Goal: Task Accomplishment & Management: Manage account settings

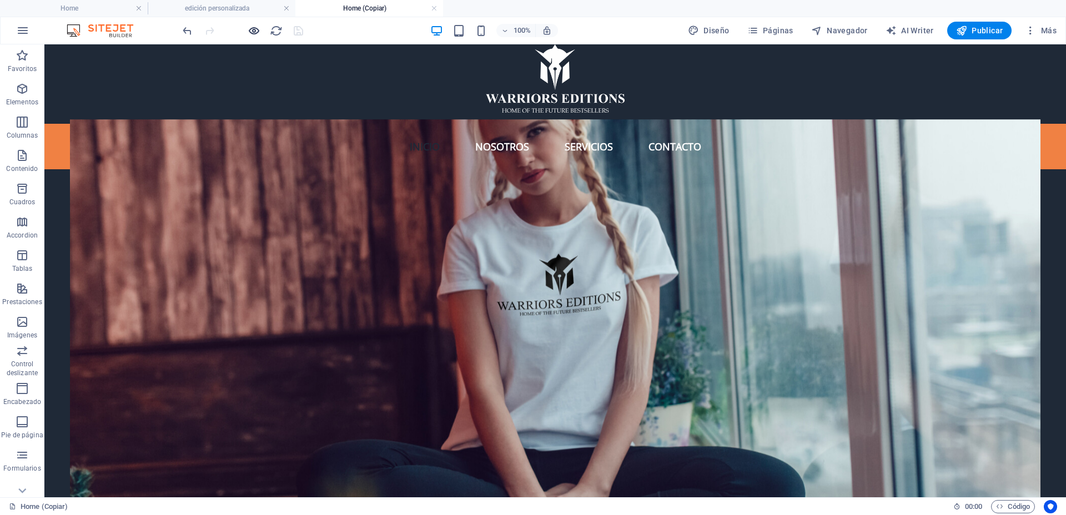
click at [256, 33] on icon "button" at bounding box center [254, 30] width 13 height 13
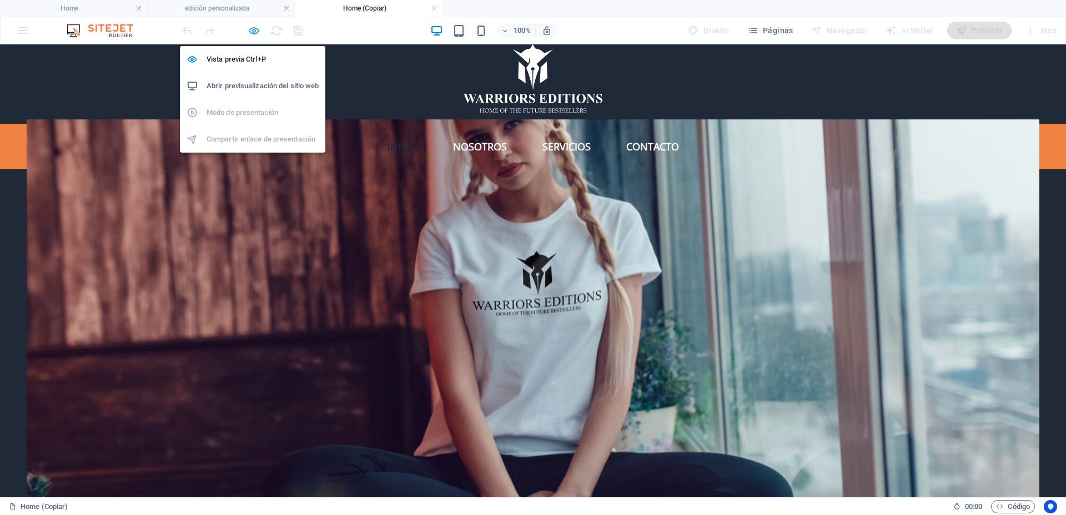
click at [279, 86] on h6 "Abrir previsualización del sitio web" at bounding box center [262, 85] width 112 height 13
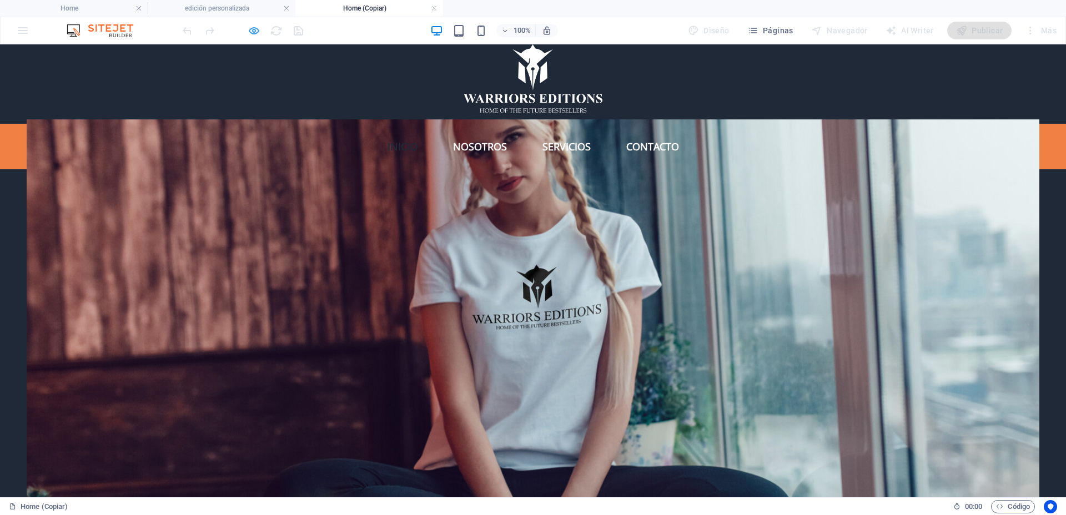
click at [254, 29] on icon "button" at bounding box center [254, 30] width 13 height 13
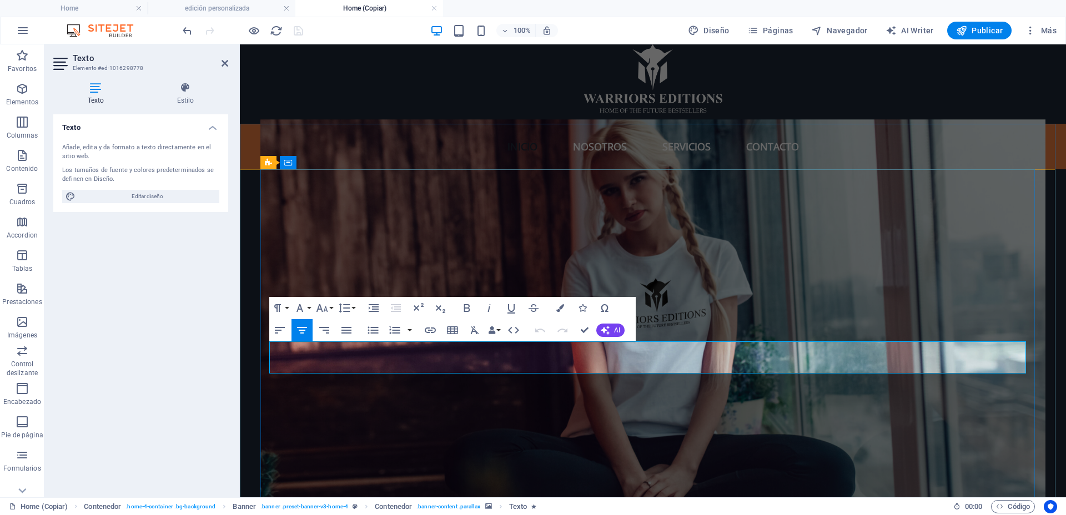
drag, startPoint x: 743, startPoint y: 356, endPoint x: 516, endPoint y: 356, distance: 227.0
copy span "¿QUIÉNES SOMOS?"
click at [803, 83] on div at bounding box center [653, 78] width 826 height 68
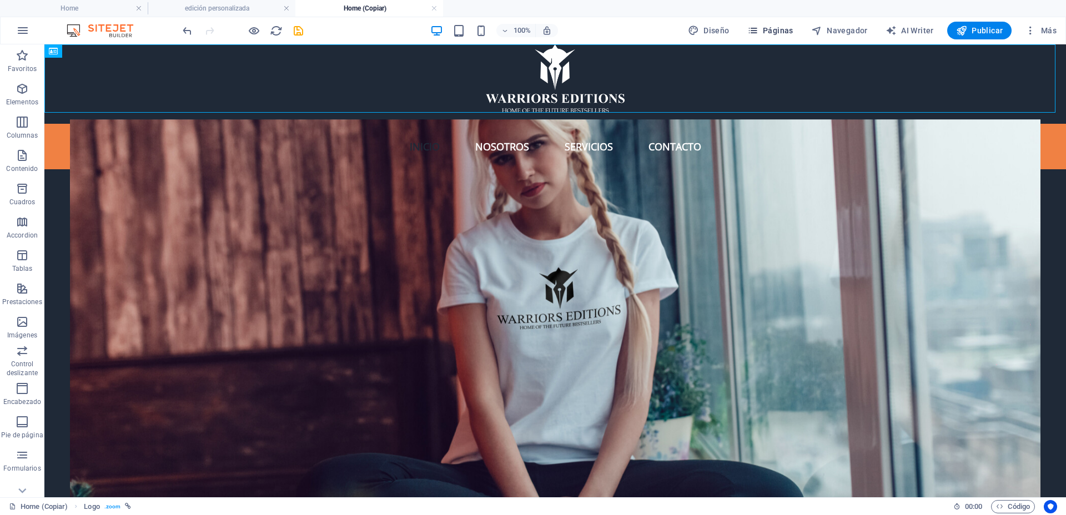
click at [786, 28] on span "Páginas" at bounding box center [770, 30] width 46 height 11
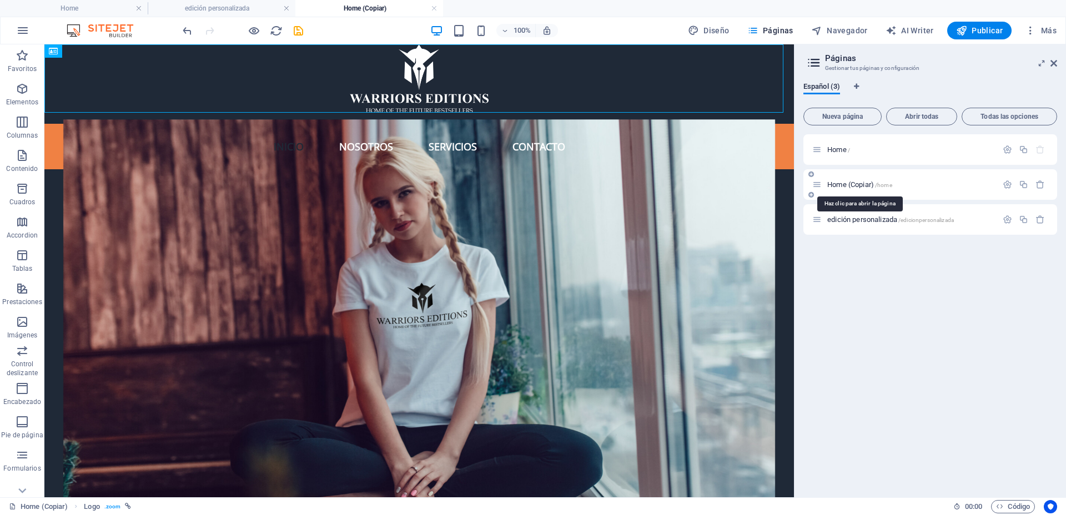
click at [875, 184] on span "Home (Copiar) /home" at bounding box center [859, 184] width 65 height 8
click at [1008, 183] on icon "button" at bounding box center [1006, 184] width 9 height 9
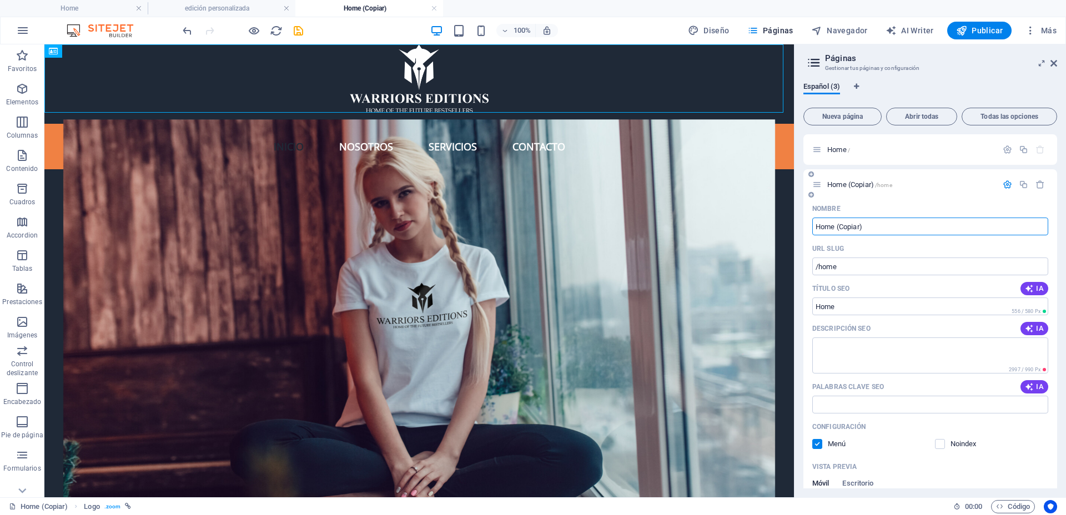
drag, startPoint x: 885, startPoint y: 224, endPoint x: 813, endPoint y: 220, distance: 72.3
click at [810, 222] on div "Nombre Home (Copiar) ​ URL SLUG /home ​ Título SEO IA Home ​ 556 / 580 Px Descr…" at bounding box center [930, 444] width 254 height 489
type input "¿QUIÉNES SOMOS?"
click at [882, 266] on input "/home" at bounding box center [930, 267] width 236 height 18
type input "/nosotros"
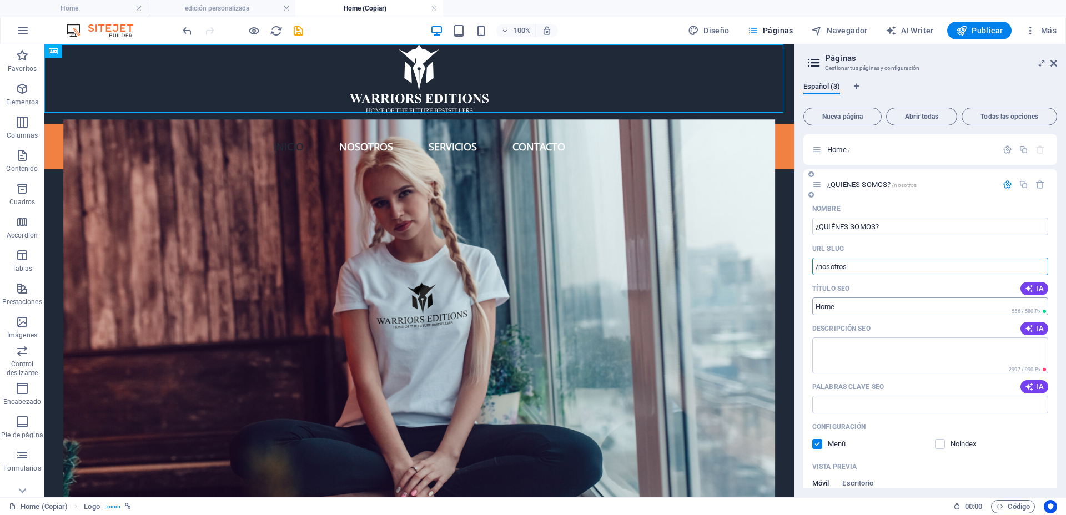
click at [846, 306] on input "Home" at bounding box center [930, 306] width 236 height 18
paste input "¿QUIÉNES SOMOS?"
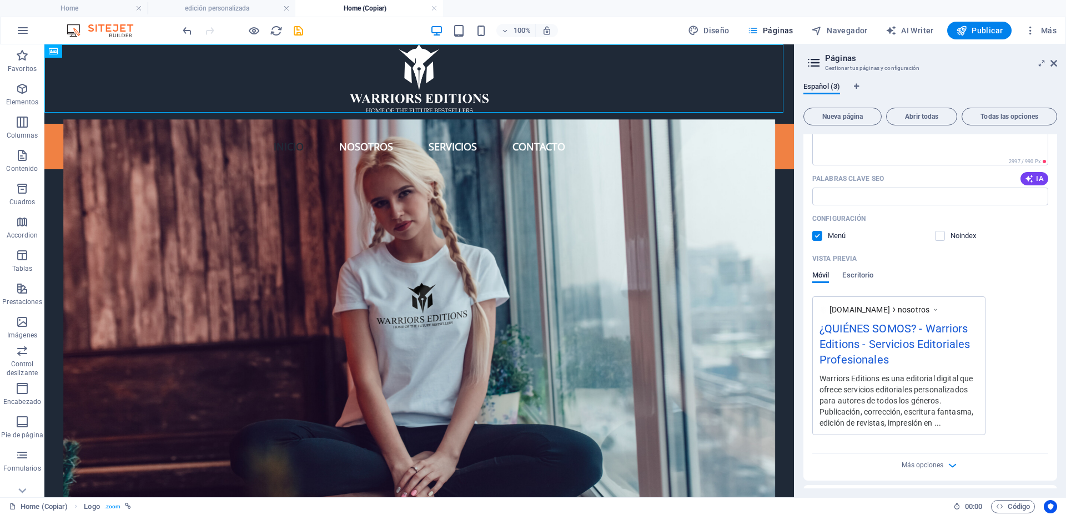
type input "¿QUIÉNES SOMOS?"
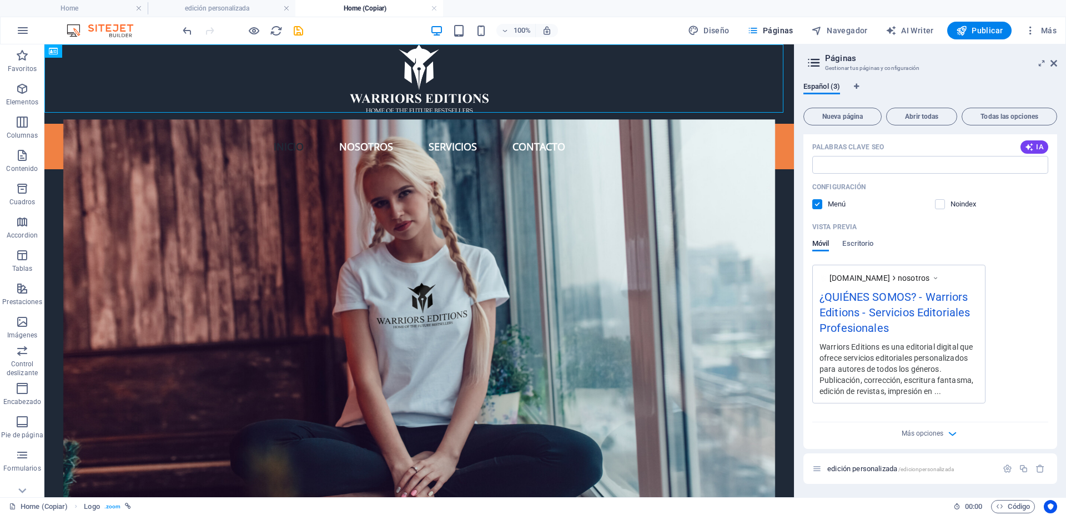
scroll to position [0, 0]
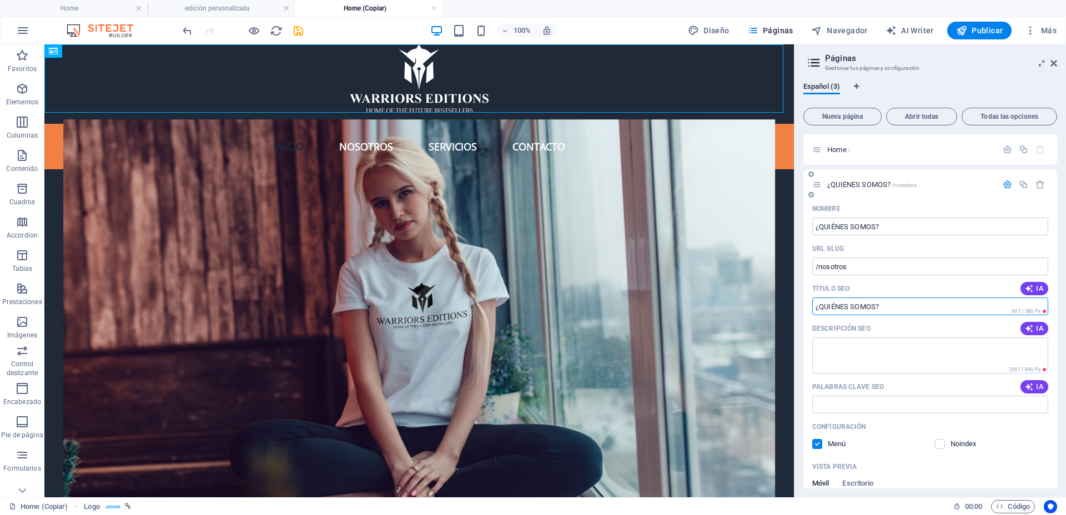
click at [1002, 184] on icon "button" at bounding box center [1006, 184] width 9 height 9
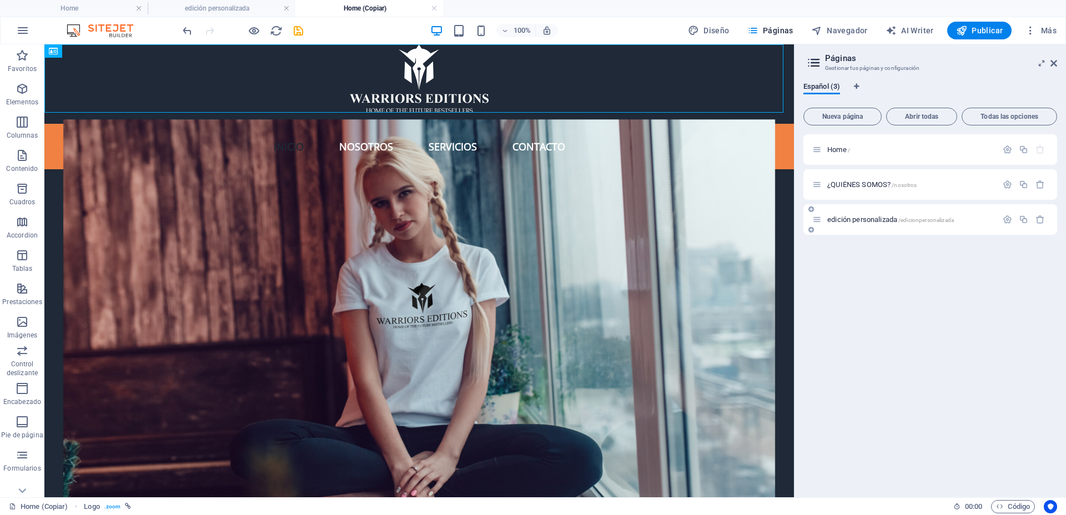
click at [852, 217] on span "edición personalizada /edicionpersonalizada" at bounding box center [890, 219] width 127 height 8
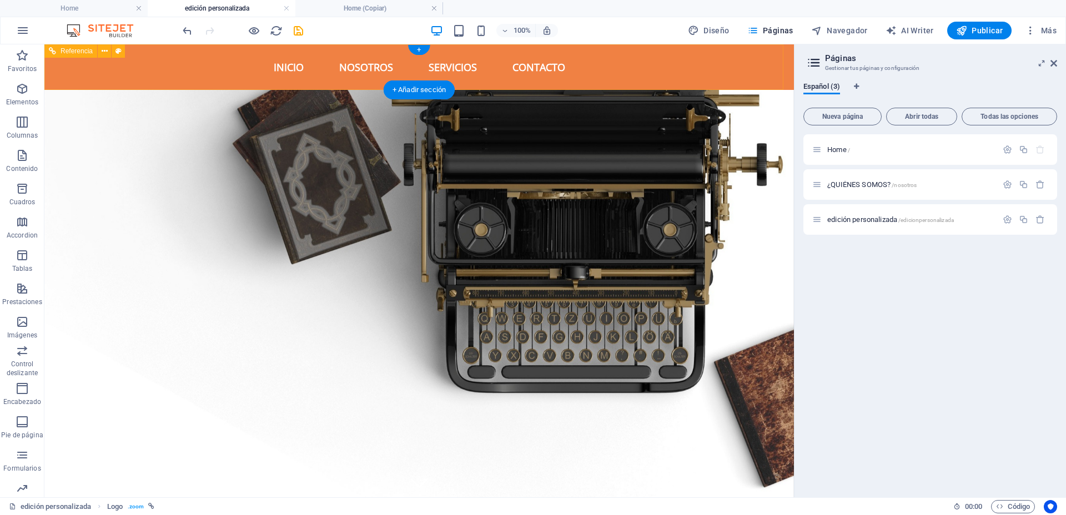
click at [365, 64] on nav "Inicio Nosotros Servicios Contacto" at bounding box center [418, 67] width 749 height 46
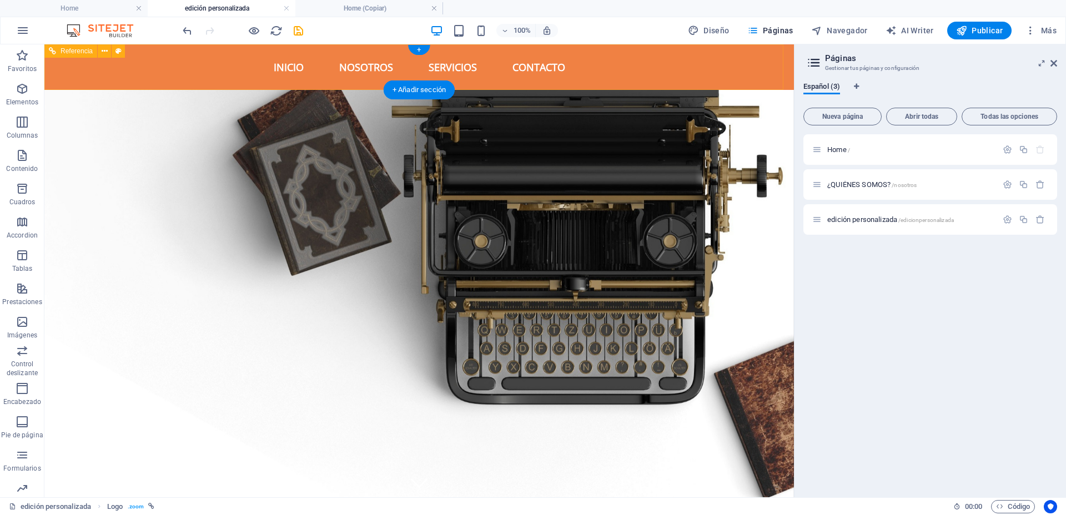
select select "preset-menu-v2-home-hero-logo-nav-h1-menu"
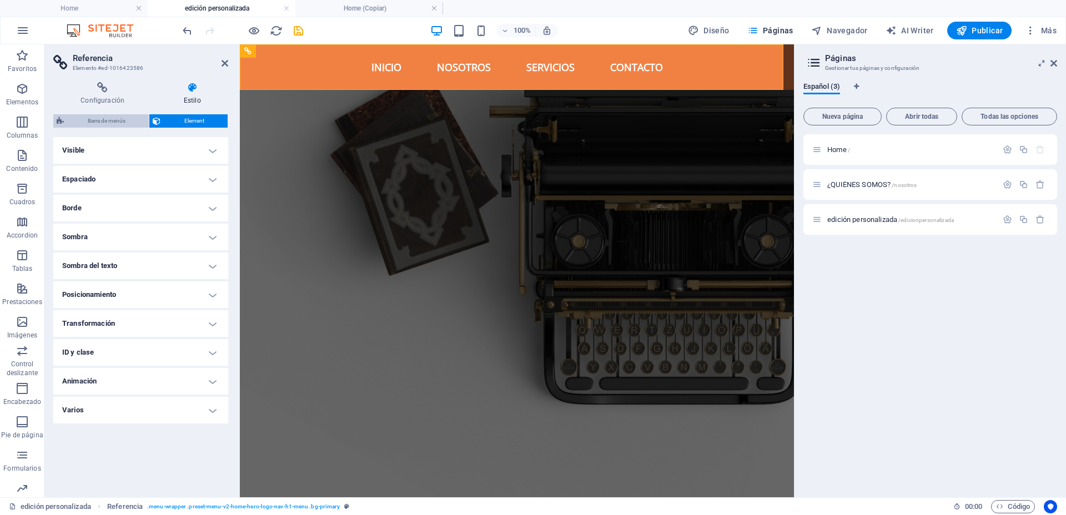
click at [82, 122] on span "Barra de menús" at bounding box center [106, 120] width 78 height 13
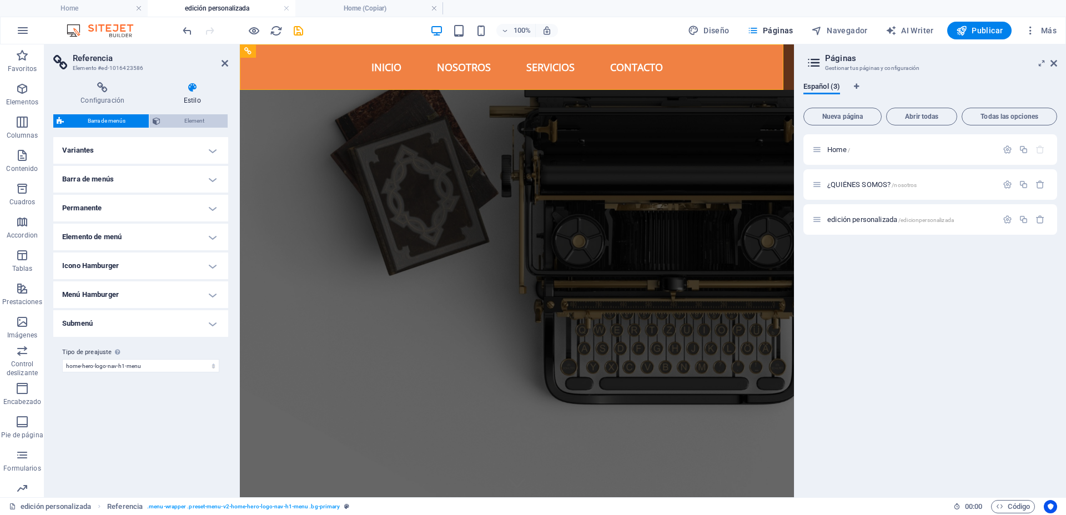
click at [210, 119] on span "Element" at bounding box center [194, 120] width 60 height 13
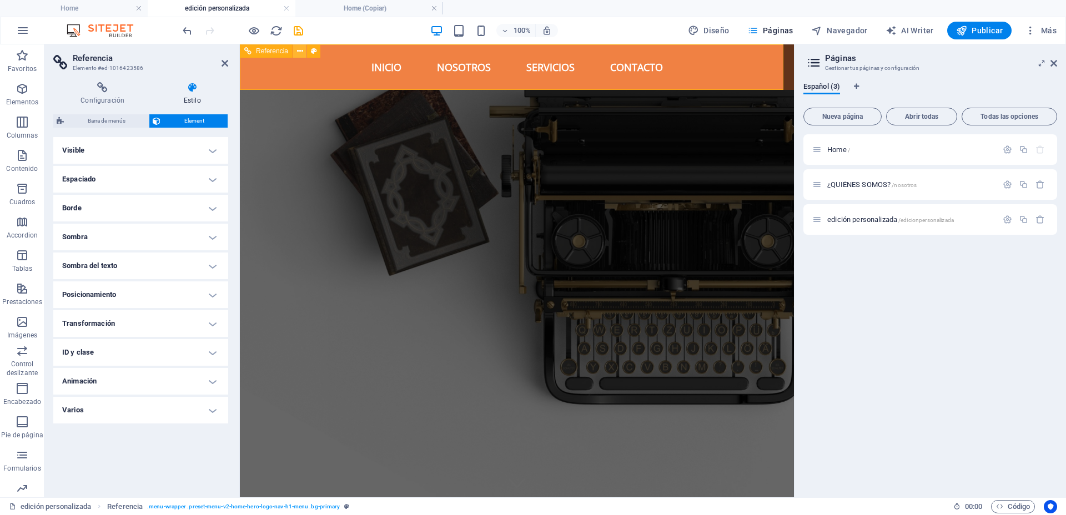
click at [268, 51] on span "Referencia" at bounding box center [272, 51] width 32 height 7
click at [313, 53] on icon at bounding box center [314, 52] width 6 height 12
click at [300, 52] on icon at bounding box center [300, 52] width 6 height 12
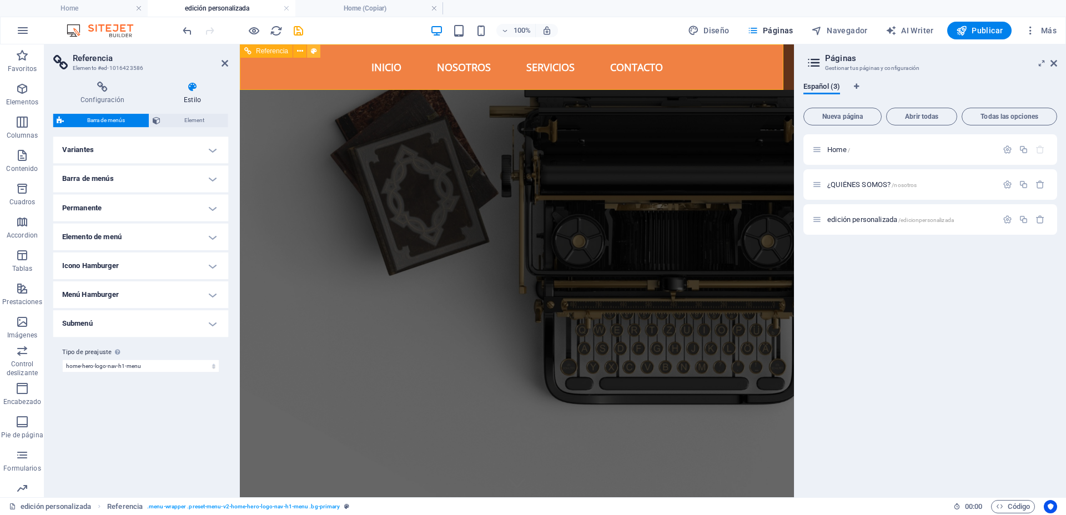
click at [311, 54] on icon at bounding box center [314, 52] width 6 height 12
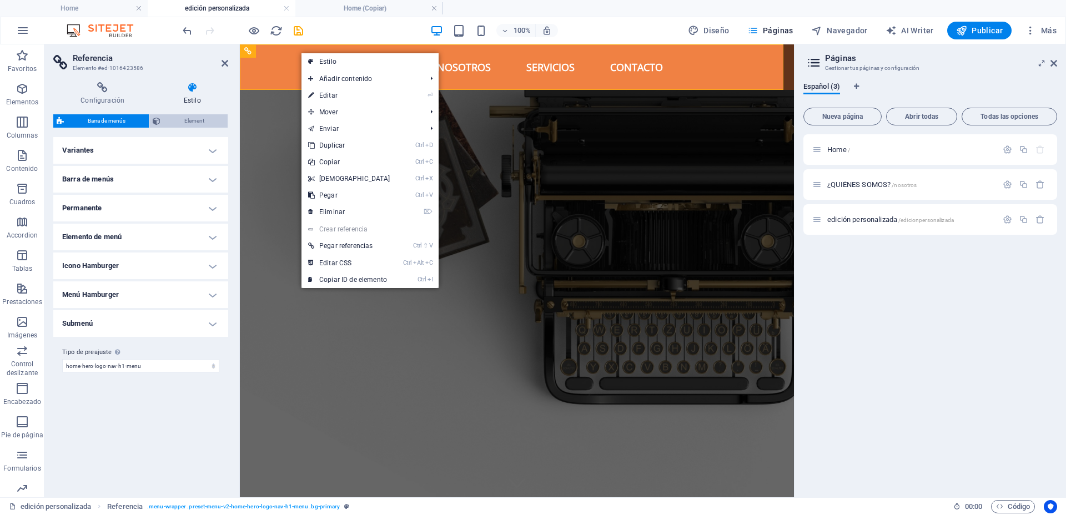
click at [186, 119] on span "Element" at bounding box center [194, 120] width 60 height 13
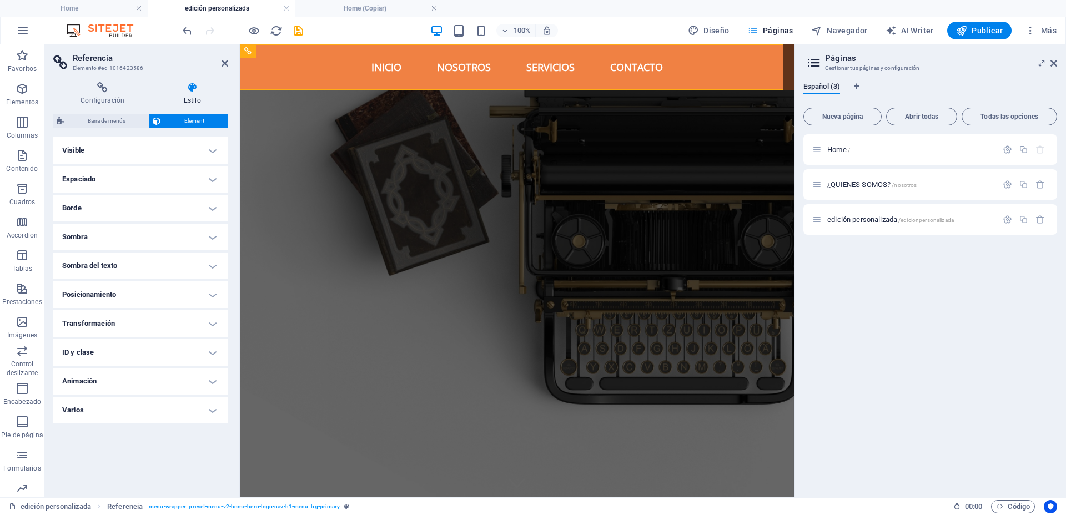
click at [229, 55] on aside "Referencia Elemento #ed-1016423586 Configuración Estilo Configuración Una refer…" at bounding box center [141, 270] width 195 height 453
click at [221, 65] on header "Referencia Elemento #ed-1016423586" at bounding box center [140, 58] width 175 height 29
click at [223, 64] on icon at bounding box center [224, 63] width 7 height 9
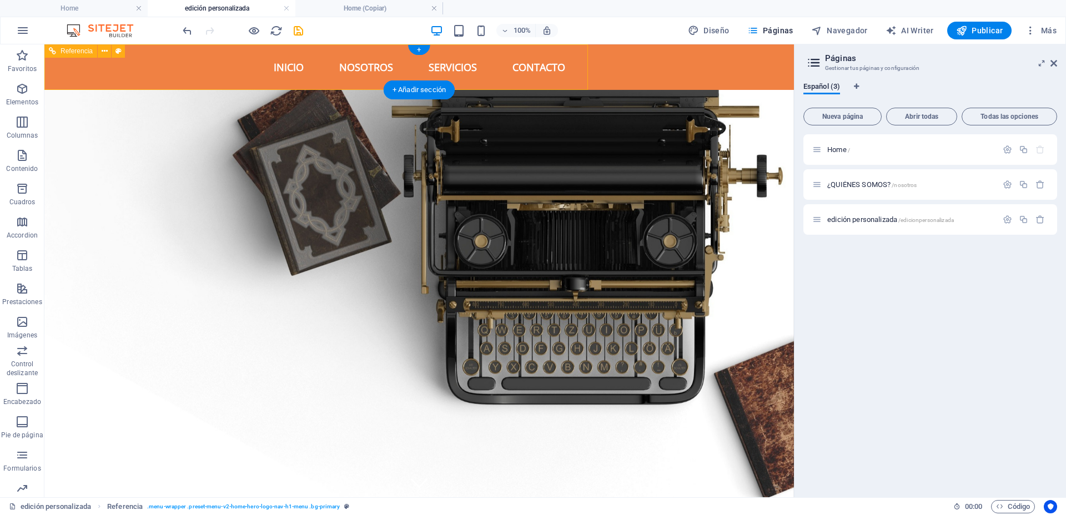
click at [271, 49] on nav "Inicio Nosotros Servicios Contacto" at bounding box center [418, 67] width 749 height 46
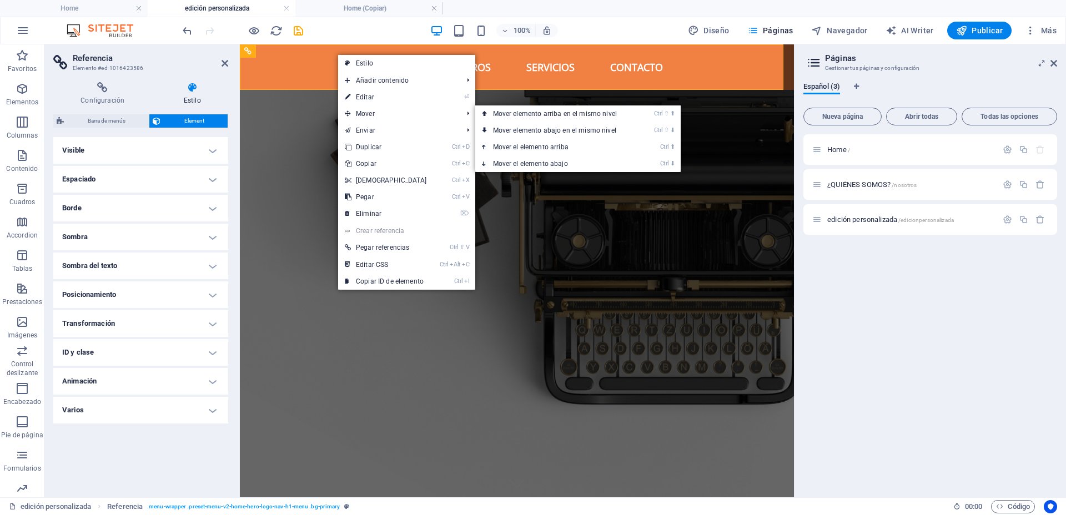
click at [0, 0] on icon at bounding box center [0, 0] width 0 height 0
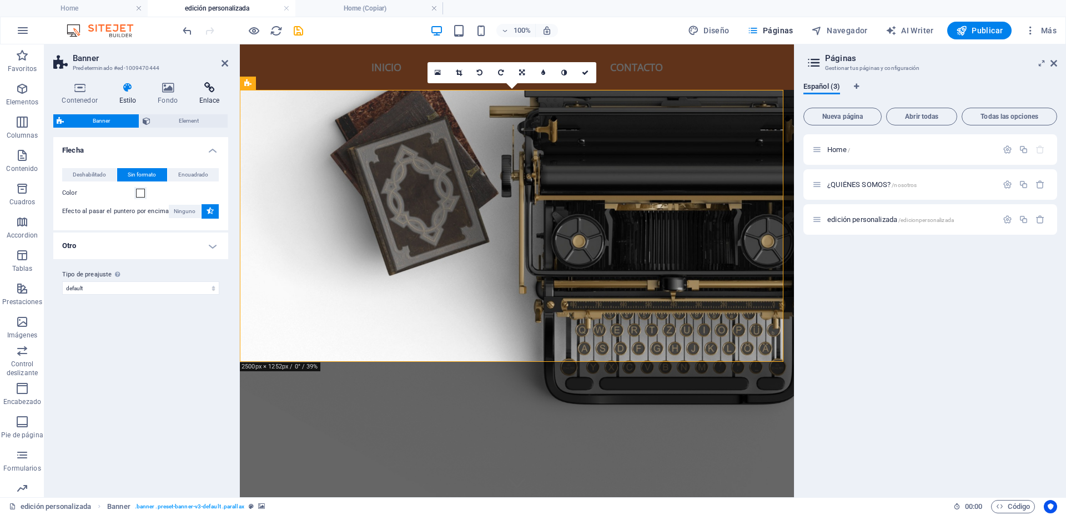
click at [204, 91] on icon at bounding box center [209, 87] width 38 height 11
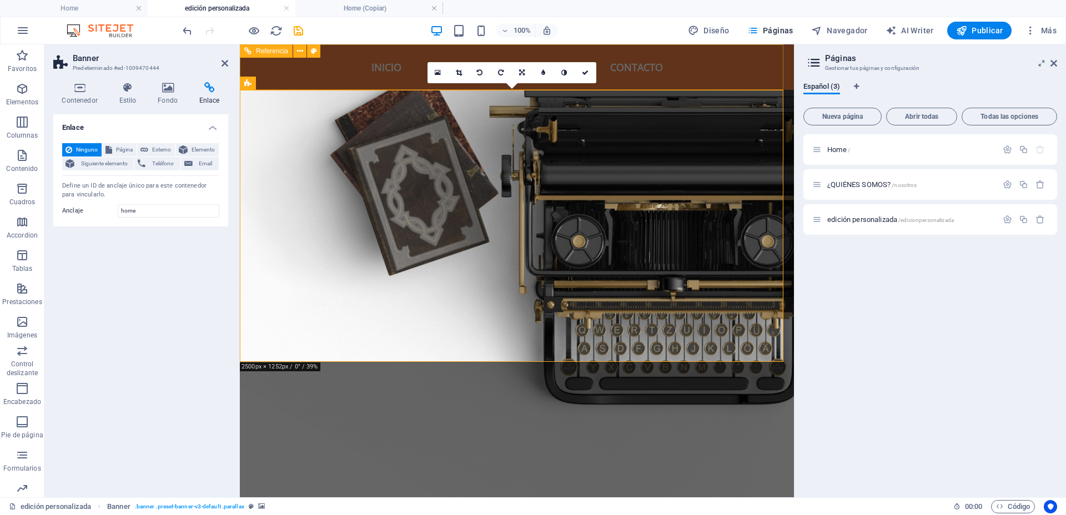
click at [383, 66] on nav "Inicio Nosotros Servicios Contacto" at bounding box center [517, 67] width 554 height 46
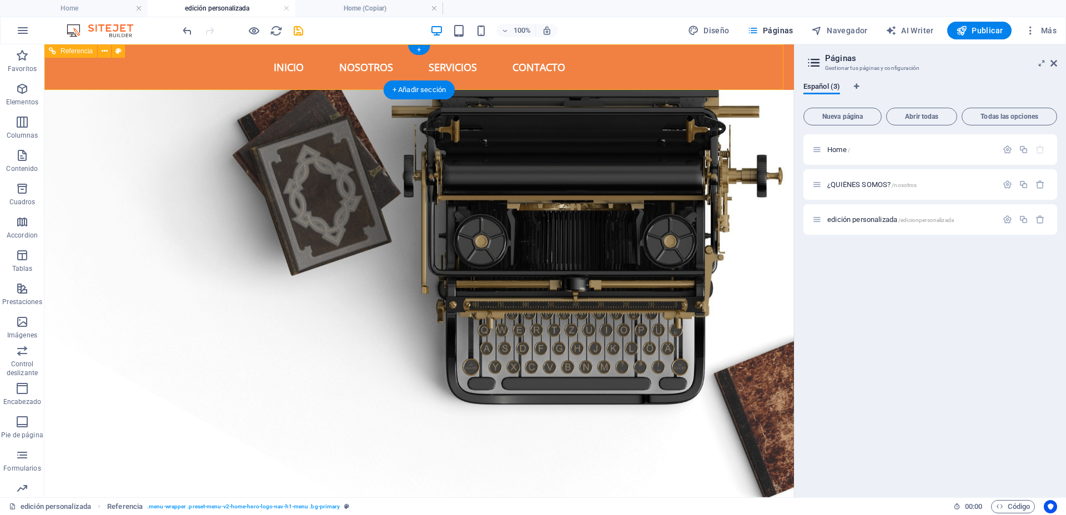
click at [446, 65] on nav "Inicio Nosotros Servicios Contacto" at bounding box center [418, 67] width 749 height 46
select select "preset-menu-v2-home-hero-logo-nav-h1-menu"
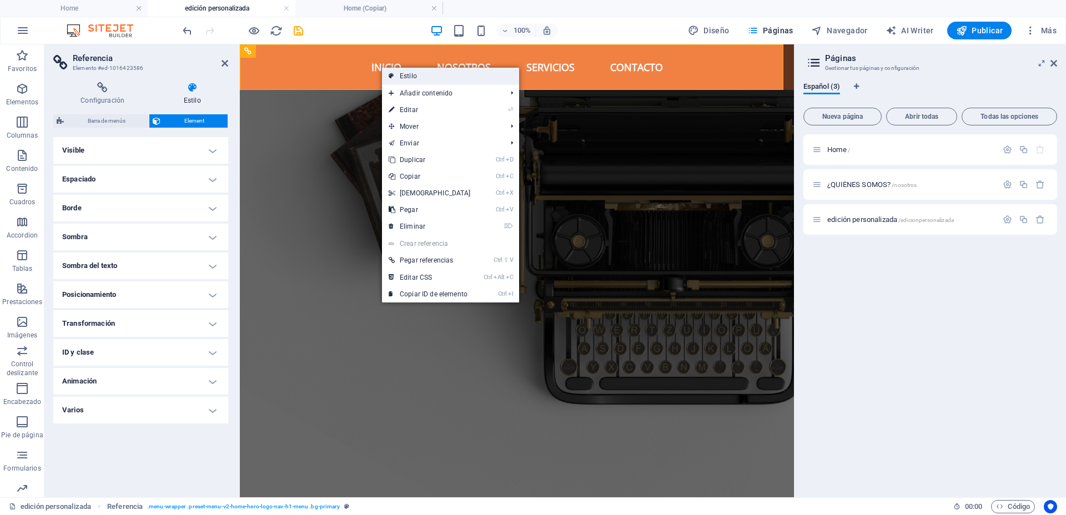
drag, startPoint x: 423, startPoint y: 73, endPoint x: 181, endPoint y: 39, distance: 244.3
click at [423, 73] on link "Estilo" at bounding box center [450, 76] width 137 height 17
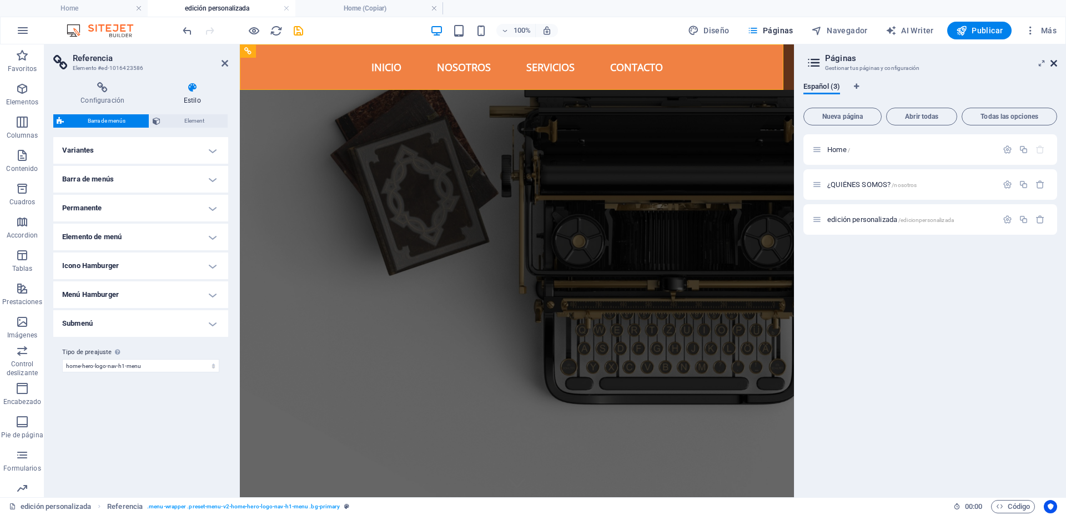
click at [1053, 62] on icon at bounding box center [1053, 63] width 7 height 9
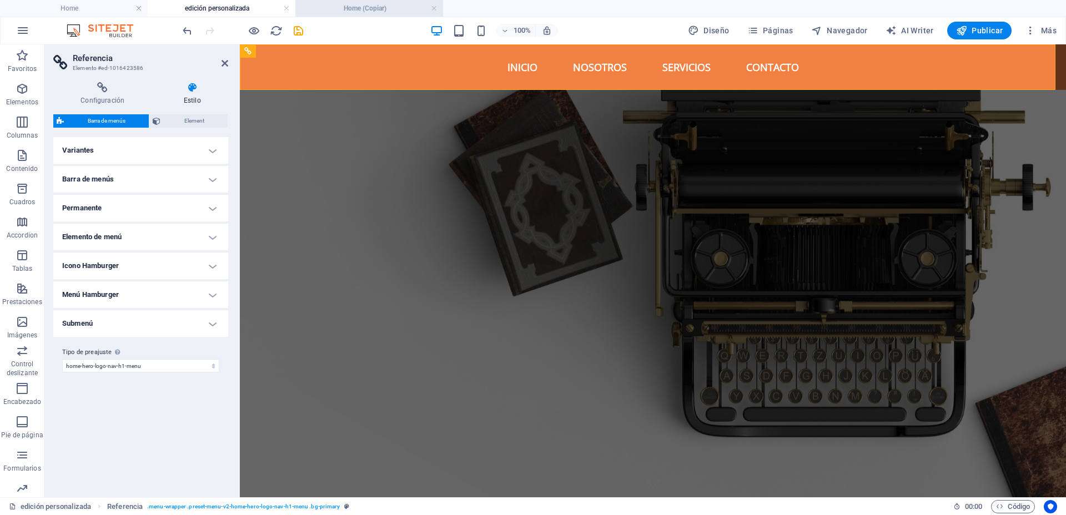
click at [399, 11] on h4 "Home (Copiar)" at bounding box center [369, 8] width 148 height 12
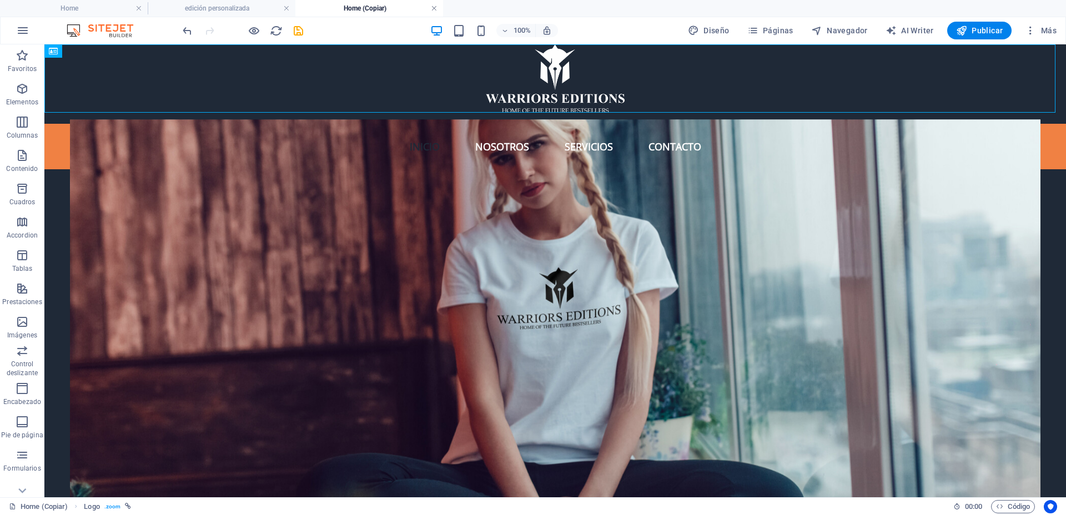
click at [436, 9] on link at bounding box center [434, 8] width 7 height 11
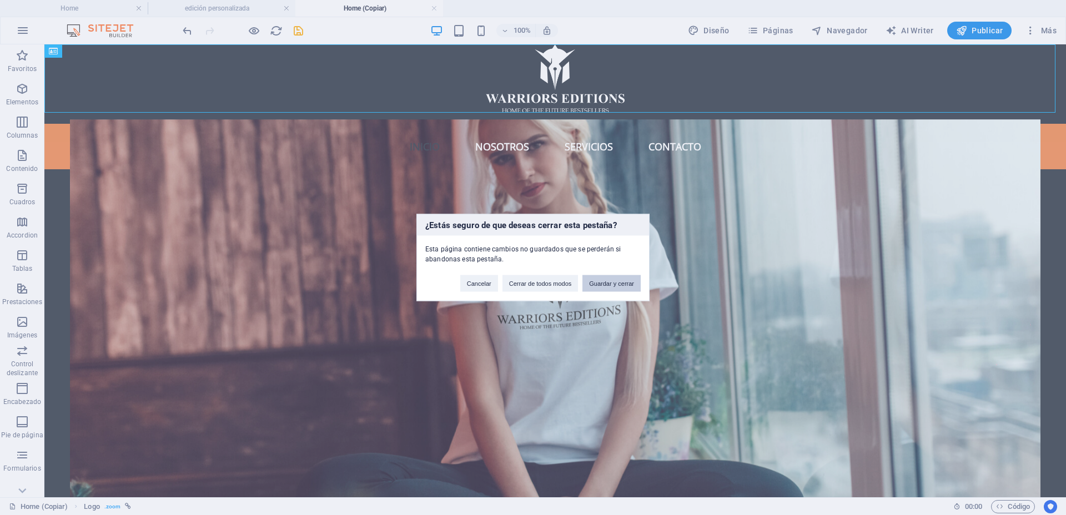
click at [596, 282] on button "Guardar y cerrar" at bounding box center [611, 283] width 58 height 17
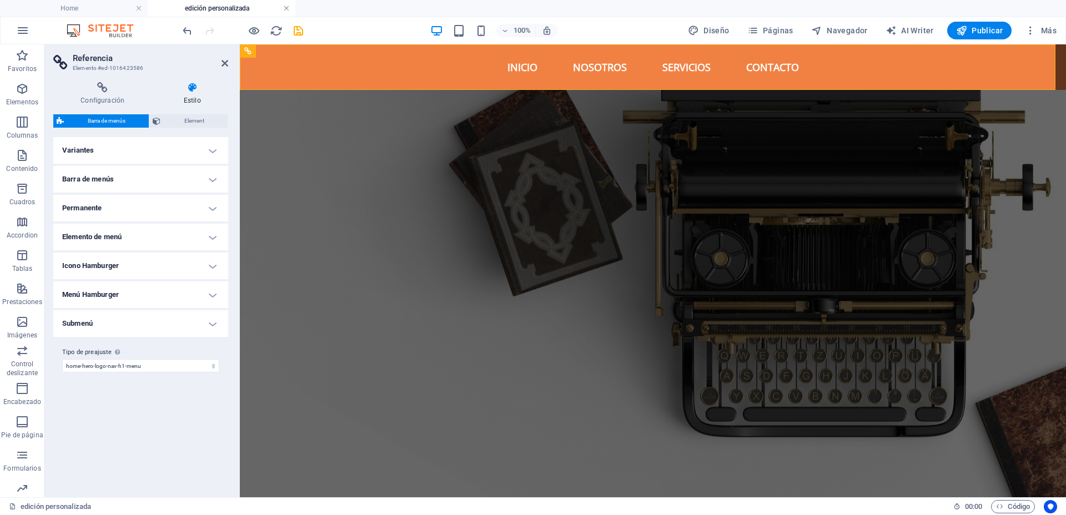
click at [285, 9] on link at bounding box center [286, 8] width 7 height 11
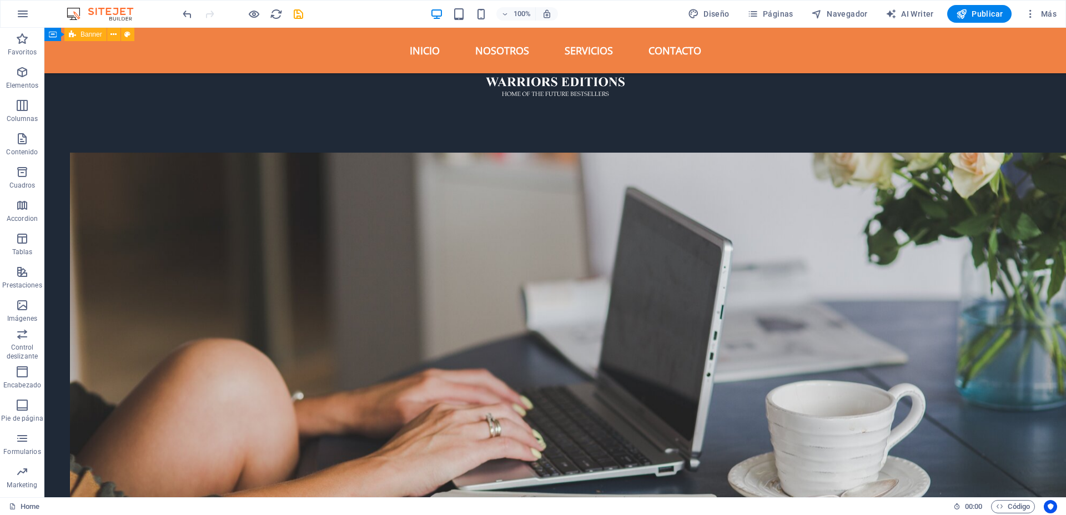
scroll to position [347, 0]
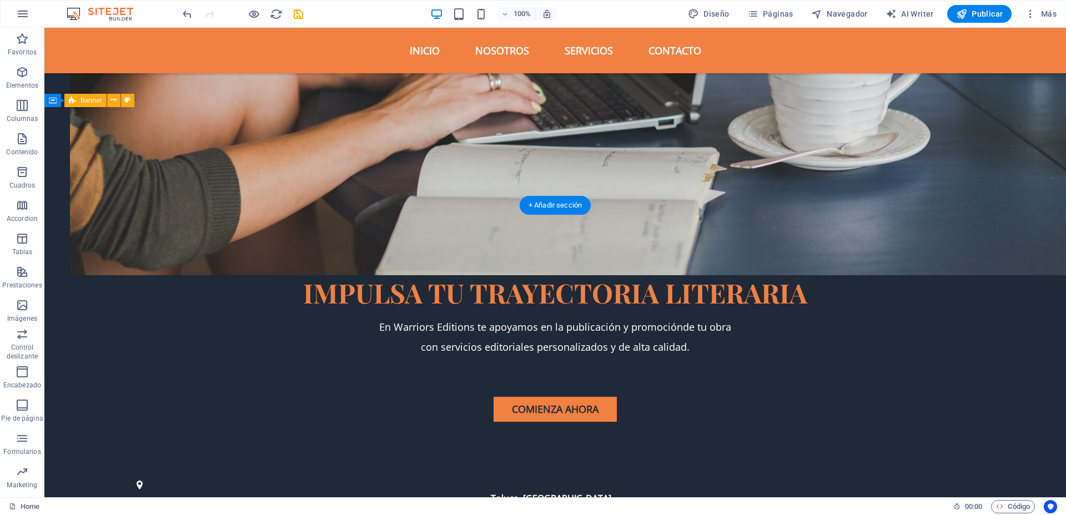
click at [425, 53] on nav "Inicio Nosotros Servicios Contacto" at bounding box center [555, 51] width 888 height 46
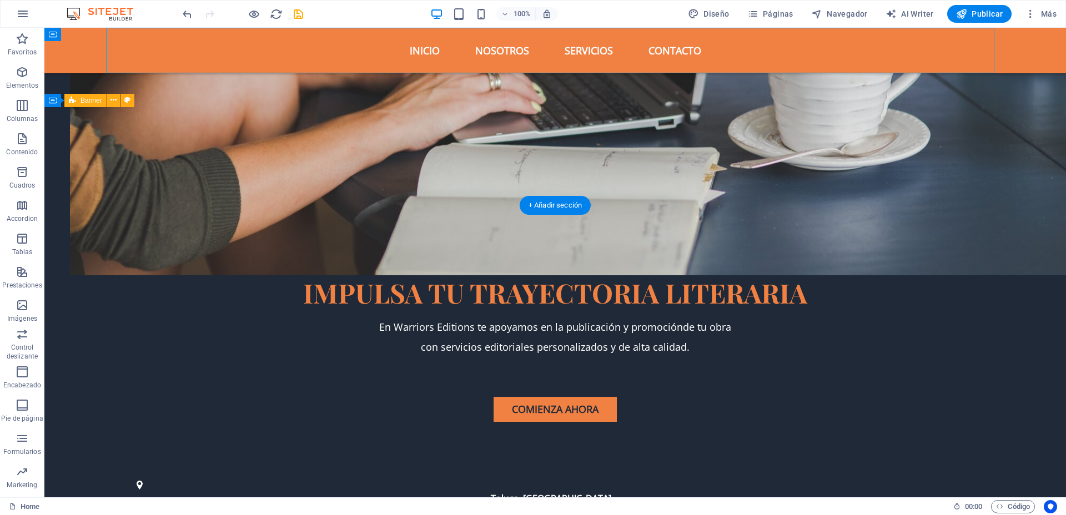
click at [425, 53] on nav "Inicio Nosotros Servicios Contacto" at bounding box center [555, 51] width 888 height 46
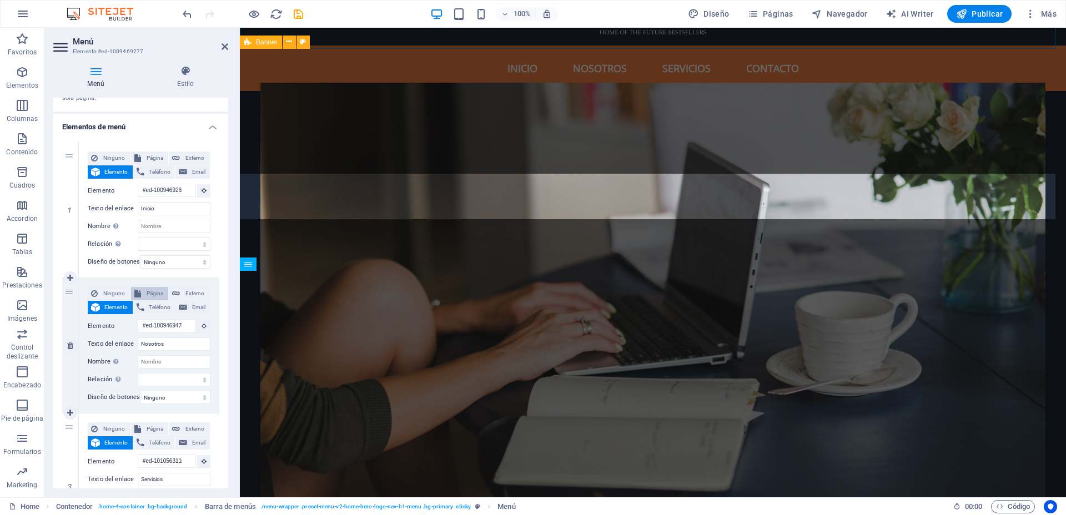
scroll to position [104, 0]
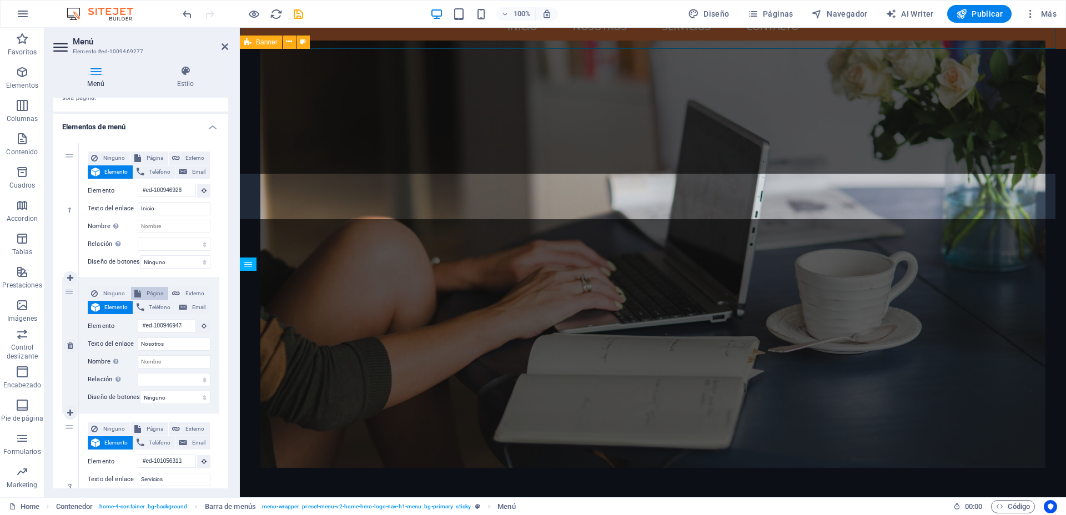
click at [154, 294] on span "Página" at bounding box center [154, 293] width 21 height 13
select select
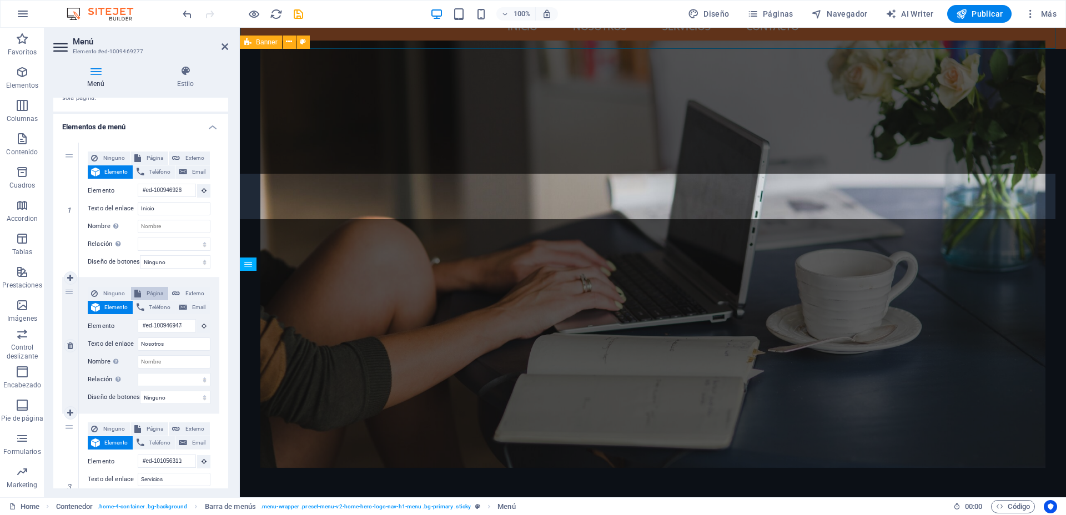
select select
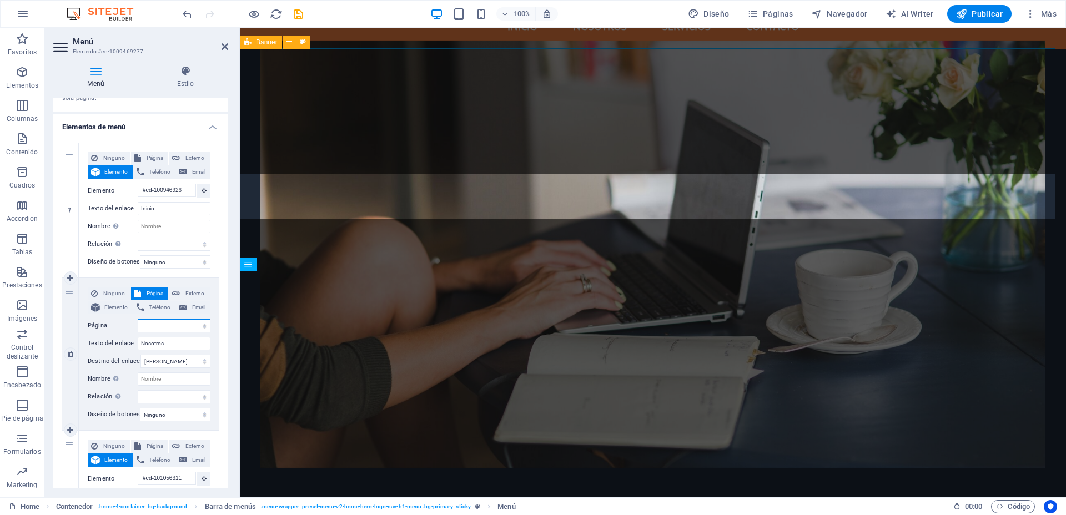
click at [200, 326] on select "Home ¿QUIÉNES SOMOS? edición personalizada" at bounding box center [174, 325] width 73 height 13
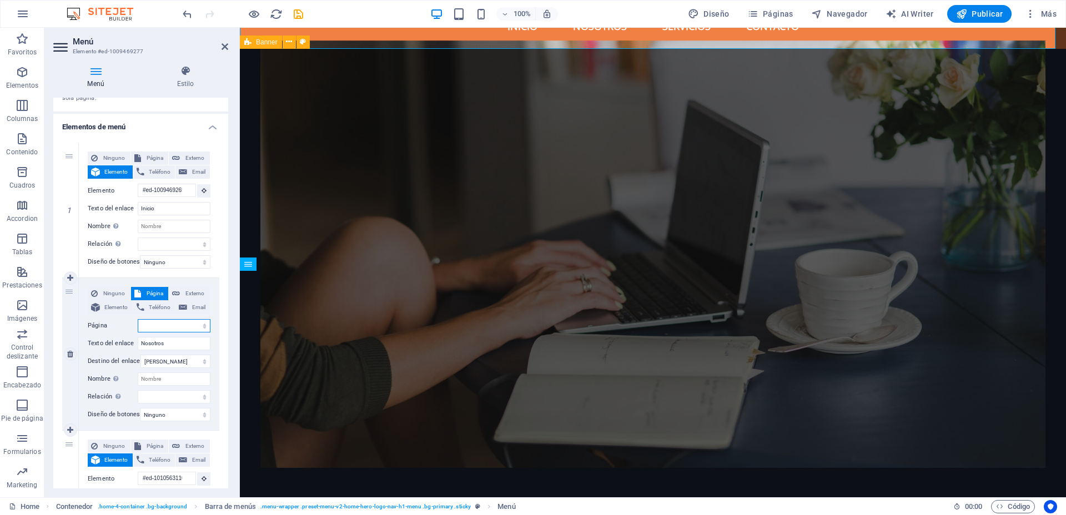
select select "1"
click at [138, 319] on select "Home ¿QUIÉNES SOMOS? edición personalizada" at bounding box center [174, 325] width 73 height 13
select select
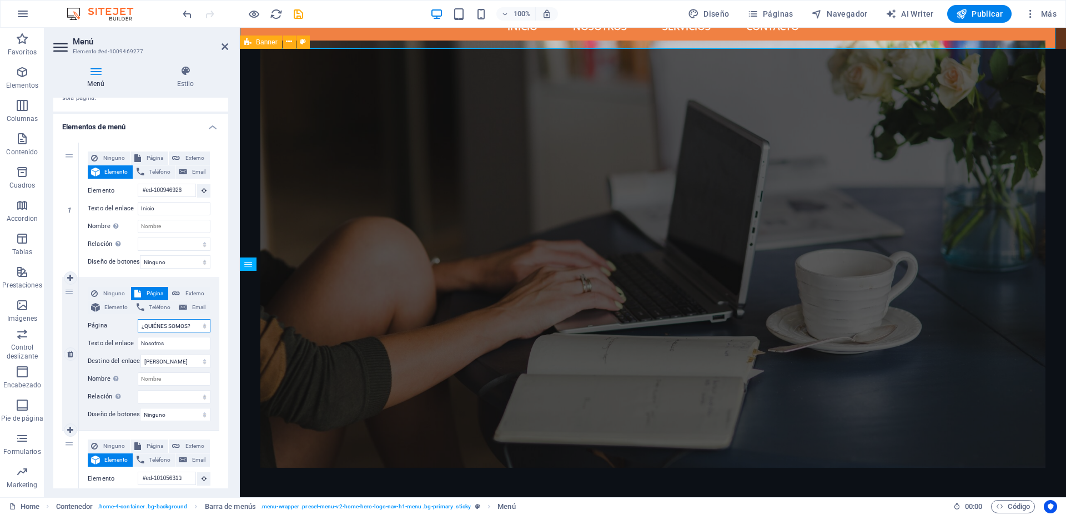
select select
click at [390, 100] on figure at bounding box center [652, 254] width 785 height 427
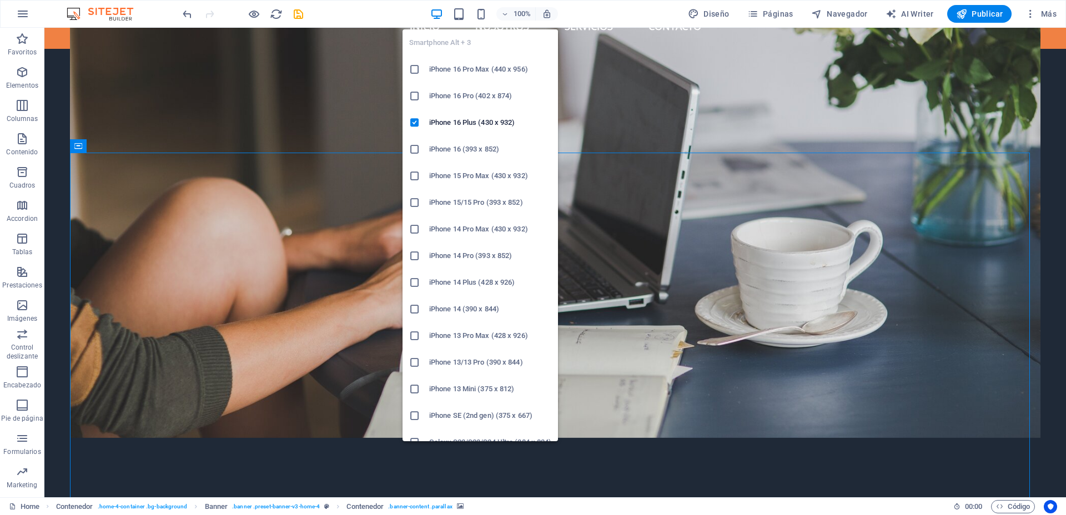
scroll to position [0, 0]
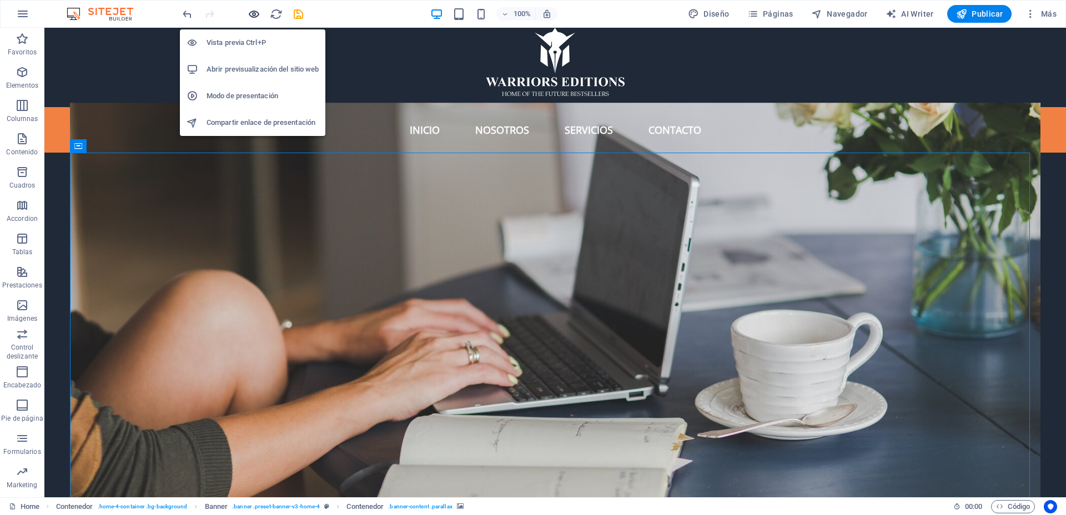
drag, startPoint x: 451, startPoint y: 1, endPoint x: 255, endPoint y: 13, distance: 196.3
click at [255, 13] on icon "button" at bounding box center [254, 14] width 13 height 13
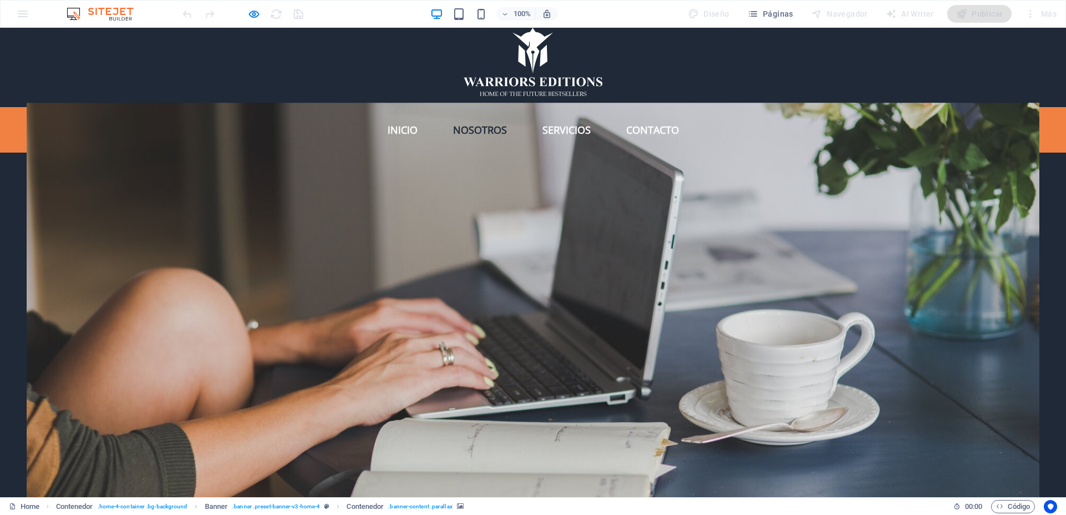
click at [486, 125] on link "Nosotros" at bounding box center [480, 130] width 72 height 28
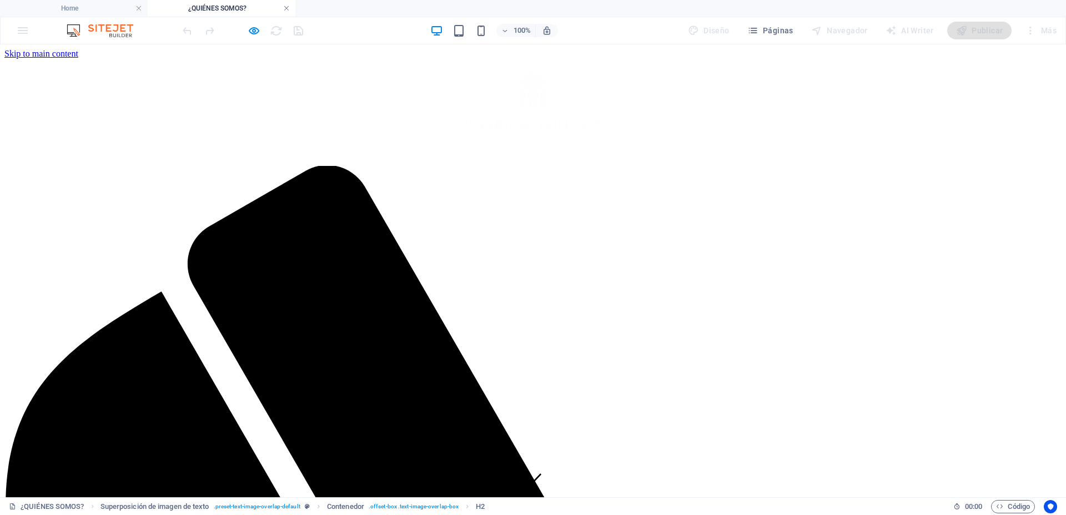
click at [283, 6] on link at bounding box center [286, 8] width 7 height 11
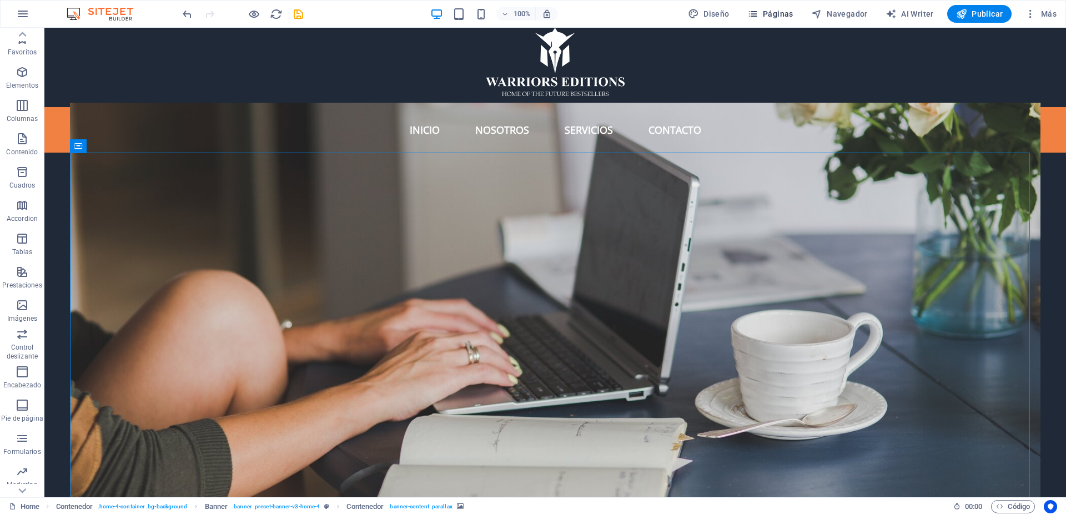
click at [777, 12] on span "Páginas" at bounding box center [770, 13] width 46 height 11
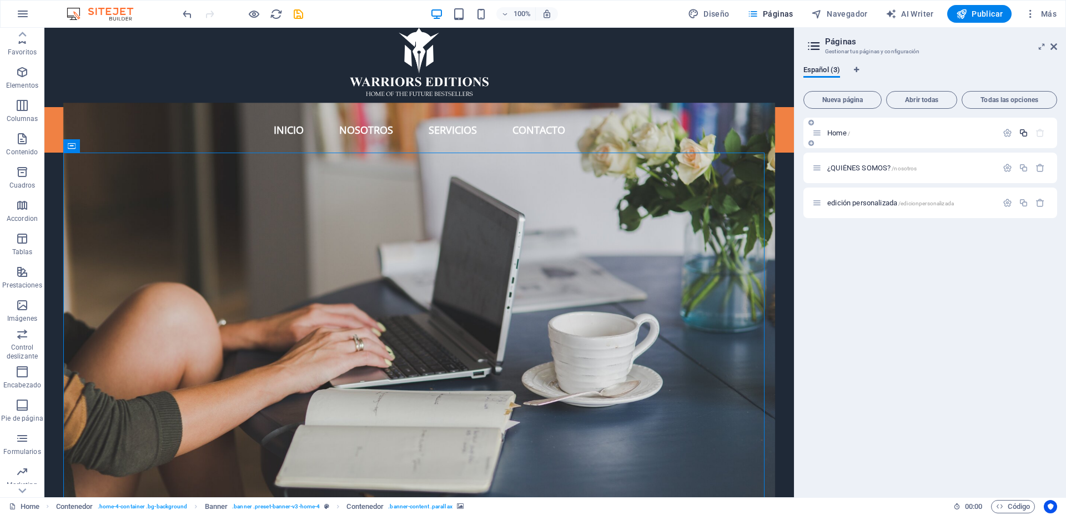
click at [1024, 136] on icon "button" at bounding box center [1022, 132] width 9 height 9
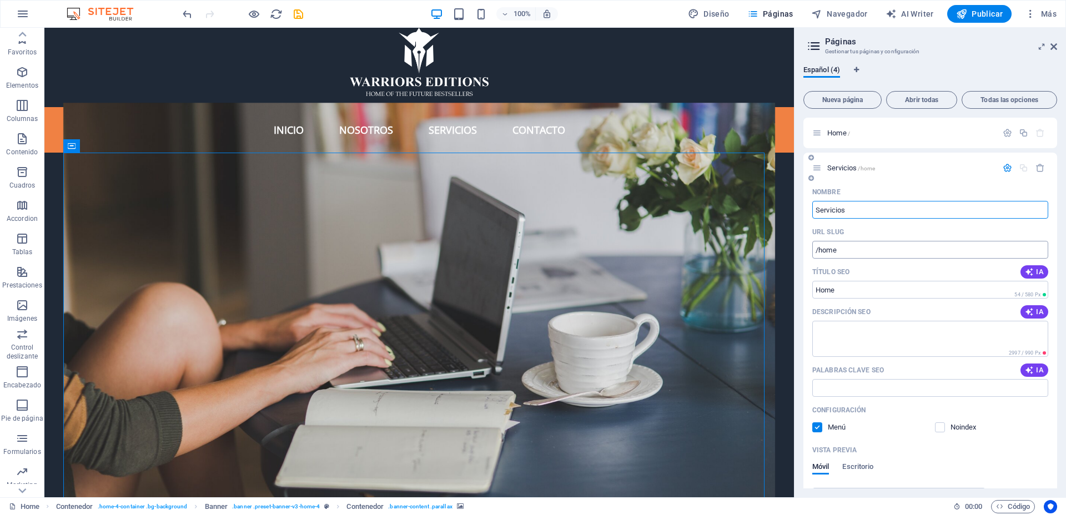
type input "Servicios"
click at [892, 243] on input "/home" at bounding box center [930, 250] width 236 height 18
click at [899, 246] on input "/servicio-editoriales" at bounding box center [930, 250] width 236 height 18
click at [884, 205] on input "Servicios" at bounding box center [930, 210] width 236 height 18
type input "/servicio-editoriales"
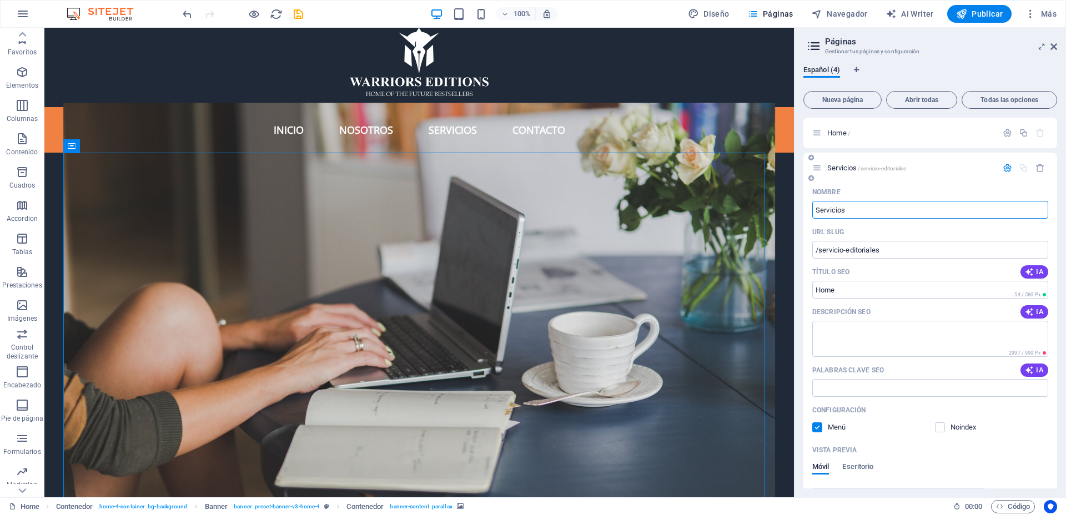
click at [882, 209] on input "Servicios" at bounding box center [930, 210] width 236 height 18
click at [907, 286] on input "Home" at bounding box center [930, 290] width 236 height 18
type input "Servicios"
click at [890, 336] on textarea "Descripción SEO" at bounding box center [930, 339] width 236 height 36
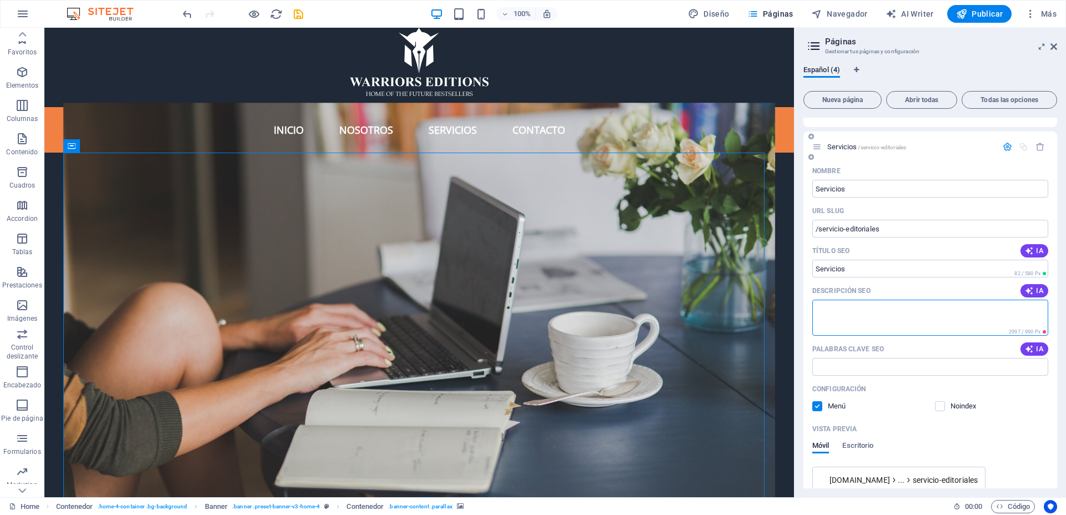
scroll to position [19, 0]
click at [892, 226] on input "/servicio-editoriales" at bounding box center [930, 231] width 236 height 18
click at [872, 274] on input "Servicios" at bounding box center [930, 271] width 236 height 18
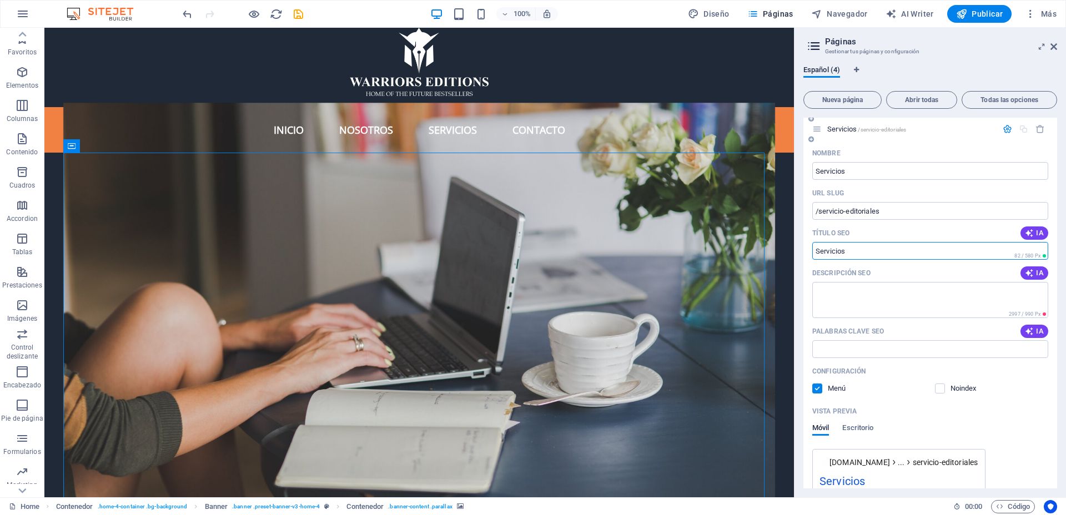
scroll to position [0, 0]
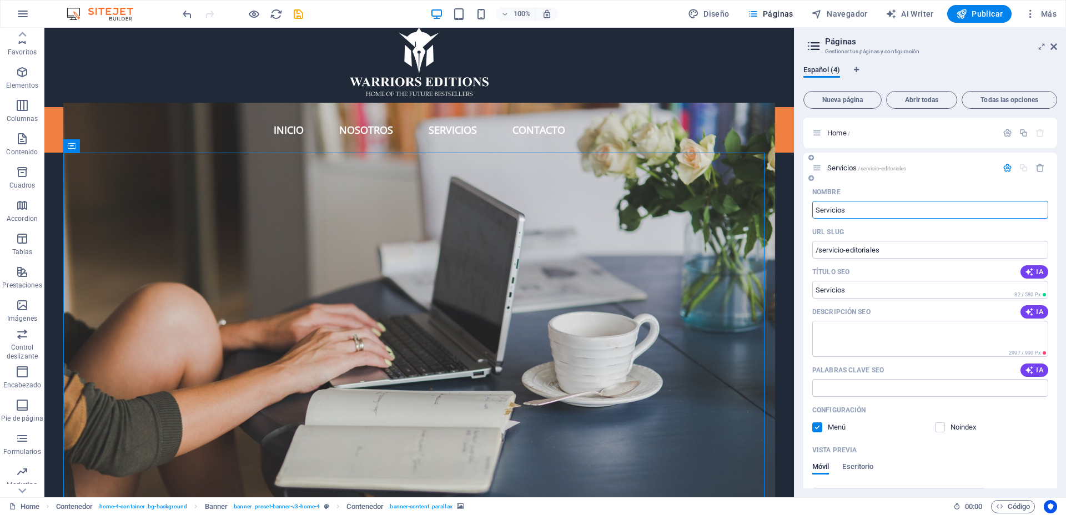
click at [890, 211] on input "Servicios" at bounding box center [930, 210] width 236 height 18
click at [892, 209] on input "Nombre" at bounding box center [930, 210] width 236 height 18
click at [211, 13] on icon "redo" at bounding box center [209, 14] width 13 height 13
click at [211, 13] on div at bounding box center [242, 14] width 124 height 18
click at [888, 213] on input "Nombre" at bounding box center [930, 210] width 236 height 18
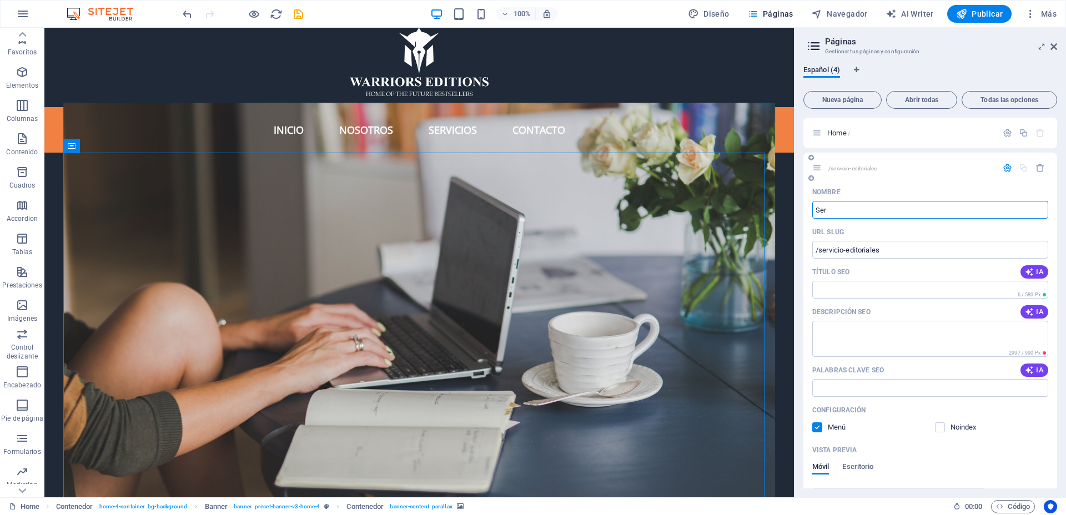
type input "Serv"
type input "Ser"
type input "Serv"
type input "Servicios Ed"
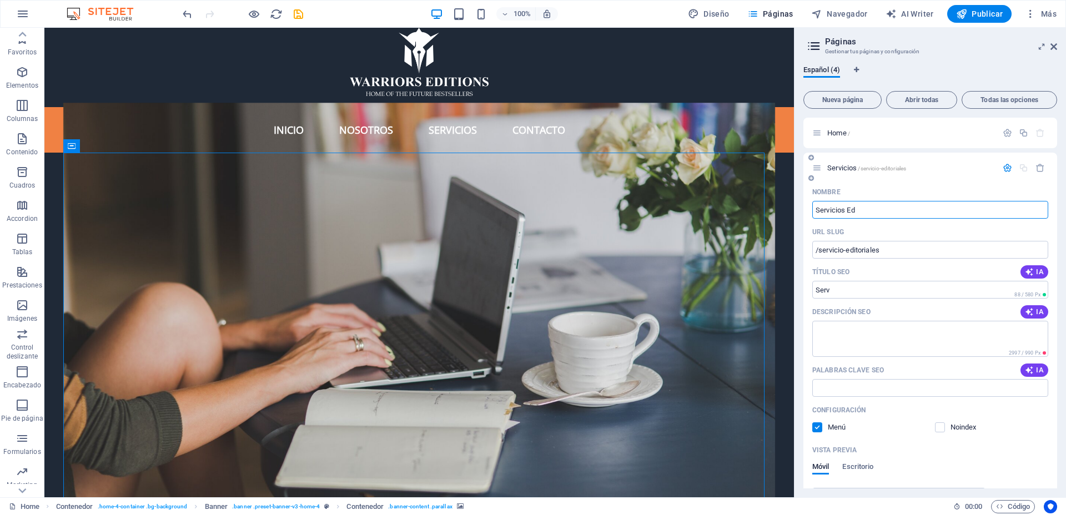
type input "Servicios"
type input "Servicios Ed"
type input "Servicios Editoriales"
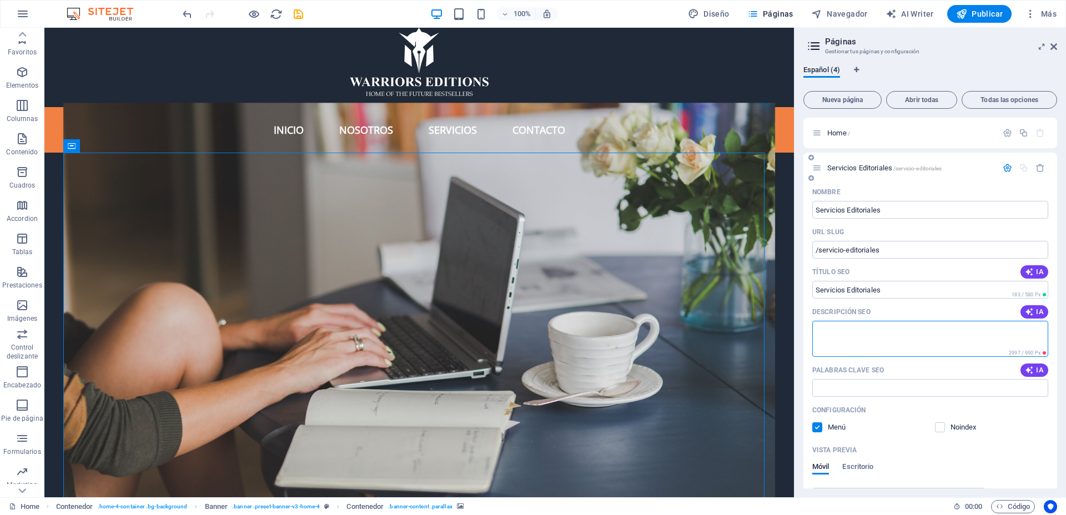
click at [896, 331] on textarea "Descripción SEO" at bounding box center [930, 339] width 236 height 36
click at [924, 212] on input "Servicios Editoriales" at bounding box center [930, 210] width 236 height 18
click at [925, 207] on input "Servicios Editoriales" at bounding box center [930, 210] width 236 height 18
click at [920, 212] on input "Servicios Editoriales" at bounding box center [930, 210] width 236 height 18
type input "Servicios Editoriales Pr"
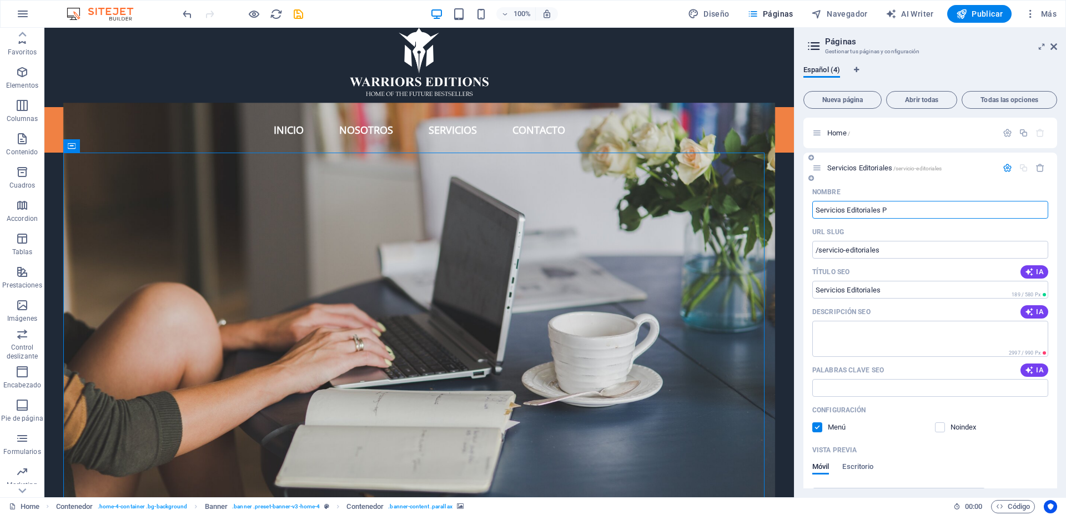
type input "Servicios Editoriales"
click at [926, 285] on input "Servicios Editoriales" at bounding box center [930, 290] width 236 height 18
type input "Servicios Editoriales Profesionales"
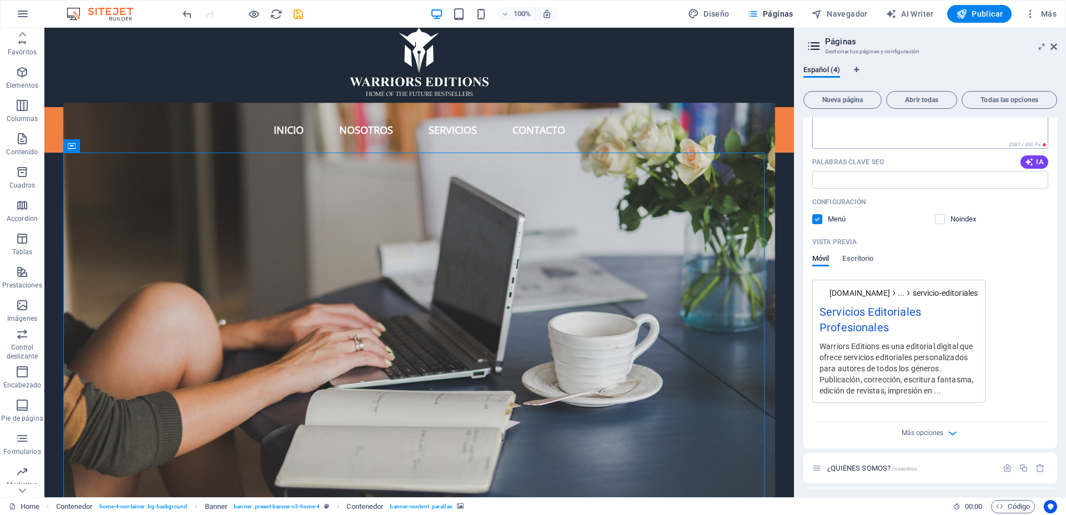
click at [897, 136] on textarea "Descripción SEO" at bounding box center [930, 131] width 236 height 36
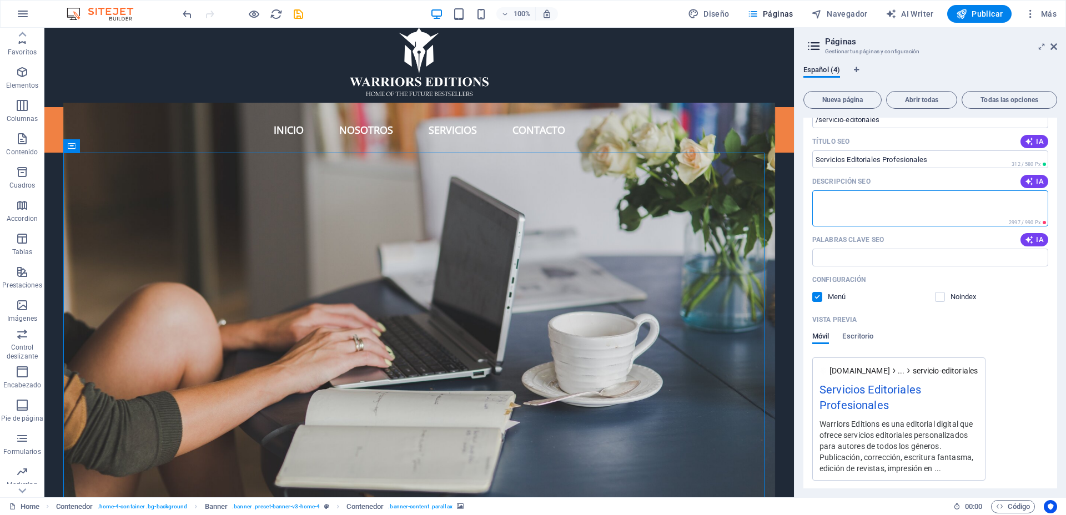
scroll to position [0, 0]
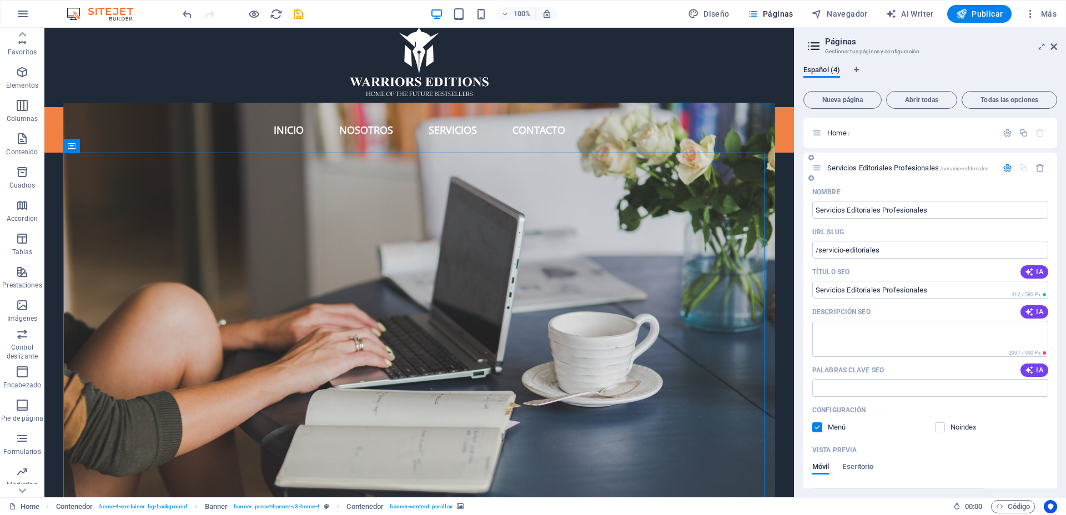
click at [934, 196] on div "Nombre" at bounding box center [930, 192] width 236 height 18
click at [1002, 168] on icon "button" at bounding box center [1006, 167] width 9 height 9
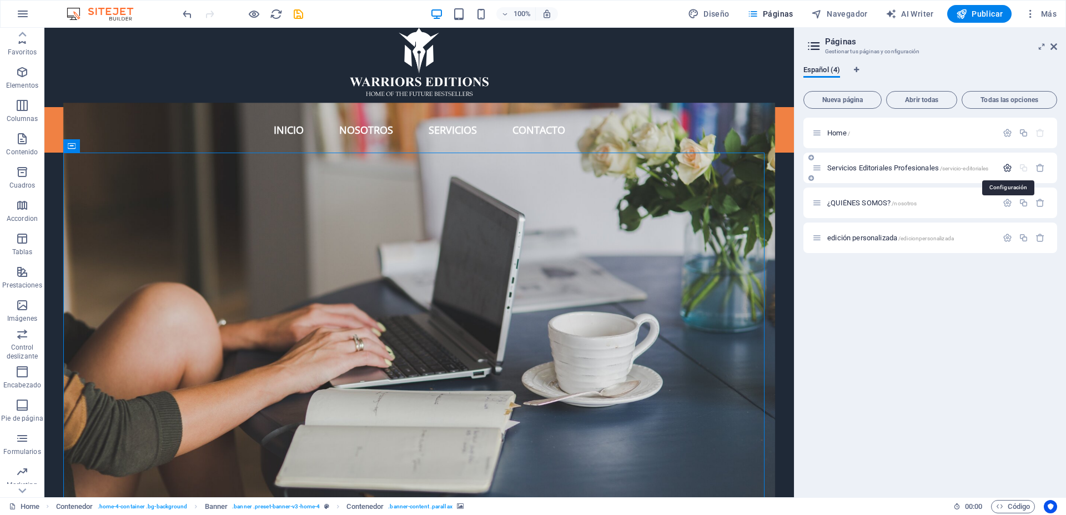
click at [1004, 171] on icon "button" at bounding box center [1006, 167] width 9 height 9
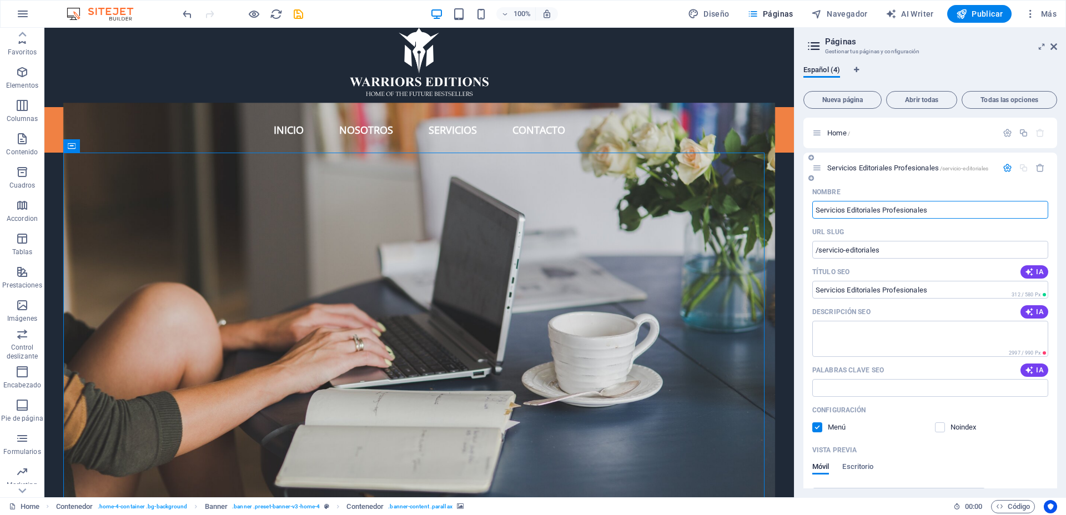
click at [879, 208] on input "Servicios Editoriales Profesionales" at bounding box center [930, 210] width 236 height 18
drag, startPoint x: 933, startPoint y: 208, endPoint x: 847, endPoint y: 205, distance: 86.6
click at [847, 205] on input "Servicios Editoriales Profesionales" at bounding box center [930, 210] width 236 height 18
click at [950, 209] on input "Servicios Editoriales Profesionales" at bounding box center [930, 210] width 236 height 18
click at [950, 204] on input "Servicios Editoriales Profesionales" at bounding box center [930, 210] width 236 height 18
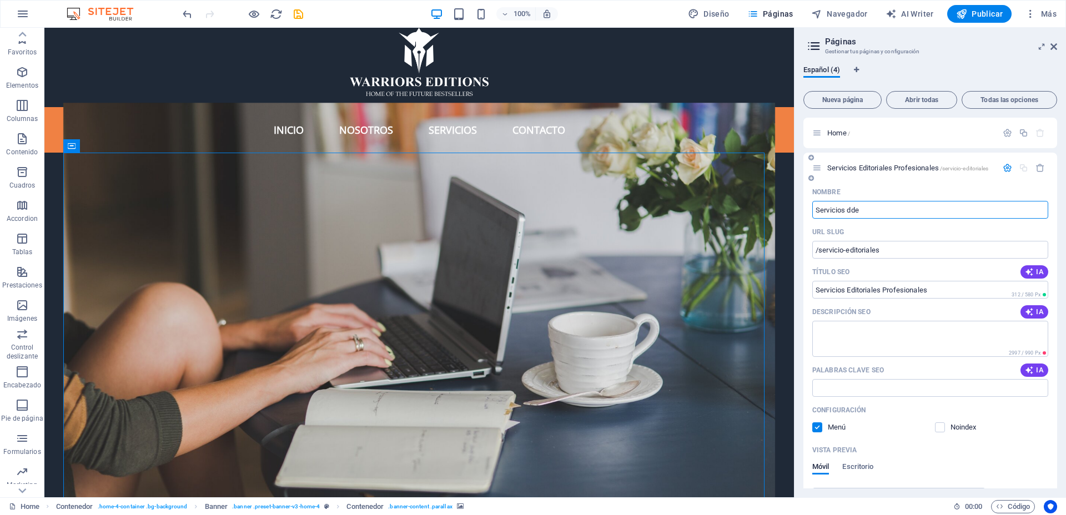
type input "Servicios dde"
type input "Servicios dd"
type input "Servicios dde"
type input "Servicios dd"
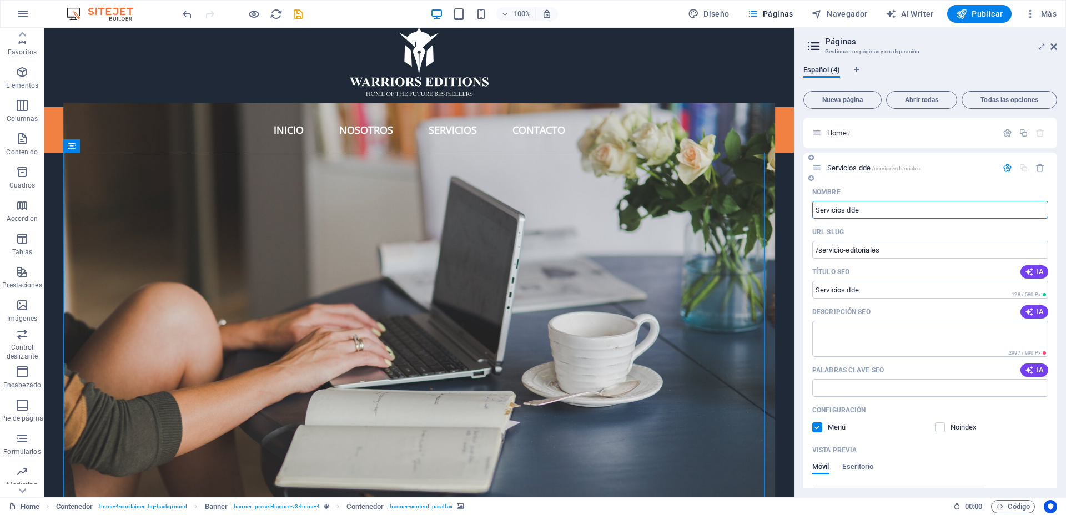
type input "Servicios dde"
type input "Servicios d"
type input "Servicios dd"
type input "Servicios de Warrior"
type input "Servicios d"
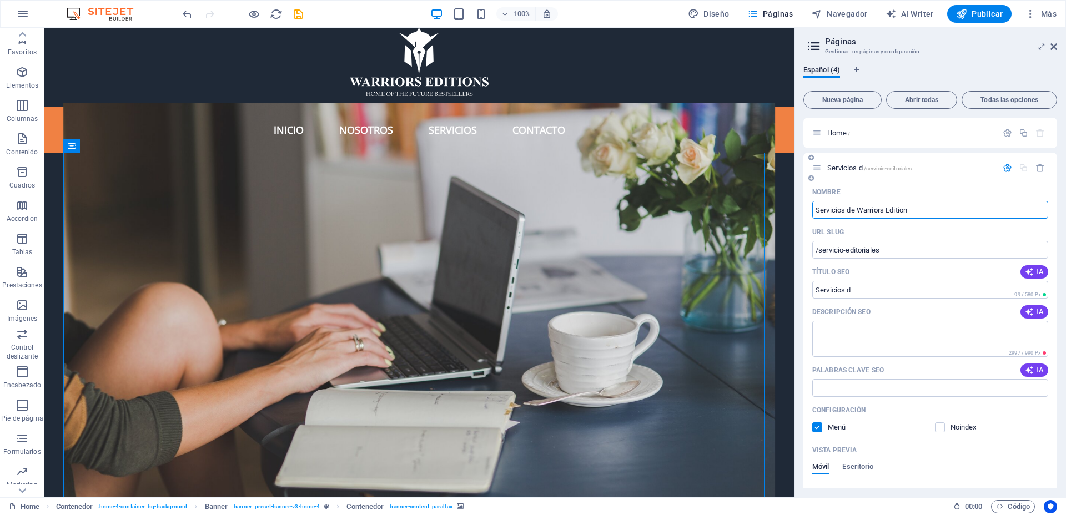
type input "Servicios de Warriors Editions"
type input "Servicios de Warriors"
type input "Servicios de Warriors Editions"
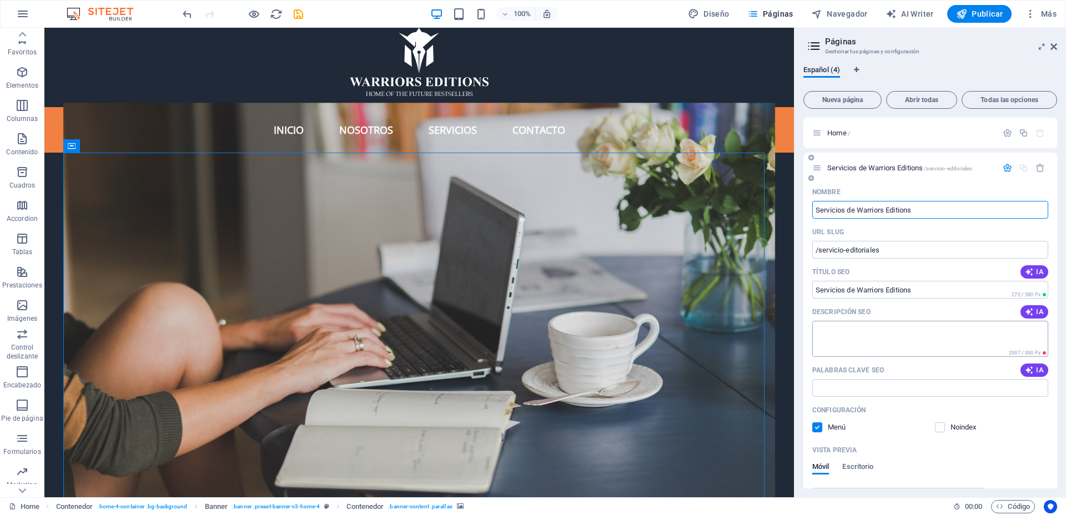
click at [918, 332] on textarea "Descripción SEO" at bounding box center [930, 339] width 236 height 36
click at [1004, 166] on icon "button" at bounding box center [1006, 167] width 9 height 9
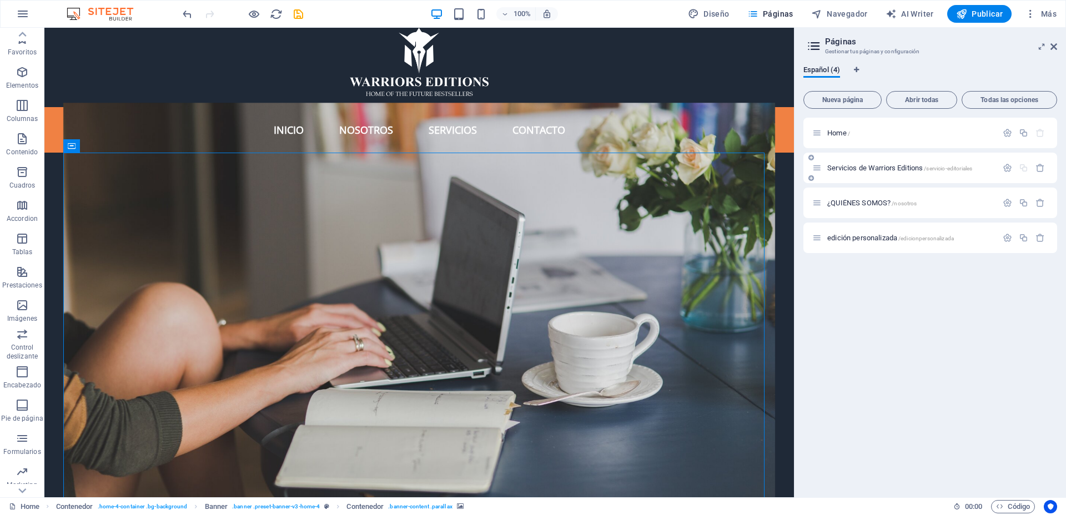
click at [819, 168] on icon at bounding box center [816, 167] width 9 height 9
click at [300, 16] on icon "save" at bounding box center [298, 14] width 13 height 13
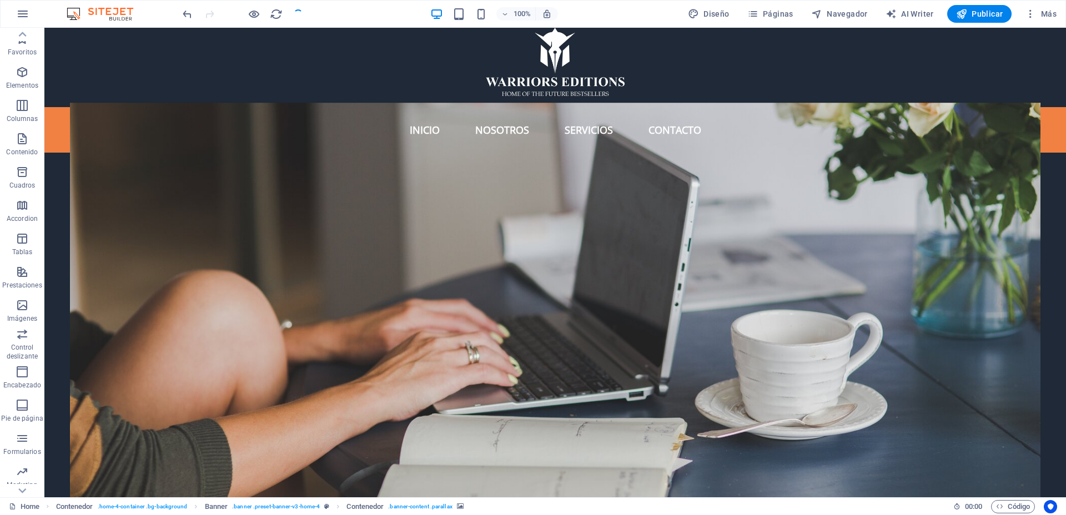
checkbox input "false"
click at [770, 13] on span "Páginas" at bounding box center [770, 13] width 46 height 11
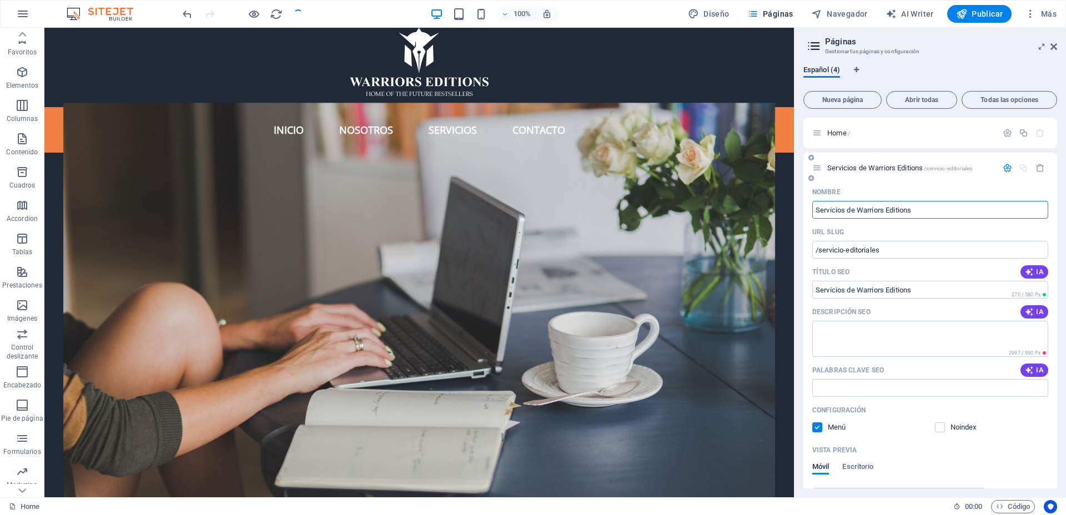
click at [1002, 163] on icon "button" at bounding box center [1006, 167] width 9 height 9
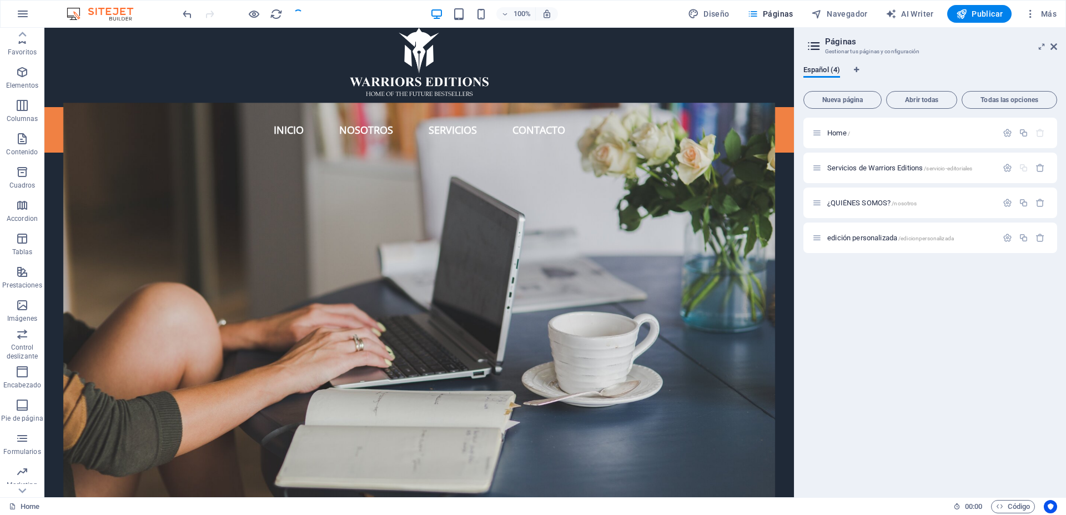
click at [917, 319] on div "Home / Servicios de Warriors Editions /servicio-editoriales ¿QUIÉNES SOMOS? /no…" at bounding box center [930, 303] width 254 height 371
drag, startPoint x: 832, startPoint y: 169, endPoint x: 564, endPoint y: 260, distance: 283.3
click at [833, 169] on span "Servicios de Warriors Editions /servicio-editoriales" at bounding box center [899, 168] width 145 height 8
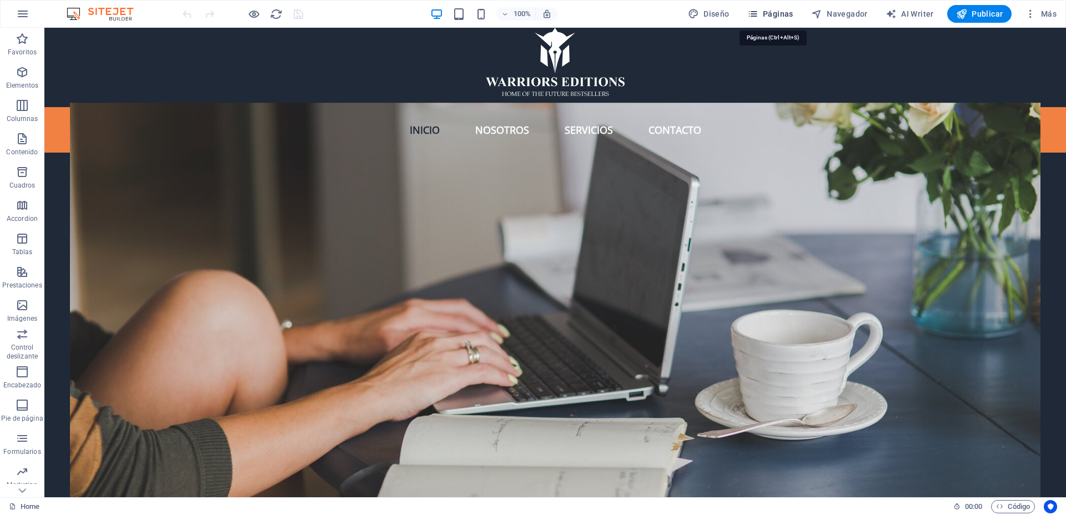
click at [771, 9] on span "Páginas" at bounding box center [770, 13] width 46 height 11
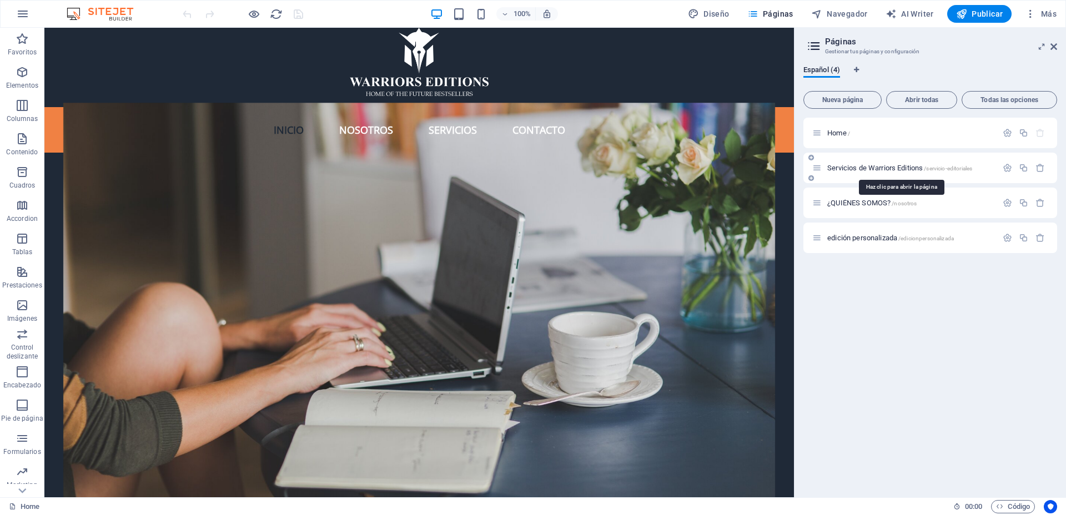
click at [838, 166] on span "Servicios de Warriors Editions /servicio-editoriales" at bounding box center [899, 168] width 145 height 8
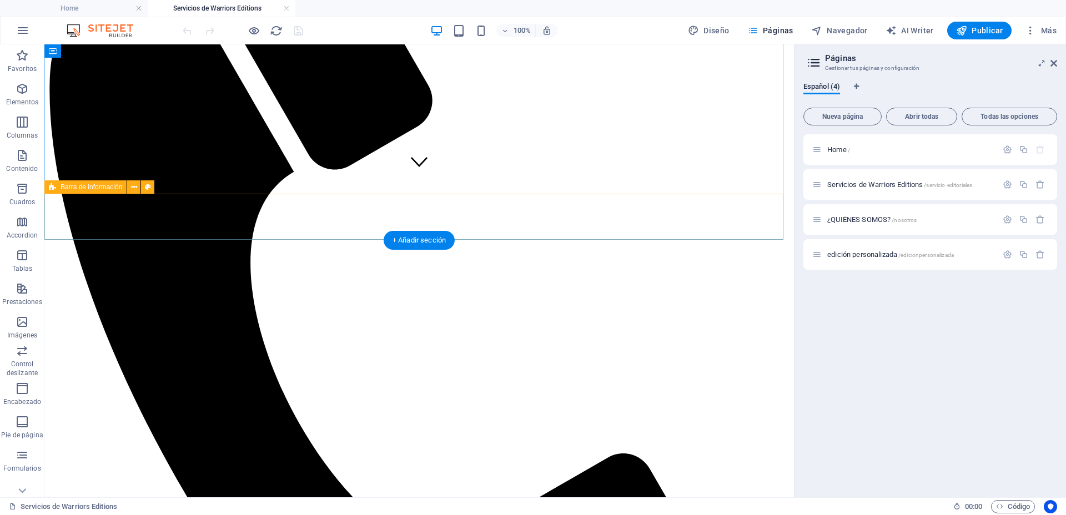
scroll to position [317, 0]
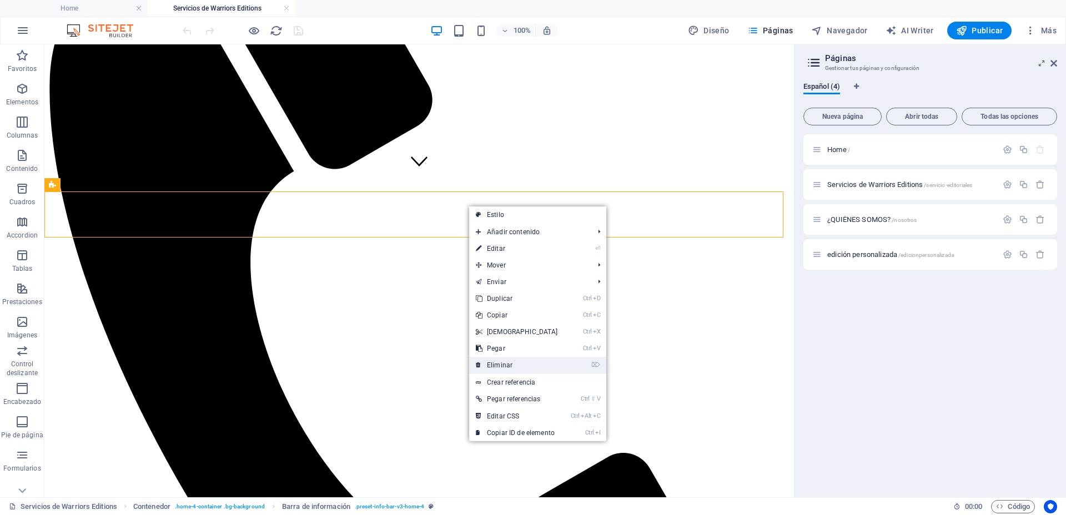
click at [515, 365] on link "⌦ Eliminar" at bounding box center [516, 365] width 95 height 17
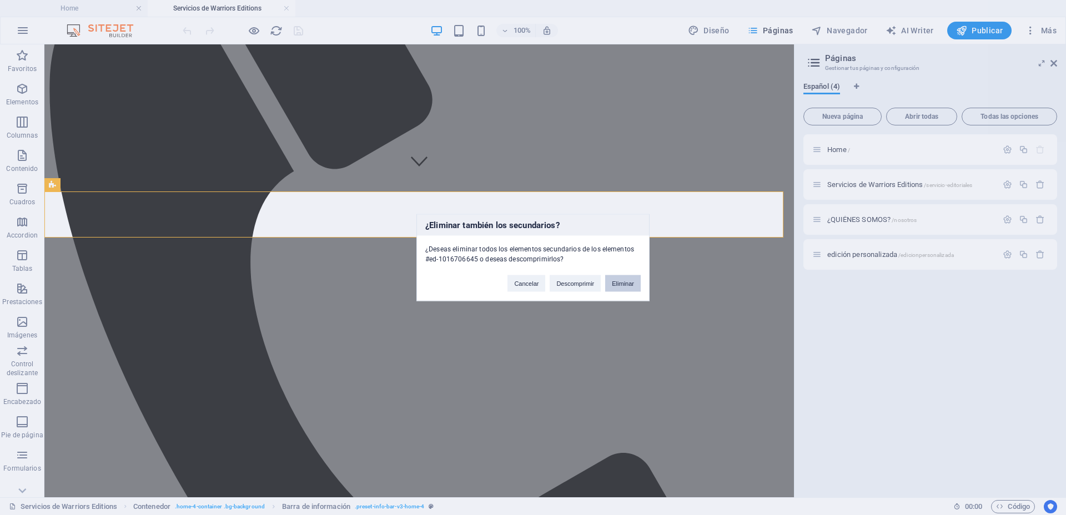
click at [618, 283] on button "Eliminar" at bounding box center [623, 283] width 36 height 17
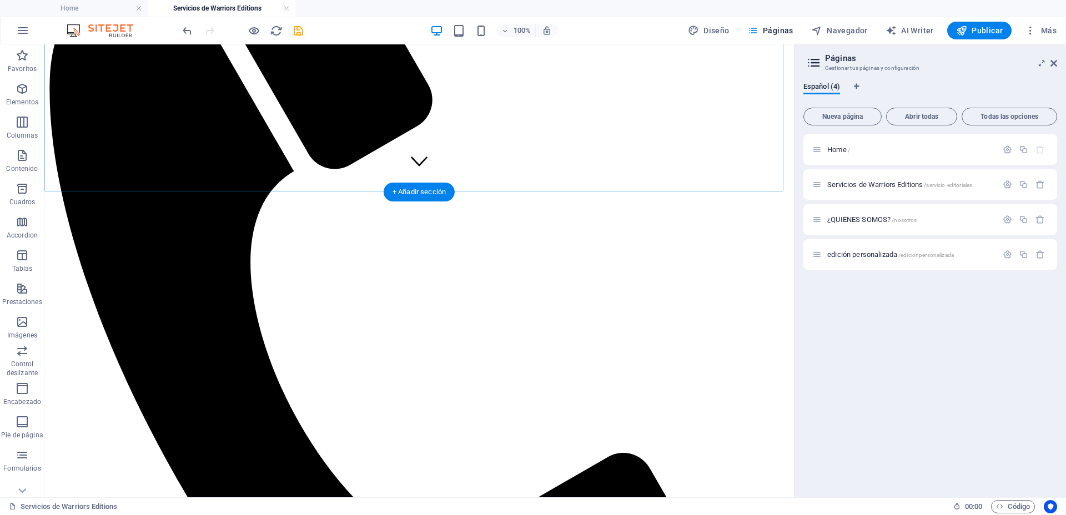
click at [440, 189] on div "+ Añadir sección" at bounding box center [418, 192] width 71 height 19
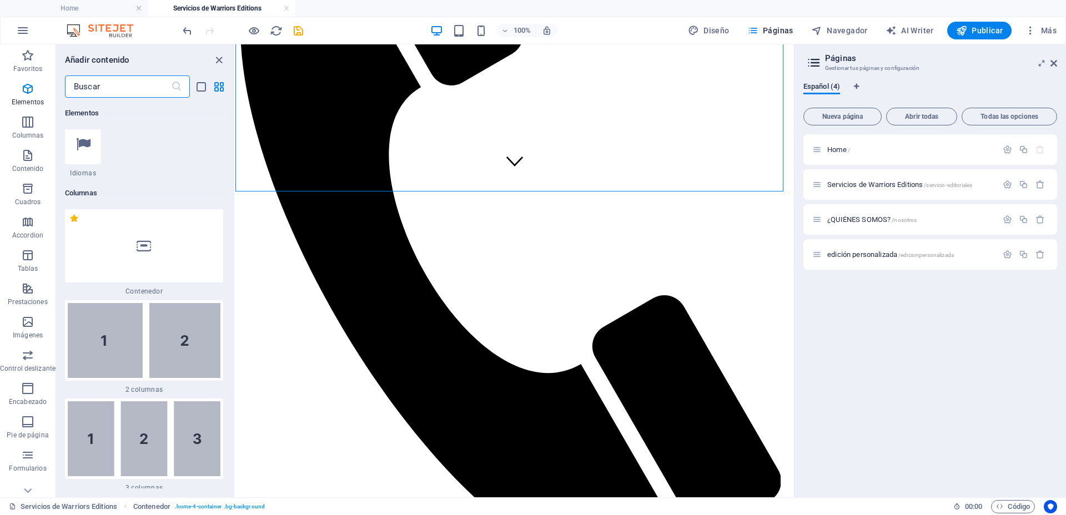
scroll to position [571, 0]
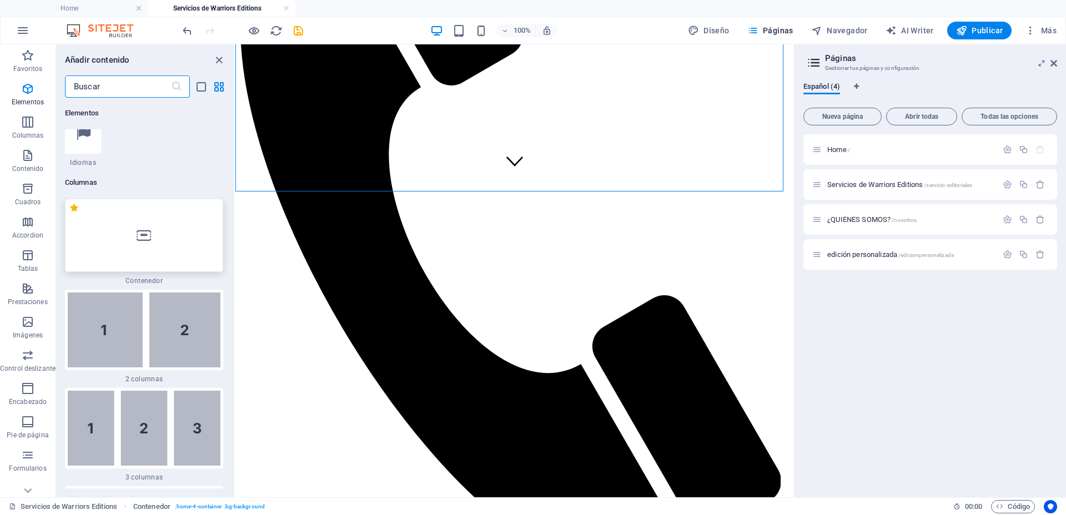
click at [156, 243] on div at bounding box center [144, 235] width 158 height 73
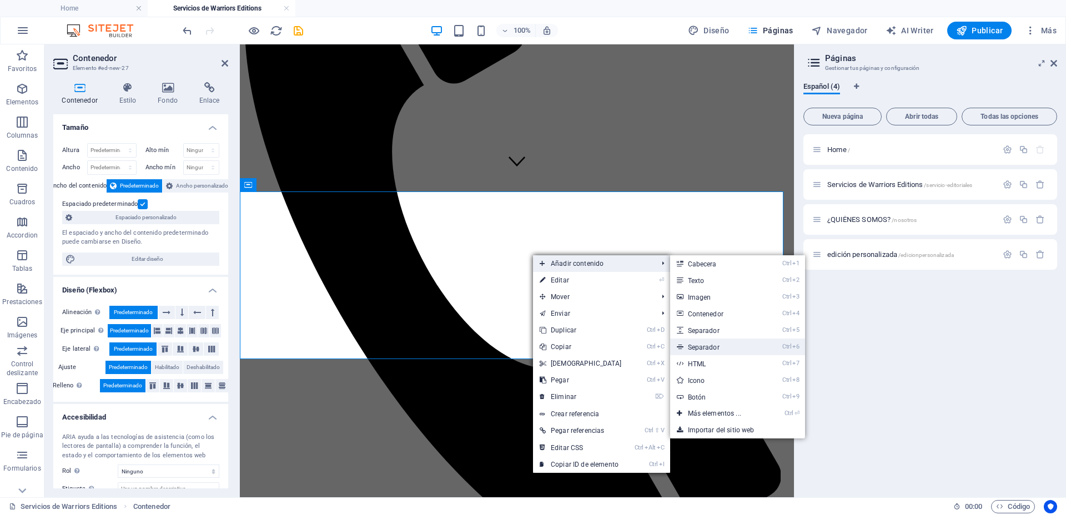
click at [701, 342] on link "Ctrl 6 Separador" at bounding box center [716, 347] width 93 height 17
select select "%"
select select "px"
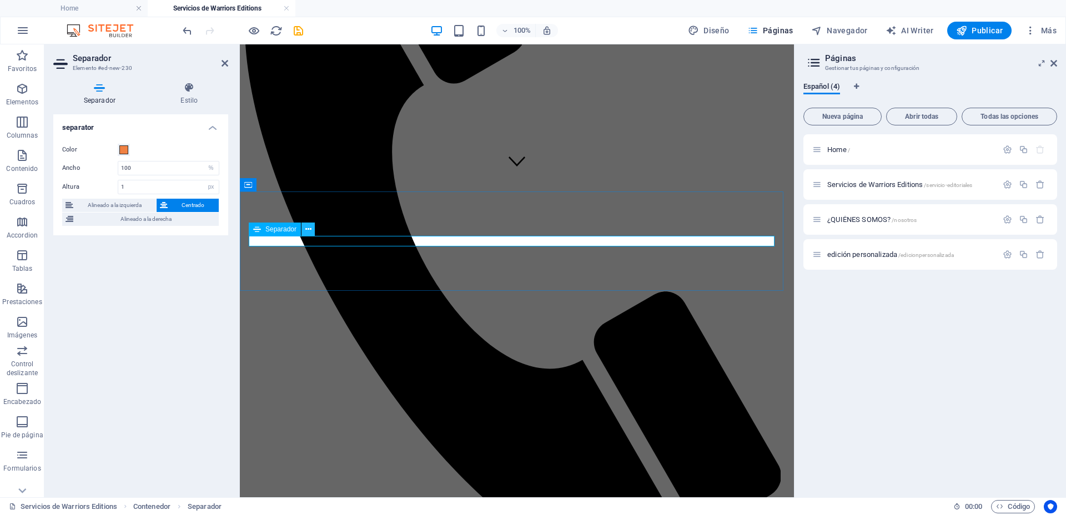
click at [310, 230] on icon at bounding box center [308, 230] width 6 height 12
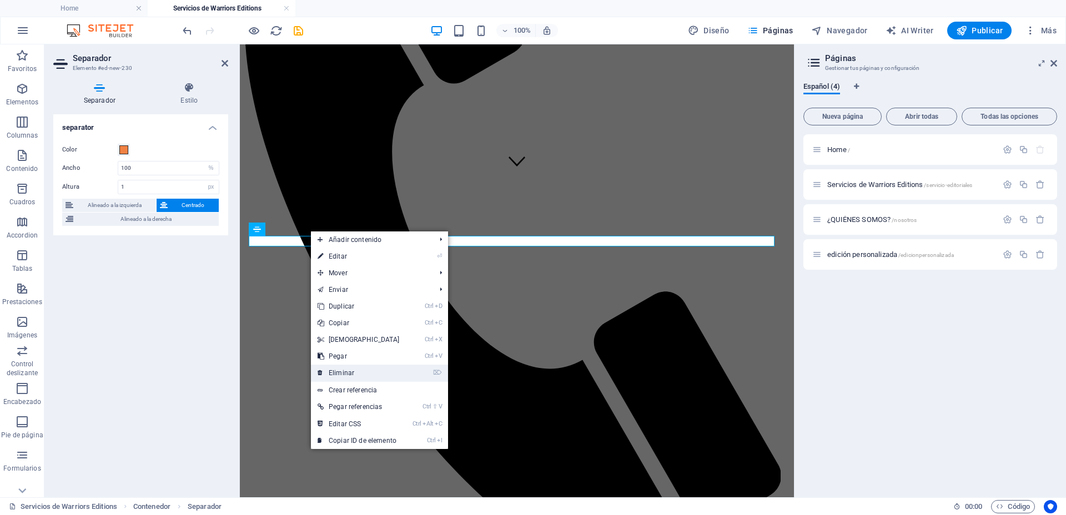
click at [356, 373] on link "⌦ Eliminar" at bounding box center [358, 373] width 95 height 17
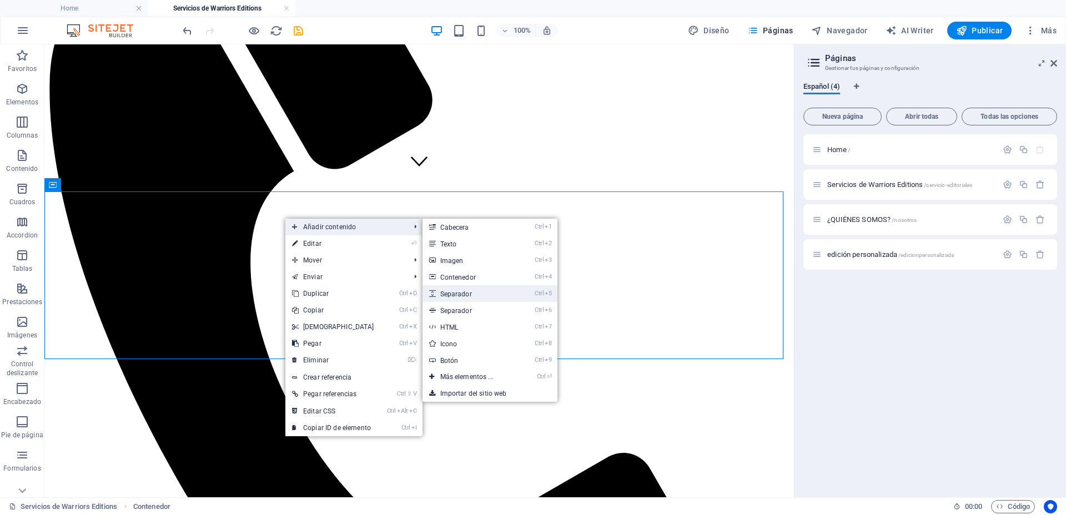
click at [463, 292] on link "Ctrl 5 Separador" at bounding box center [468, 293] width 93 height 17
select select "px"
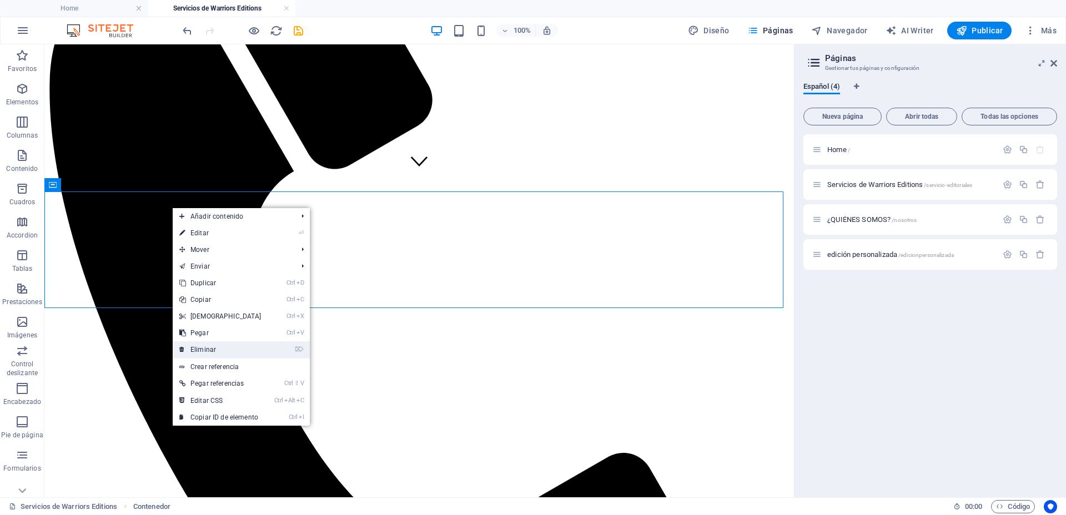
click at [201, 347] on link "⌦ Eliminar" at bounding box center [220, 349] width 95 height 17
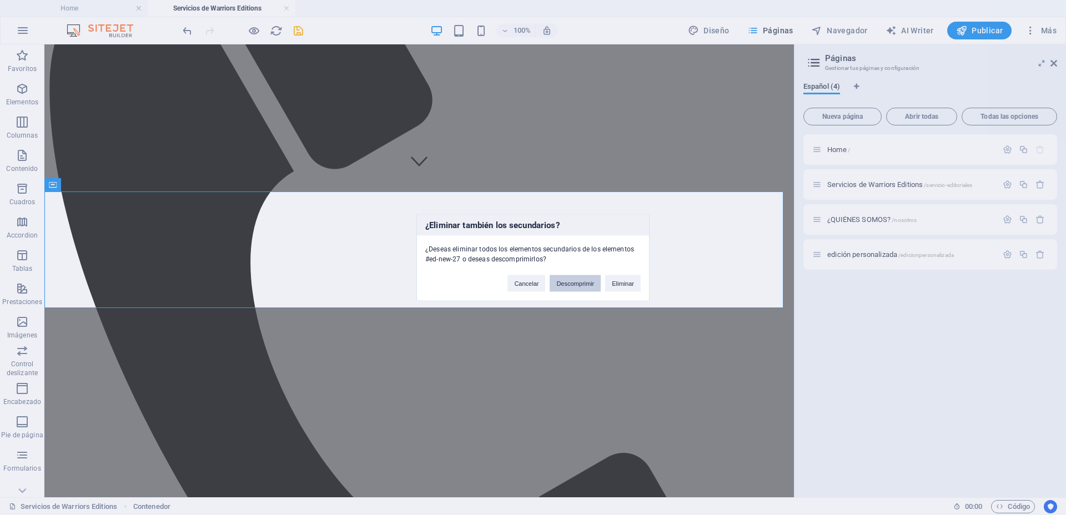
click at [575, 279] on button "Descomprimir" at bounding box center [574, 283] width 51 height 17
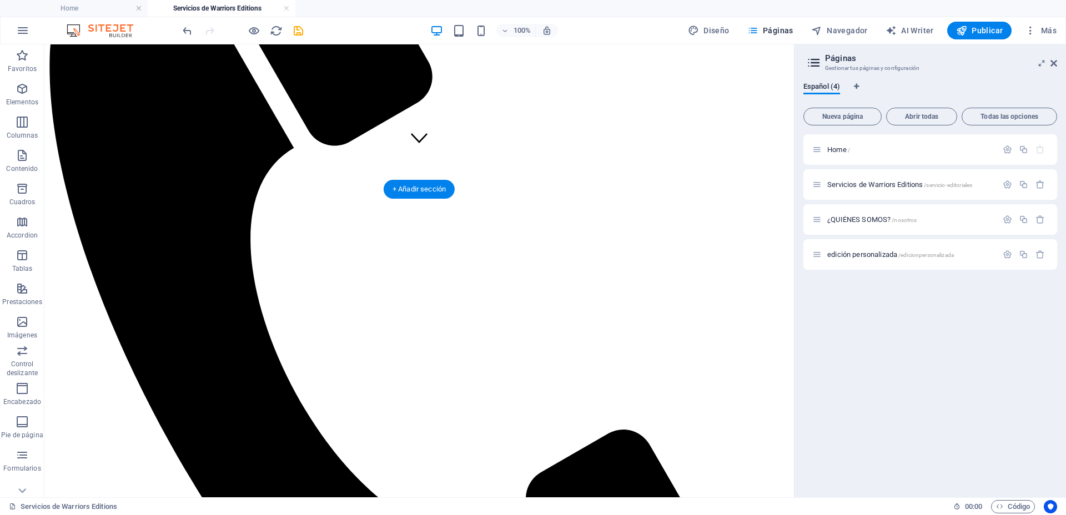
scroll to position [347, 0]
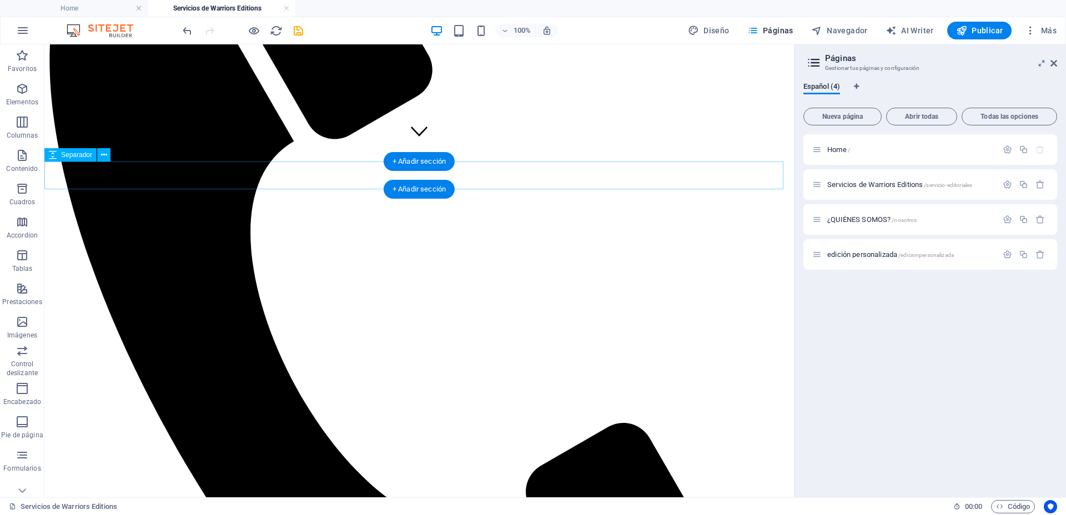
click at [107, 158] on button at bounding box center [103, 154] width 13 height 13
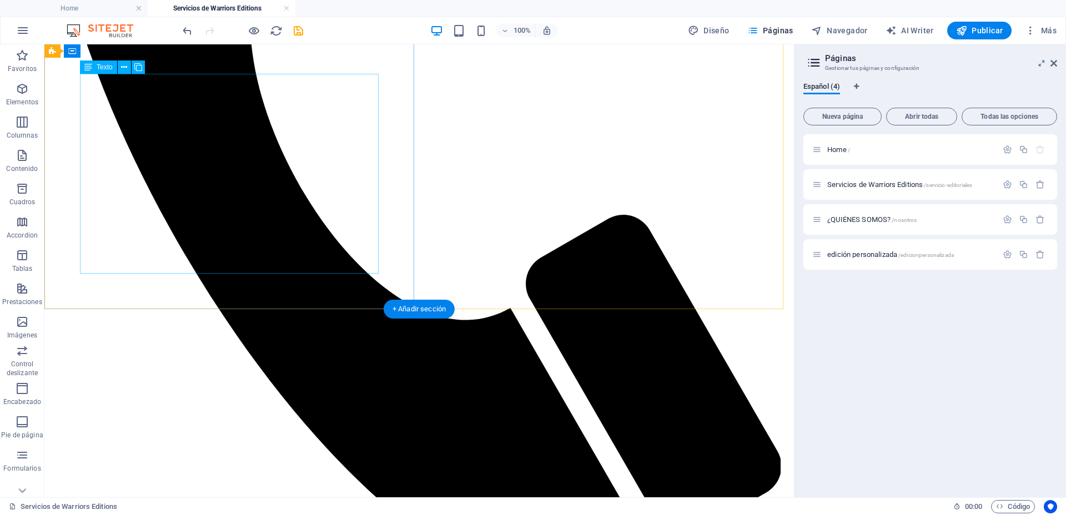
scroll to position [277, 0]
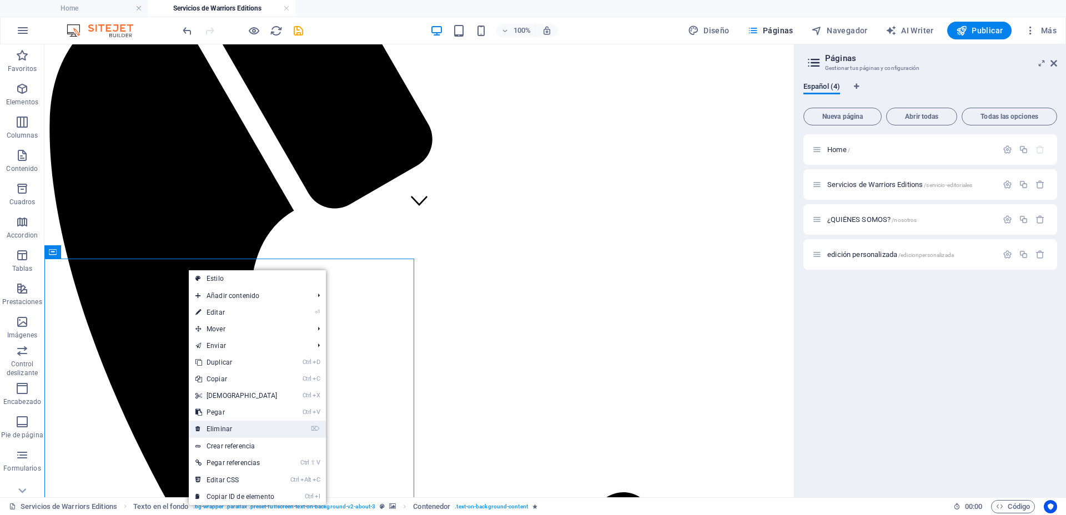
click at [265, 426] on link "⌦ Eliminar" at bounding box center [236, 429] width 95 height 17
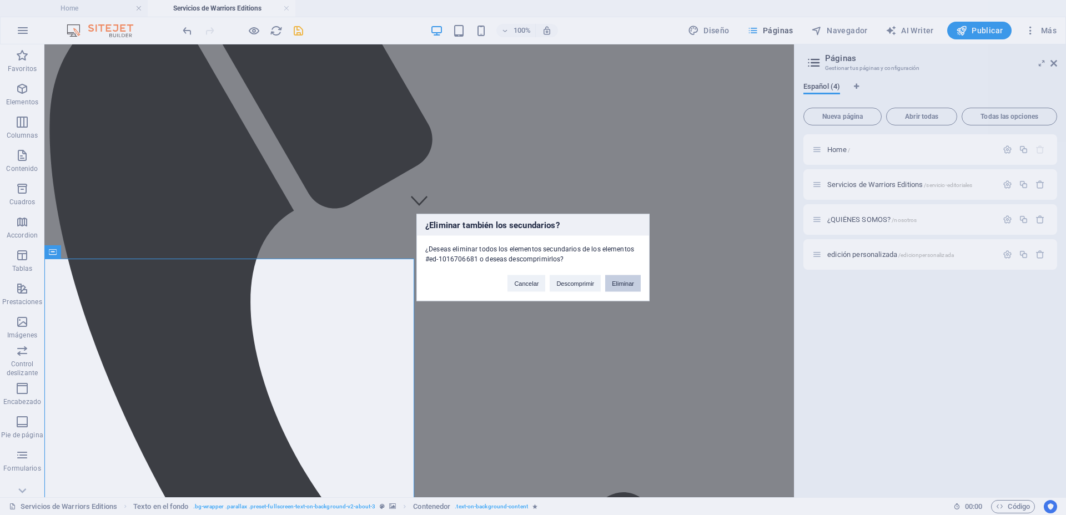
click at [619, 280] on button "Eliminar" at bounding box center [623, 283] width 36 height 17
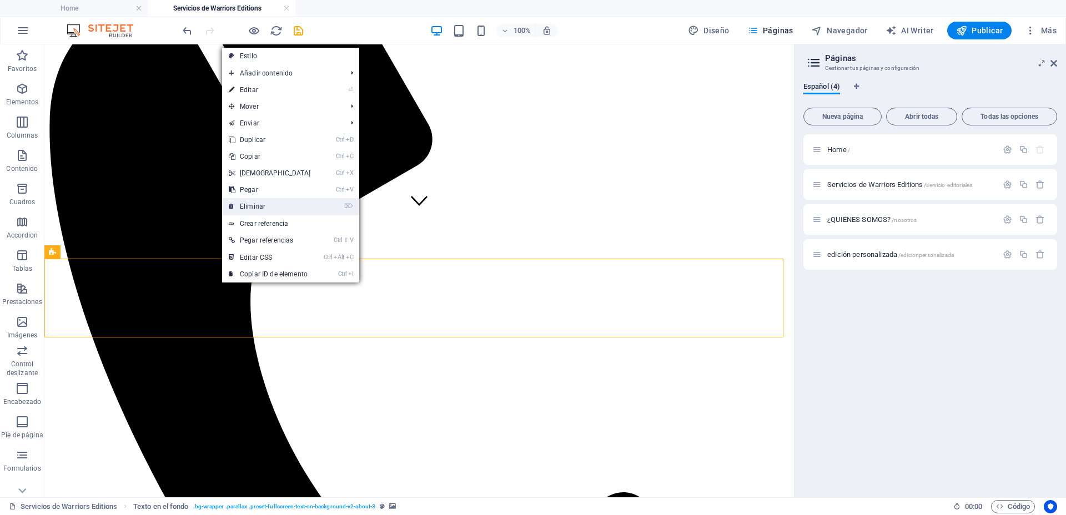
click at [273, 207] on link "⌦ Eliminar" at bounding box center [269, 206] width 95 height 17
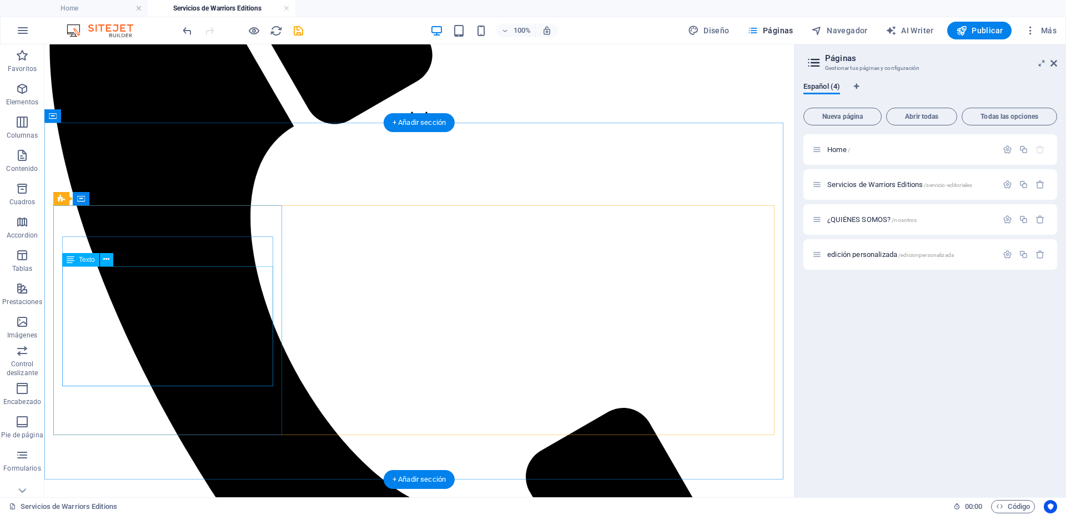
scroll to position [416, 0]
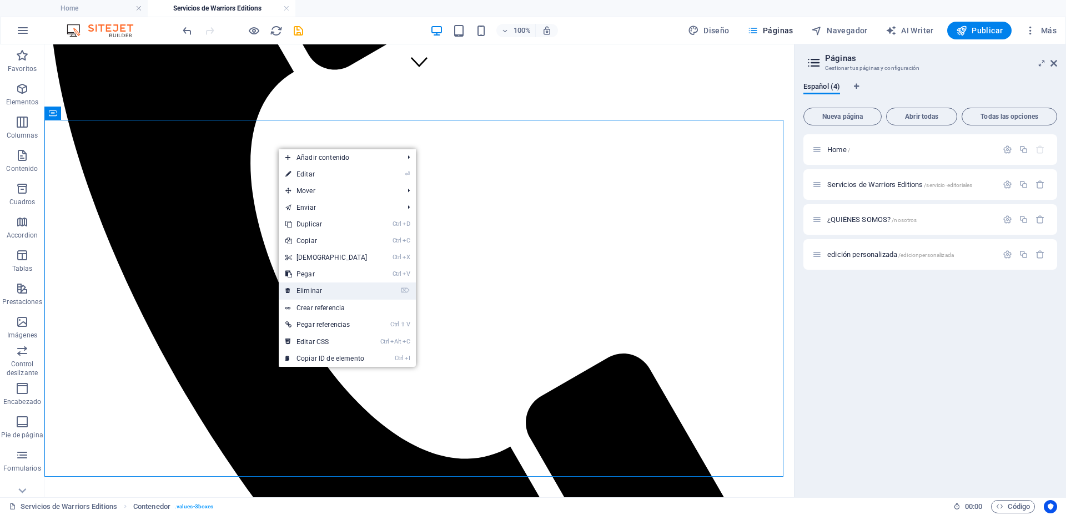
click at [323, 283] on link "⌦ Eliminar" at bounding box center [326, 290] width 95 height 17
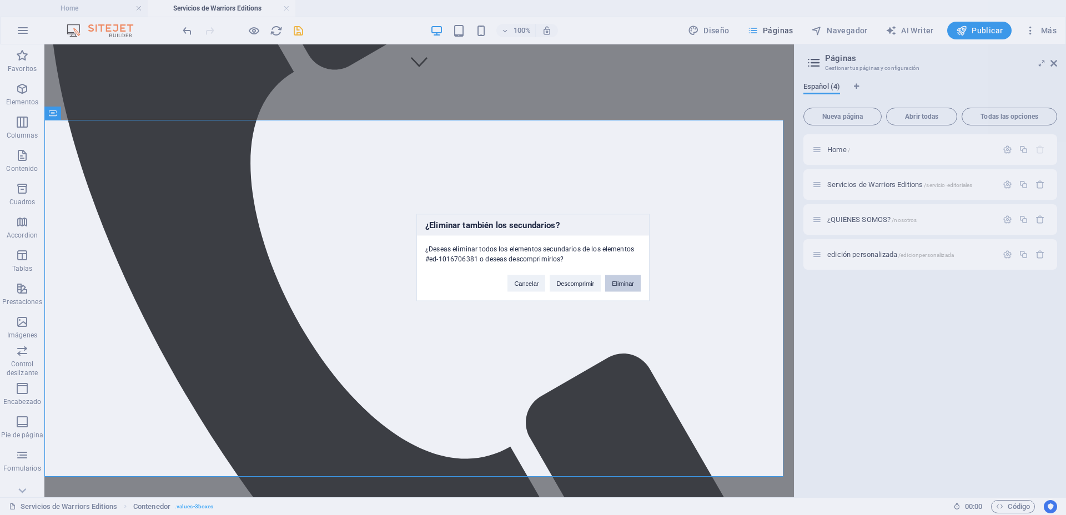
click at [626, 281] on button "Eliminar" at bounding box center [623, 283] width 36 height 17
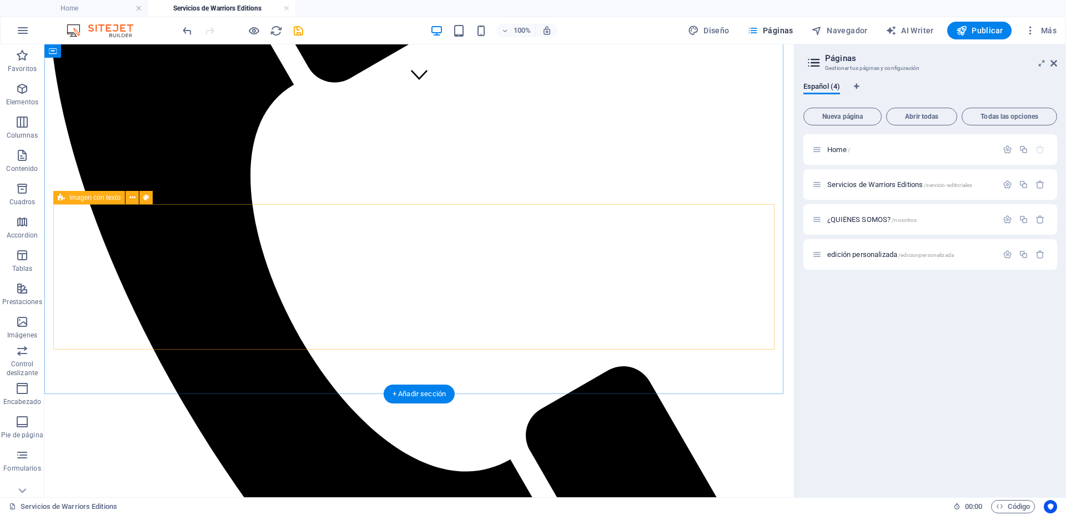
scroll to position [347, 0]
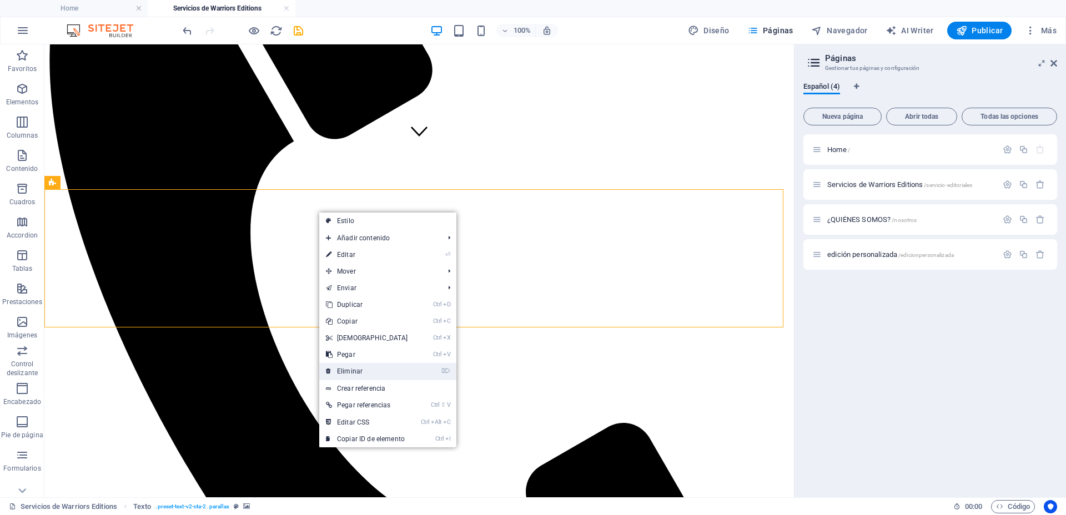
click at [370, 366] on link "⌦ Eliminar" at bounding box center [366, 371] width 95 height 17
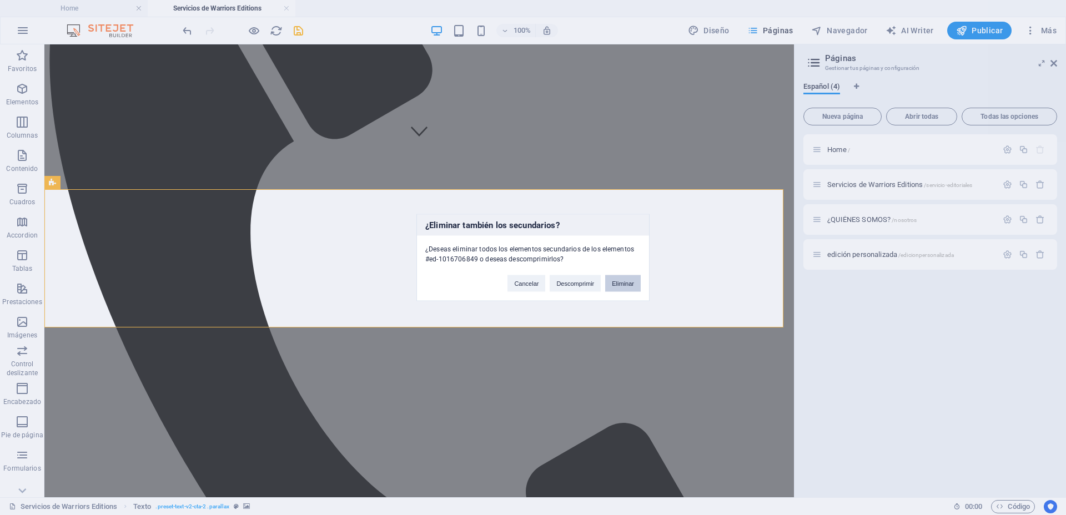
click at [625, 277] on button "Eliminar" at bounding box center [623, 283] width 36 height 17
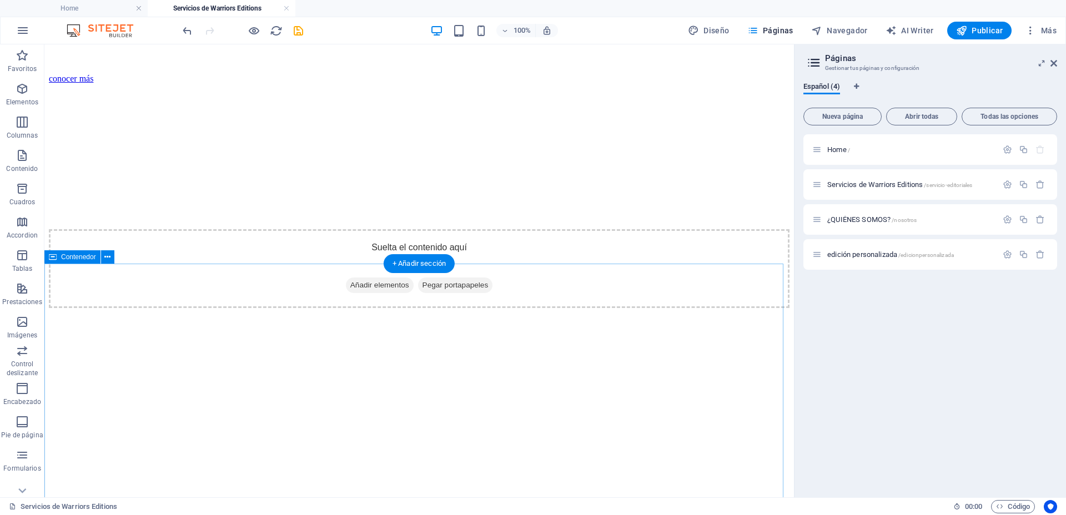
scroll to position [2012, 0]
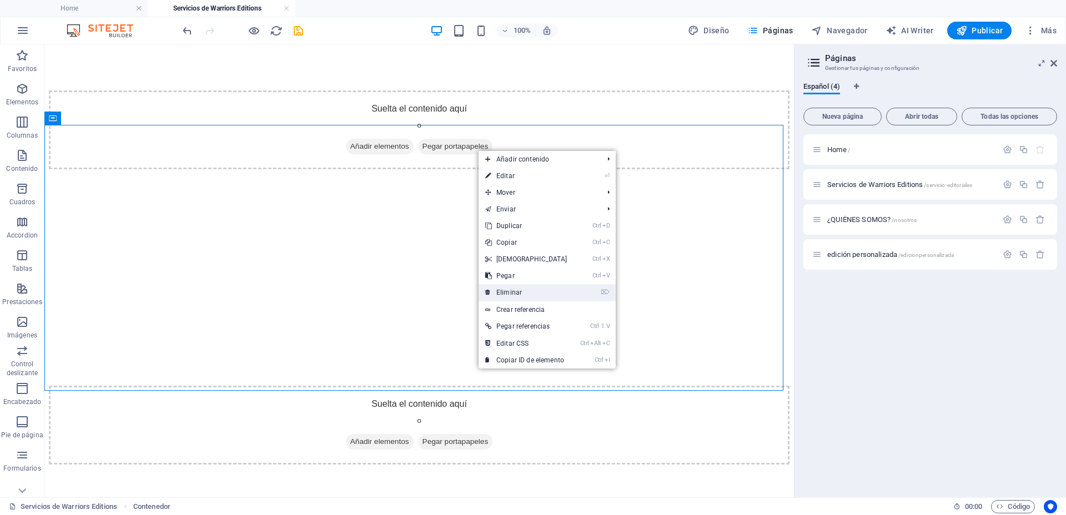
click at [511, 286] on link "⌦ Eliminar" at bounding box center [525, 292] width 95 height 17
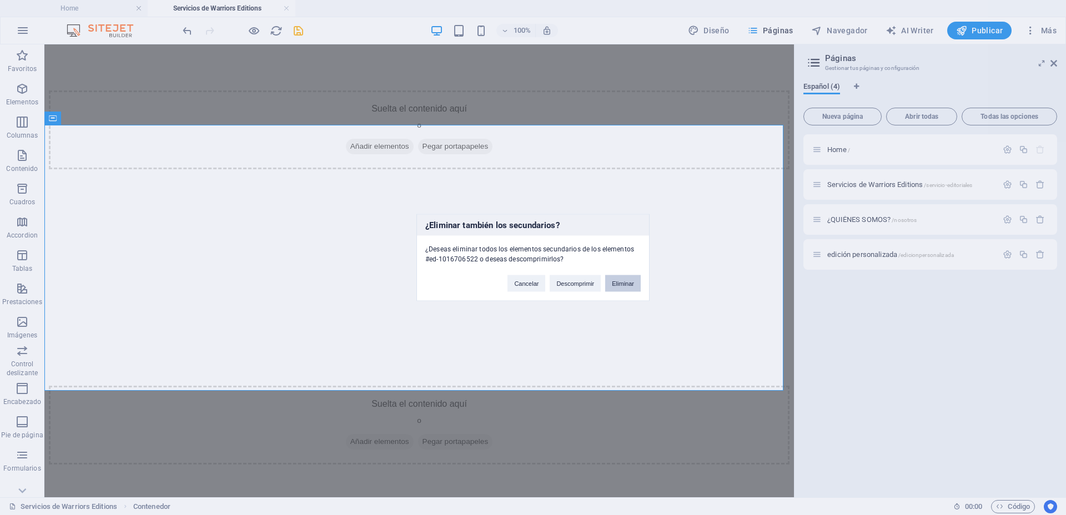
click at [614, 281] on button "Eliminar" at bounding box center [623, 283] width 36 height 17
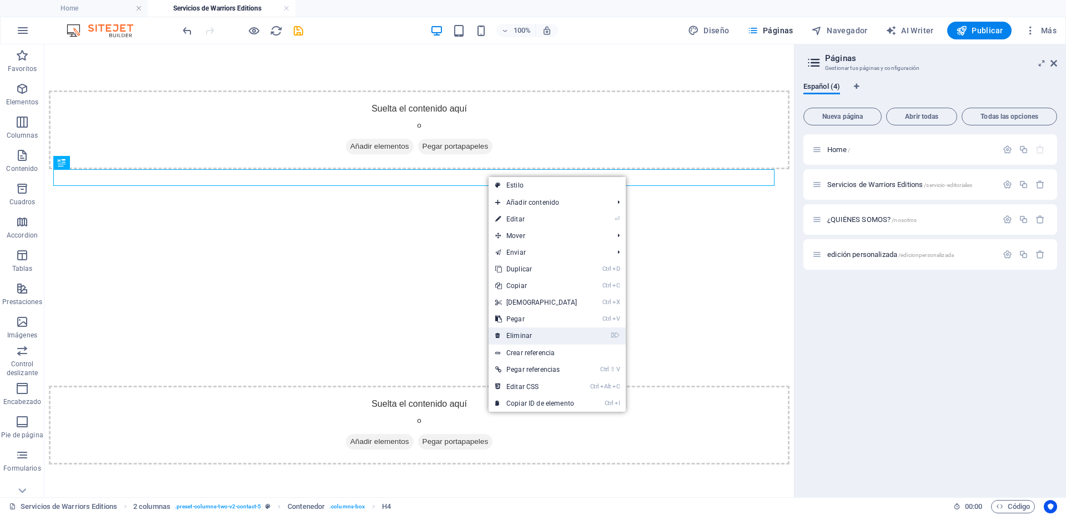
click at [517, 334] on link "⌦ Eliminar" at bounding box center [535, 335] width 95 height 17
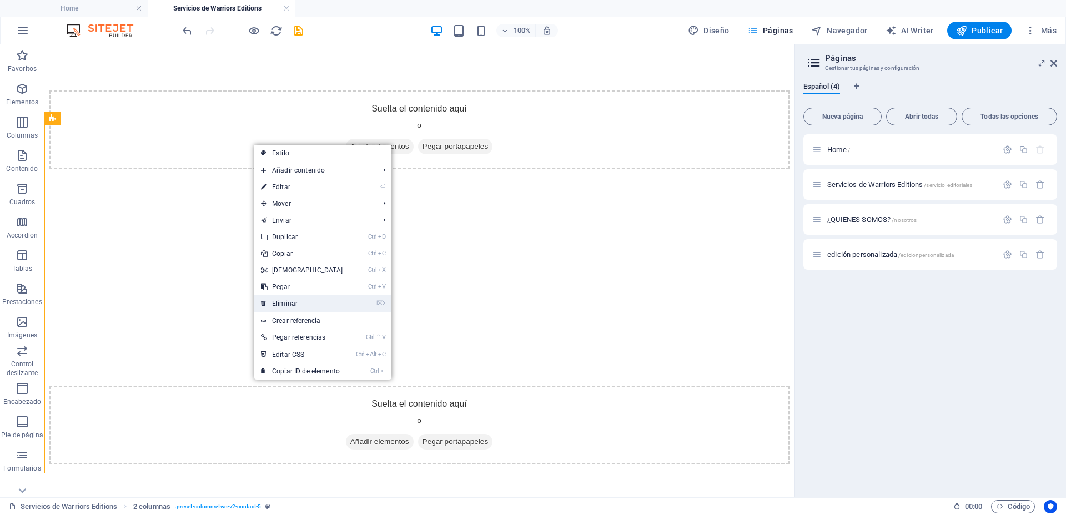
click at [304, 301] on link "⌦ Eliminar" at bounding box center [301, 303] width 95 height 17
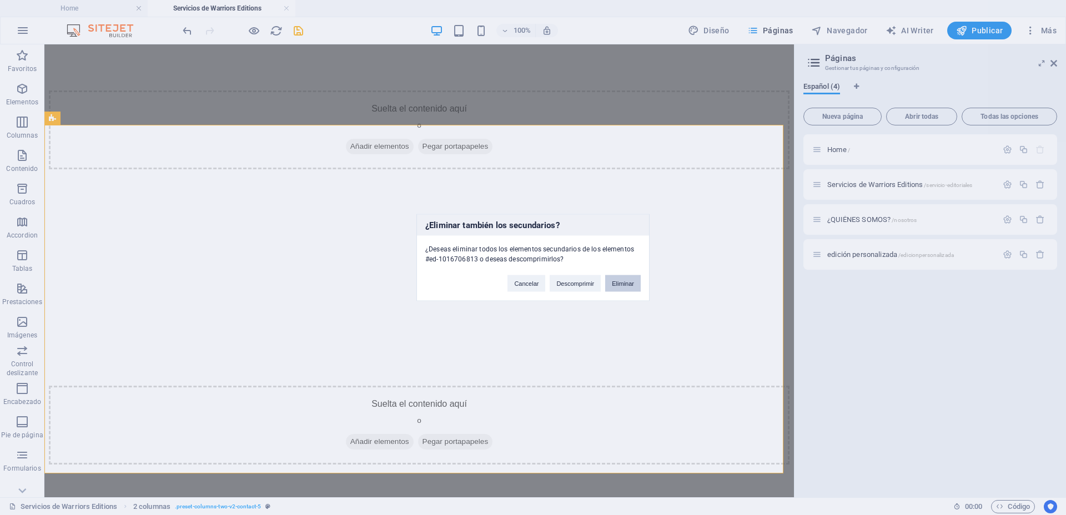
click at [628, 282] on button "Eliminar" at bounding box center [623, 283] width 36 height 17
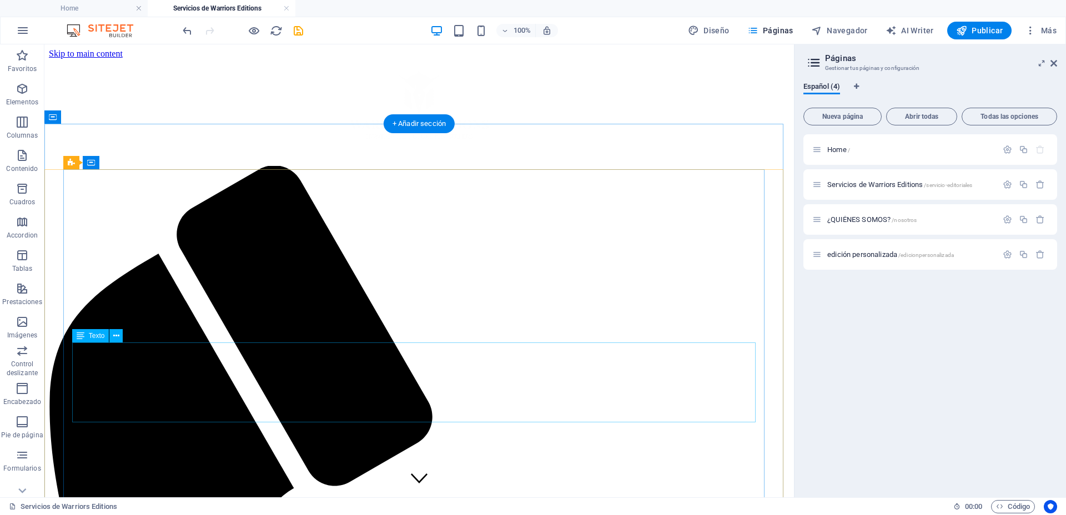
scroll to position [69, 0]
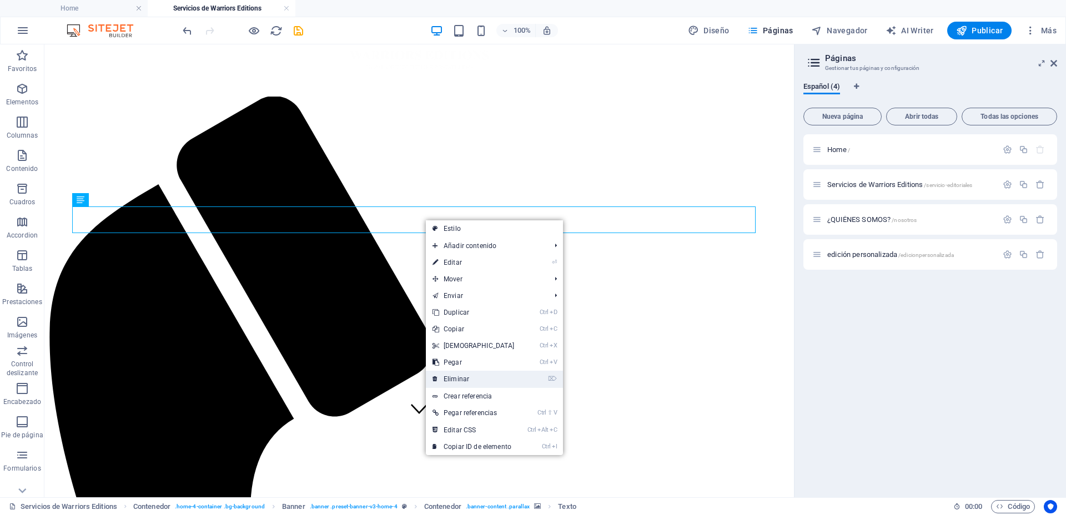
click at [451, 375] on link "⌦ Eliminar" at bounding box center [473, 379] width 95 height 17
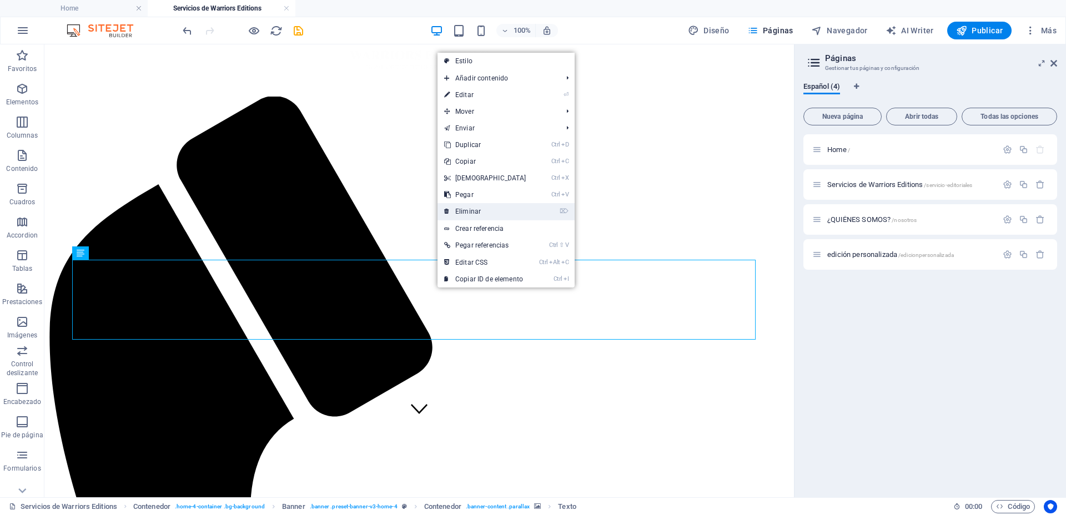
click at [474, 209] on link "⌦ Eliminar" at bounding box center [484, 211] width 95 height 17
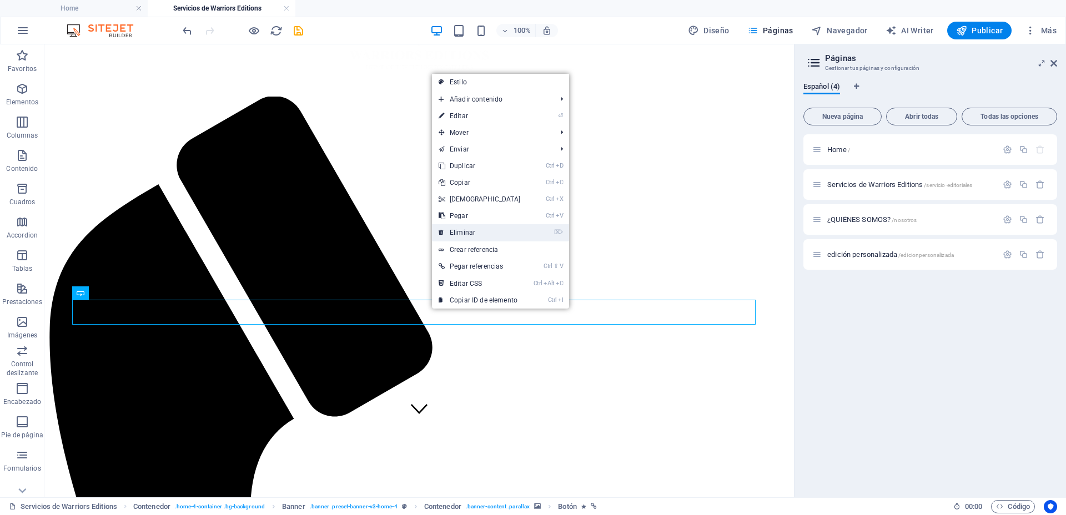
click at [497, 236] on link "⌦ Eliminar" at bounding box center [479, 232] width 95 height 17
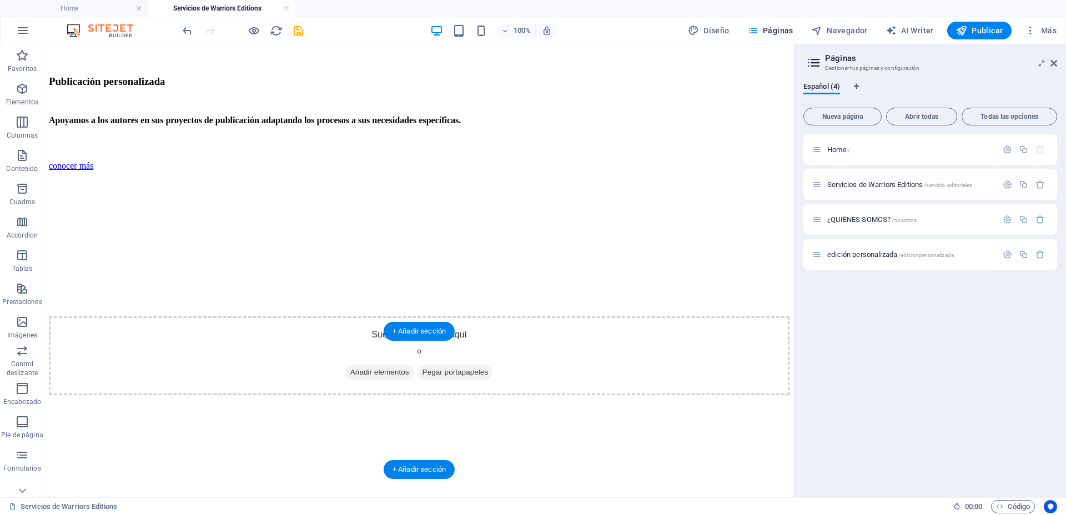
scroll to position [1876, 0]
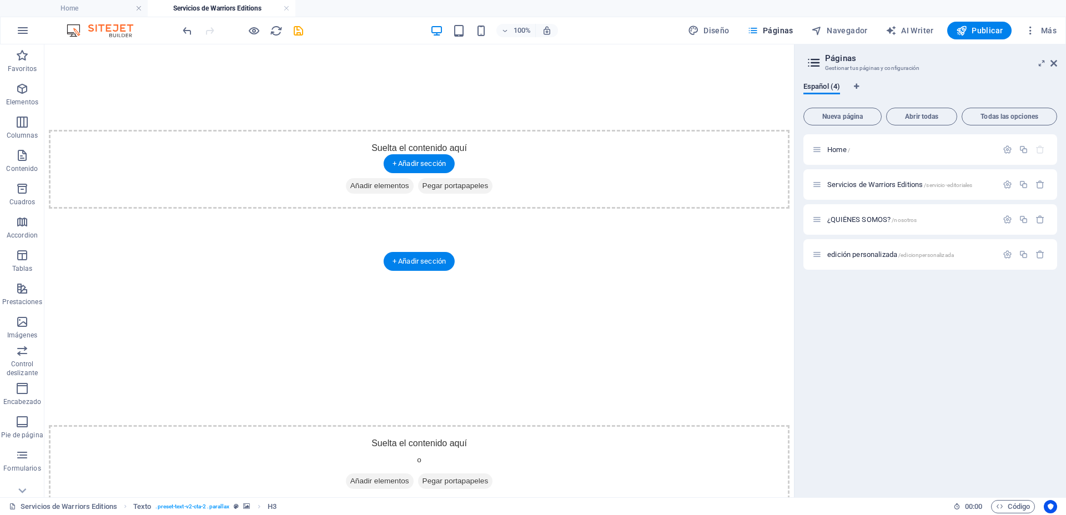
scroll to position [1835, 0]
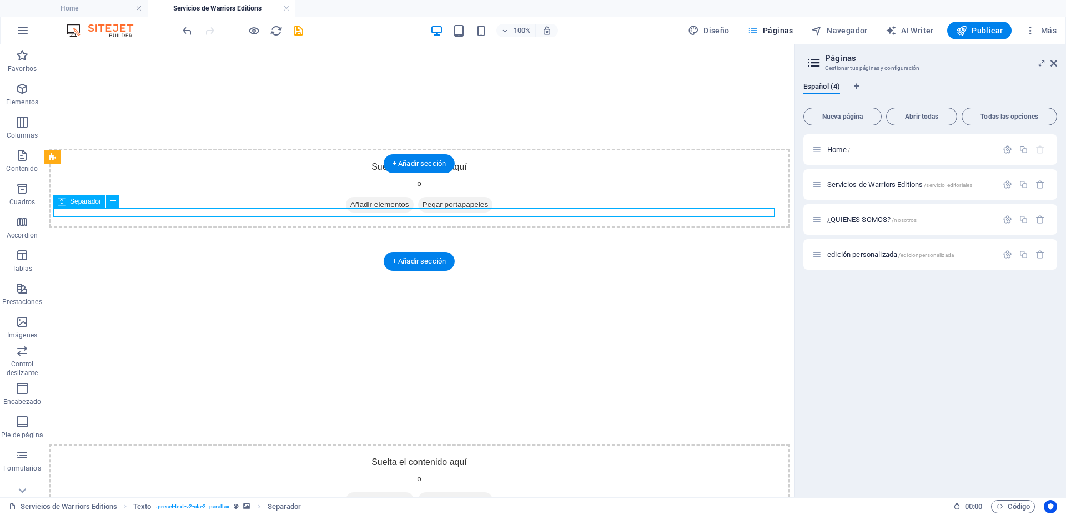
select select "rem"
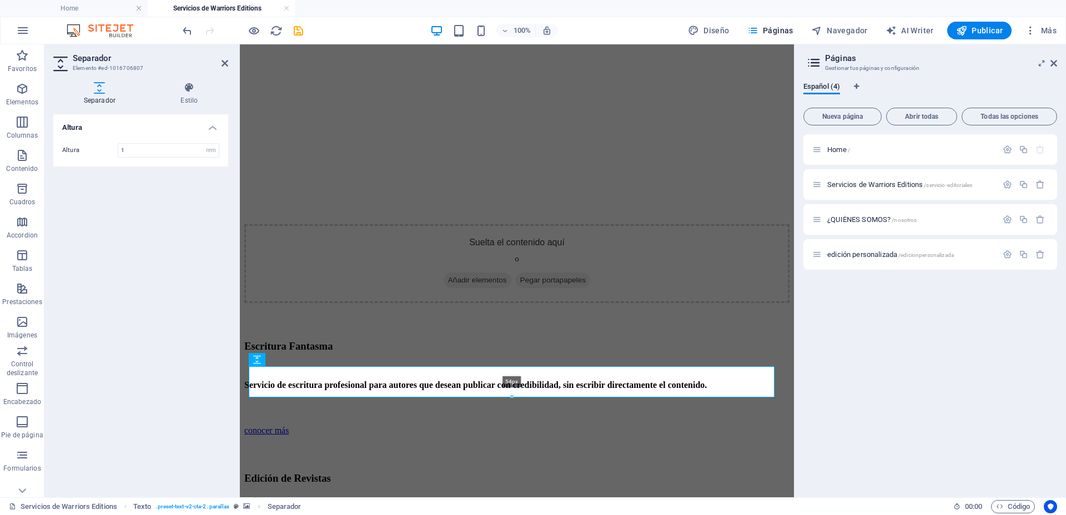
drag, startPoint x: 512, startPoint y: 375, endPoint x: 517, endPoint y: 397, distance: 22.6
click at [517, 397] on div at bounding box center [511, 397] width 524 height 4
type input "54"
select select "px"
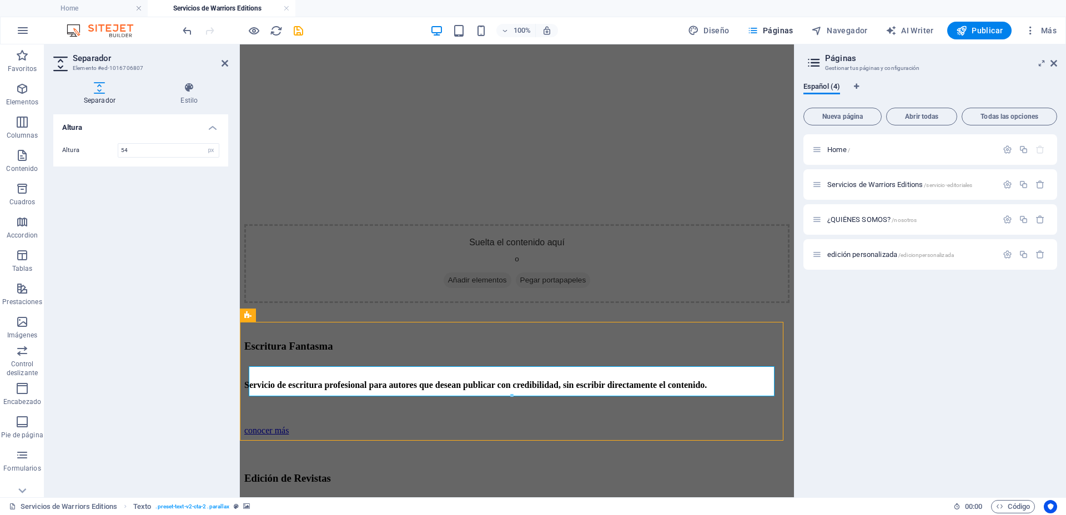
scroll to position [1717, 0]
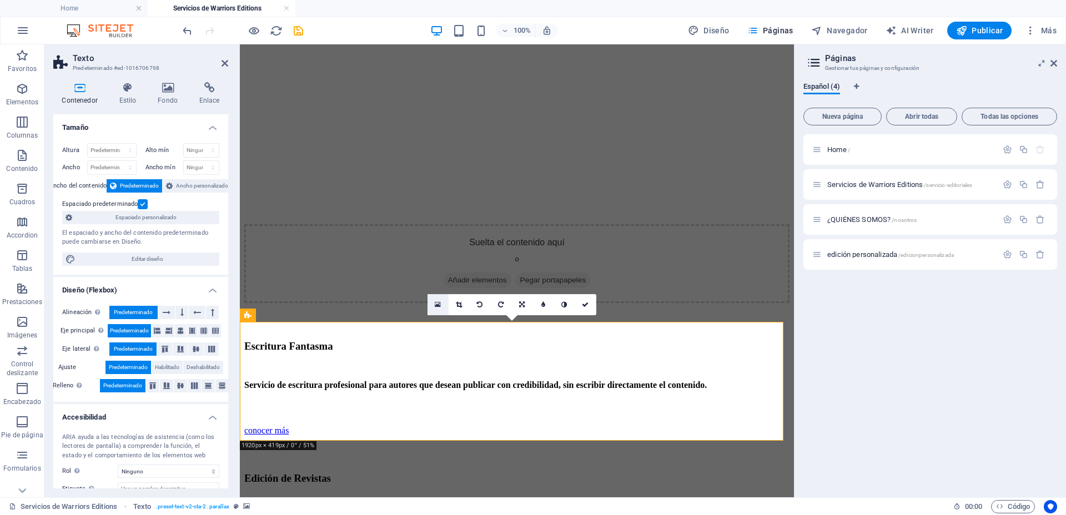
click at [436, 301] on icon at bounding box center [438, 305] width 6 height 8
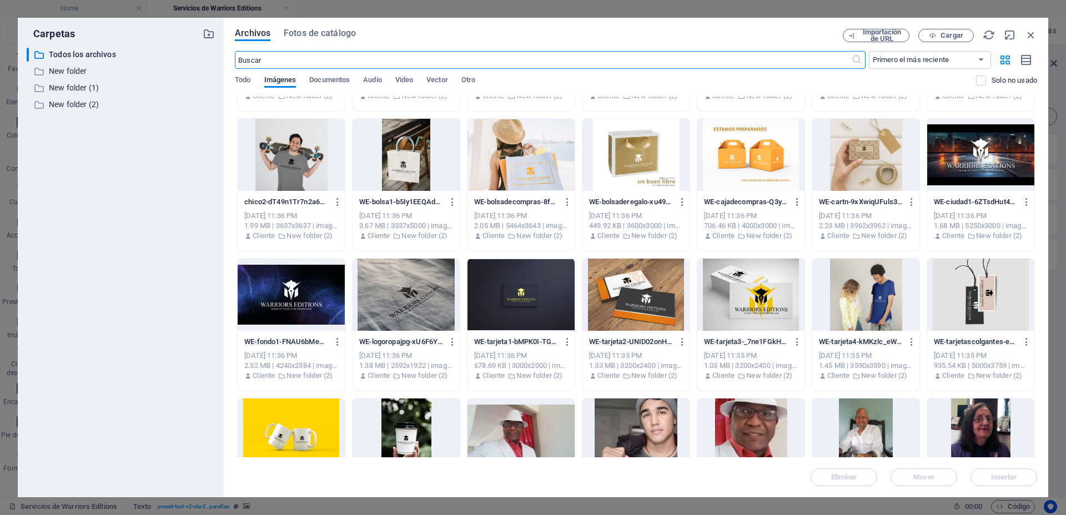
scroll to position [902, 0]
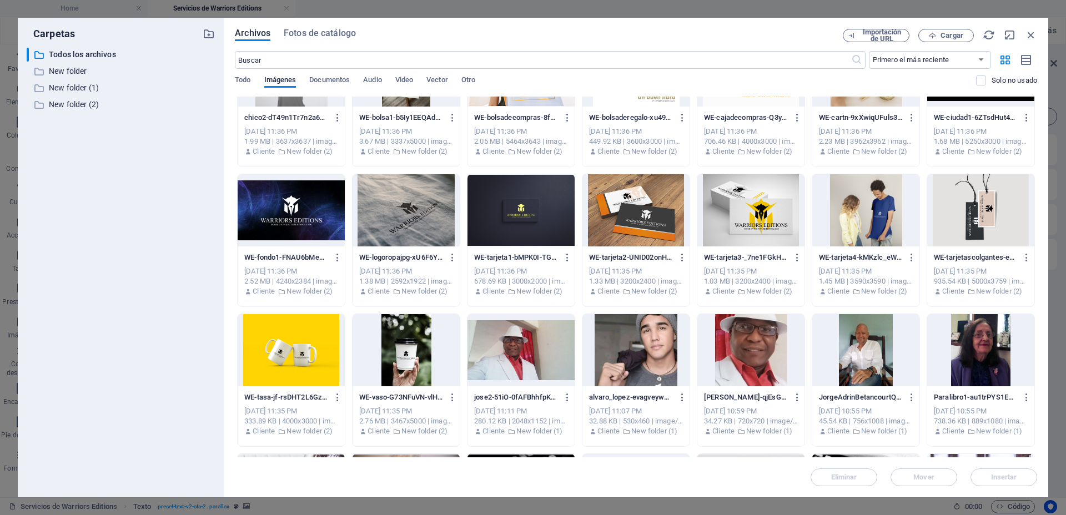
click at [539, 197] on div at bounding box center [520, 210] width 107 height 72
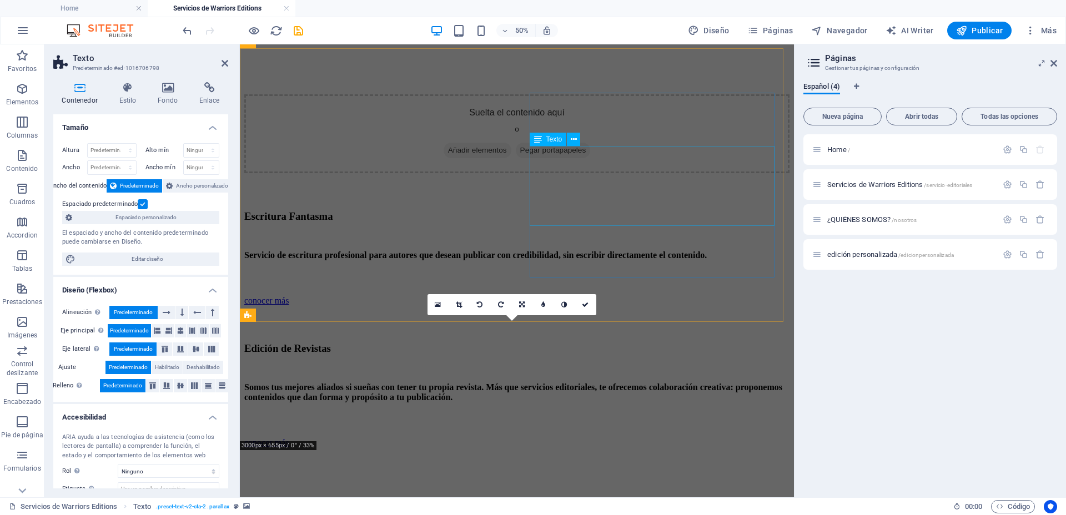
scroll to position [1835, 0]
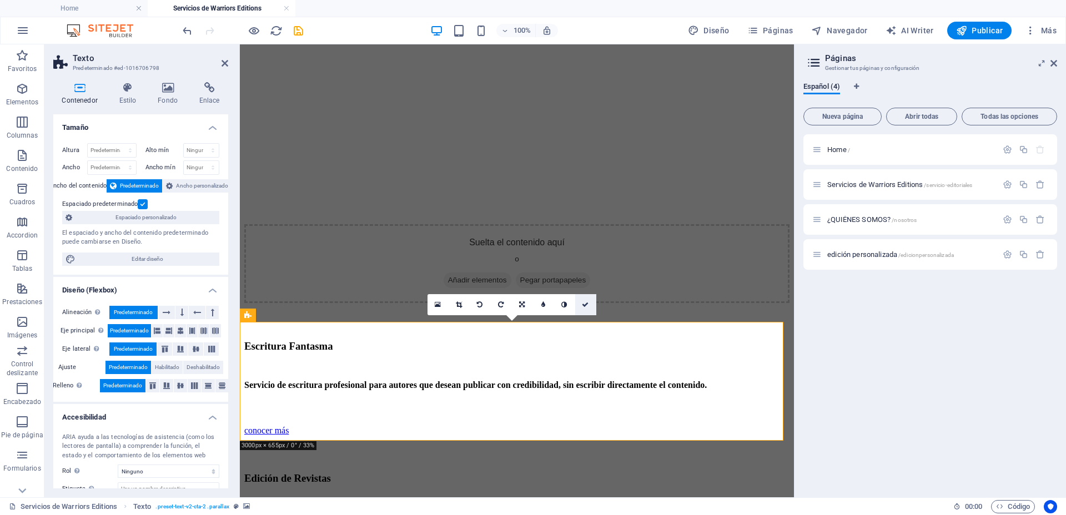
click at [587, 305] on icon at bounding box center [585, 304] width 7 height 7
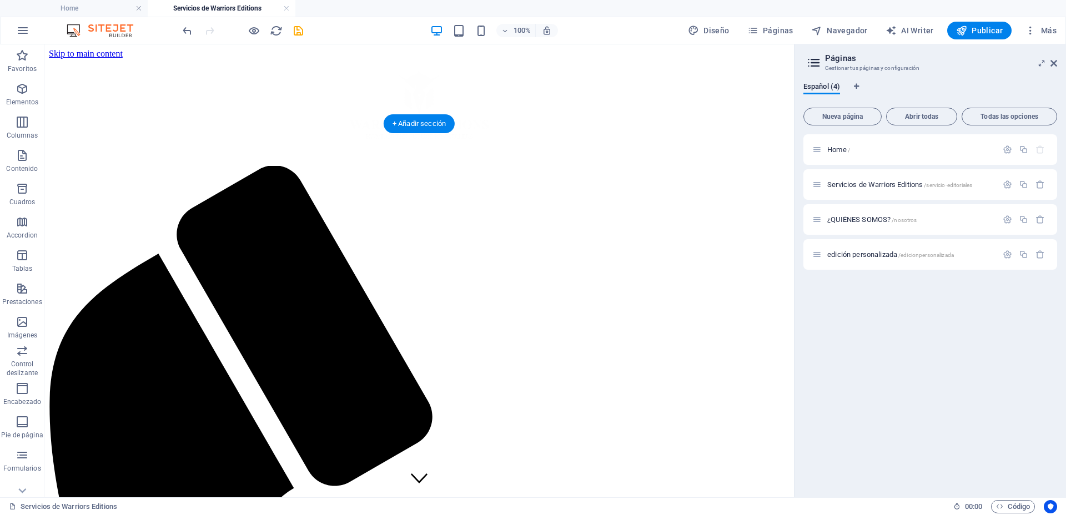
scroll to position [139, 0]
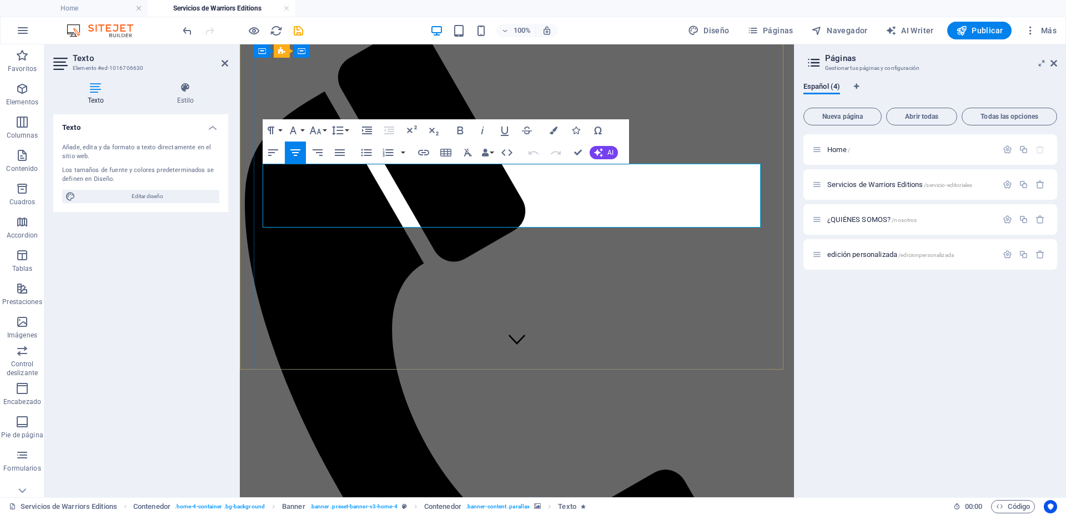
drag, startPoint x: 347, startPoint y: 177, endPoint x: 564, endPoint y: 208, distance: 219.2
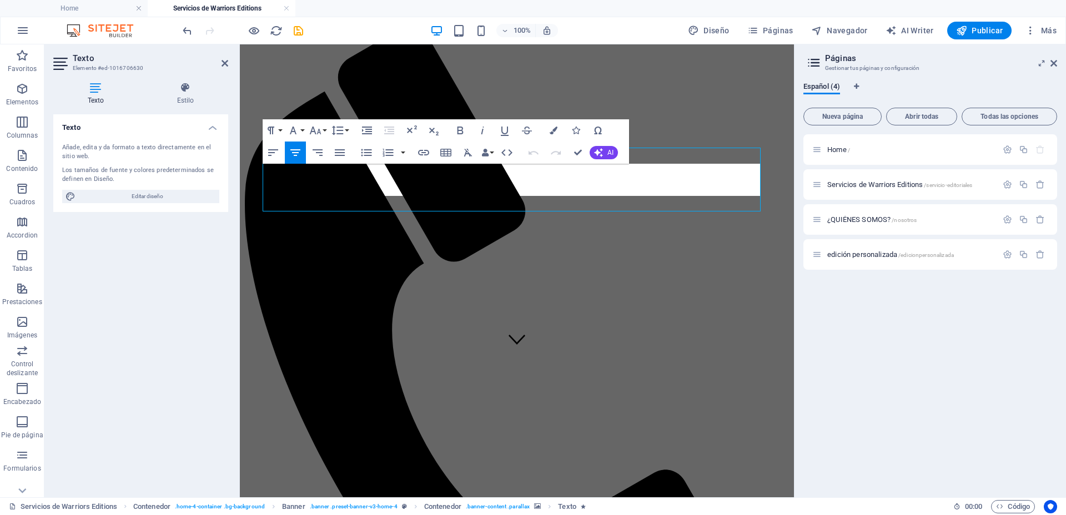
scroll to position [155, 0]
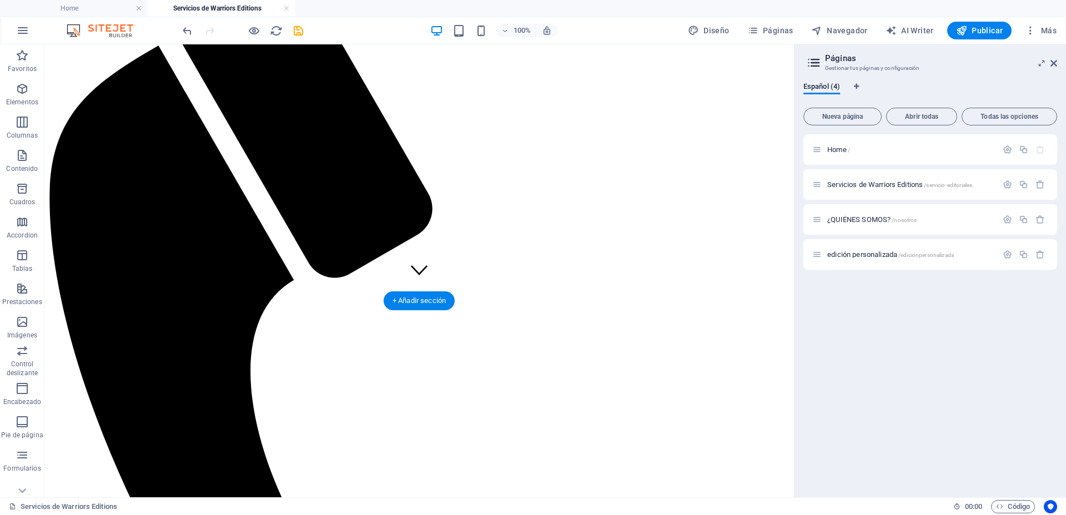
scroll to position [69, 0]
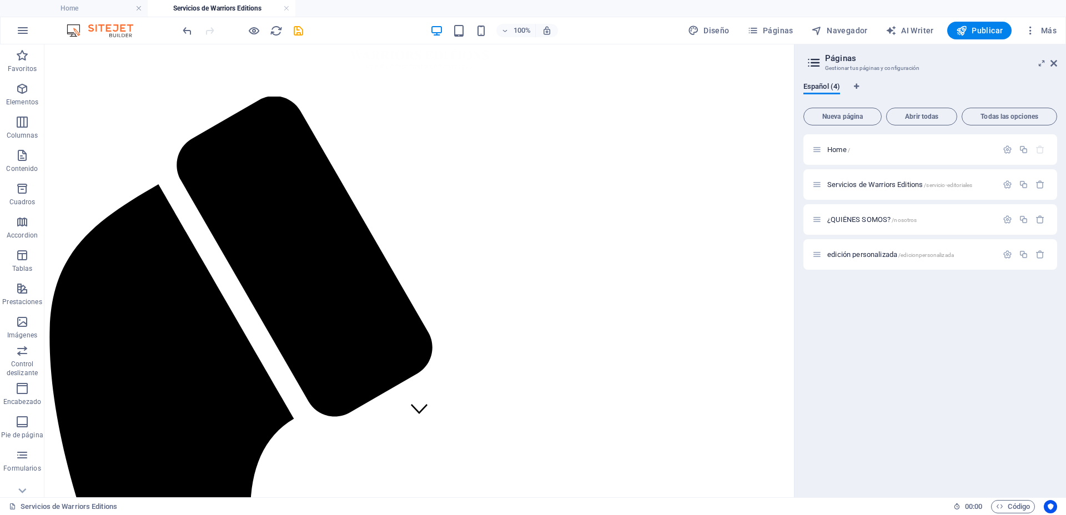
click at [301, 33] on icon "save" at bounding box center [298, 30] width 13 height 13
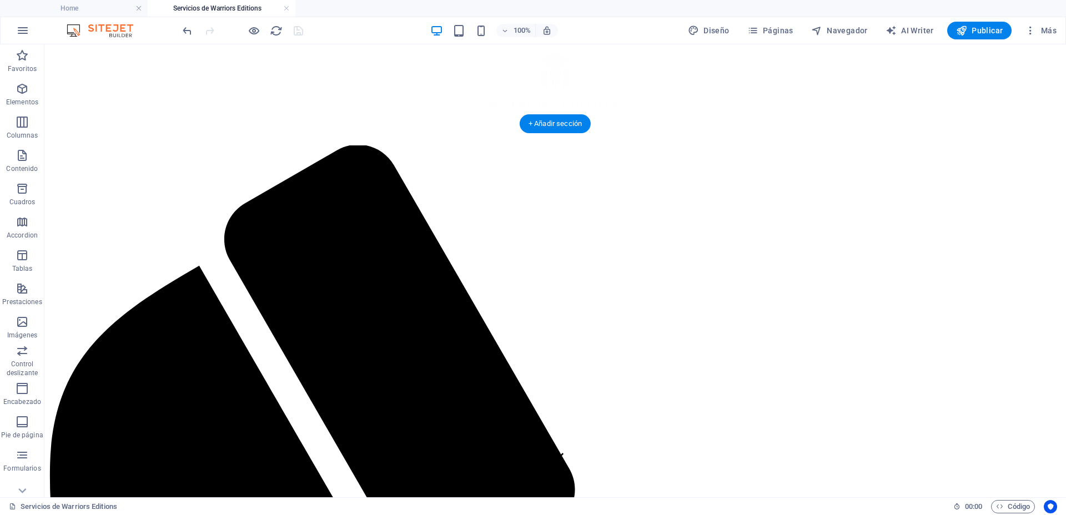
scroll to position [0, 0]
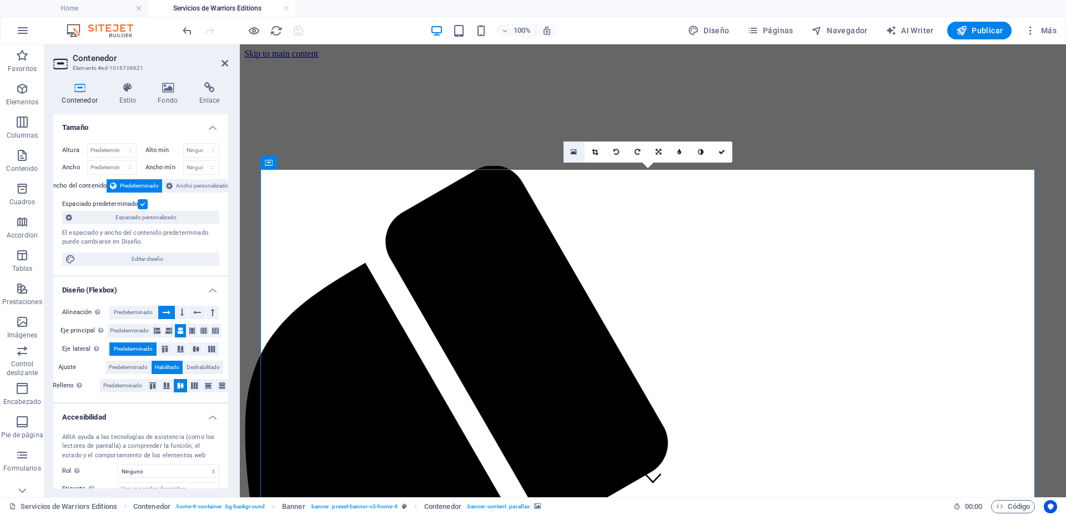
click at [571, 150] on icon at bounding box center [574, 152] width 6 height 8
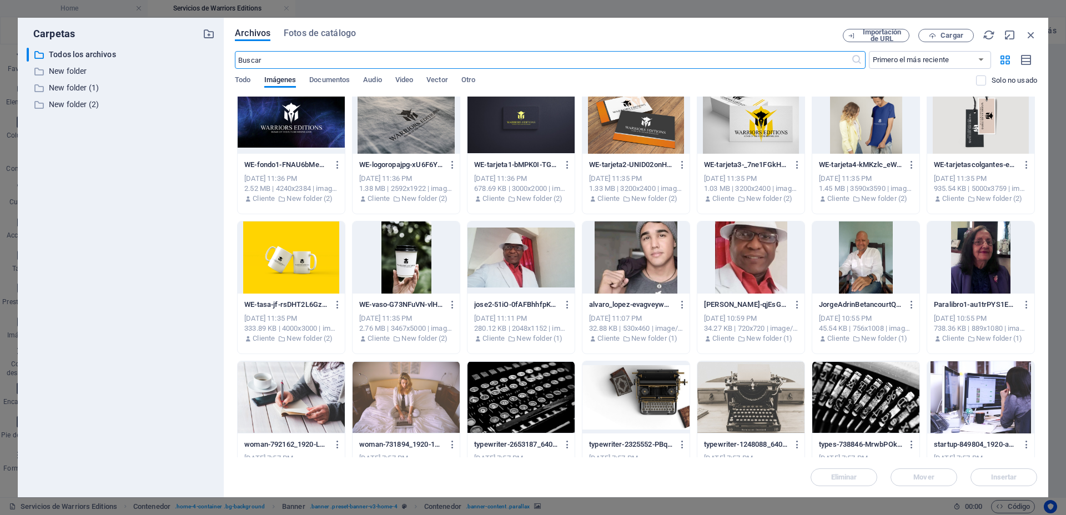
scroll to position [1030, 0]
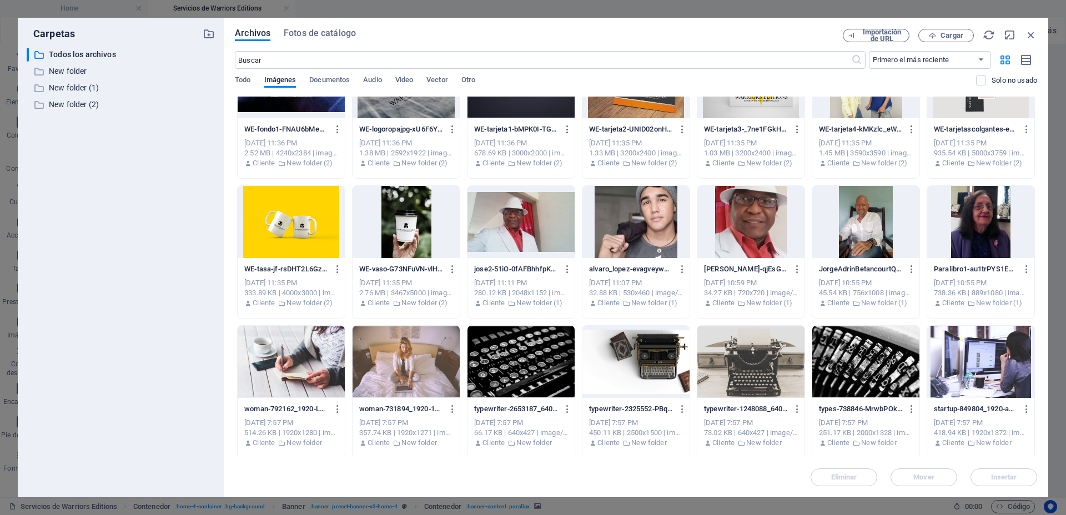
click at [409, 349] on div at bounding box center [405, 362] width 107 height 72
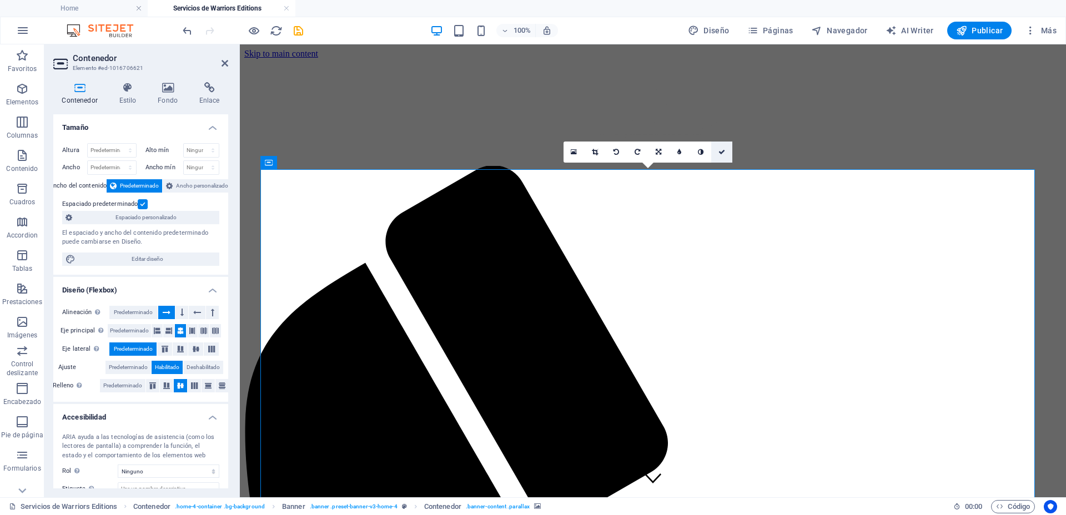
drag, startPoint x: 723, startPoint y: 153, endPoint x: 679, endPoint y: 115, distance: 58.3
click at [723, 153] on icon at bounding box center [721, 152] width 7 height 7
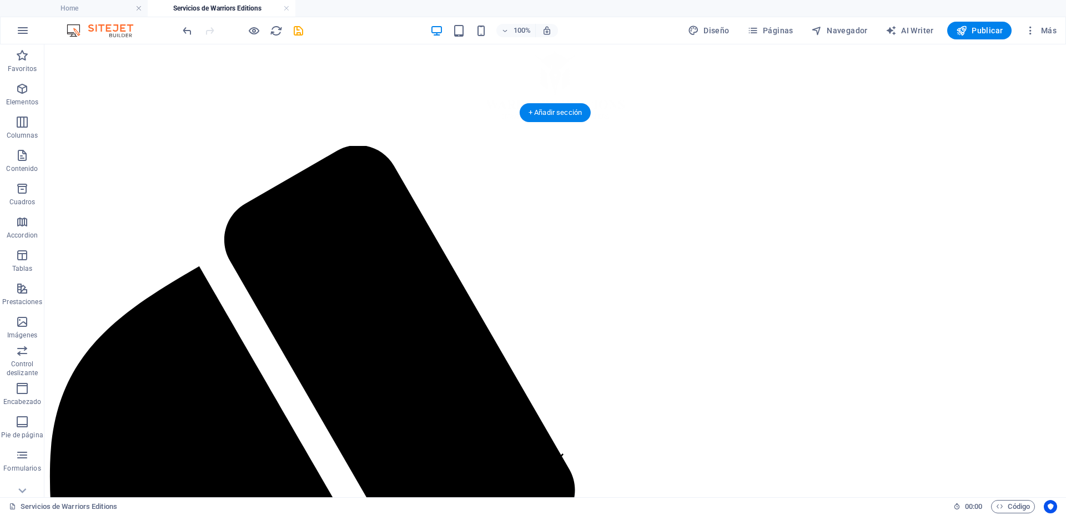
scroll to position [0, 0]
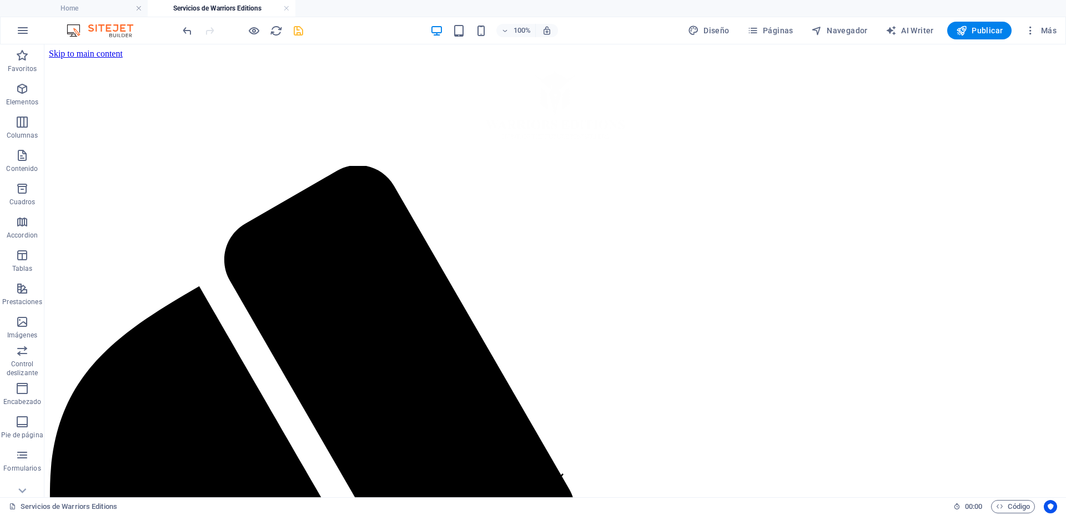
click at [295, 34] on icon "save" at bounding box center [298, 30] width 13 height 13
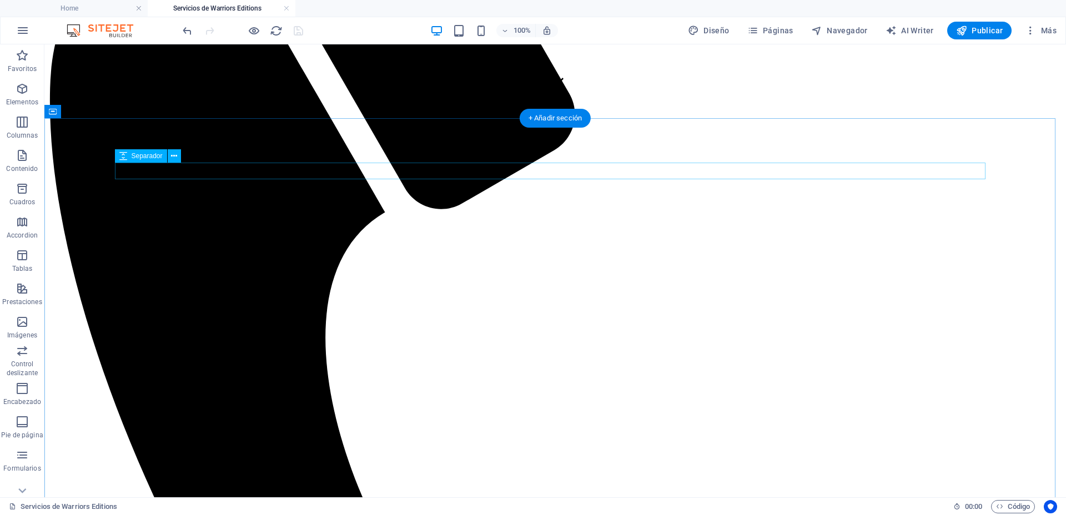
scroll to position [486, 0]
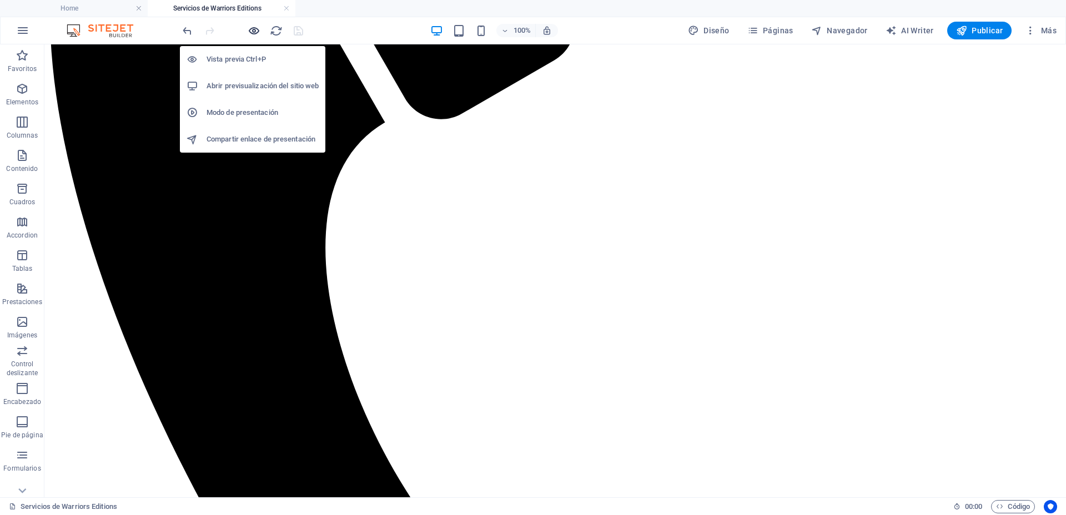
click at [251, 24] on icon "button" at bounding box center [254, 30] width 13 height 13
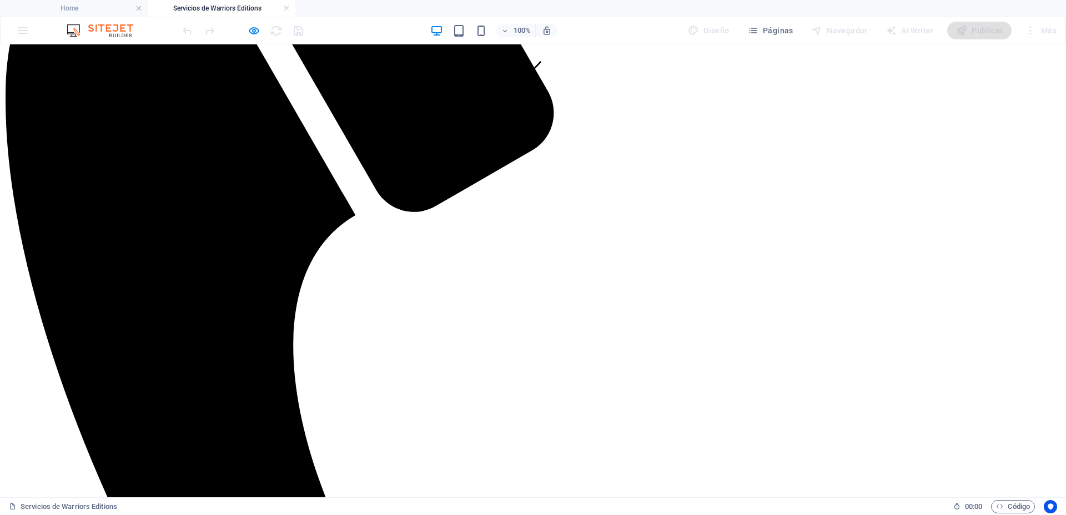
scroll to position [416, 0]
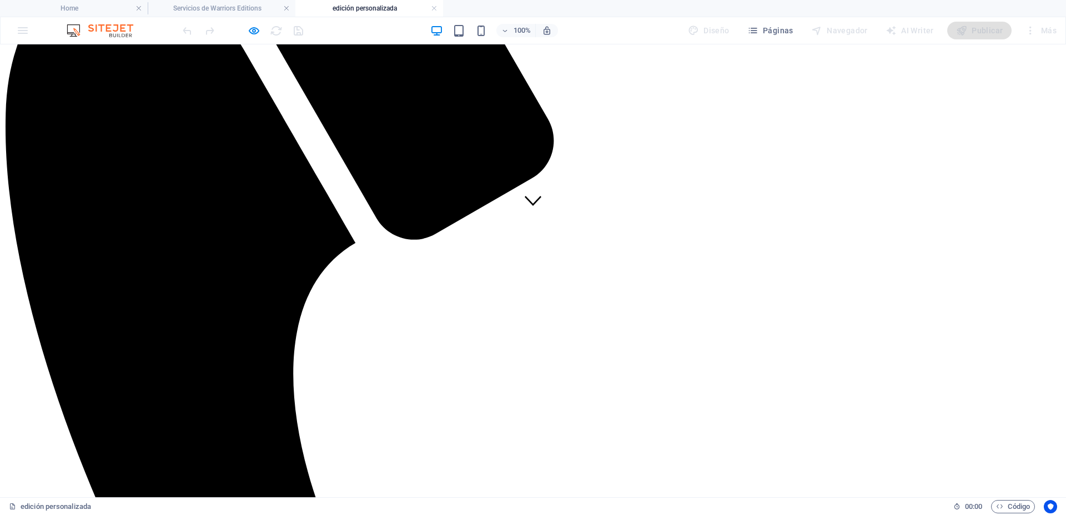
scroll to position [347, 0]
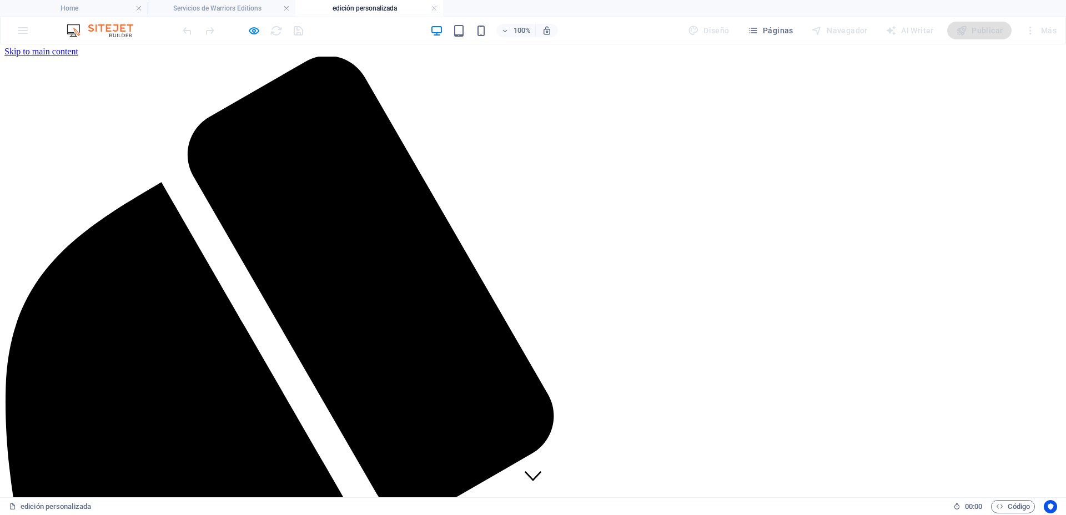
scroll to position [0, 0]
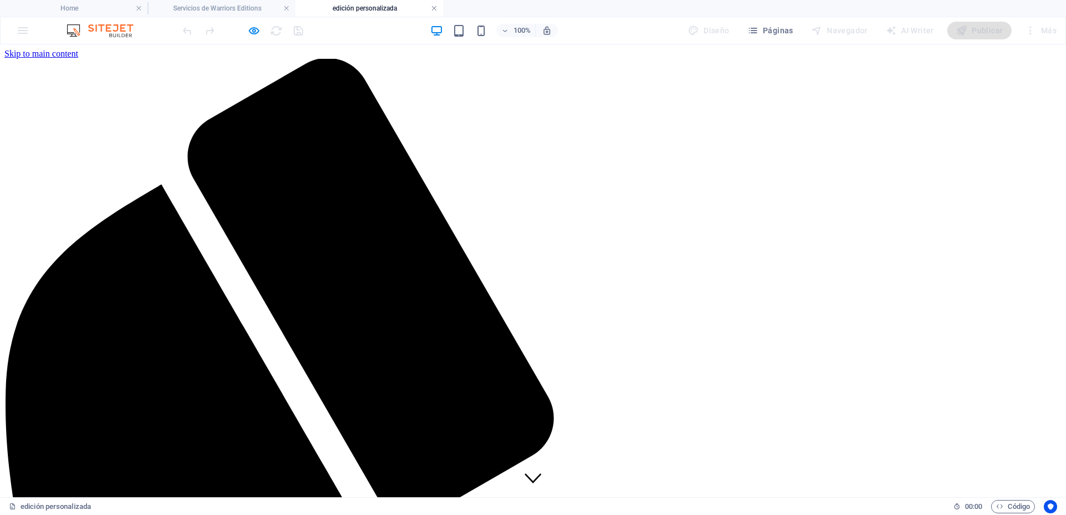
click at [434, 8] on link at bounding box center [434, 8] width 7 height 11
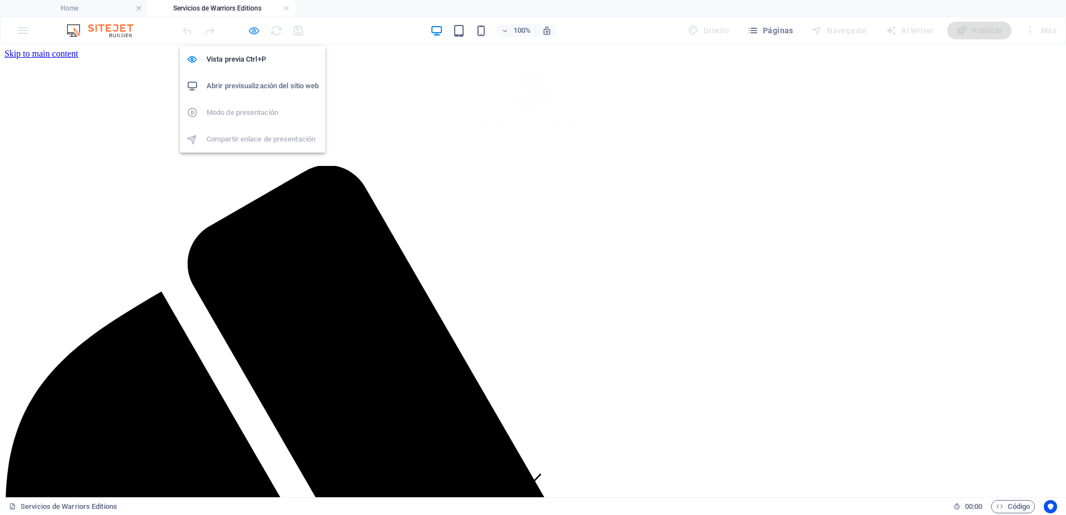
drag, startPoint x: 255, startPoint y: 32, endPoint x: 248, endPoint y: 31, distance: 7.8
click at [255, 32] on icon "button" at bounding box center [254, 30] width 13 height 13
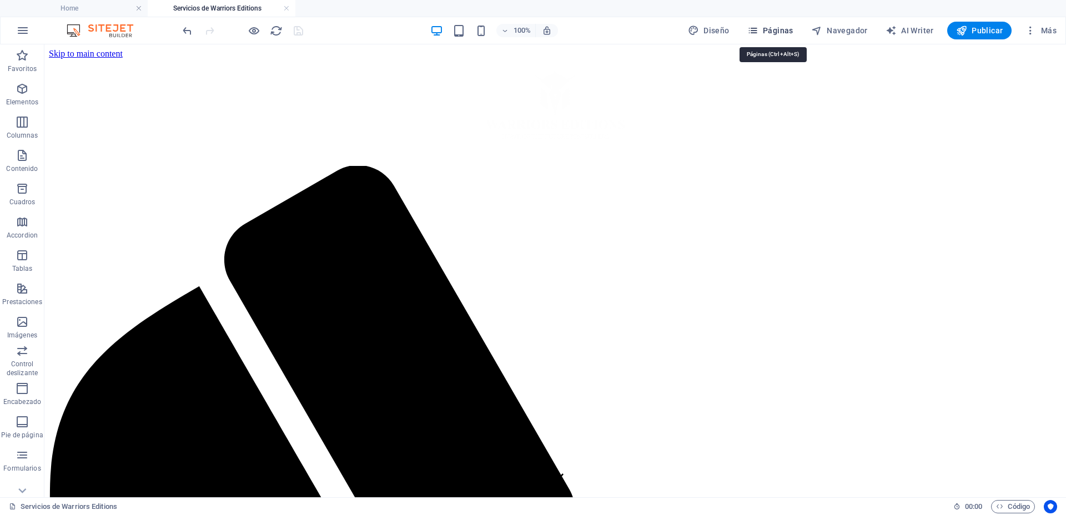
click at [774, 27] on span "Páginas" at bounding box center [770, 30] width 46 height 11
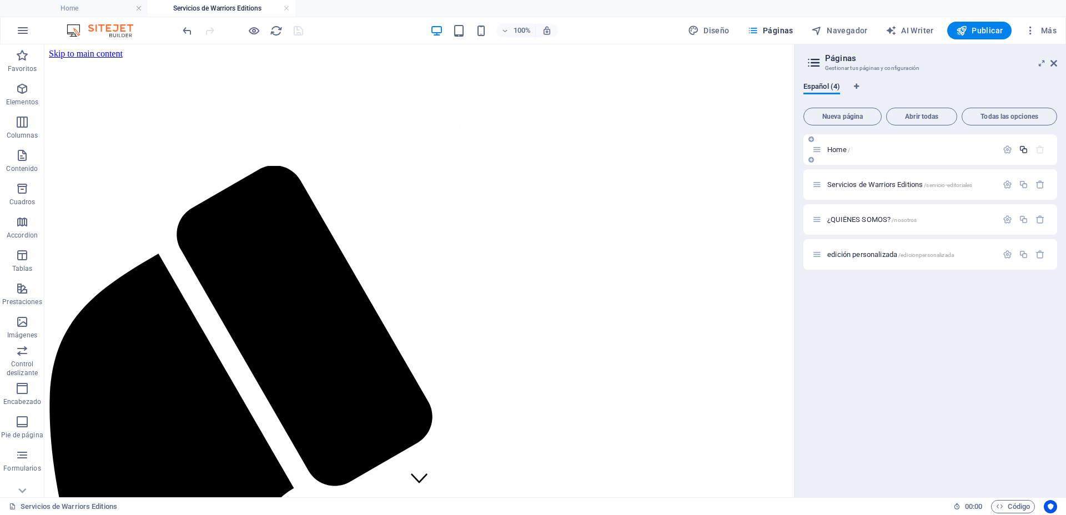
click at [1027, 149] on icon "button" at bounding box center [1022, 149] width 9 height 9
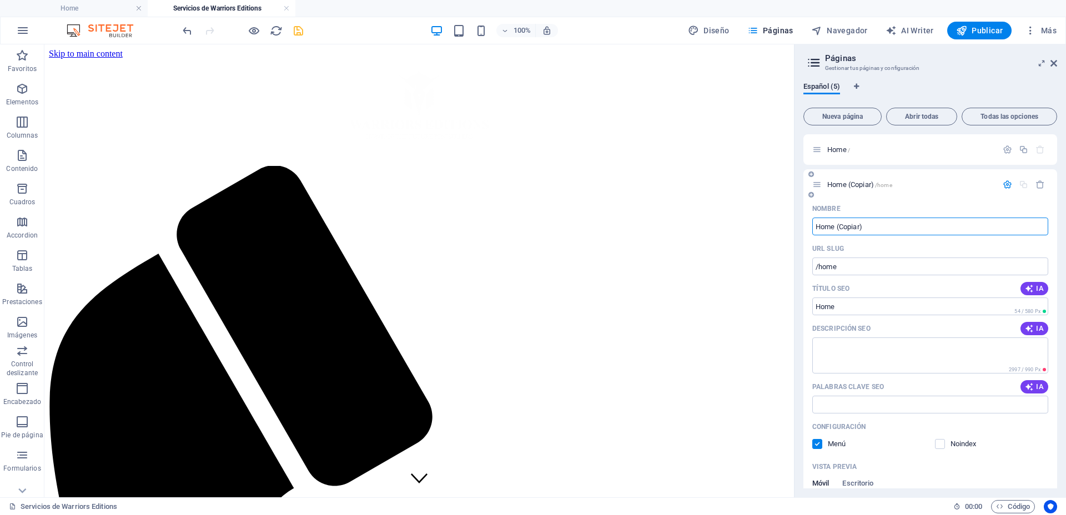
click at [867, 222] on input "Home (Copiar)" at bounding box center [930, 227] width 236 height 18
drag, startPoint x: 874, startPoint y: 225, endPoint x: 811, endPoint y: 222, distance: 63.3
click at [811, 222] on div "Nombre Home (Copiar) ​ URL SLUG /home ​ Título SEO IA Home ​ 54 / 580 Px Descri…" at bounding box center [930, 429] width 254 height 458
type input "Contacto"
click at [861, 272] on input "/home" at bounding box center [930, 267] width 236 height 18
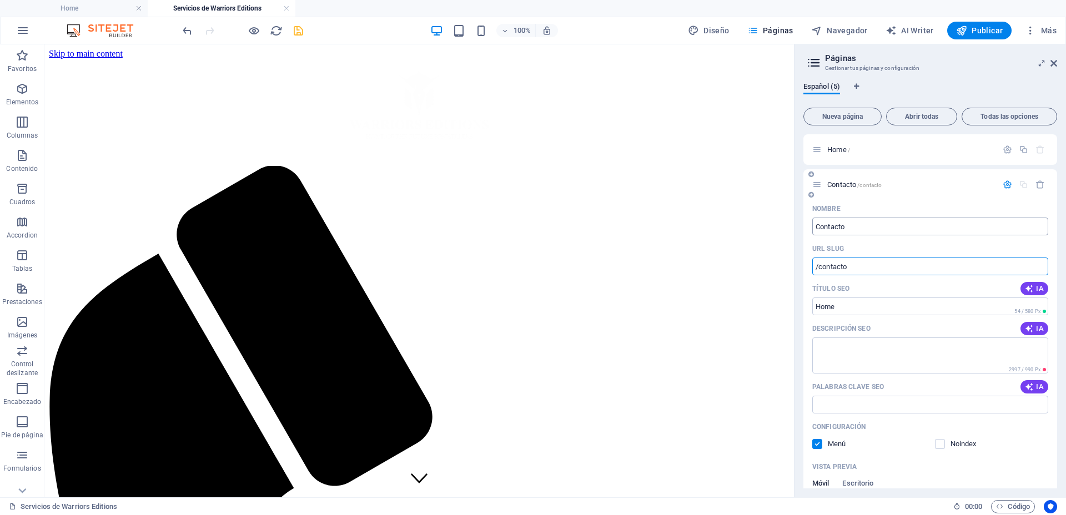
type input "/contacto"
click at [876, 225] on input "Contacto" at bounding box center [930, 227] width 236 height 18
type input "Contactanos"
type input "/contactanos"
type input "Contáctanos"
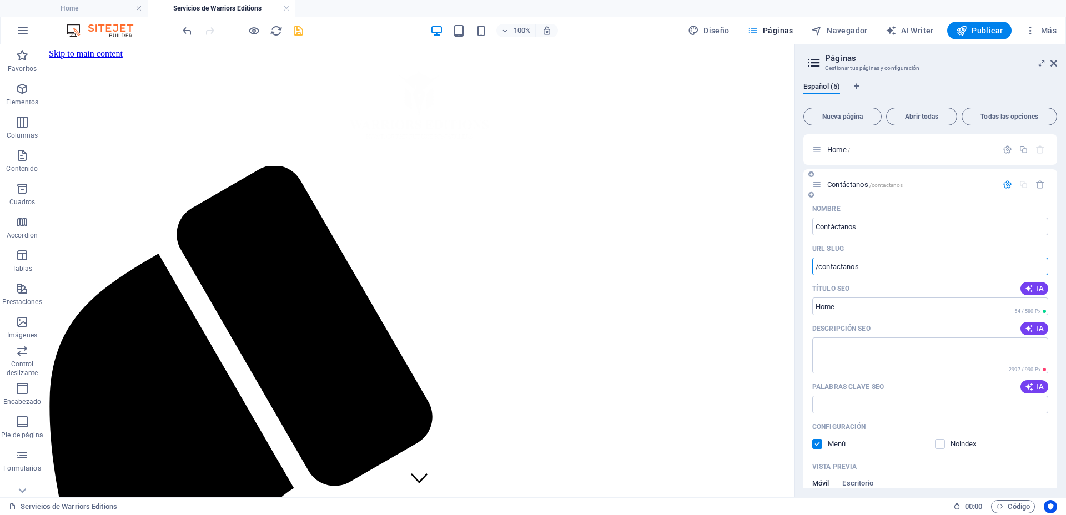
click at [896, 265] on input "/contactanos" at bounding box center [930, 267] width 236 height 18
type input "/contacto"
click at [865, 307] on input "Home" at bounding box center [930, 306] width 236 height 18
click at [851, 309] on input "Home" at bounding box center [930, 306] width 236 height 18
drag, startPoint x: 863, startPoint y: 305, endPoint x: 805, endPoint y: 302, distance: 58.3
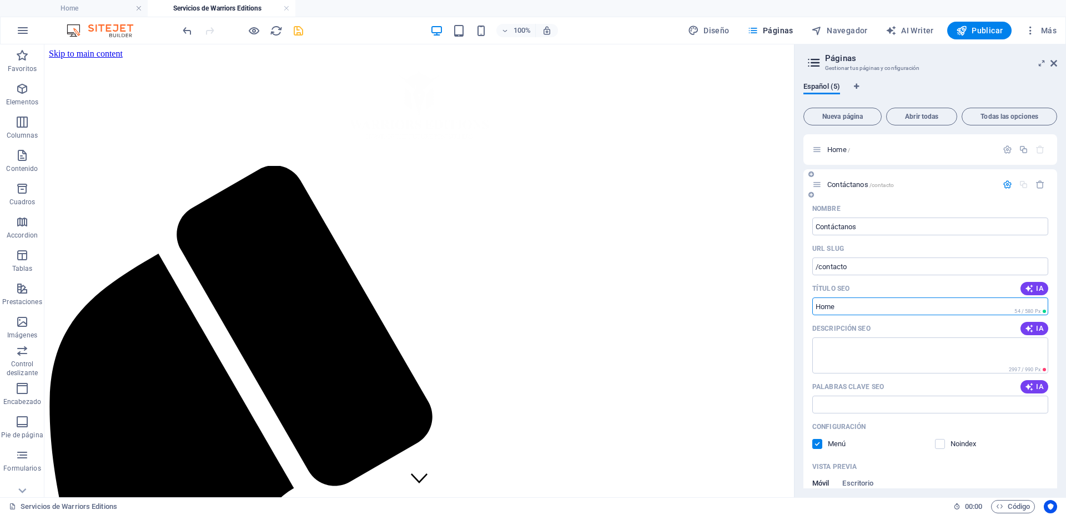
click at [805, 302] on div "Nombre Contáctanos ​ URL SLUG /contacto ​ Título SEO IA Home ​ 54 / 580 Px Desc…" at bounding box center [930, 429] width 254 height 458
paste input "Contáctanos"
click at [869, 355] on textarea "Descripción SEO" at bounding box center [930, 355] width 236 height 36
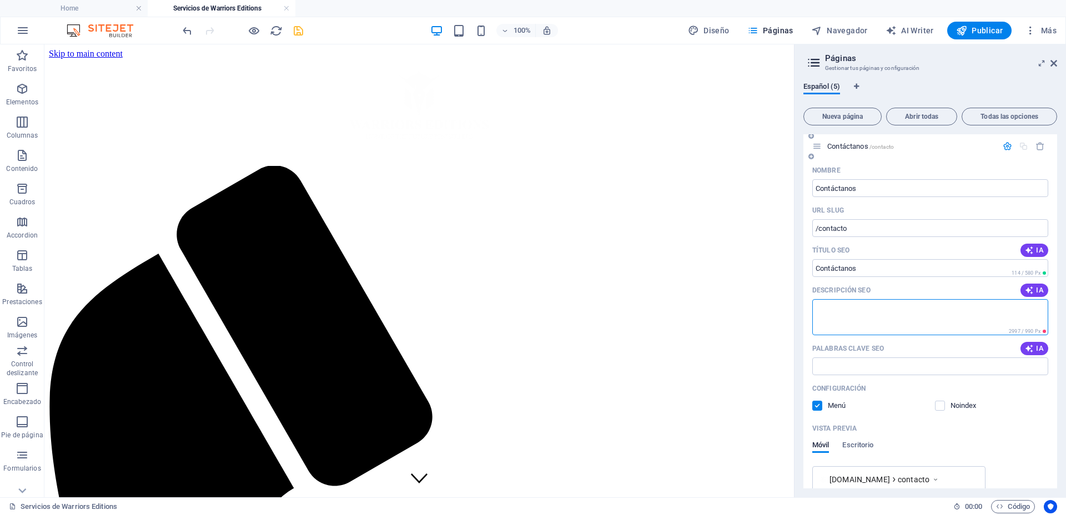
scroll to position [69, 0]
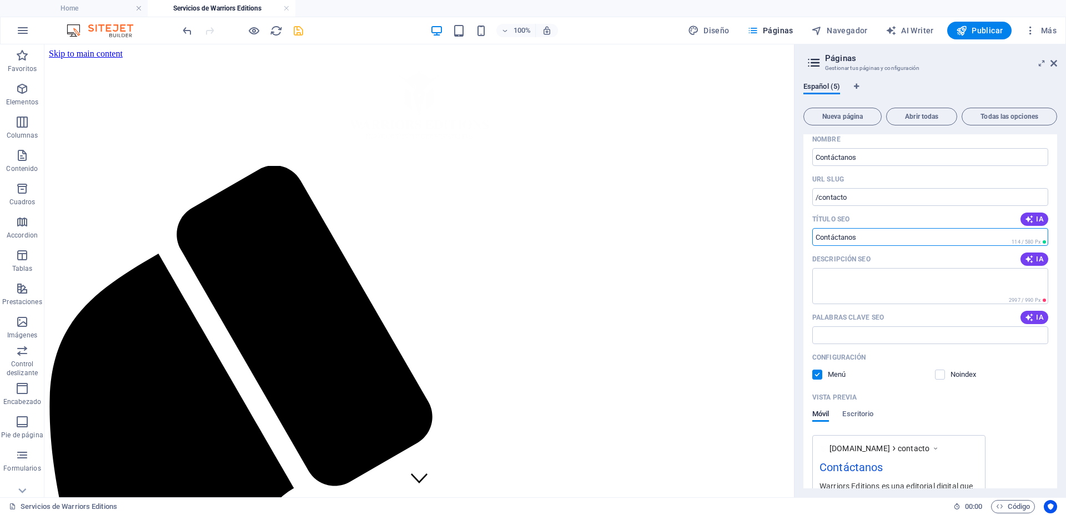
click at [877, 237] on input "Contáctanos" at bounding box center [930, 237] width 236 height 18
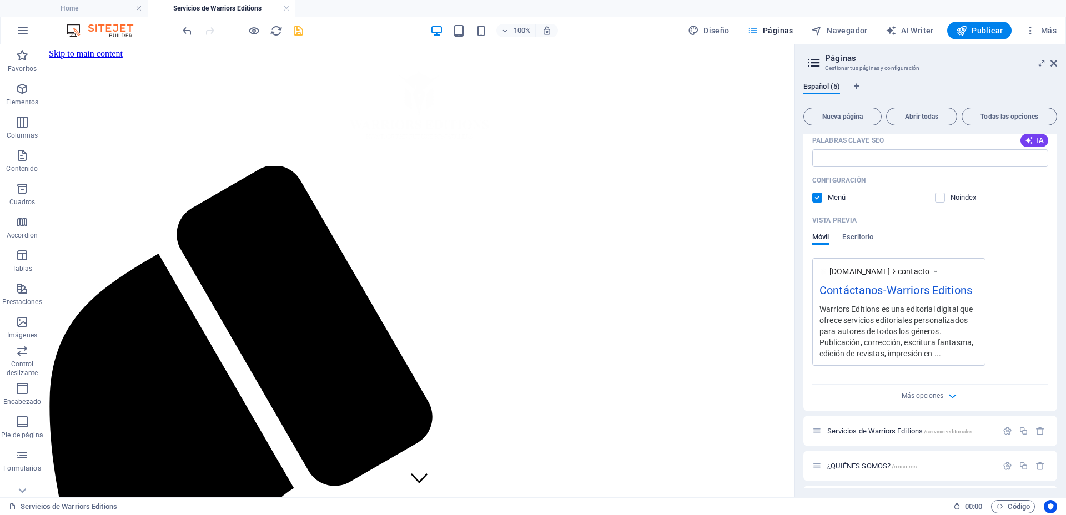
scroll to position [279, 0]
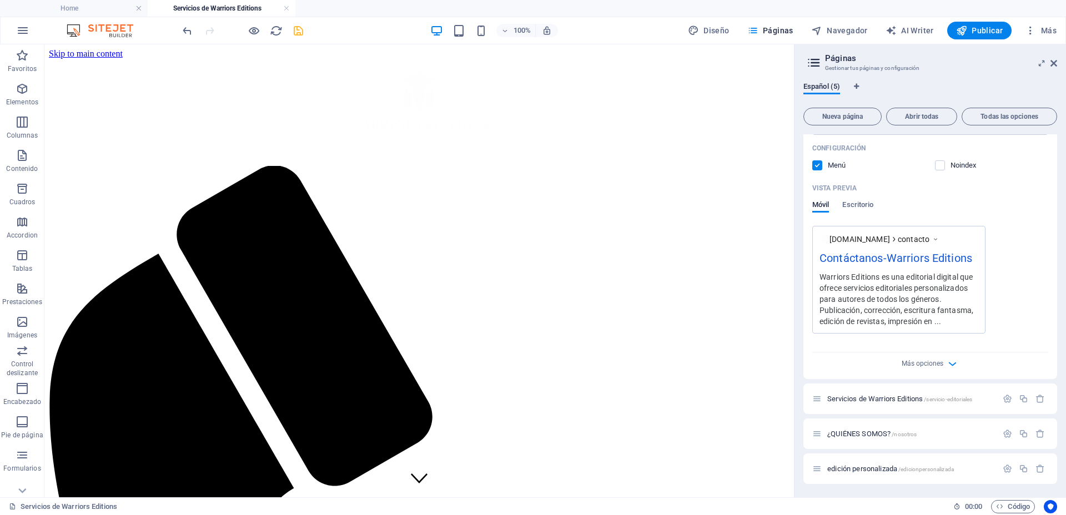
type input "Contáctanos-Warriors Editions"
click at [1027, 286] on div "[DOMAIN_NAME] contacto Contáctanos-Warriors Editions Warriors Editions es una e…" at bounding box center [930, 280] width 236 height 108
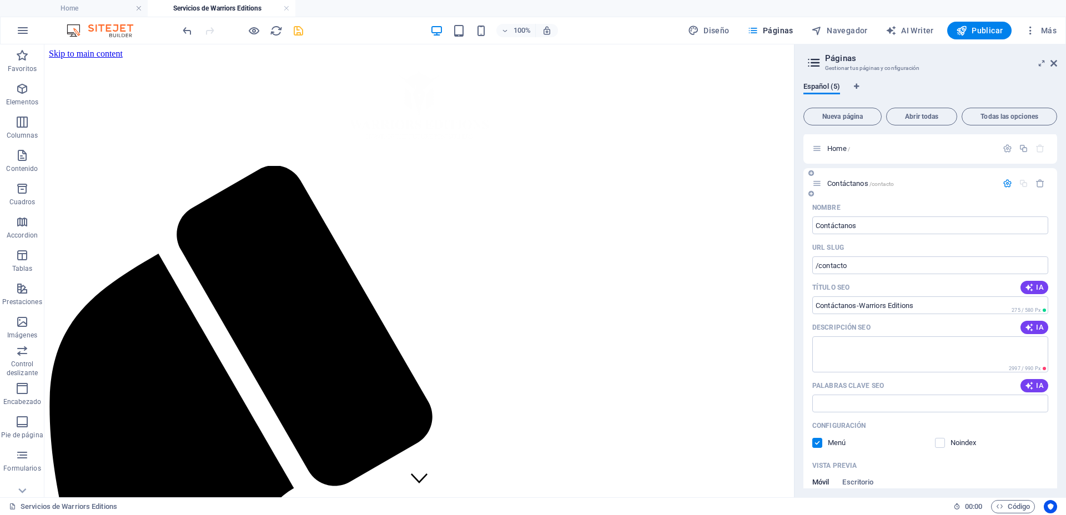
scroll to position [0, 0]
click at [1007, 183] on icon "button" at bounding box center [1006, 184] width 9 height 9
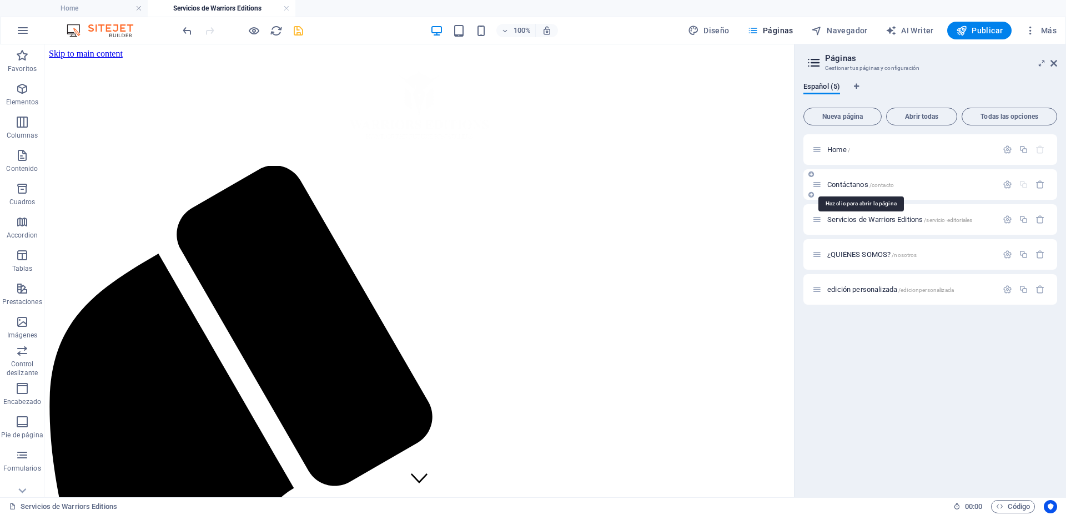
click at [847, 180] on span "Contáctanos /contacto" at bounding box center [860, 184] width 67 height 8
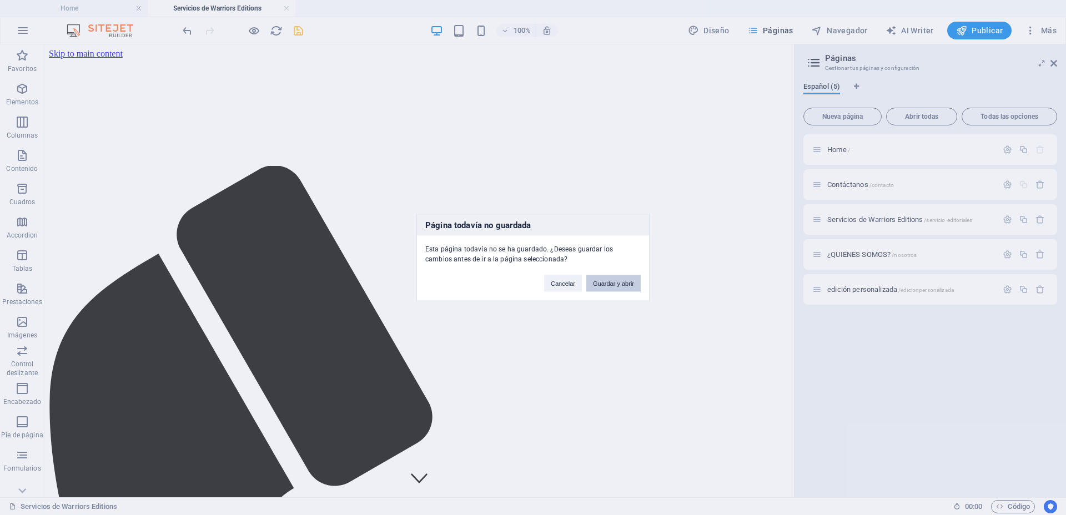
click at [603, 285] on button "Guardar y abrir" at bounding box center [613, 283] width 54 height 17
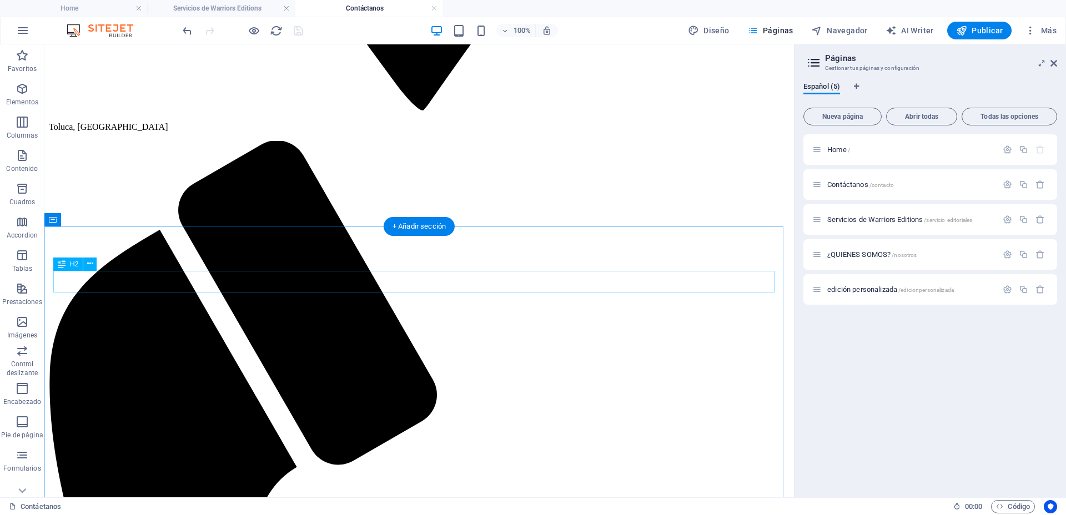
scroll to position [2619, 0]
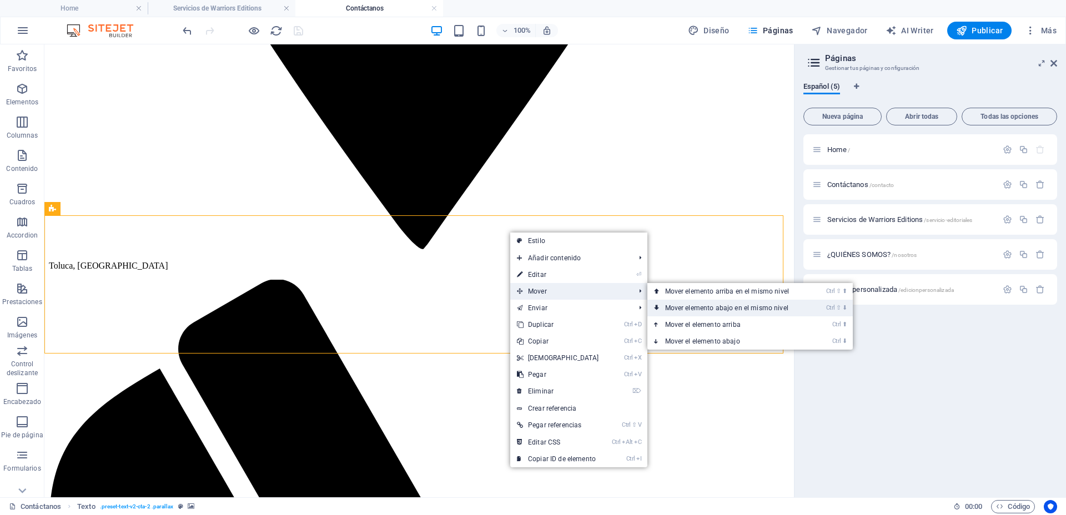
click at [669, 303] on link "Ctrl ⇧ ⬇ Mover elemento abajo en el mismo nivel" at bounding box center [729, 308] width 164 height 17
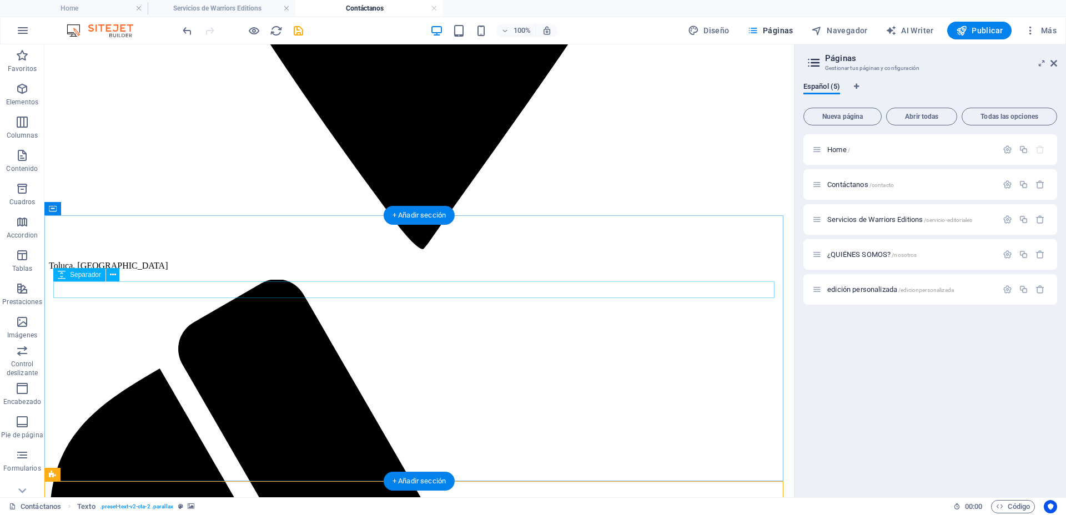
scroll to position [2896, 0]
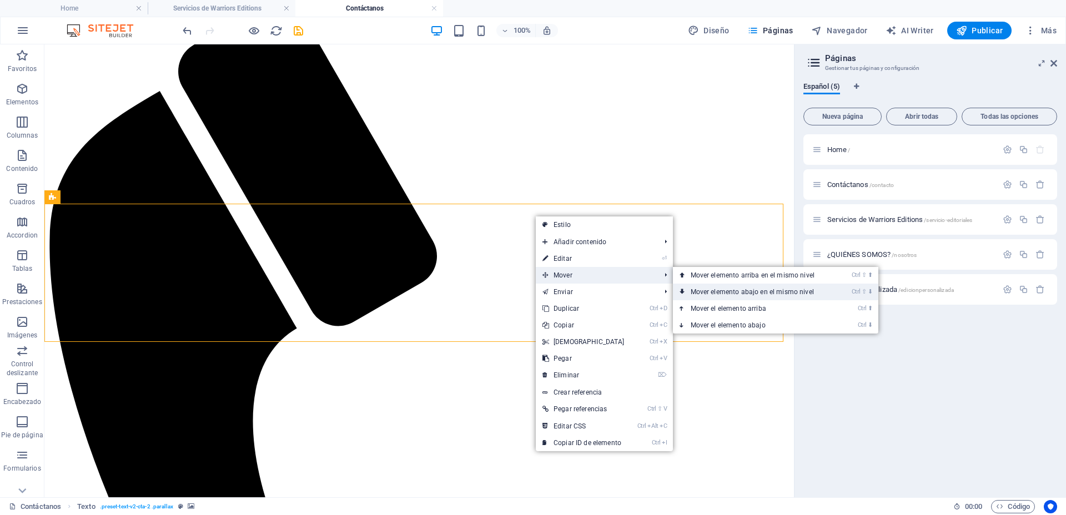
click at [697, 291] on link "Ctrl ⇧ ⬇ Mover elemento abajo en el mismo nivel" at bounding box center [755, 292] width 164 height 17
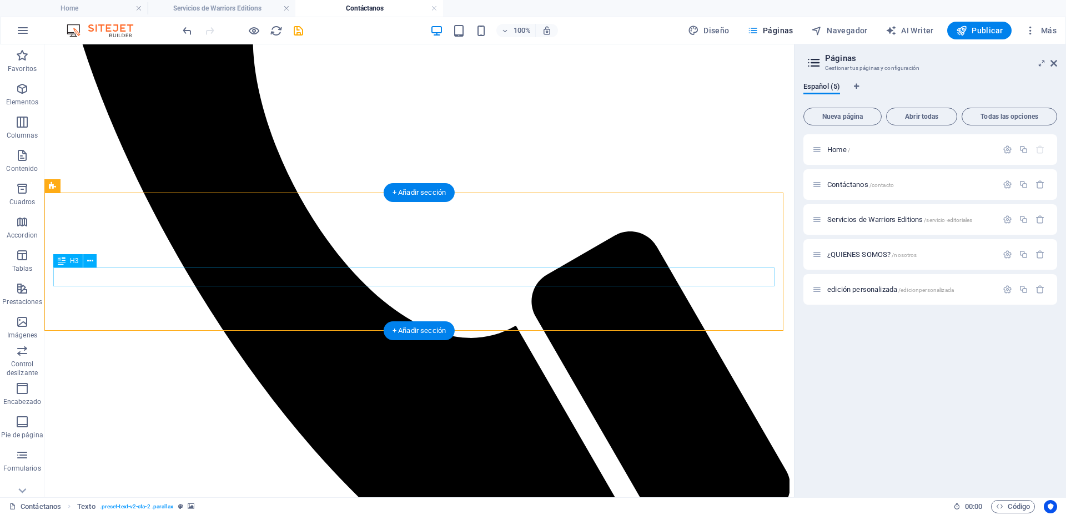
scroll to position [3273, 0]
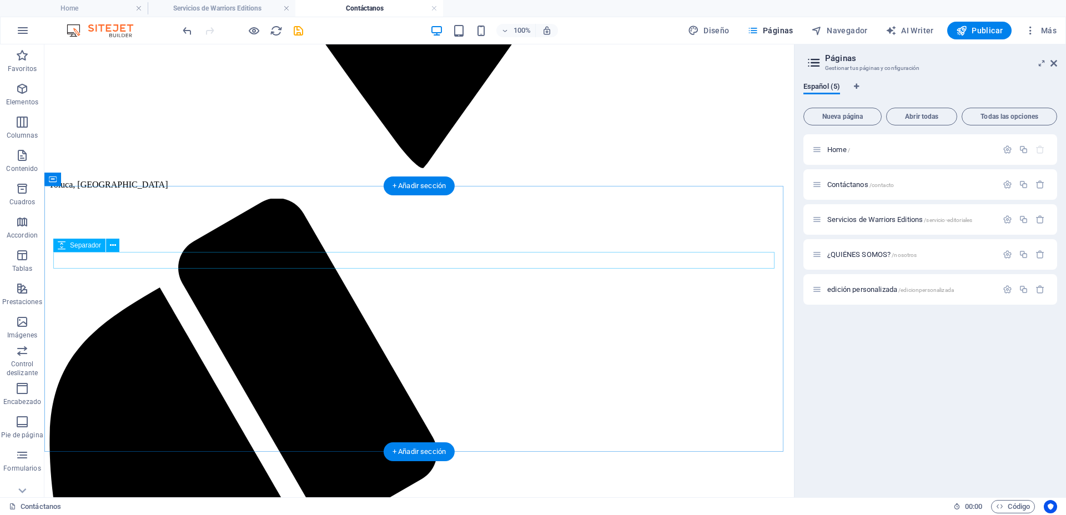
scroll to position [2648, 0]
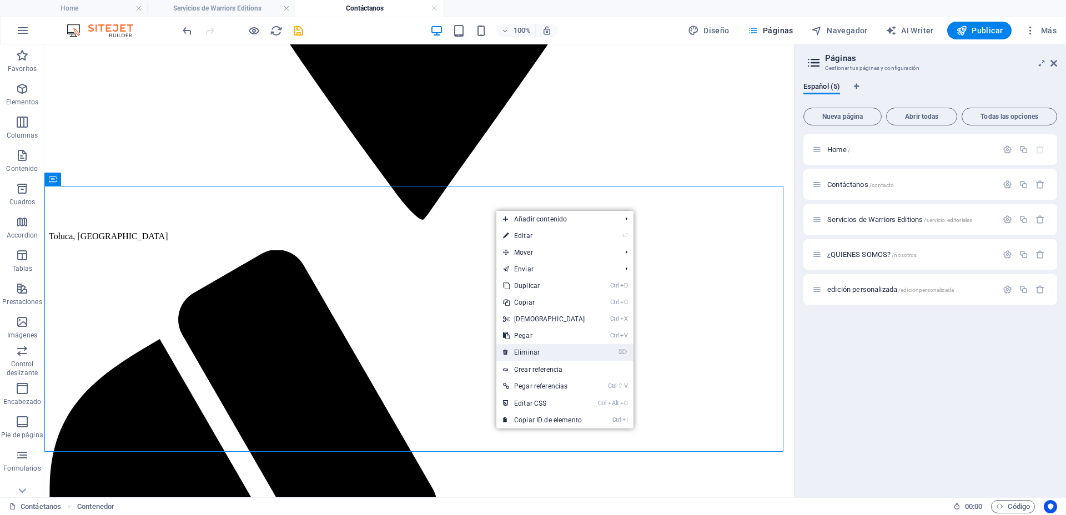
click at [534, 349] on link "⌦ Eliminar" at bounding box center [543, 352] width 95 height 17
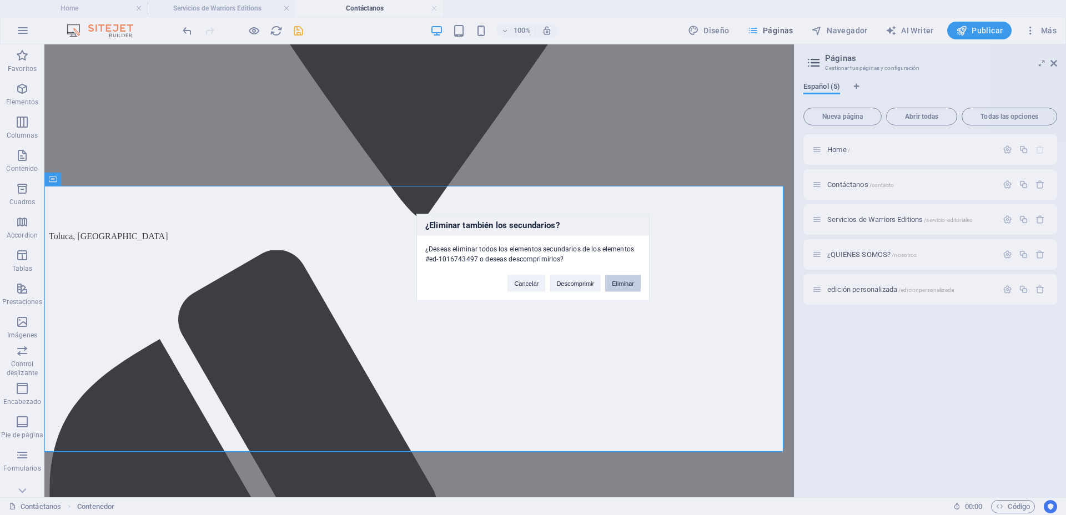
click at [616, 279] on button "Eliminar" at bounding box center [623, 283] width 36 height 17
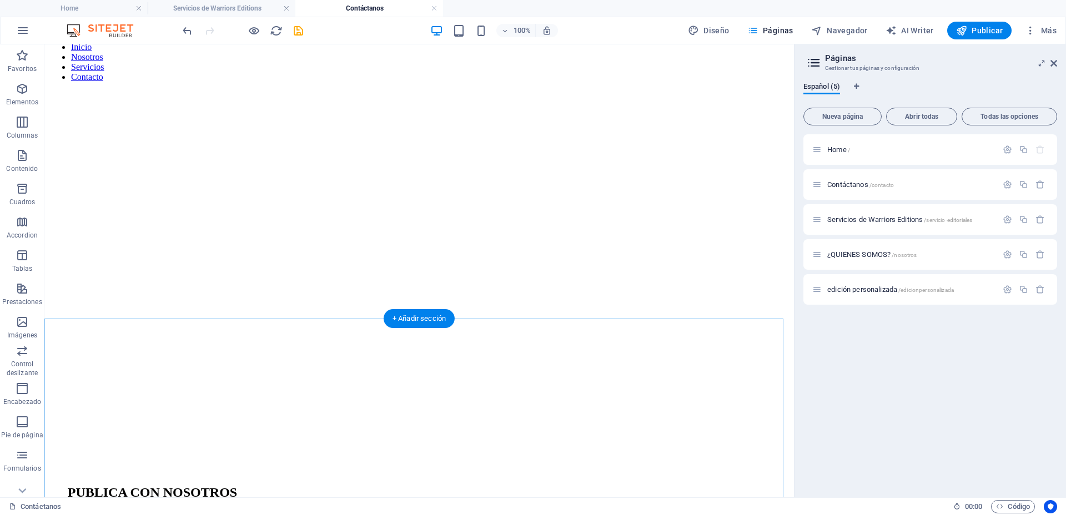
scroll to position [1053, 0]
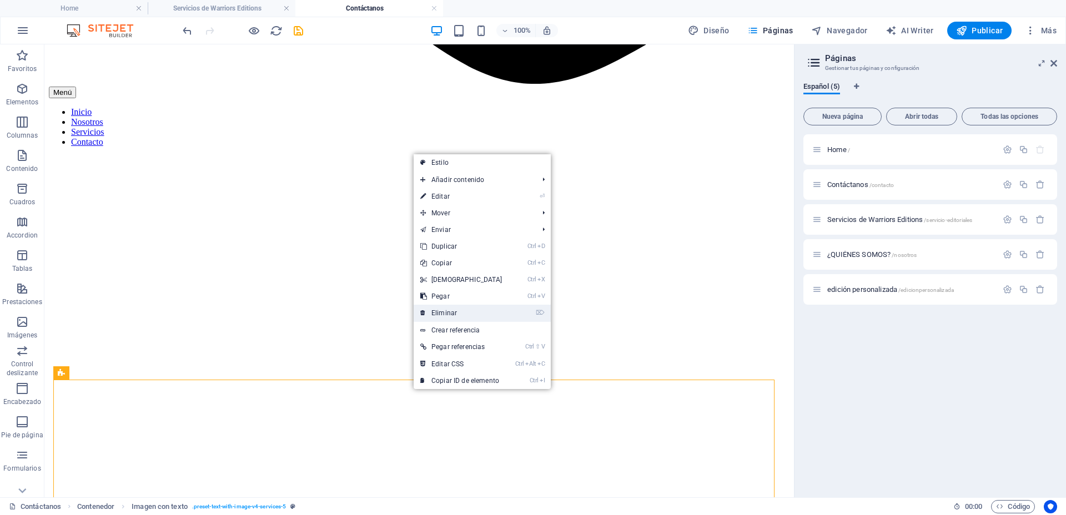
click at [461, 316] on link "⌦ Eliminar" at bounding box center [460, 313] width 95 height 17
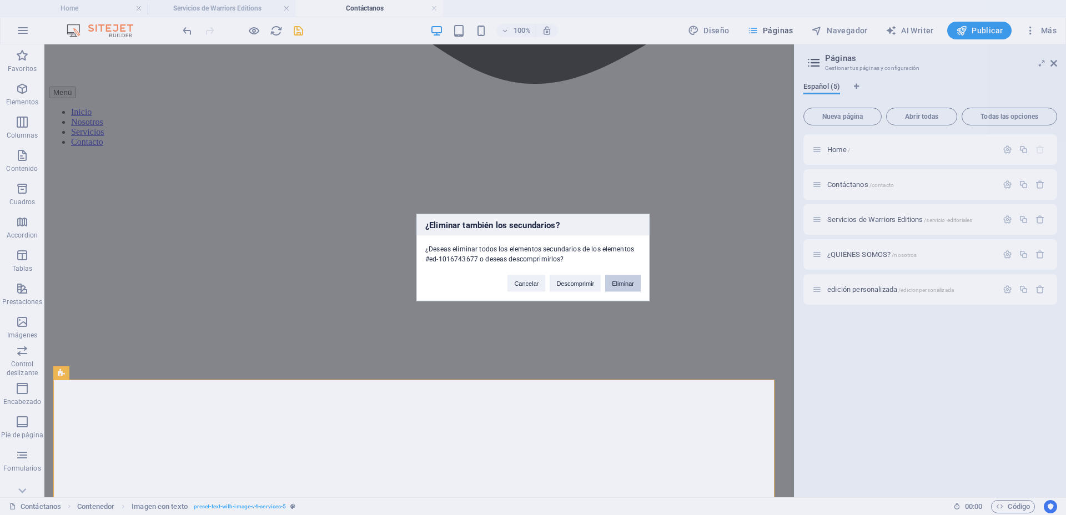
click at [618, 285] on button "Eliminar" at bounding box center [623, 283] width 36 height 17
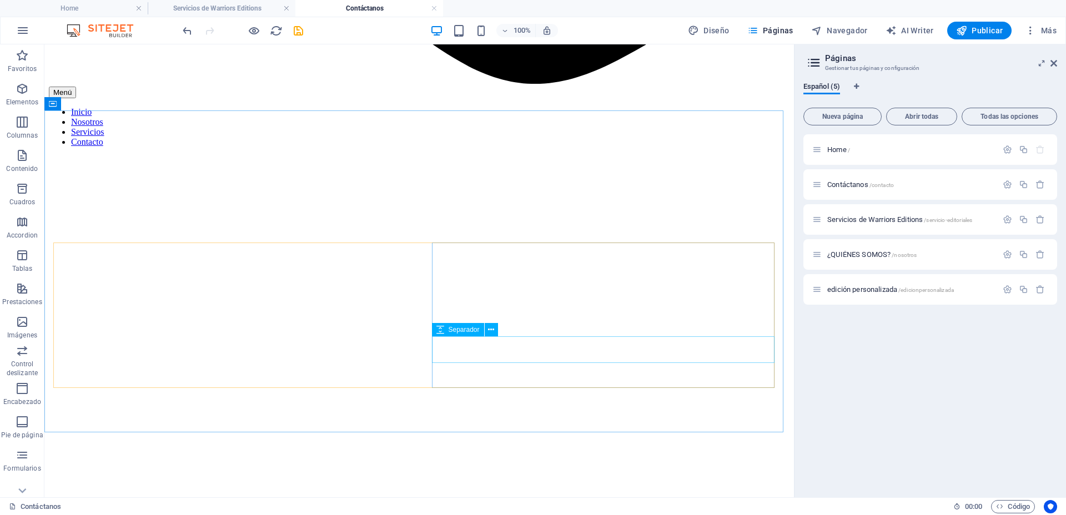
scroll to position [1261, 0]
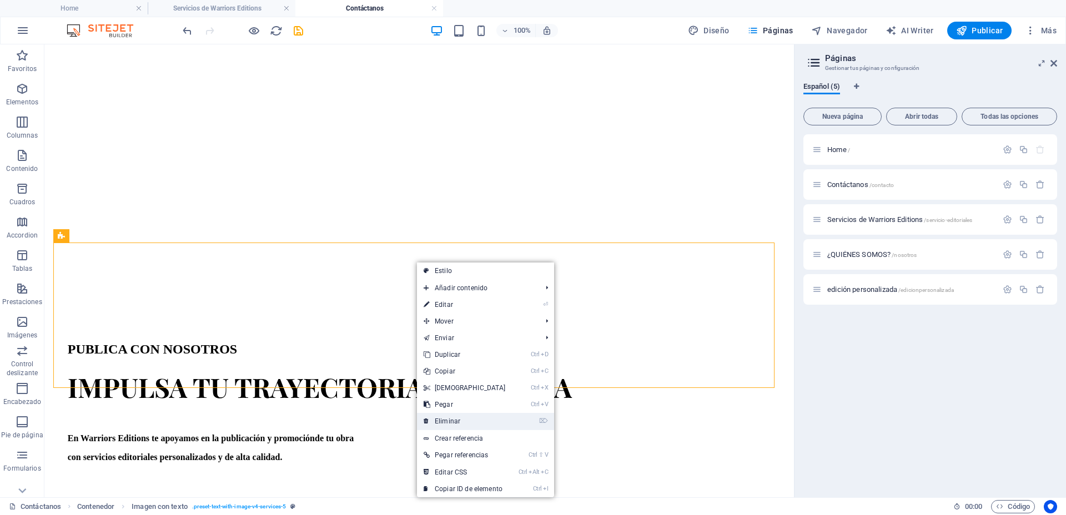
click at [469, 417] on link "⌦ Eliminar" at bounding box center [464, 421] width 95 height 17
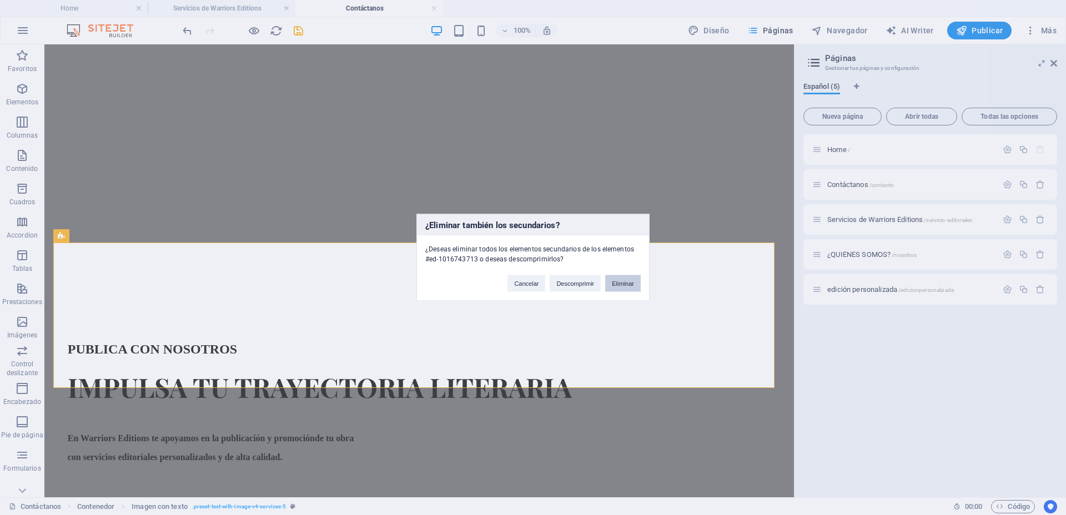
click at [611, 281] on button "Eliminar" at bounding box center [623, 283] width 36 height 17
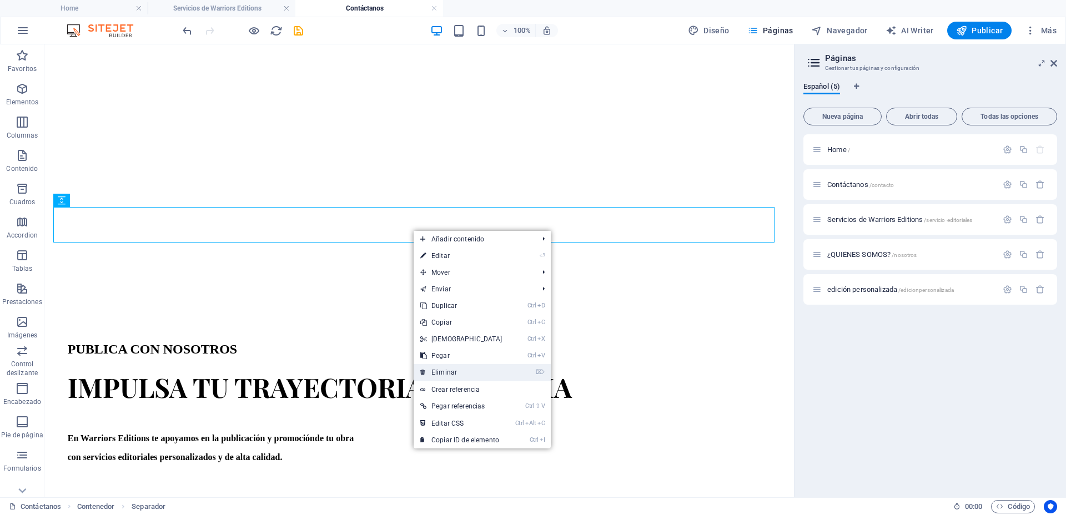
click at [454, 367] on link "⌦ Eliminar" at bounding box center [460, 372] width 95 height 17
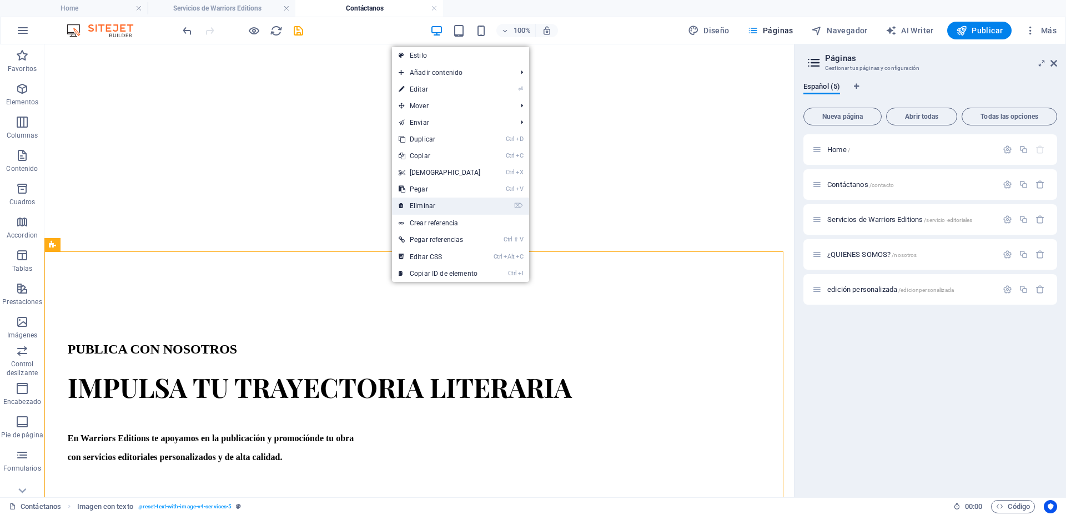
click at [447, 201] on link "⌦ Eliminar" at bounding box center [439, 206] width 95 height 17
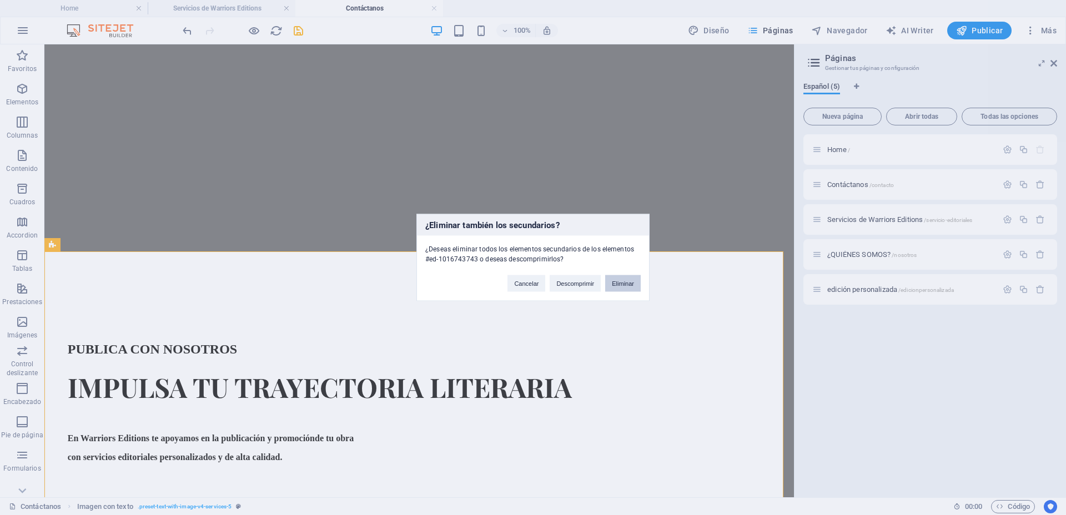
click at [613, 280] on button "Eliminar" at bounding box center [623, 283] width 36 height 17
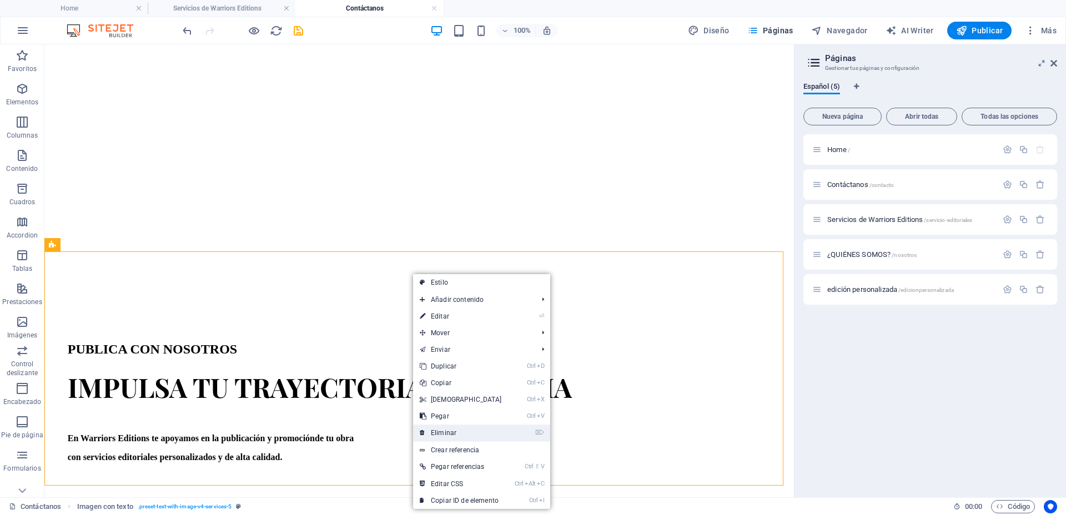
click at [483, 432] on link "⌦ Eliminar" at bounding box center [460, 433] width 95 height 17
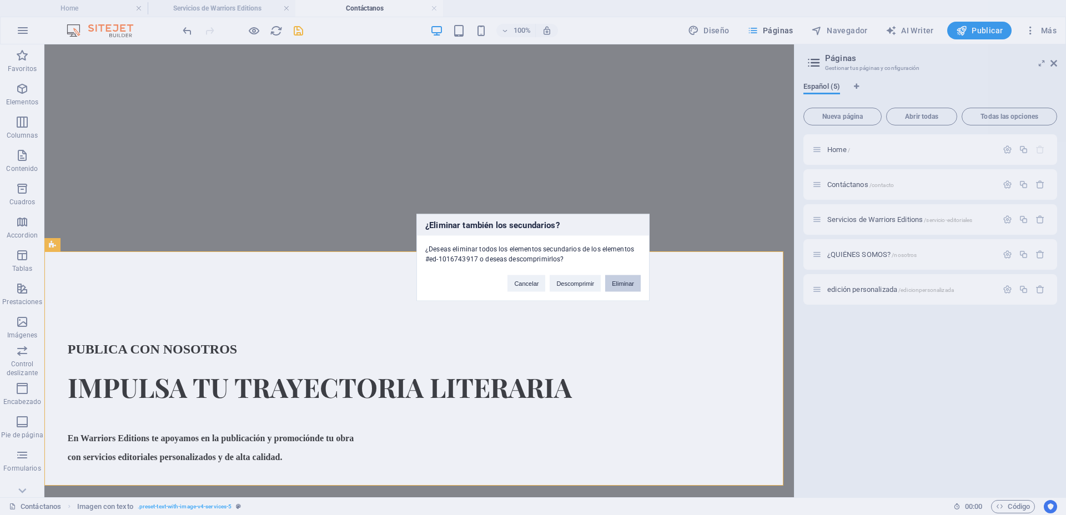
click at [624, 290] on button "Eliminar" at bounding box center [623, 283] width 36 height 17
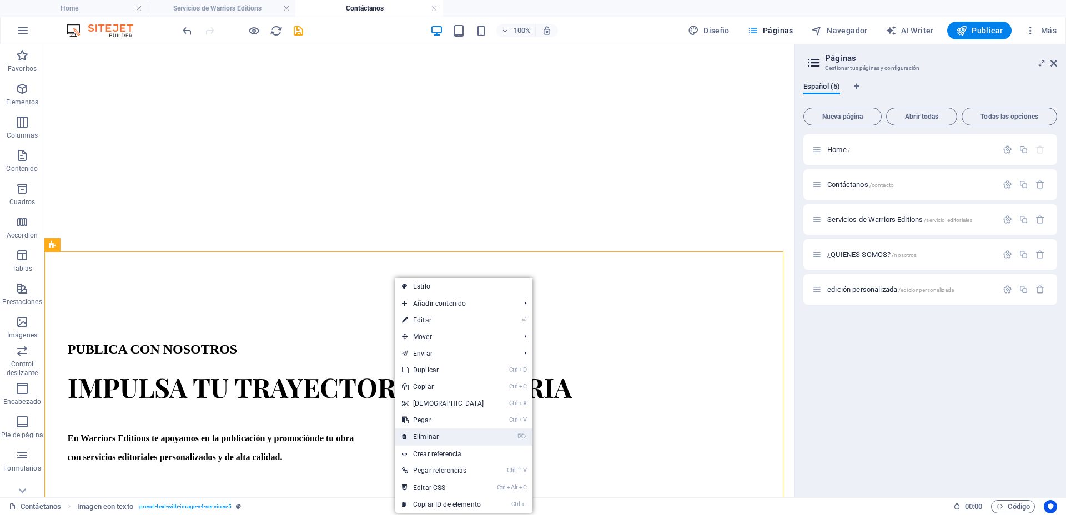
click at [425, 434] on link "⌦ Eliminar" at bounding box center [442, 436] width 95 height 17
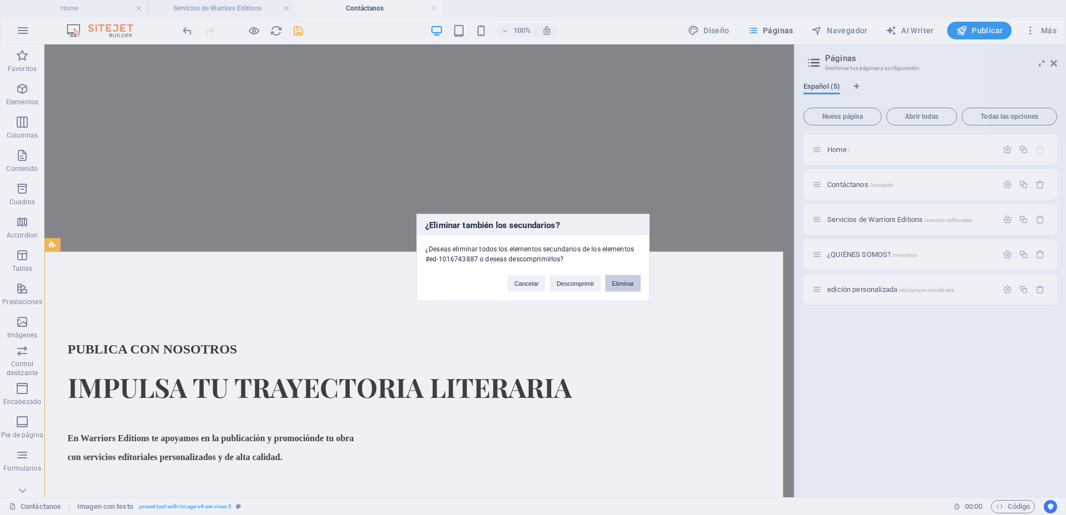
click at [619, 280] on button "Eliminar" at bounding box center [623, 283] width 36 height 17
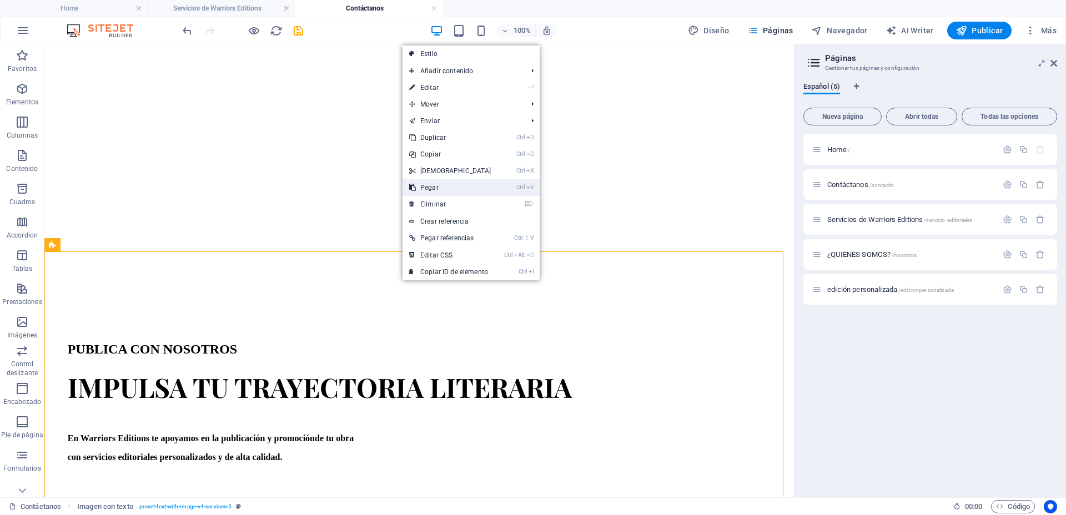
click at [471, 194] on link "Ctrl V Pegar" at bounding box center [449, 187] width 95 height 17
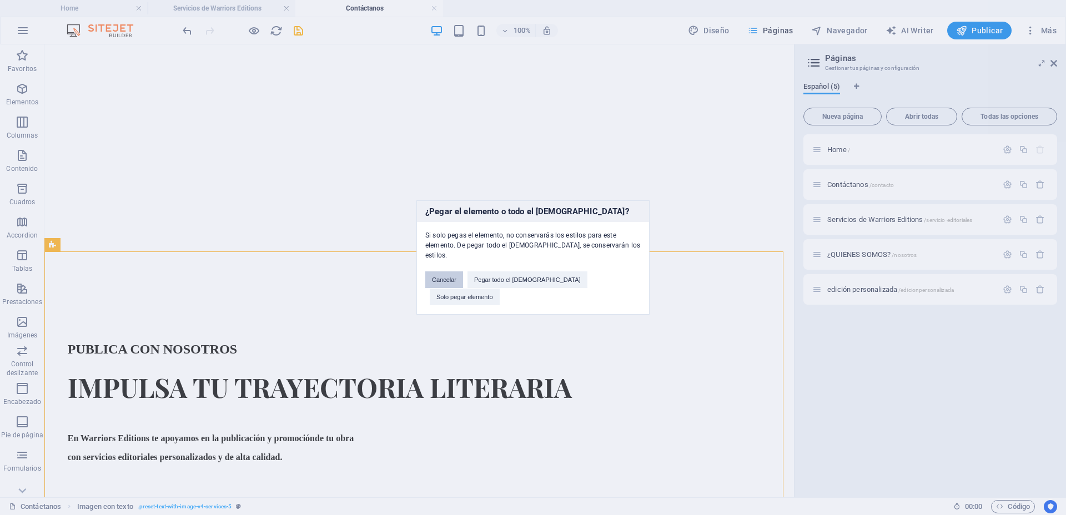
click at [463, 282] on button "Cancelar" at bounding box center [444, 279] width 38 height 17
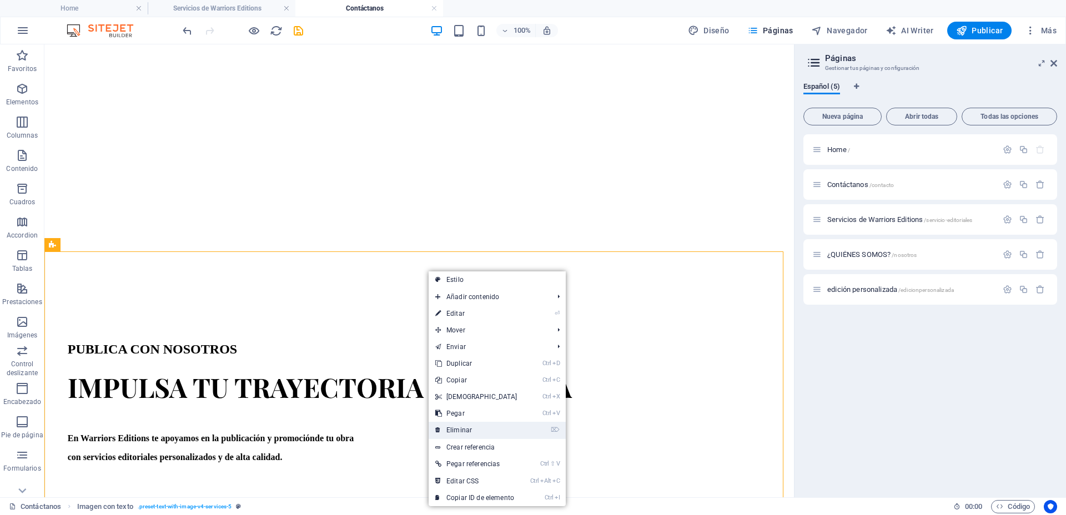
click at [461, 426] on link "⌦ Eliminar" at bounding box center [475, 430] width 95 height 17
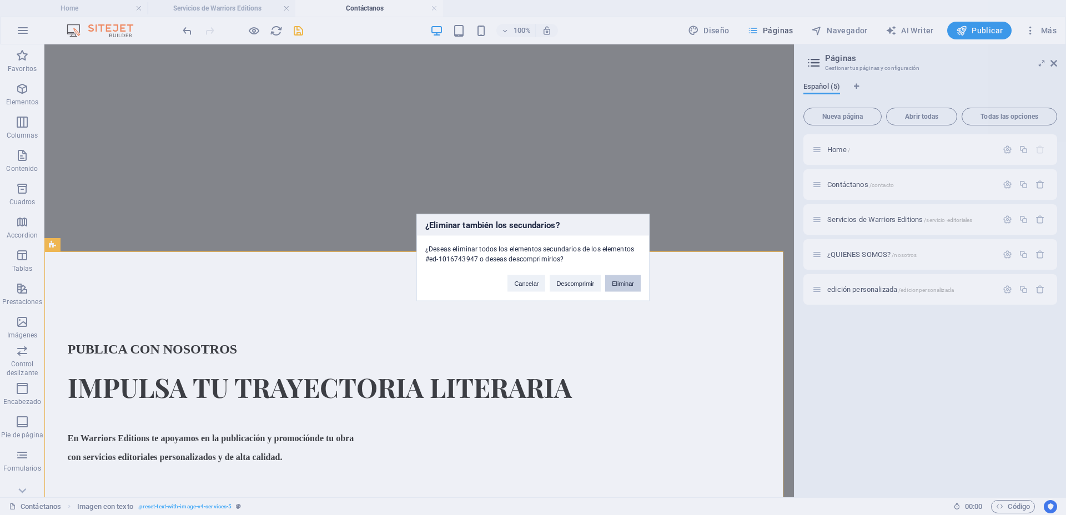
click at [617, 284] on button "Eliminar" at bounding box center [623, 283] width 36 height 17
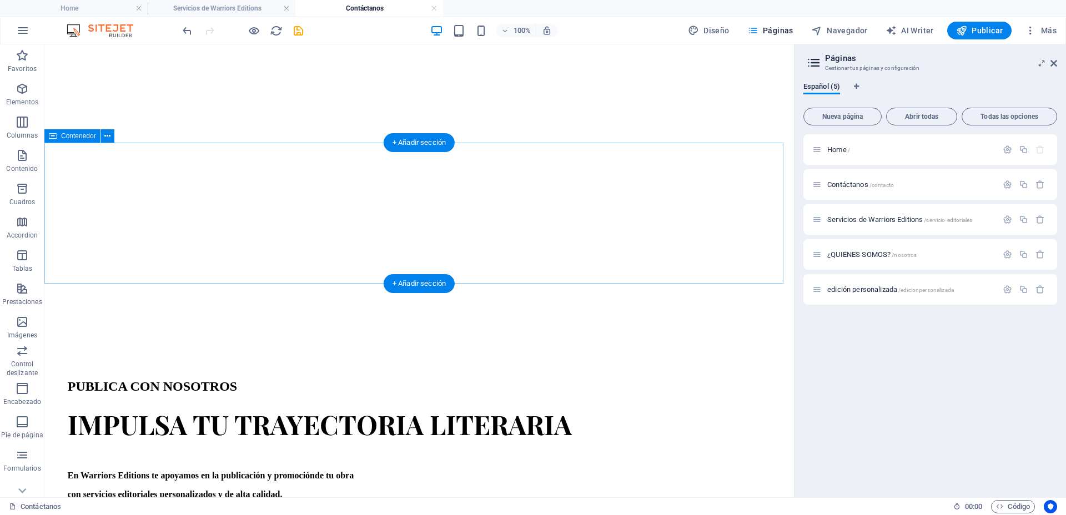
scroll to position [1090, 0]
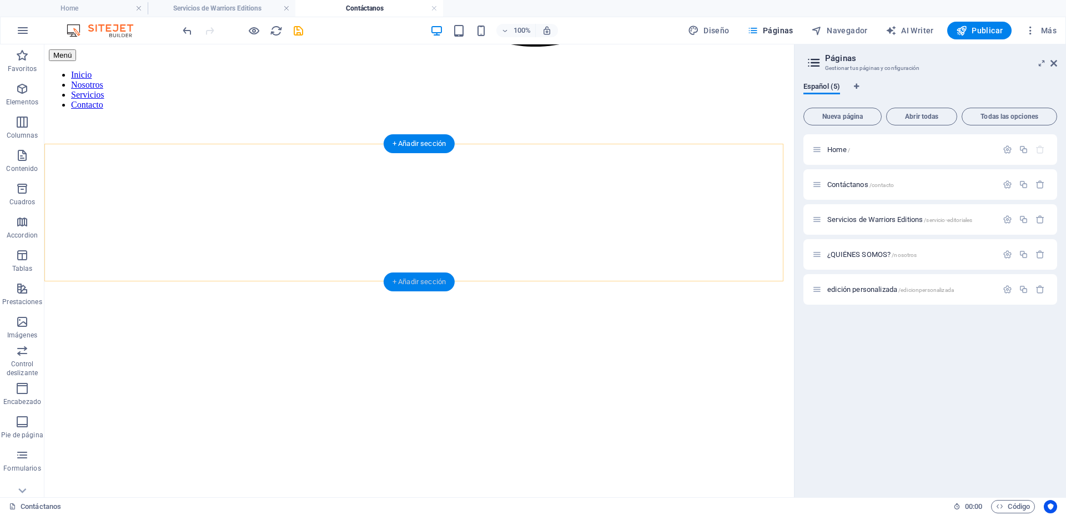
click at [425, 281] on div "+ Añadir sección" at bounding box center [418, 281] width 71 height 19
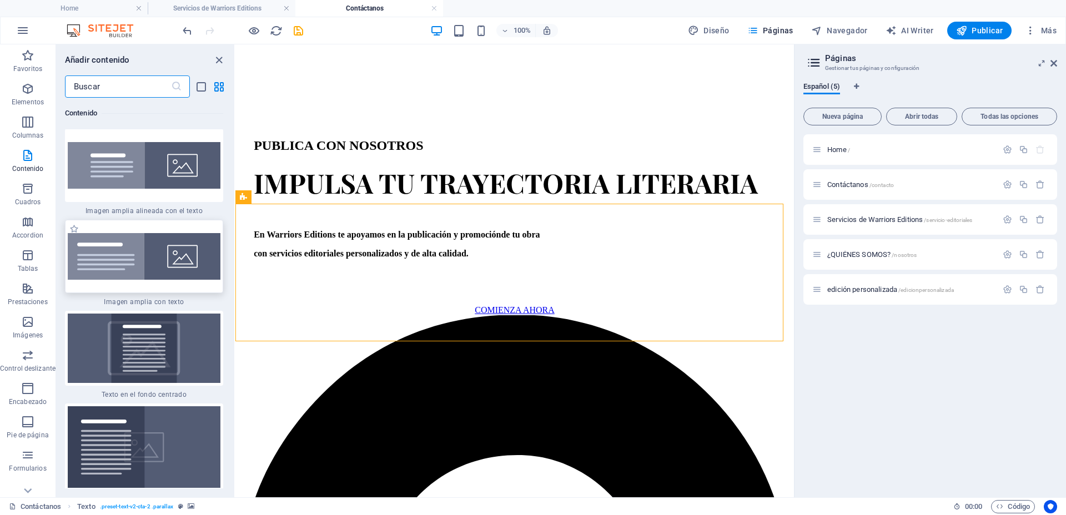
scroll to position [4359, 0]
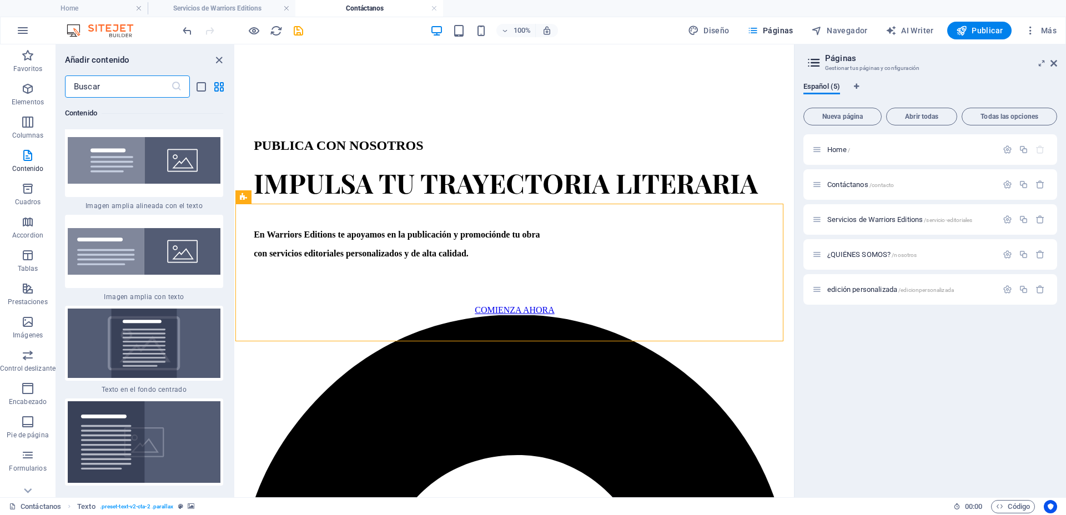
click at [113, 88] on input "text" at bounding box center [118, 86] width 106 height 22
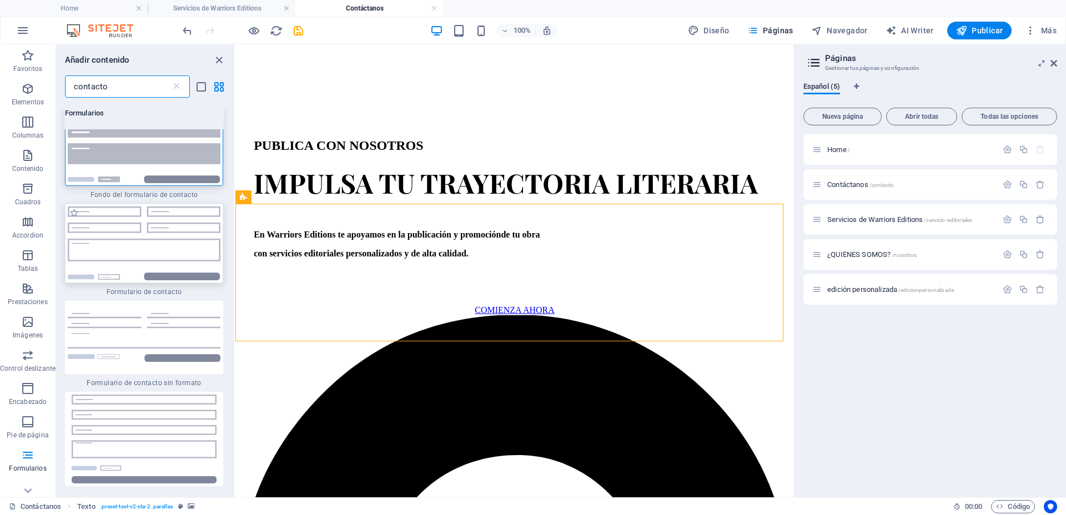
scroll to position [0, 0]
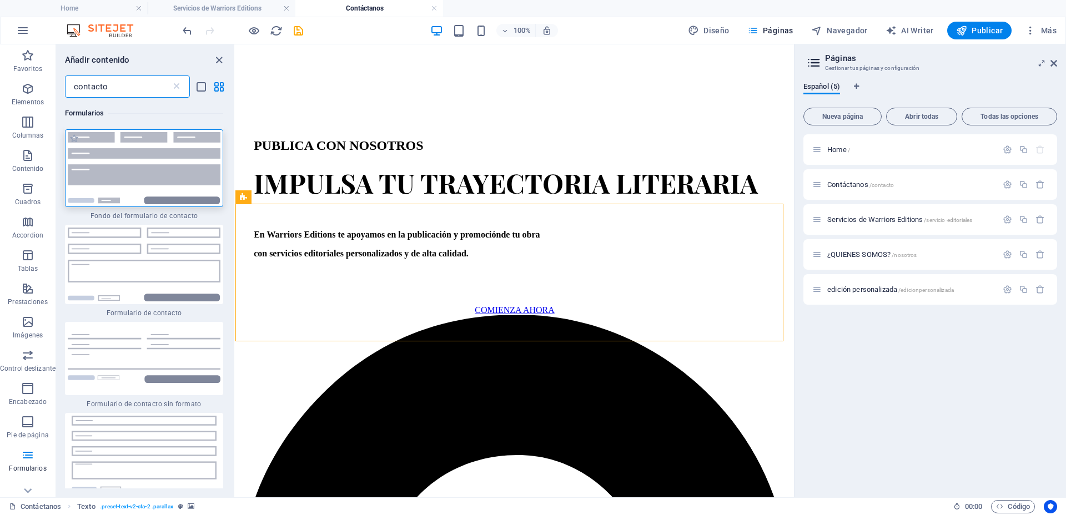
type input "contacto"
click at [168, 150] on img at bounding box center [144, 168] width 153 height 72
select select "rem"
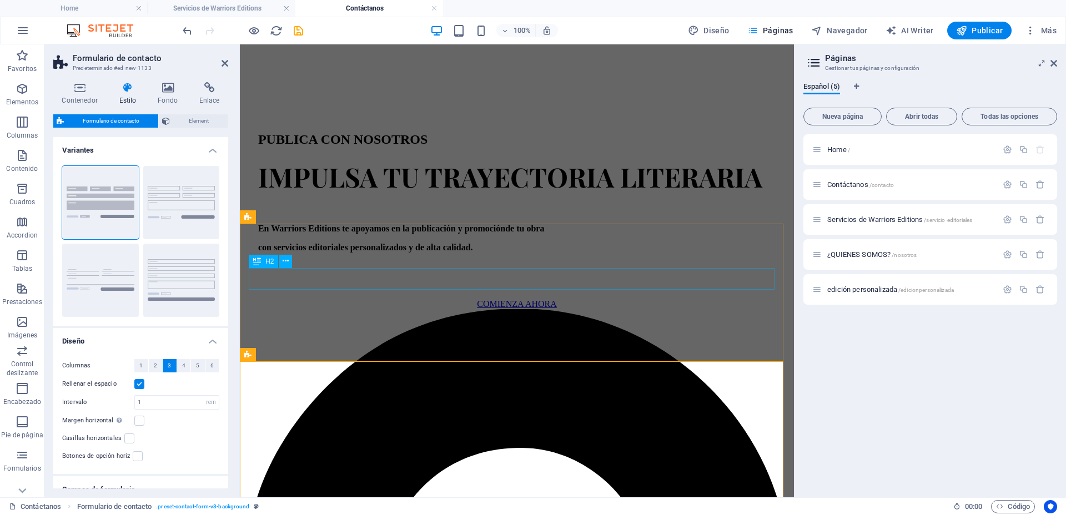
scroll to position [1350, 0]
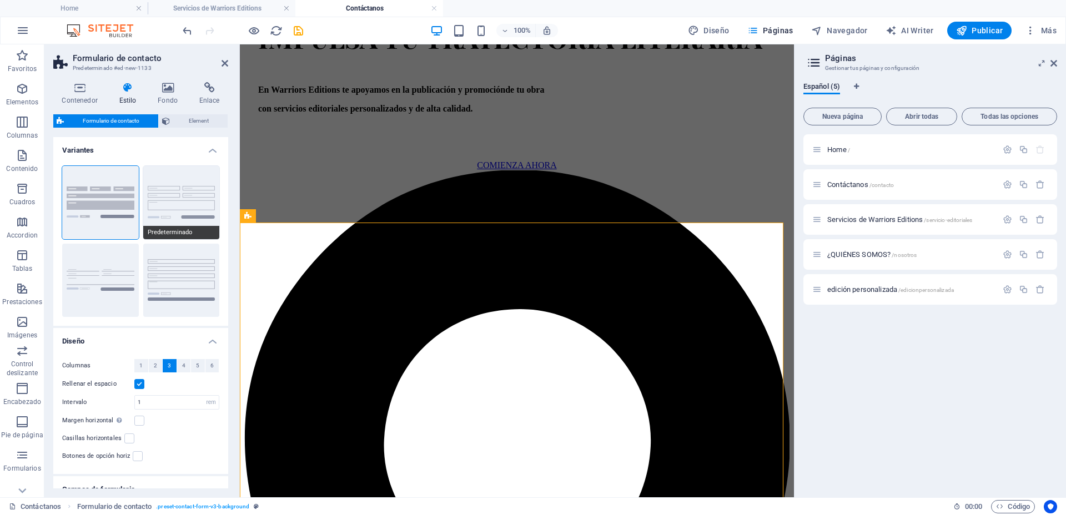
click at [188, 194] on button "Predeterminado" at bounding box center [181, 202] width 77 height 73
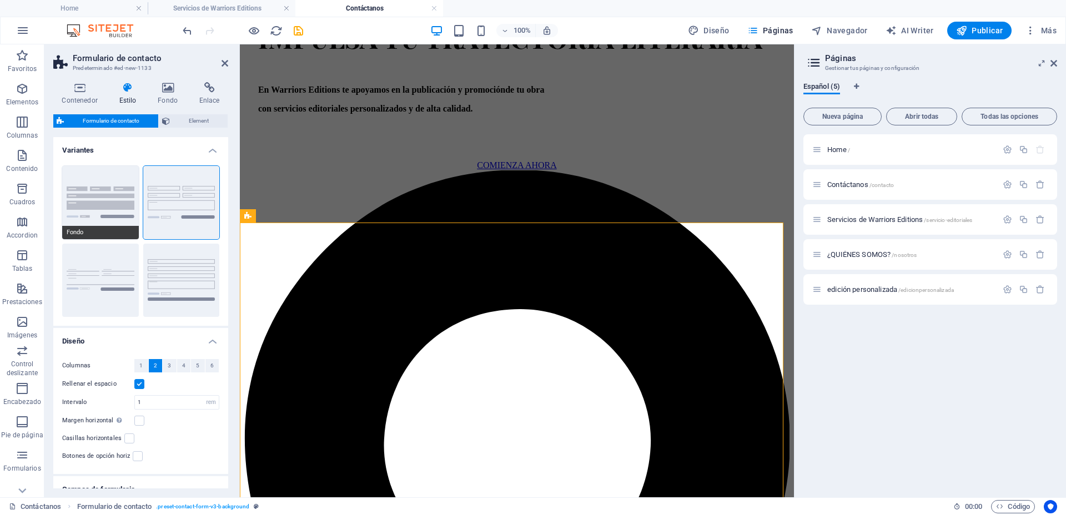
click at [97, 191] on button "Fondo" at bounding box center [100, 202] width 77 height 73
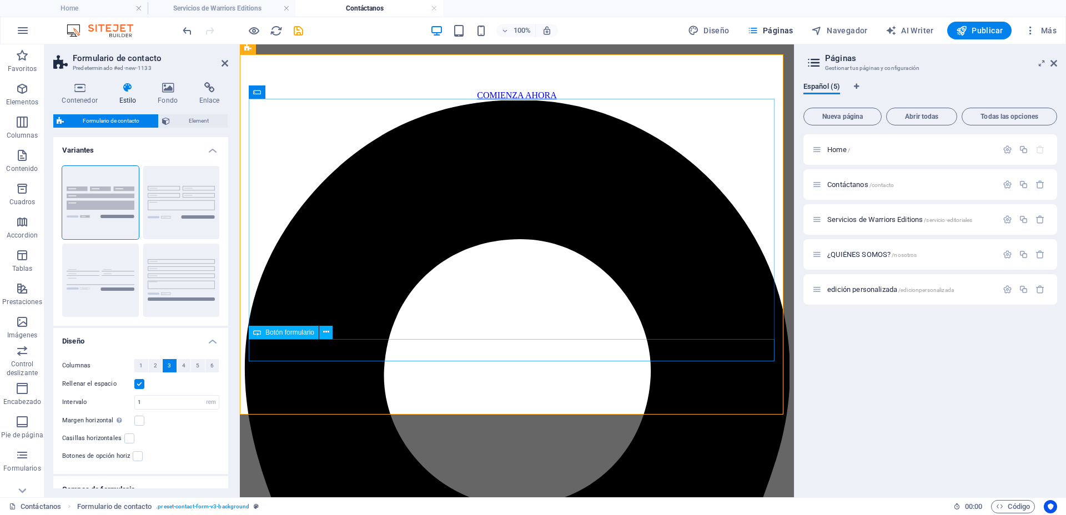
scroll to position [1420, 0]
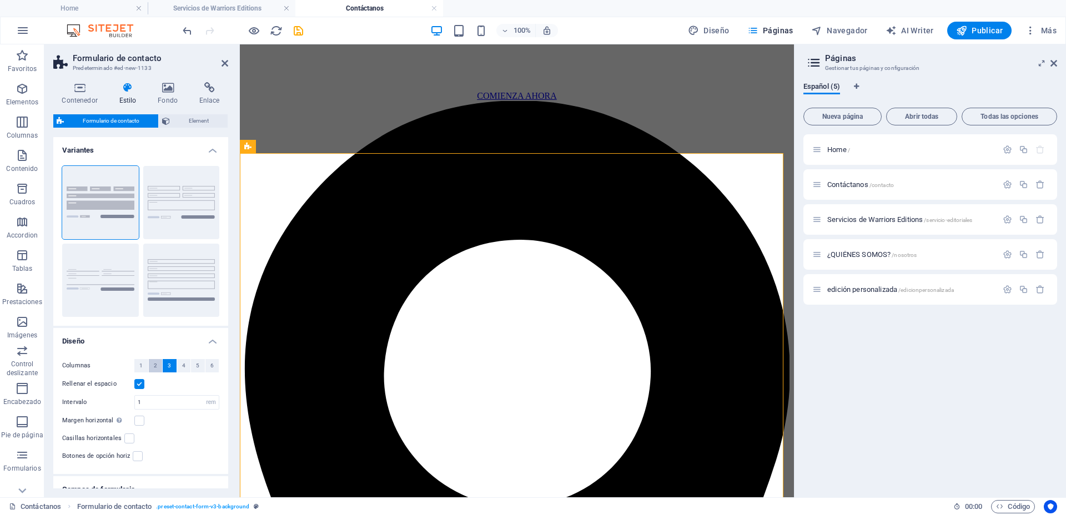
click at [154, 364] on span "2" at bounding box center [155, 365] width 3 height 13
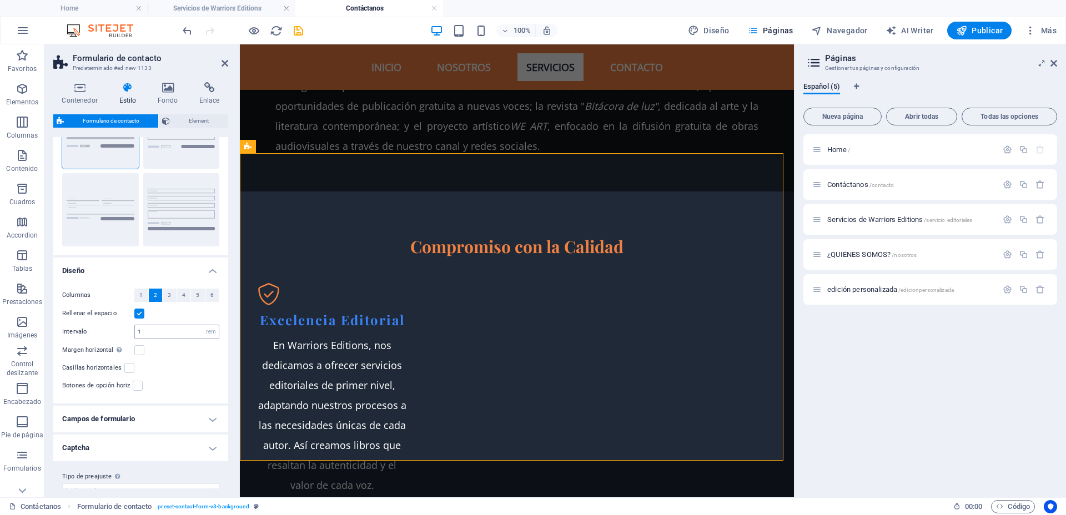
scroll to position [88, 0]
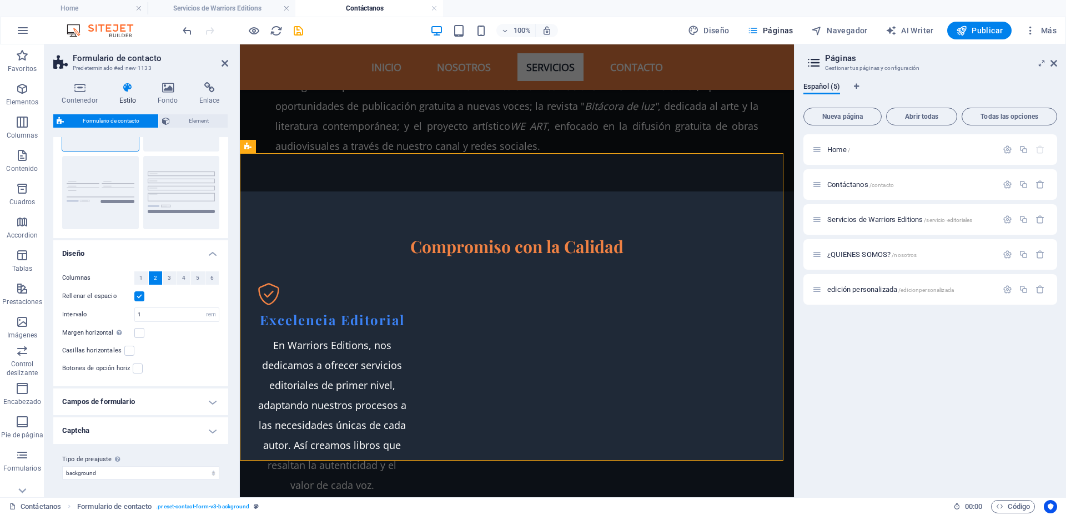
click at [209, 404] on h4 "Campos de formulario" at bounding box center [140, 401] width 175 height 27
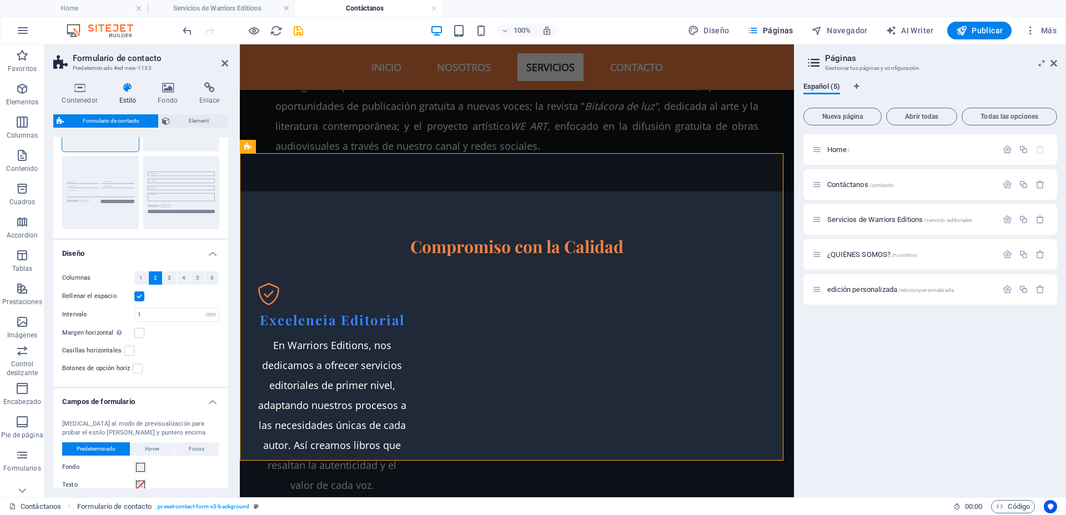
scroll to position [296, 0]
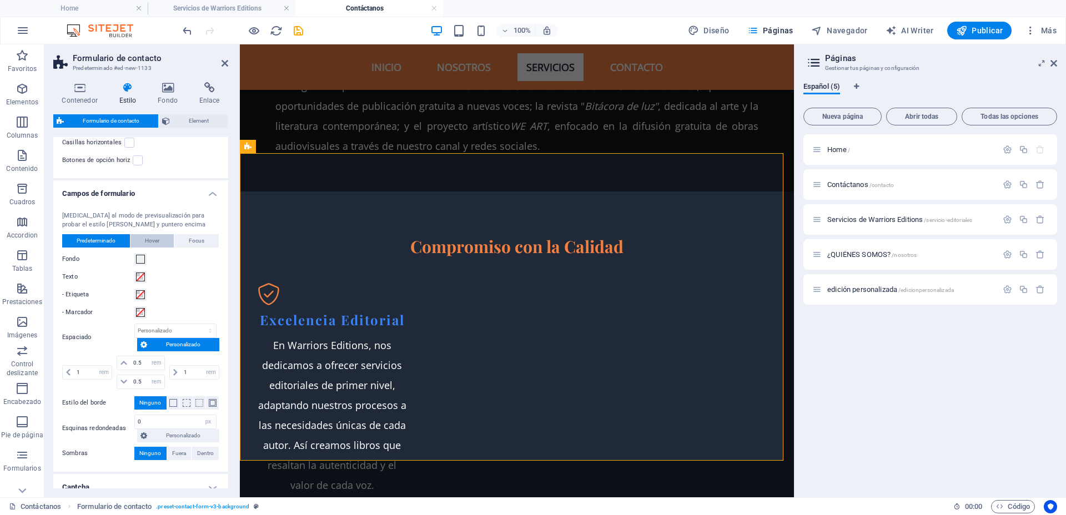
click at [156, 238] on span "Hover" at bounding box center [152, 240] width 14 height 13
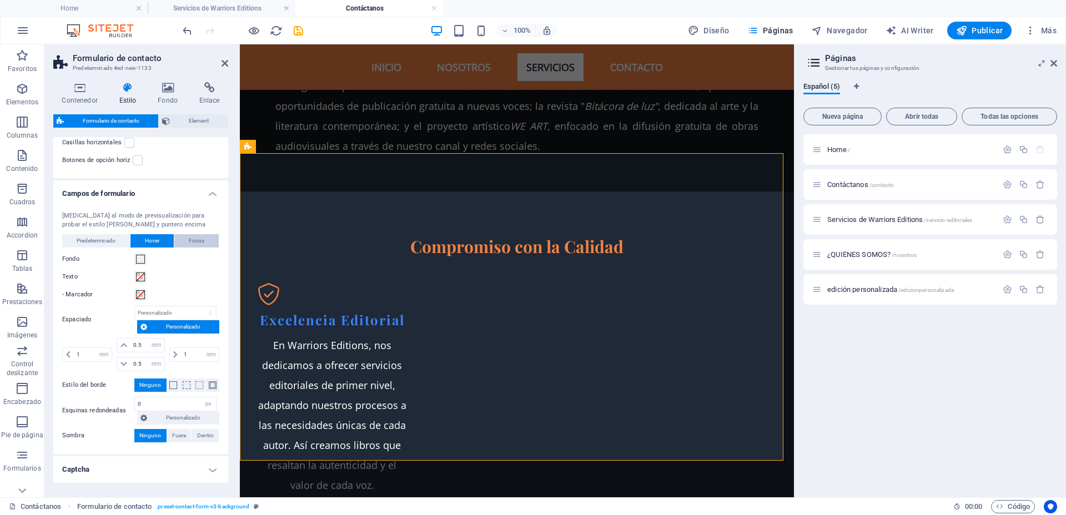
click at [196, 241] on span "Focus" at bounding box center [197, 240] width 16 height 13
click at [103, 239] on span "Predeterminado" at bounding box center [96, 240] width 39 height 13
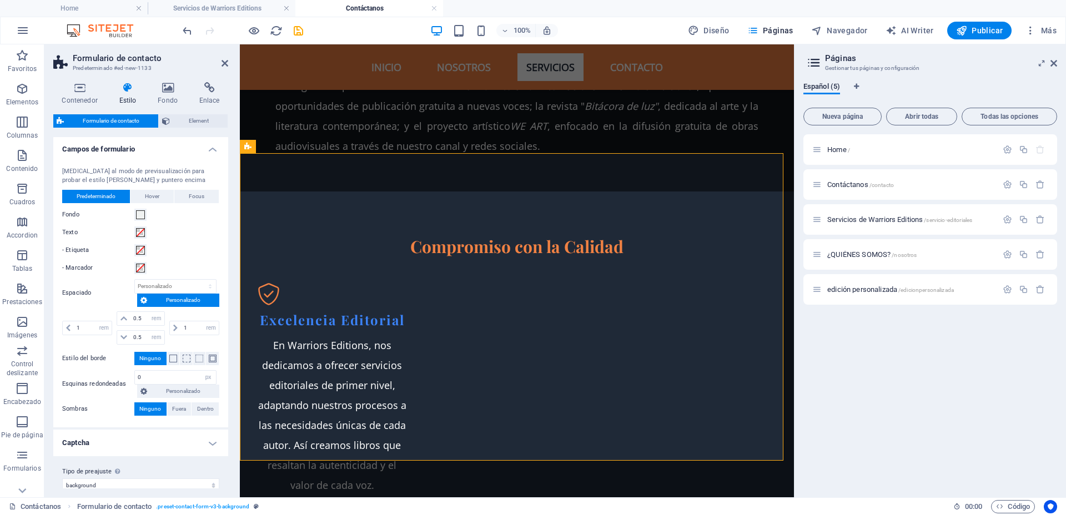
scroll to position [352, 0]
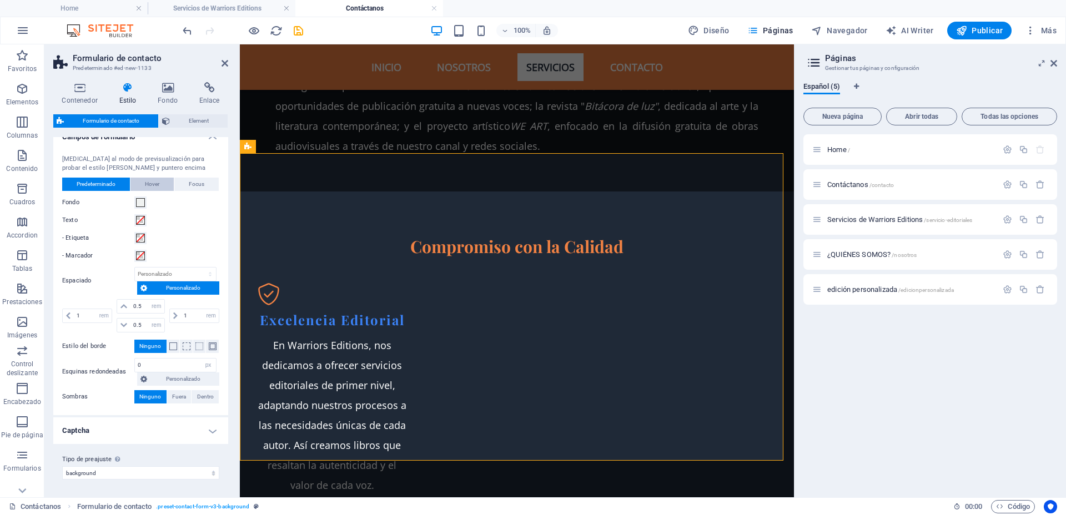
click at [161, 189] on button "Hover" at bounding box center [151, 184] width 43 height 13
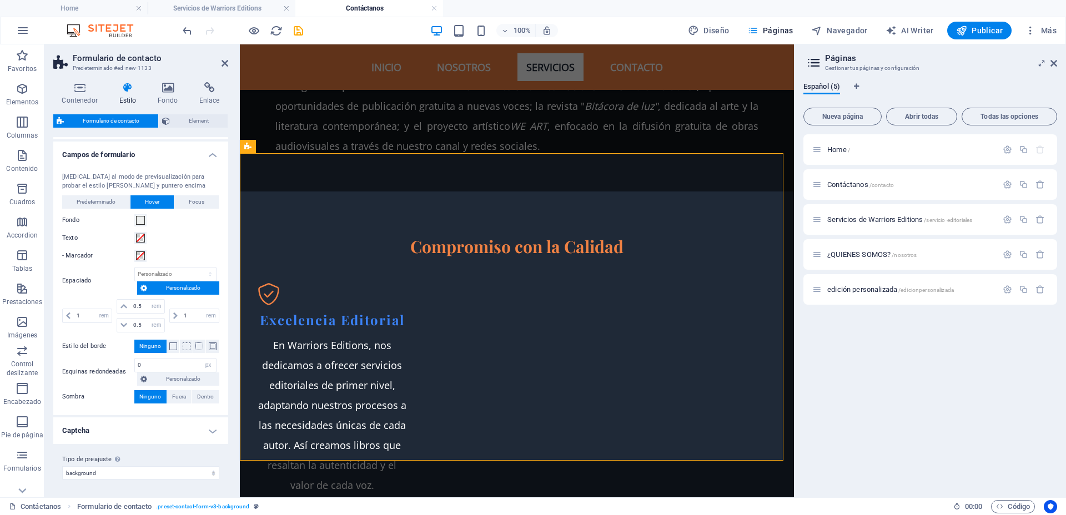
scroll to position [335, 0]
click at [208, 204] on button "Focus" at bounding box center [196, 201] width 44 height 13
click at [100, 203] on span "Predeterminado" at bounding box center [96, 201] width 39 height 13
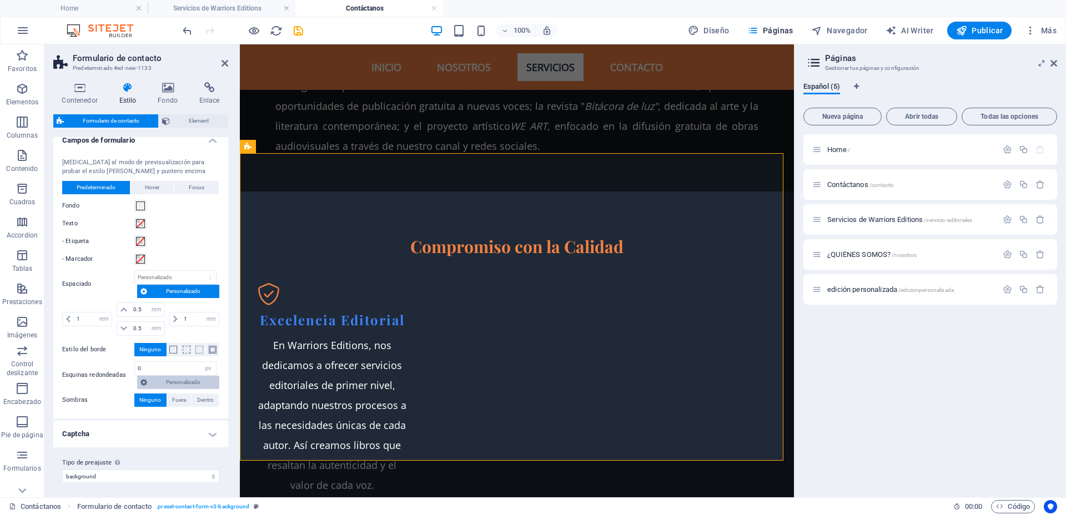
scroll to position [352, 0]
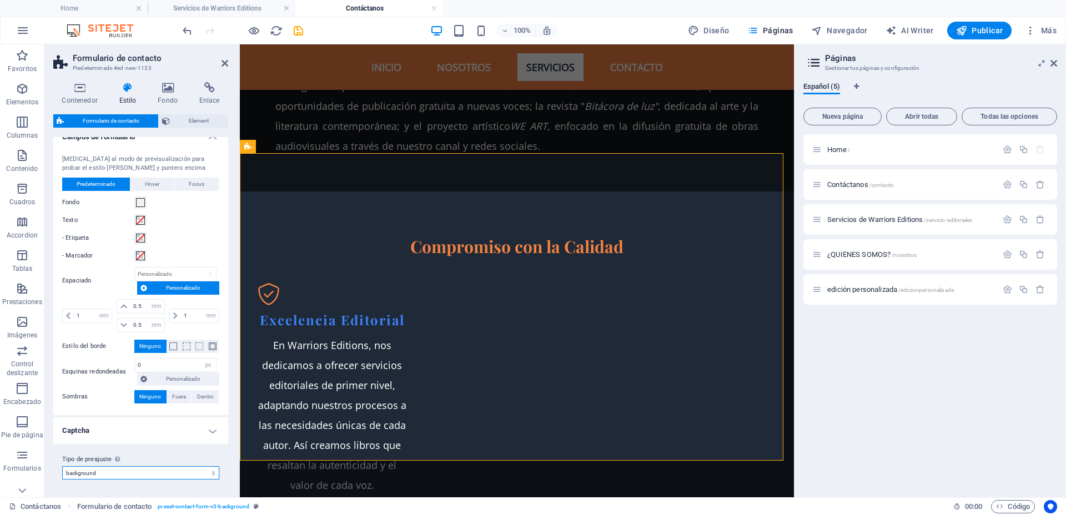
click at [198, 474] on select "plain default row contact-4 contact-6 contact-7 background Añadir tipo de preaj…" at bounding box center [140, 472] width 157 height 13
click at [62, 466] on select "plain default row contact-4 contact-6 contact-7 background Añadir tipo de preaj…" at bounding box center [140, 472] width 157 height 13
click at [209, 432] on h4 "Captcha" at bounding box center [140, 430] width 175 height 27
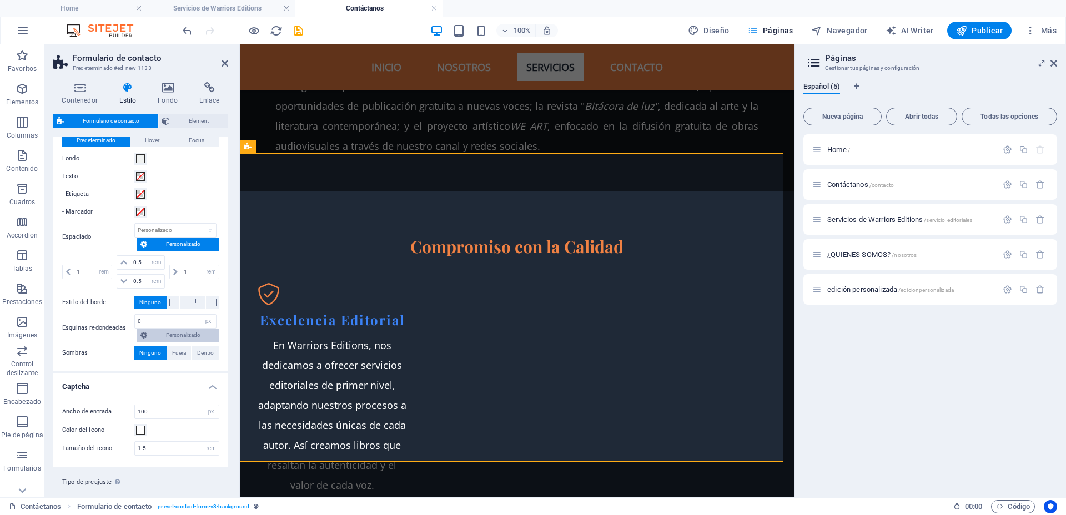
scroll to position [419, 0]
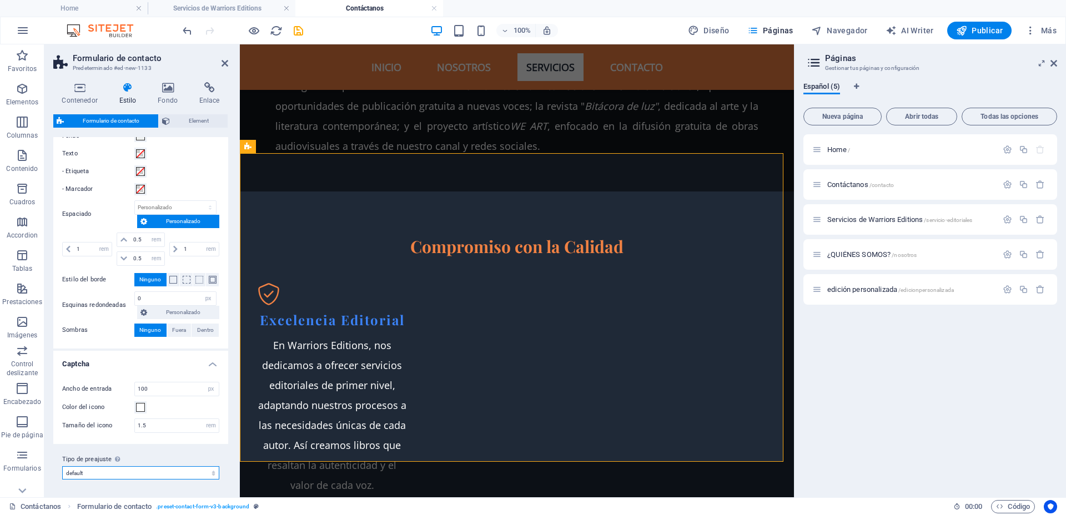
click at [145, 472] on select "plain default row contact-4 contact-6 contact-7 background Añadir tipo de preaj…" at bounding box center [140, 472] width 157 height 13
click at [62, 479] on select "plain default row contact-4 contact-6 contact-7 background Añadir tipo de preaj…" at bounding box center [140, 472] width 157 height 13
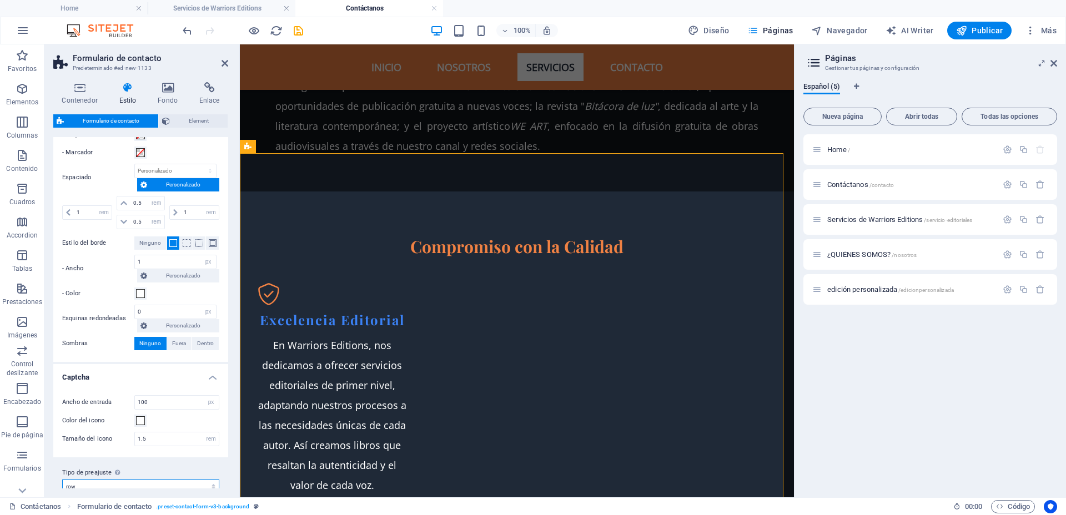
scroll to position [469, 0]
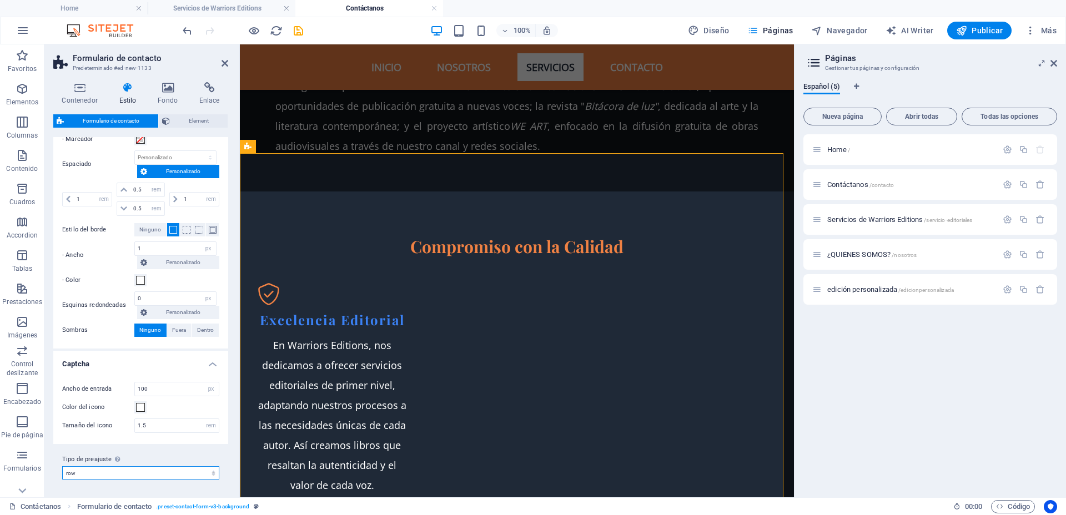
click at [160, 469] on select "plain default row contact-4 contact-6 contact-7 background Añadir tipo de preaj…" at bounding box center [140, 472] width 157 height 13
click at [62, 466] on select "plain default row contact-4 contact-6 contact-7 background Añadir tipo de preaj…" at bounding box center [140, 472] width 157 height 13
select select "preset-contact-form-v3-background"
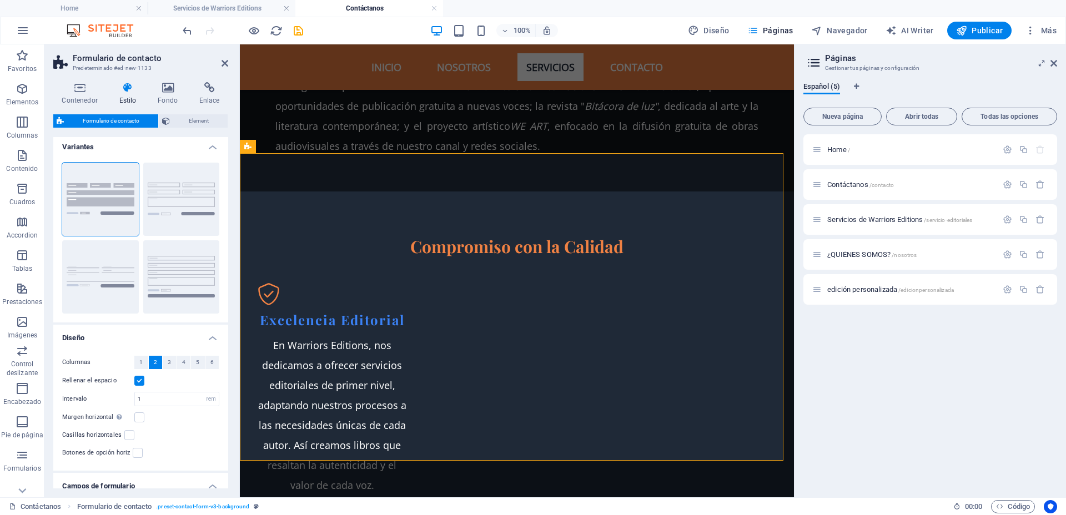
scroll to position [0, 0]
click at [321, 189] on icon at bounding box center [320, 191] width 6 height 12
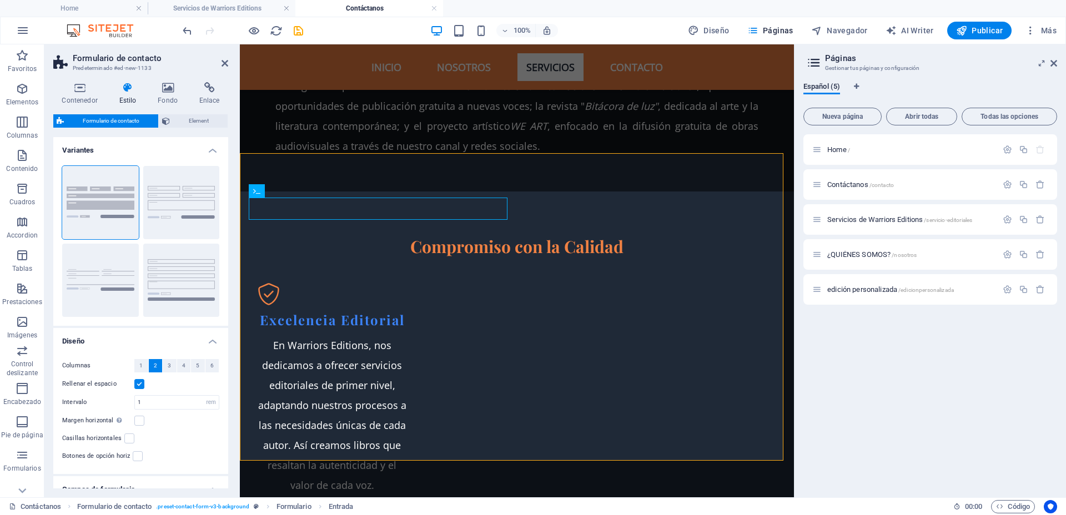
scroll to position [69, 0]
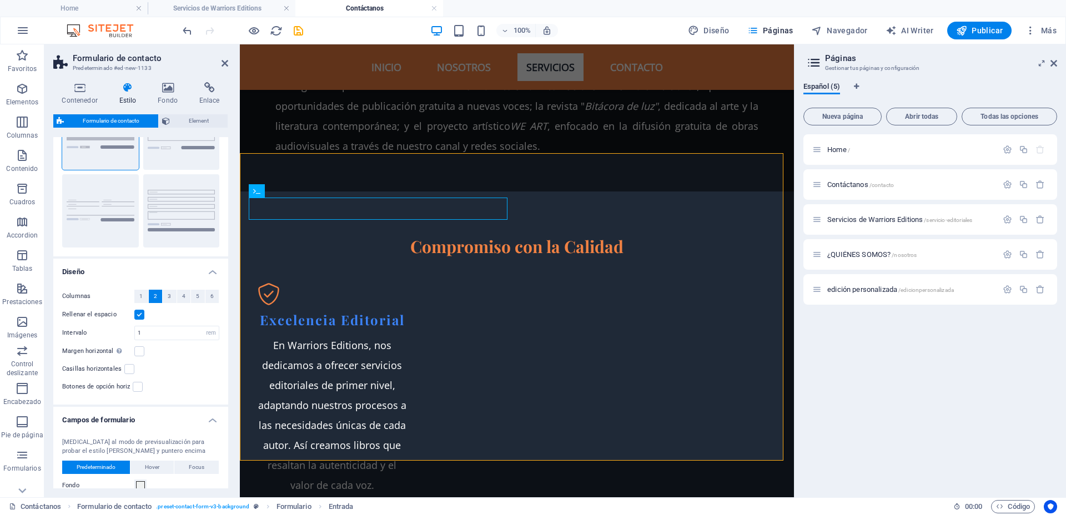
click at [214, 267] on h4 "Diseño" at bounding box center [140, 269] width 175 height 20
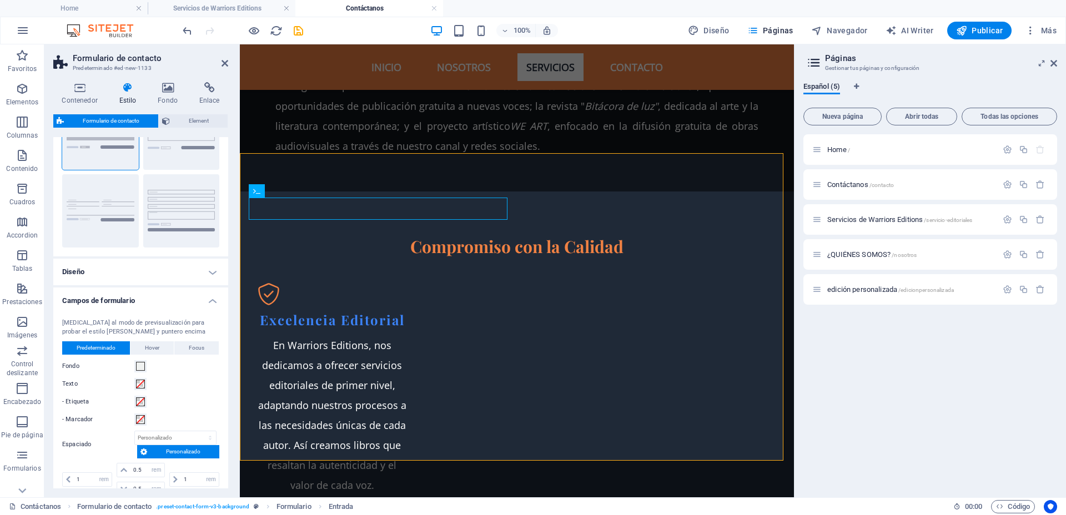
click at [211, 301] on h4 "Campos de formulario" at bounding box center [140, 297] width 175 height 20
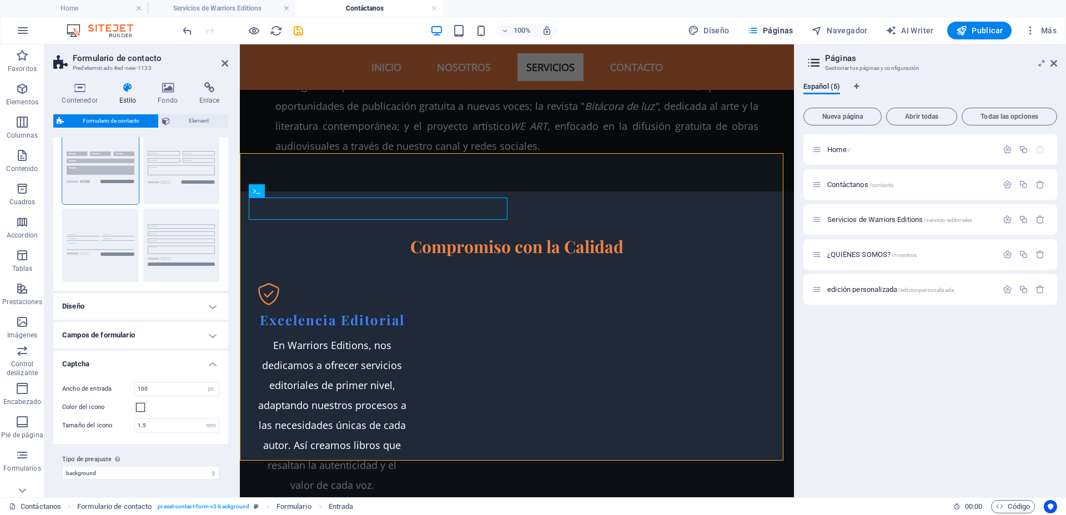
click at [205, 368] on h4 "Captcha" at bounding box center [140, 361] width 175 height 20
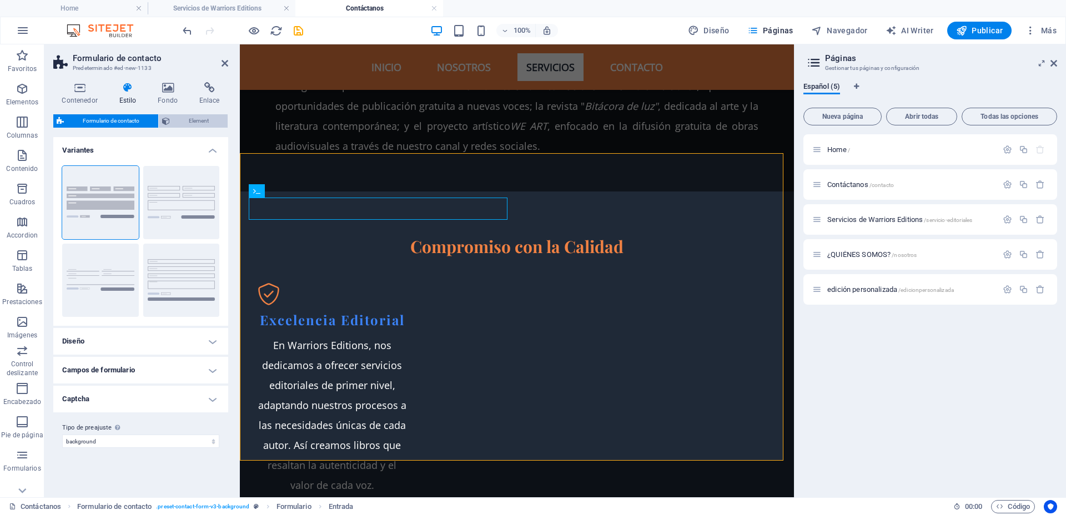
click at [206, 117] on span "Element" at bounding box center [198, 120] width 51 height 13
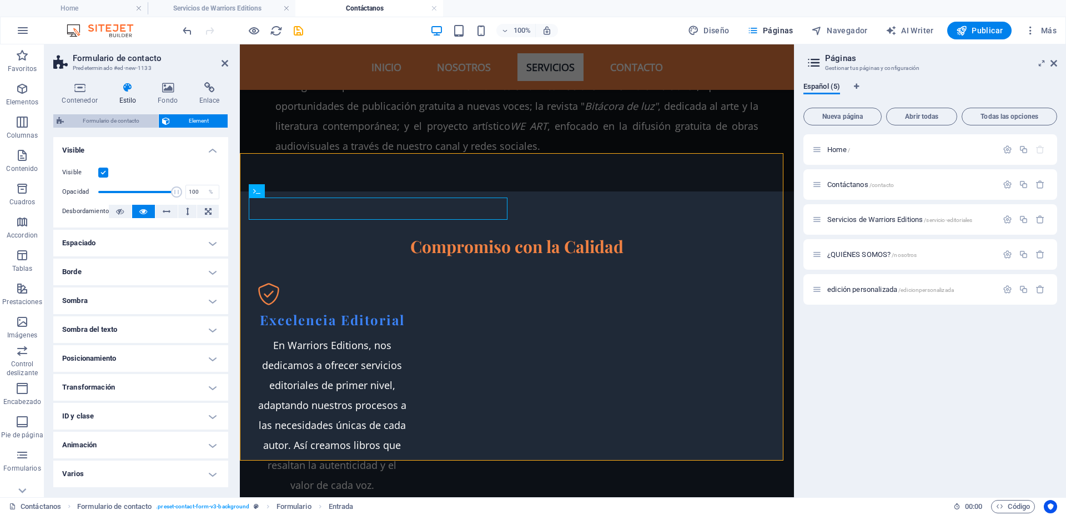
click at [132, 124] on span "Formulario de contacto" at bounding box center [111, 120] width 88 height 13
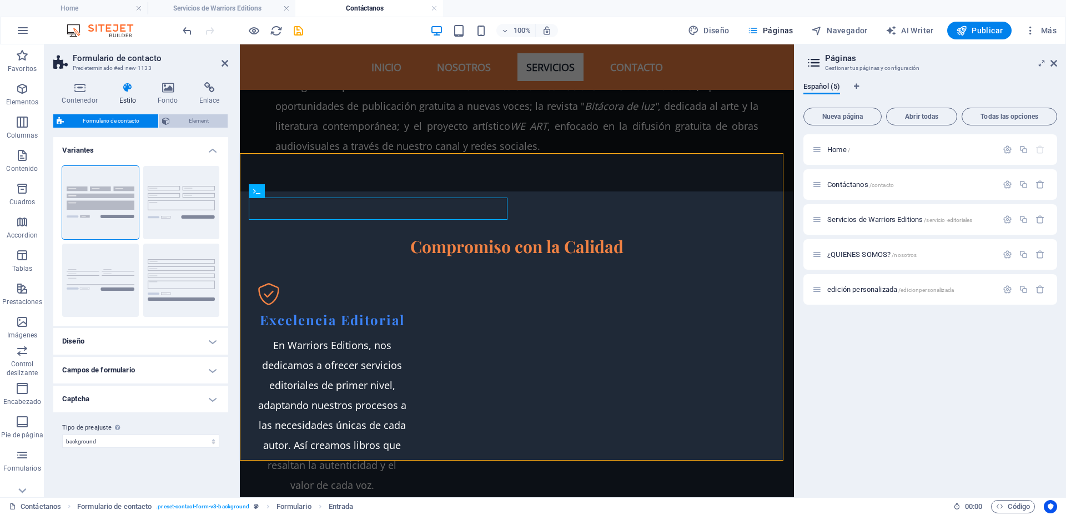
click at [218, 122] on span "Element" at bounding box center [198, 120] width 51 height 13
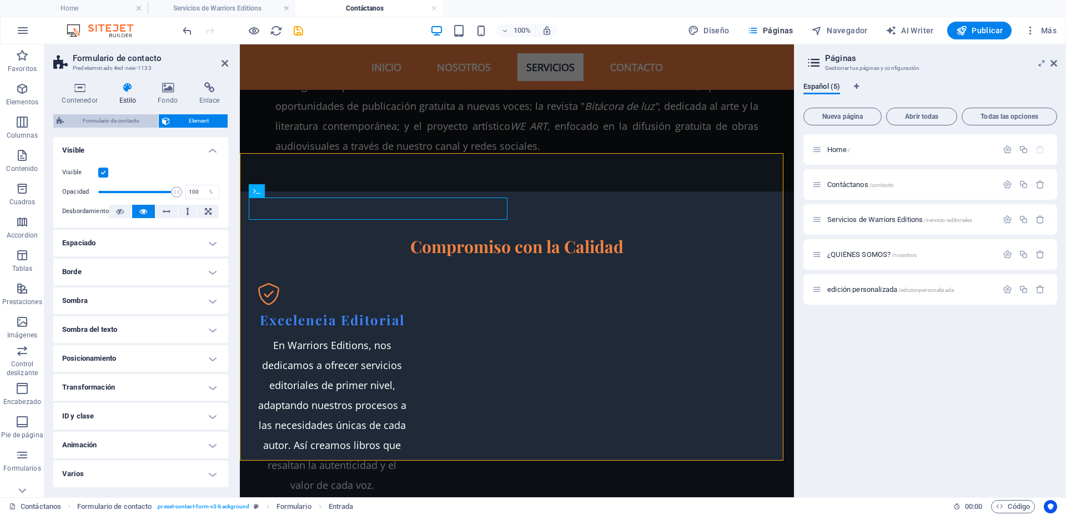
click at [131, 119] on span "Formulario de contacto" at bounding box center [111, 120] width 88 height 13
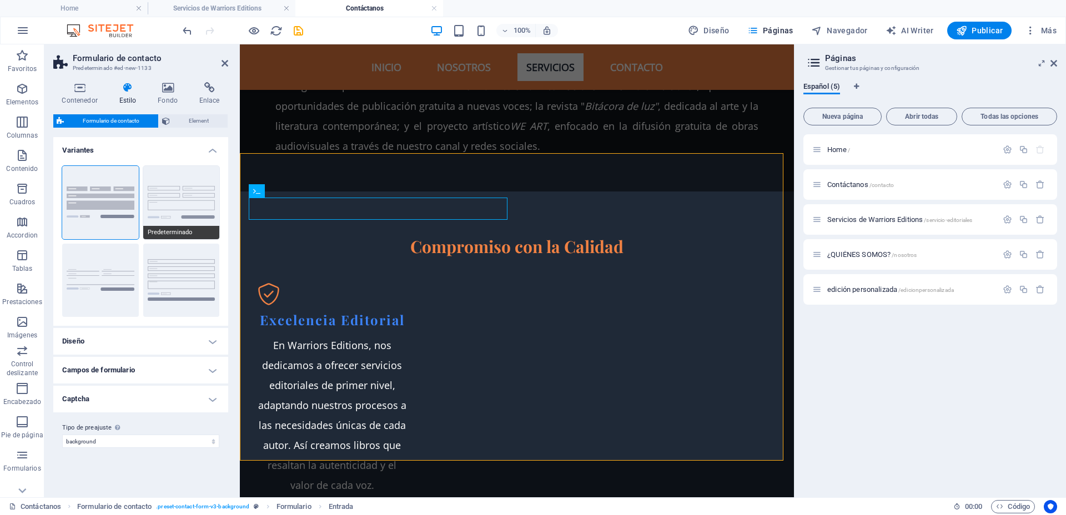
click at [186, 200] on button "Predeterminado" at bounding box center [181, 202] width 77 height 73
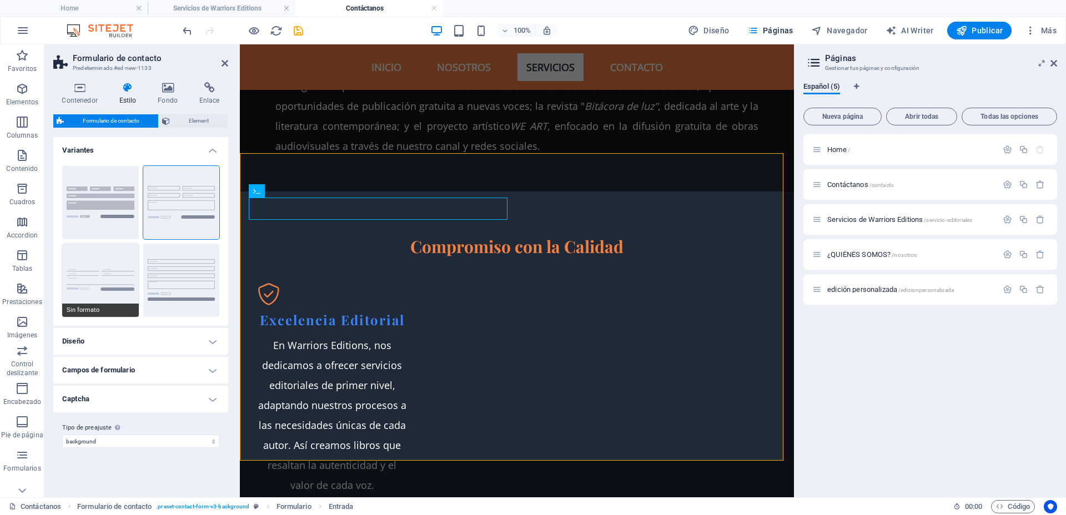
click at [112, 275] on button "Sin formato" at bounding box center [100, 280] width 77 height 73
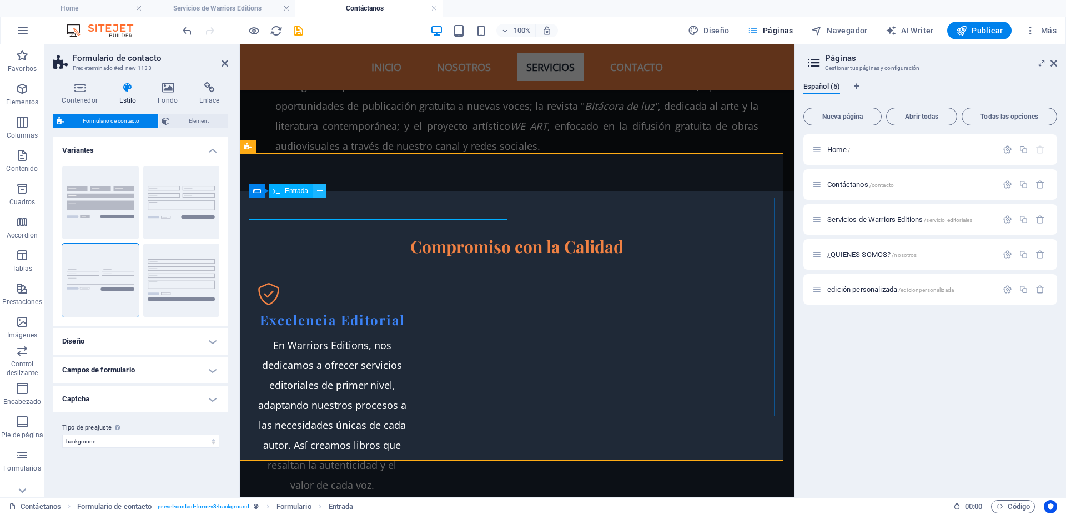
click at [321, 191] on icon at bounding box center [320, 191] width 6 height 12
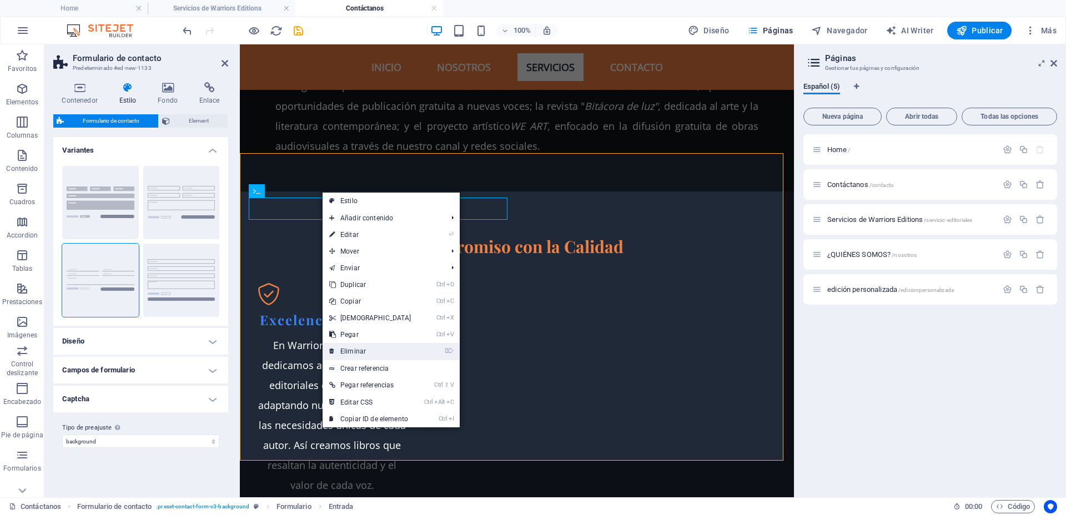
click at [356, 347] on link "⌦ Eliminar" at bounding box center [369, 351] width 95 height 17
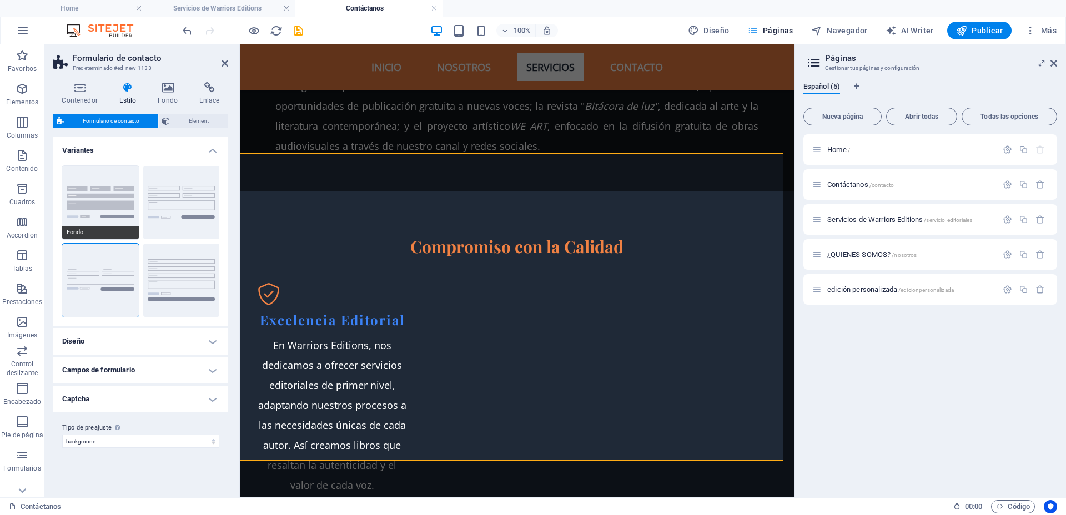
click at [99, 180] on button "Fondo" at bounding box center [100, 202] width 77 height 73
click at [215, 341] on h4 "Diseño" at bounding box center [140, 341] width 175 height 27
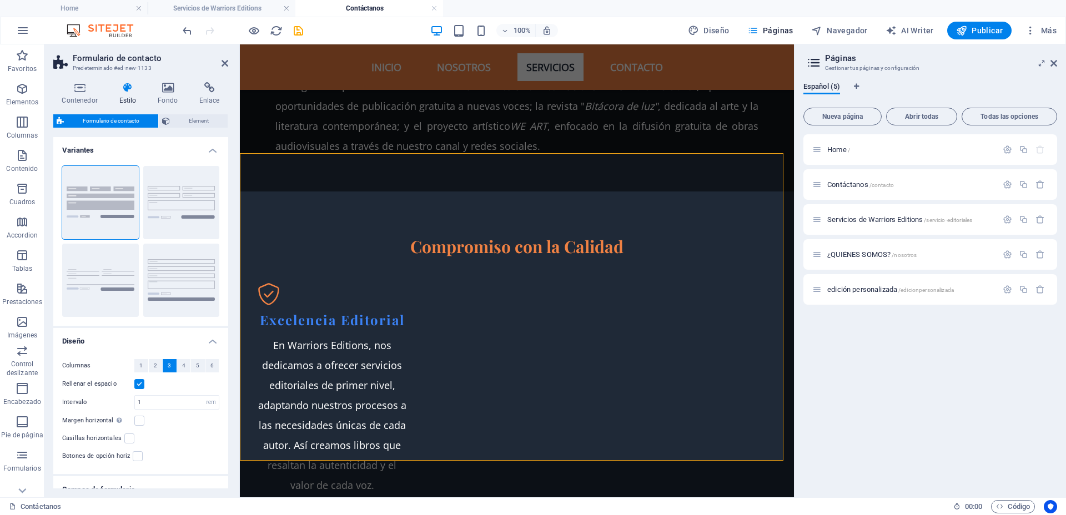
scroll to position [88, 0]
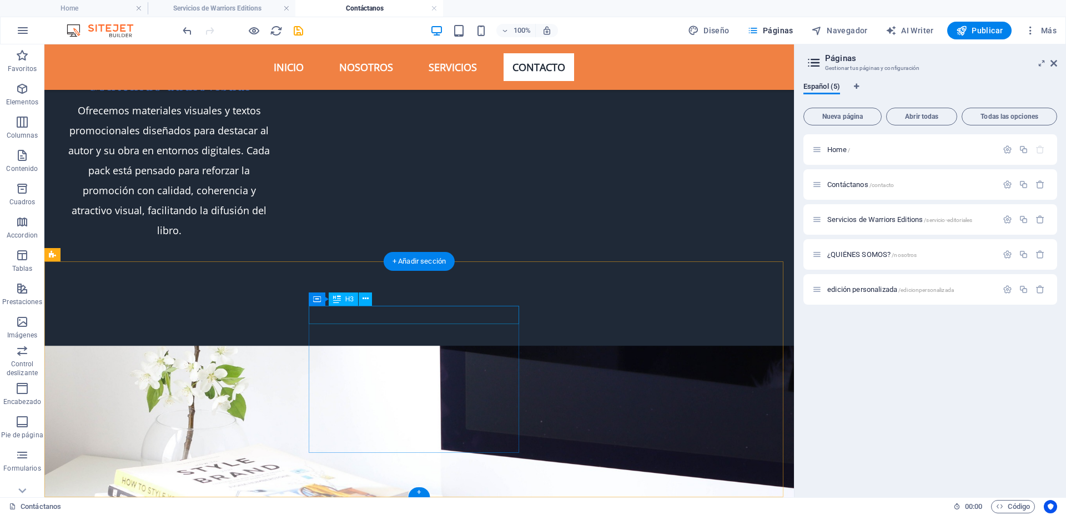
scroll to position [1783, 0]
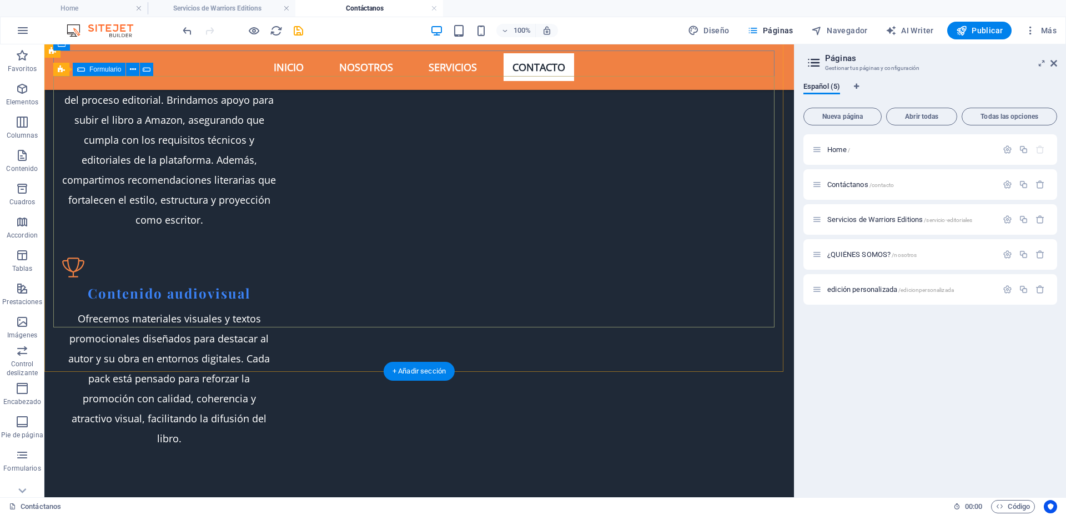
scroll to position [1713, 0]
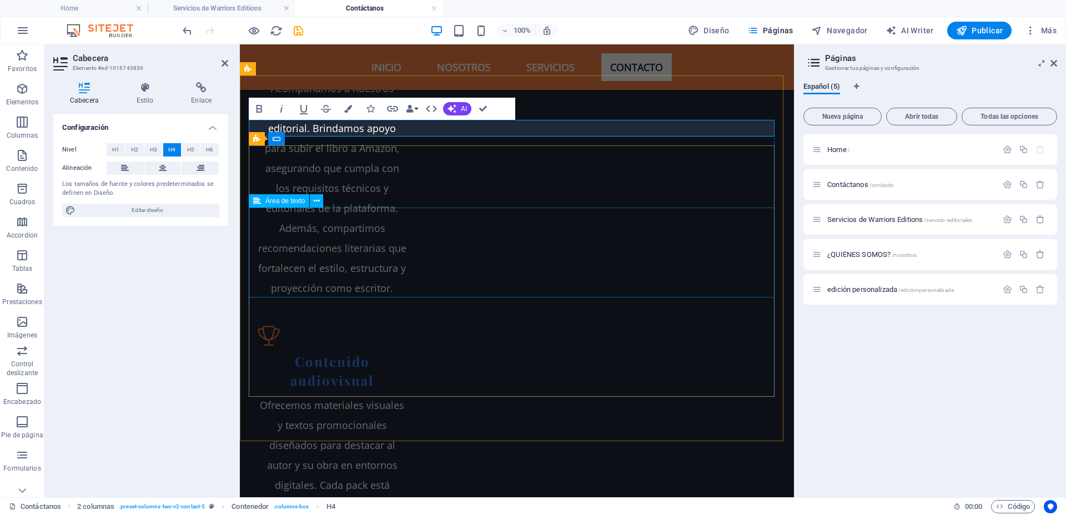
scroll to position [1776, 0]
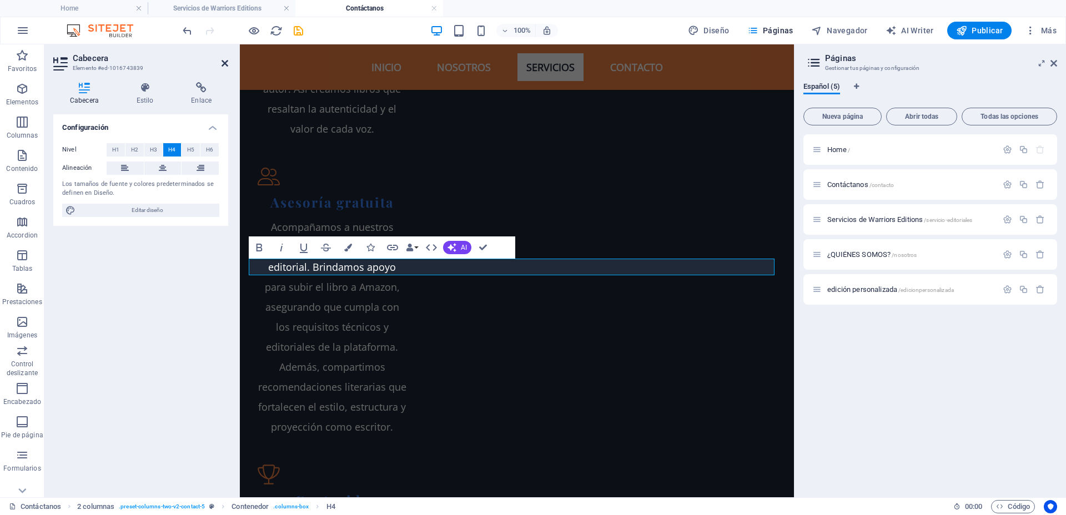
click at [225, 62] on icon at bounding box center [224, 63] width 7 height 9
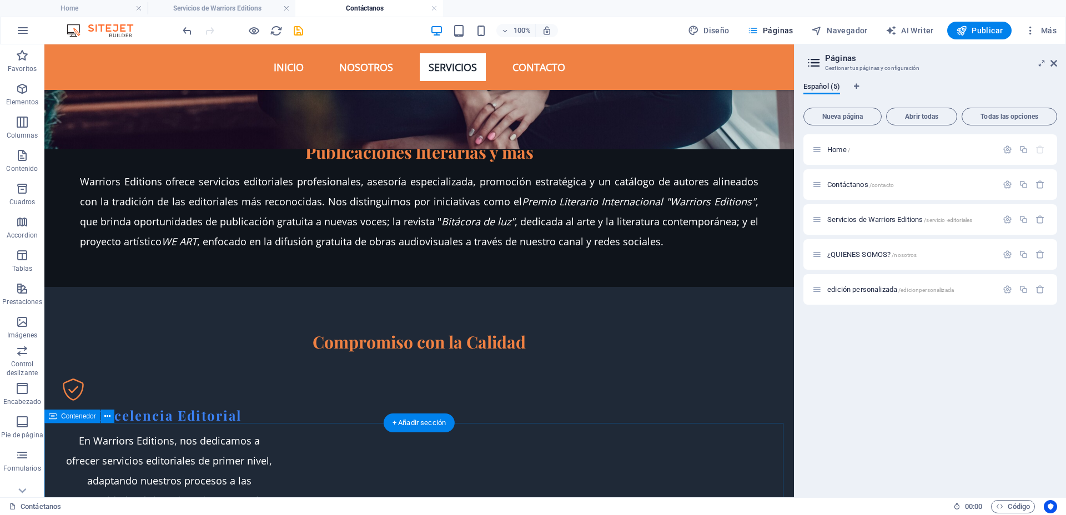
scroll to position [1501, 0]
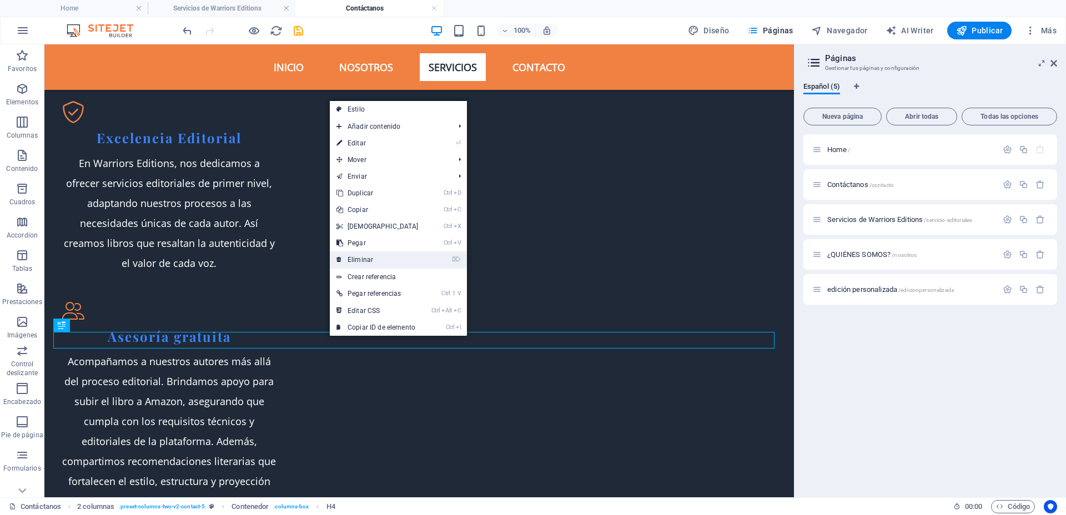
click at [377, 256] on link "⌦ Eliminar" at bounding box center [377, 259] width 95 height 17
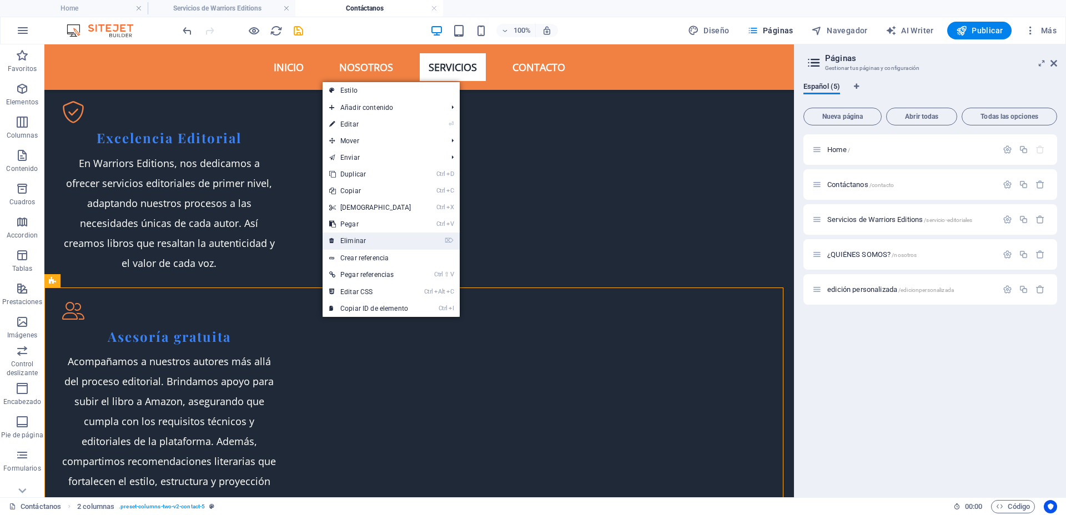
click at [365, 244] on link "⌦ Eliminar" at bounding box center [369, 241] width 95 height 17
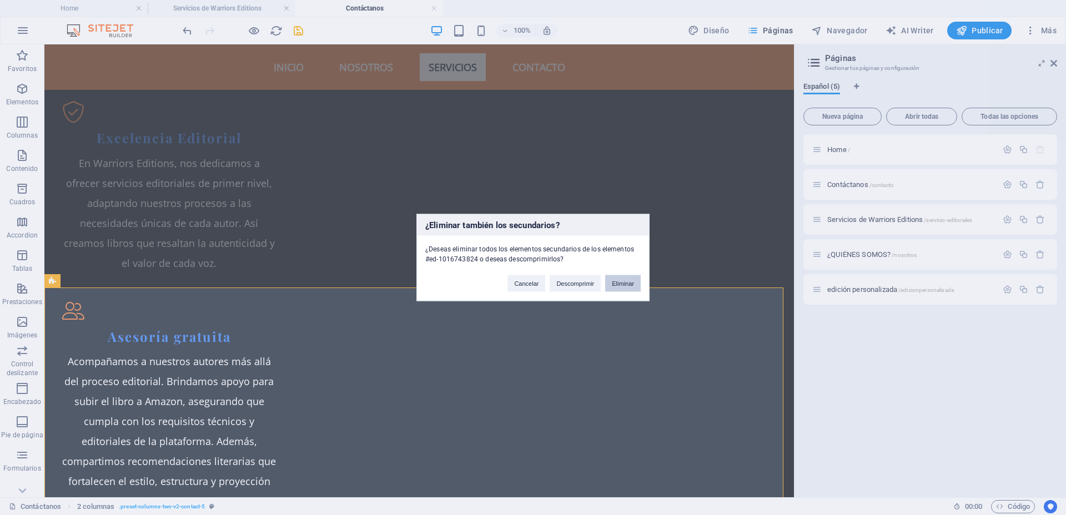
click at [627, 285] on button "Eliminar" at bounding box center [623, 283] width 36 height 17
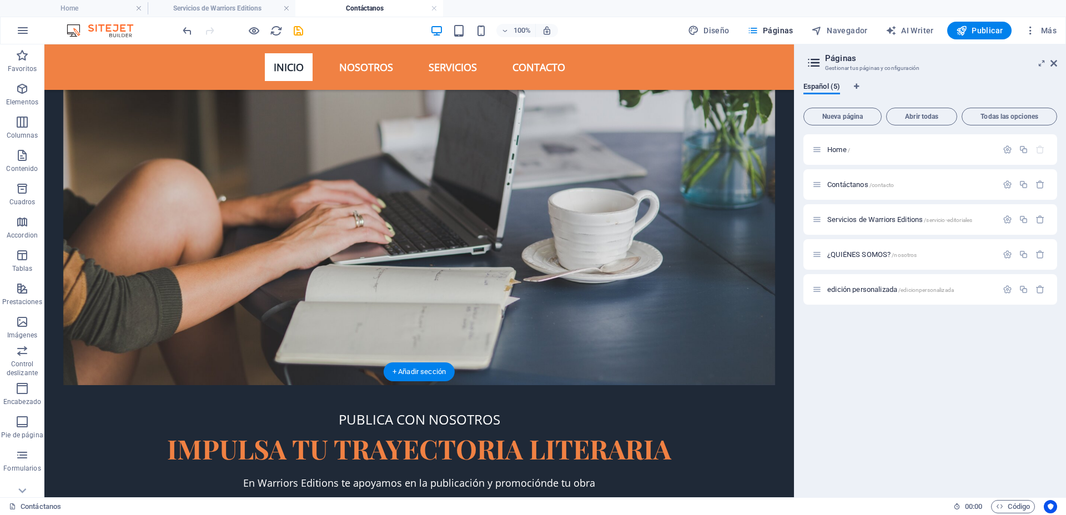
scroll to position [322, 0]
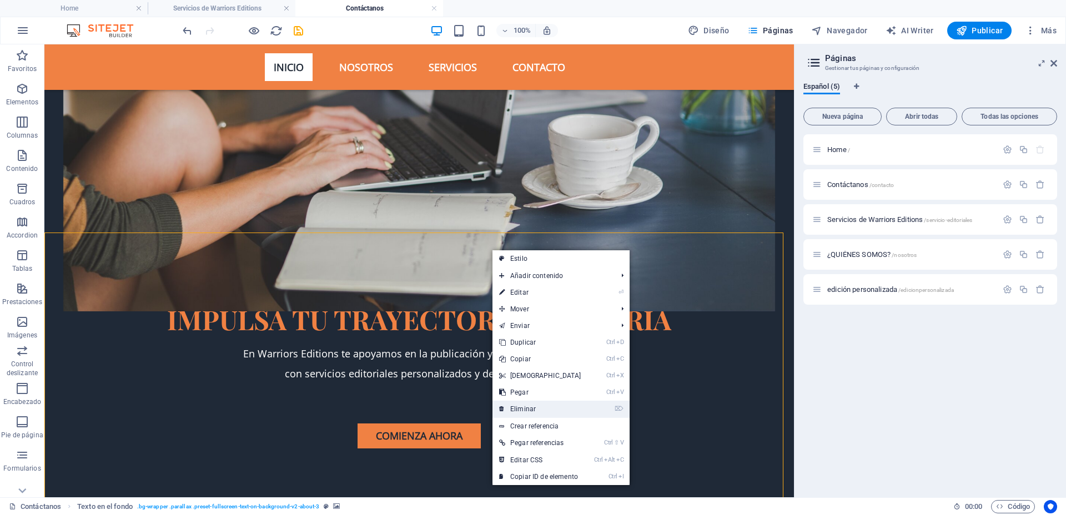
click at [526, 403] on link "⌦ Eliminar" at bounding box center [539, 409] width 95 height 17
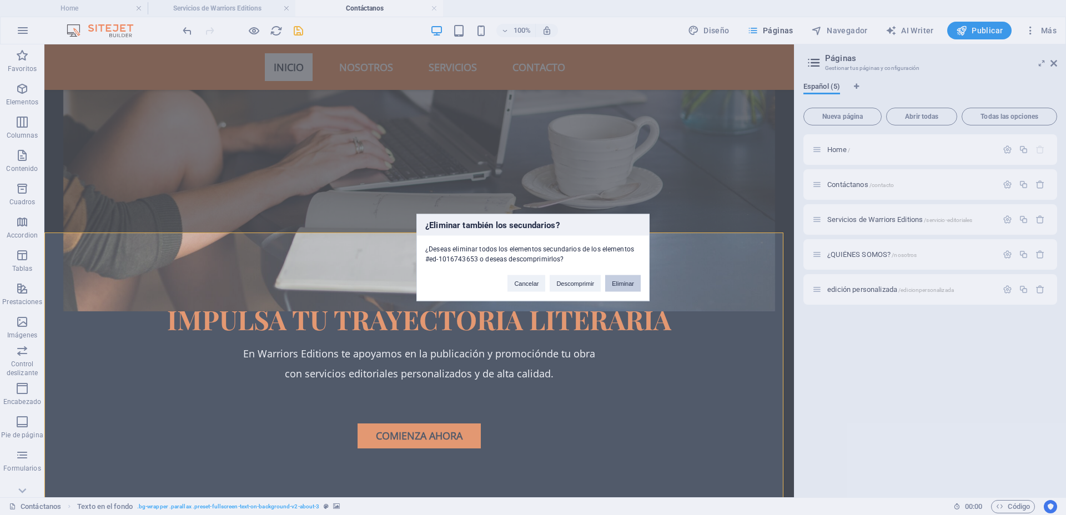
click at [613, 285] on button "Eliminar" at bounding box center [623, 283] width 36 height 17
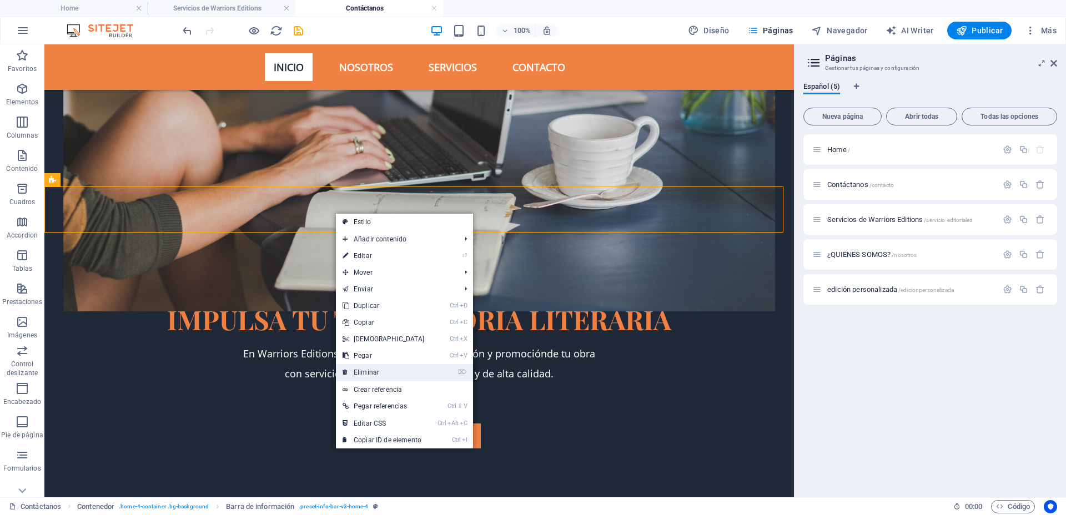
click at [396, 366] on link "⌦ Eliminar" at bounding box center [383, 372] width 95 height 17
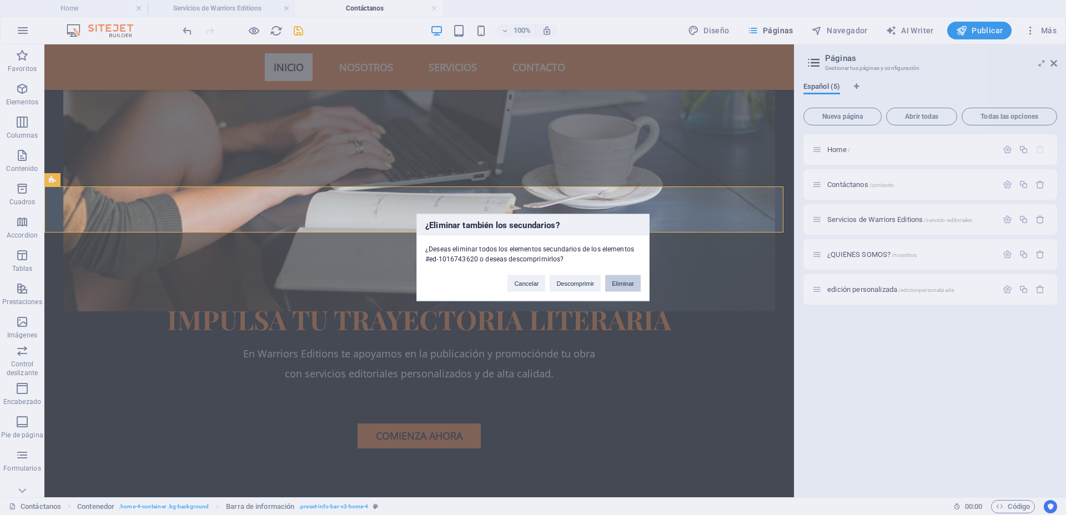
click at [632, 281] on button "Eliminar" at bounding box center [623, 283] width 36 height 17
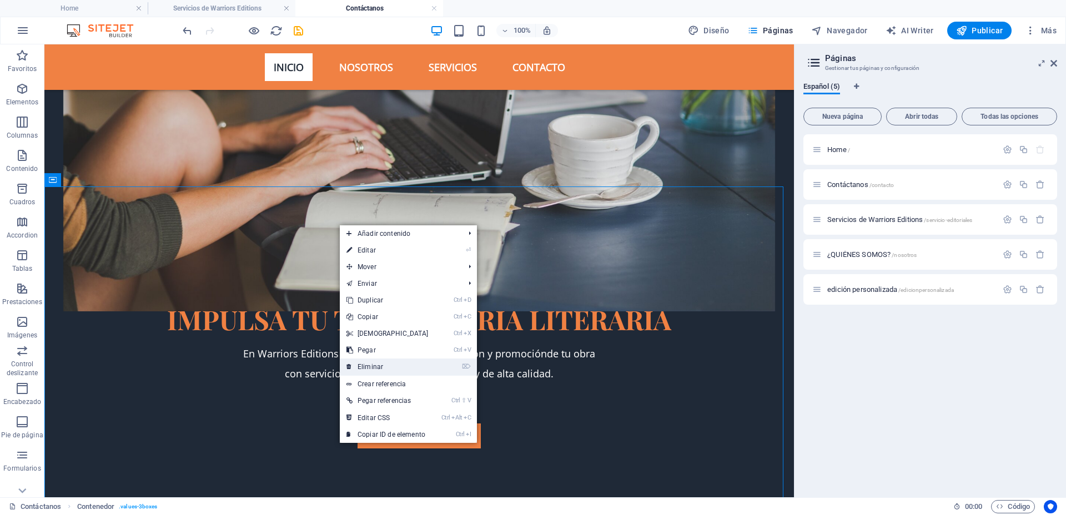
click at [374, 368] on link "⌦ Eliminar" at bounding box center [387, 367] width 95 height 17
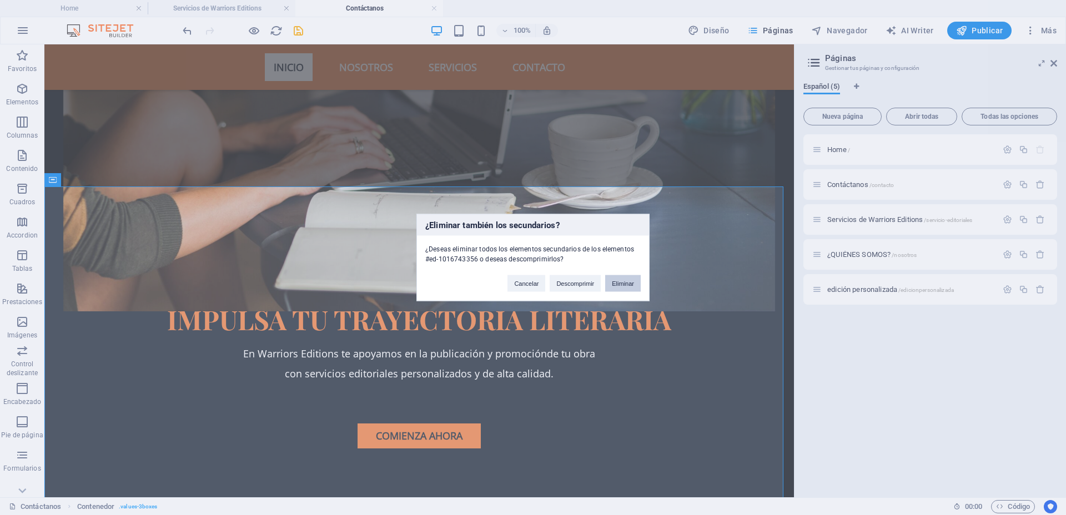
click at [623, 282] on button "Eliminar" at bounding box center [623, 283] width 36 height 17
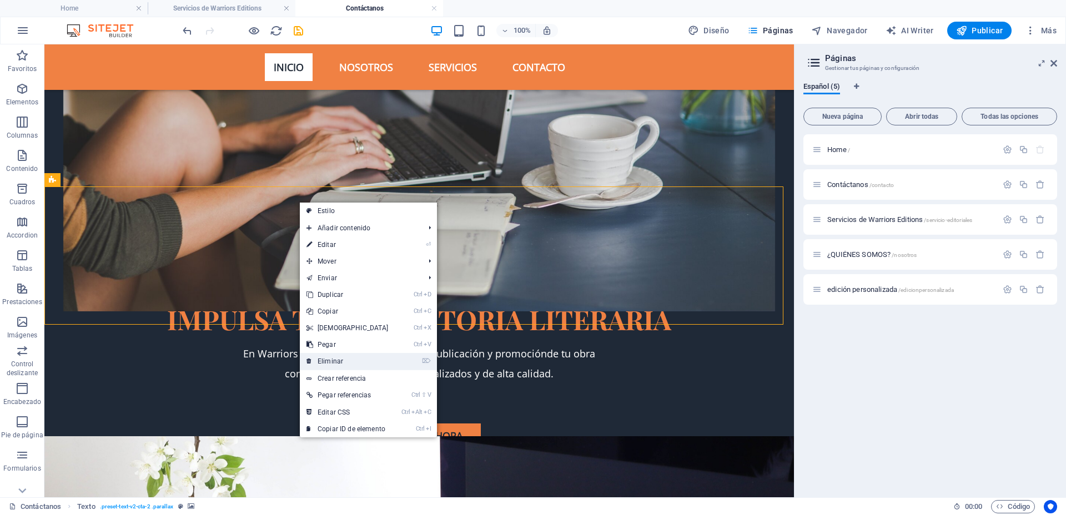
click at [367, 358] on link "⌦ Eliminar" at bounding box center [347, 361] width 95 height 17
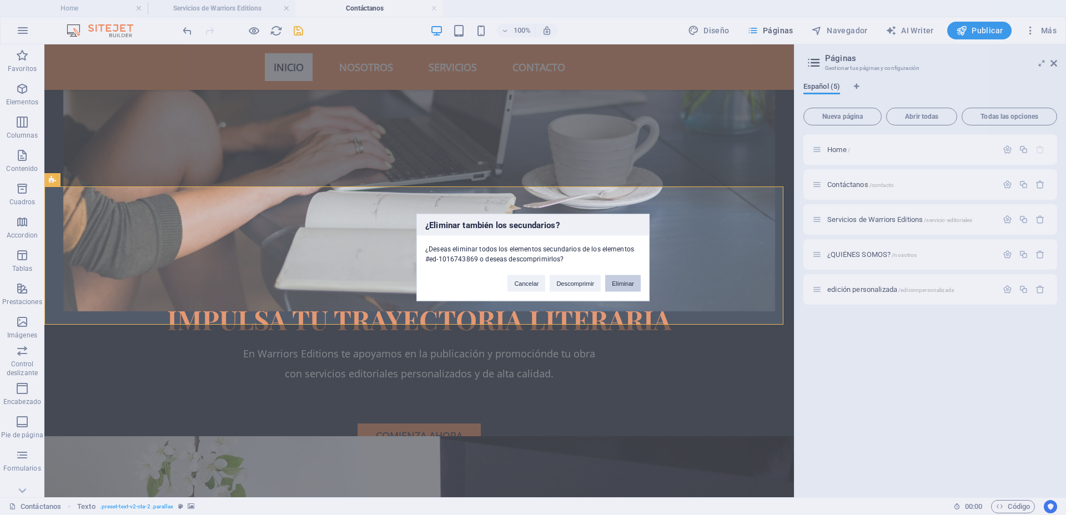
click at [629, 285] on button "Eliminar" at bounding box center [623, 283] width 36 height 17
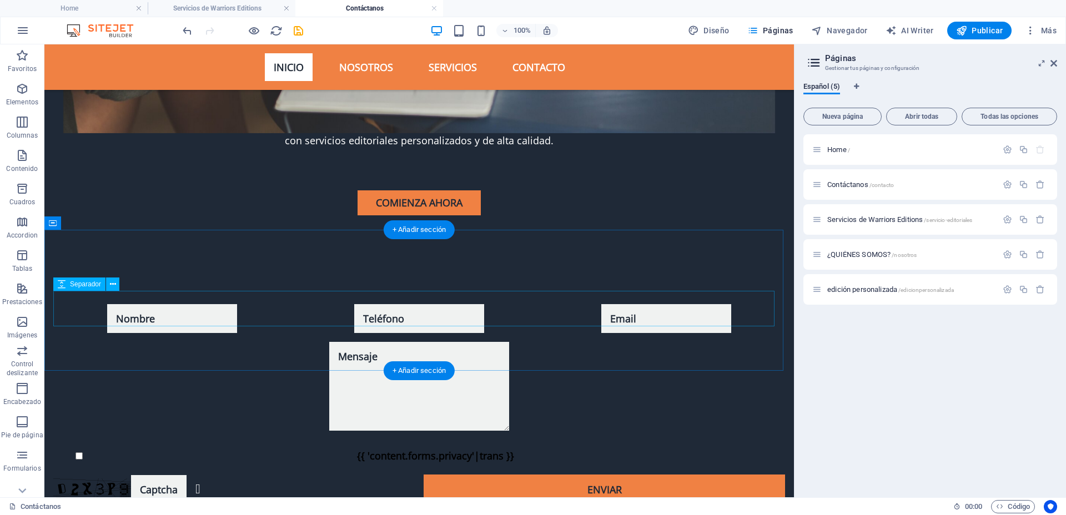
scroll to position [416, 0]
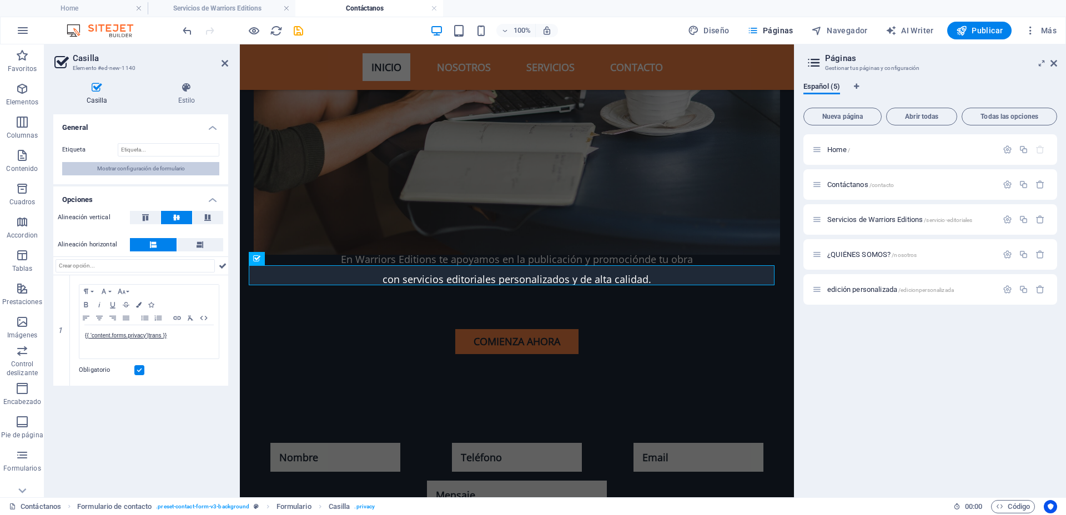
click at [182, 169] on span "Mostrar configuración de formulario" at bounding box center [141, 168] width 88 height 13
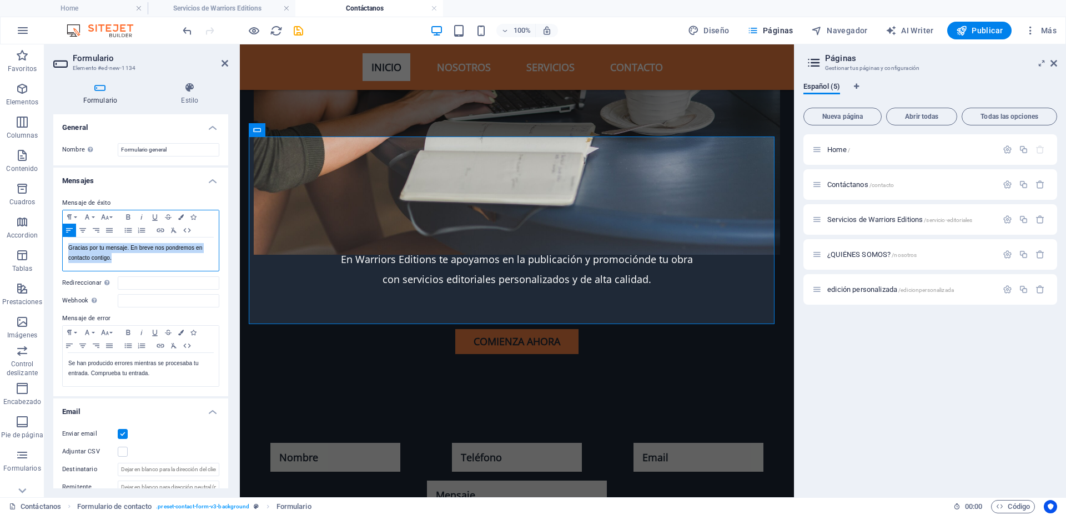
drag, startPoint x: 141, startPoint y: 259, endPoint x: 62, endPoint y: 246, distance: 79.7
click at [62, 246] on div "Paragraph Format Normal Heading 1 Heading 2 Heading 3 Heading 4 Heading 5 Headi…" at bounding box center [140, 241] width 157 height 62
copy p "Gracias por tu mensaje. En breve nos pondremos en contacto contigo."
click at [145, 245] on p "Gracias por tu mensaje. En breve nos pondremos en contacto contigo." at bounding box center [140, 253] width 145 height 20
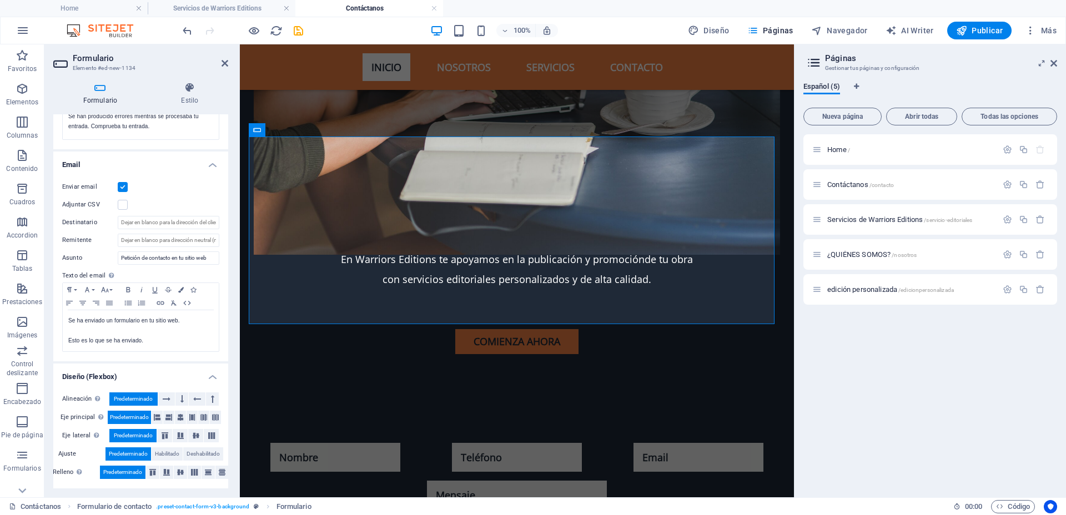
scroll to position [0, 0]
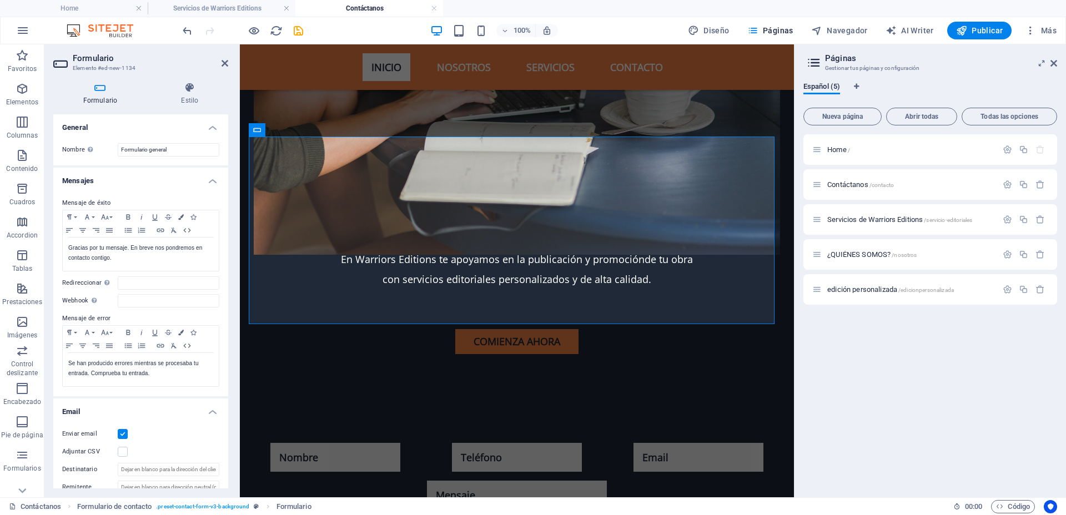
click at [210, 181] on h4 "Mensajes" at bounding box center [140, 178] width 175 height 20
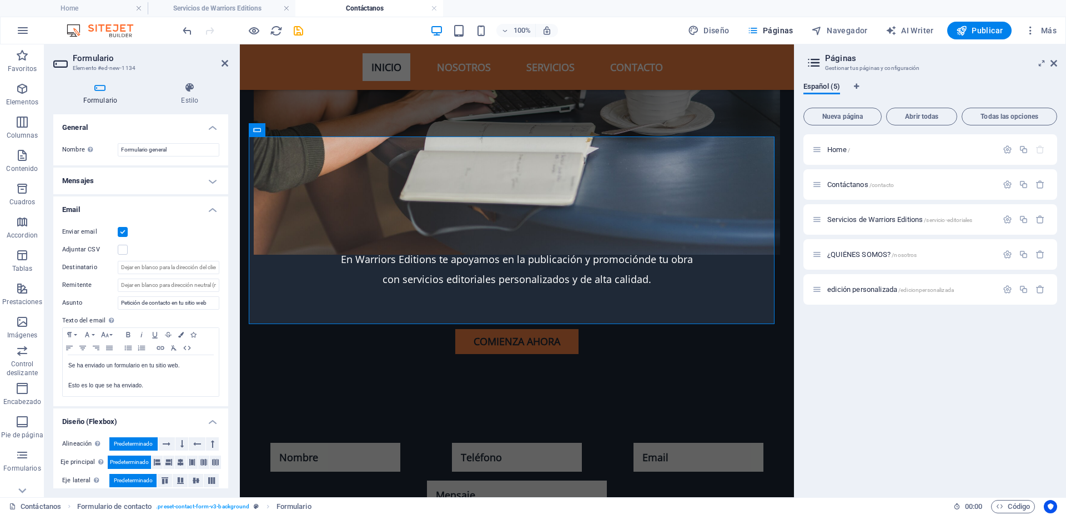
click at [210, 182] on h4 "Mensajes" at bounding box center [140, 181] width 175 height 27
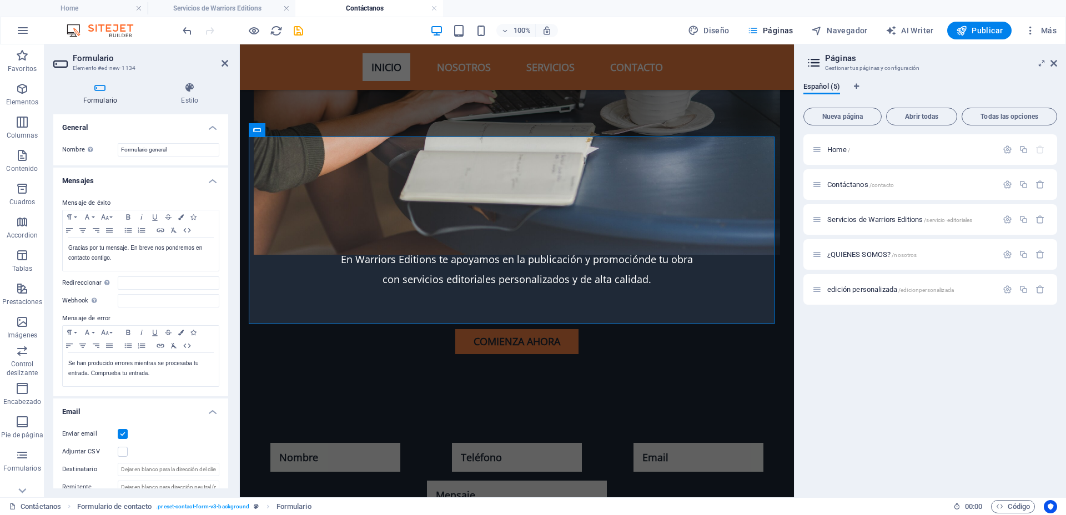
click at [210, 182] on h4 "Mensajes" at bounding box center [140, 178] width 175 height 20
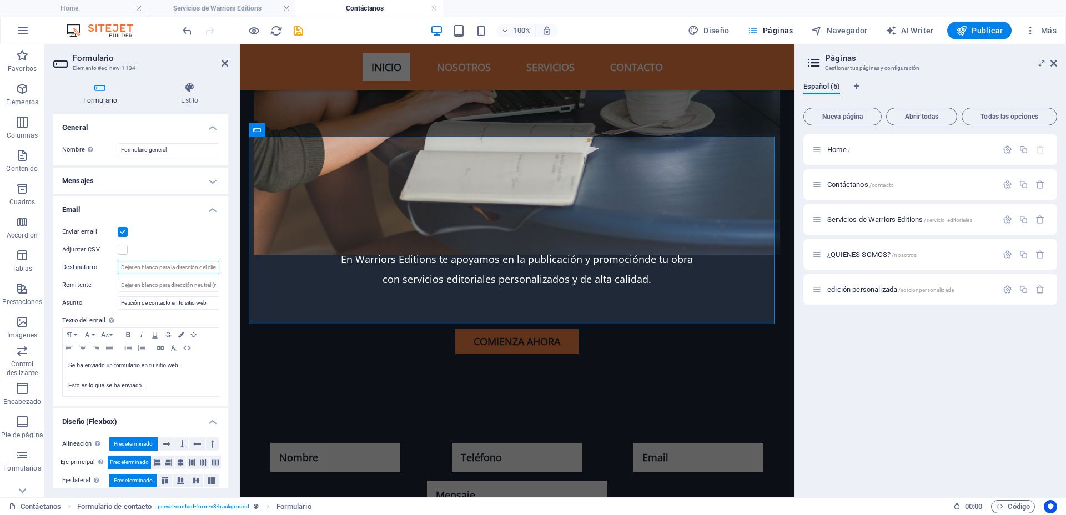
click at [176, 266] on input "Destinatario" at bounding box center [169, 267] width 102 height 13
click at [211, 205] on h4 "Email" at bounding box center [140, 206] width 175 height 20
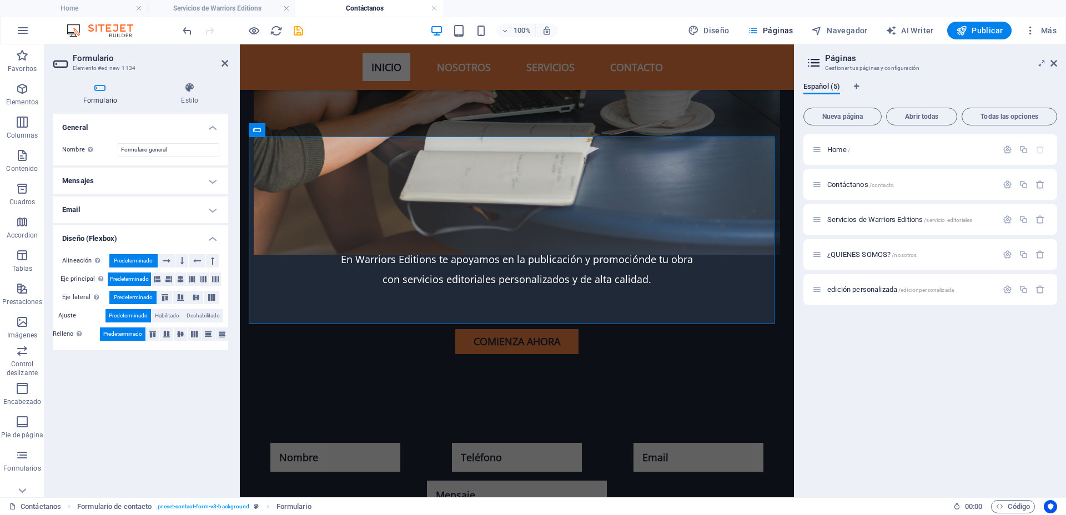
click at [213, 183] on h4 "Mensajes" at bounding box center [140, 181] width 175 height 27
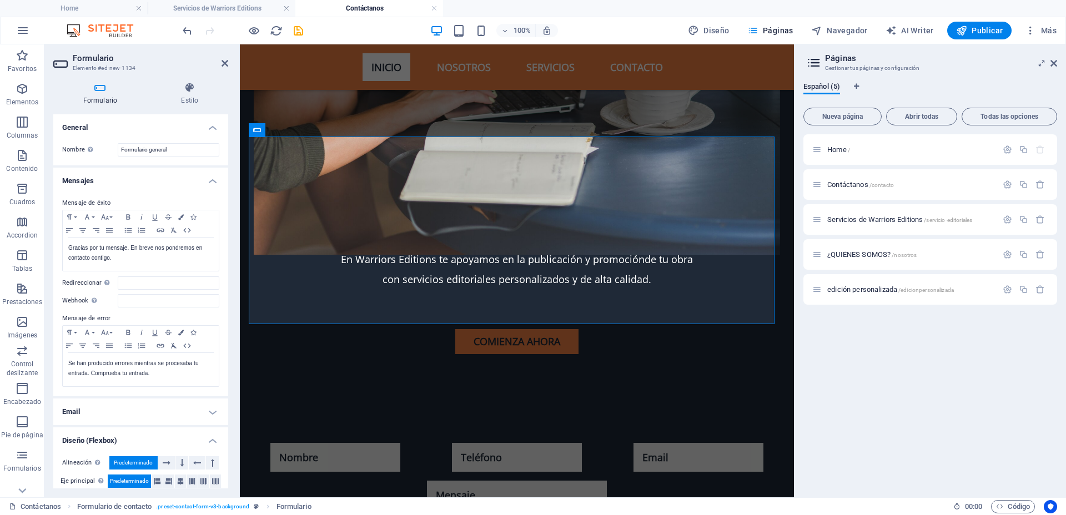
click at [213, 183] on h4 "Mensajes" at bounding box center [140, 178] width 175 height 20
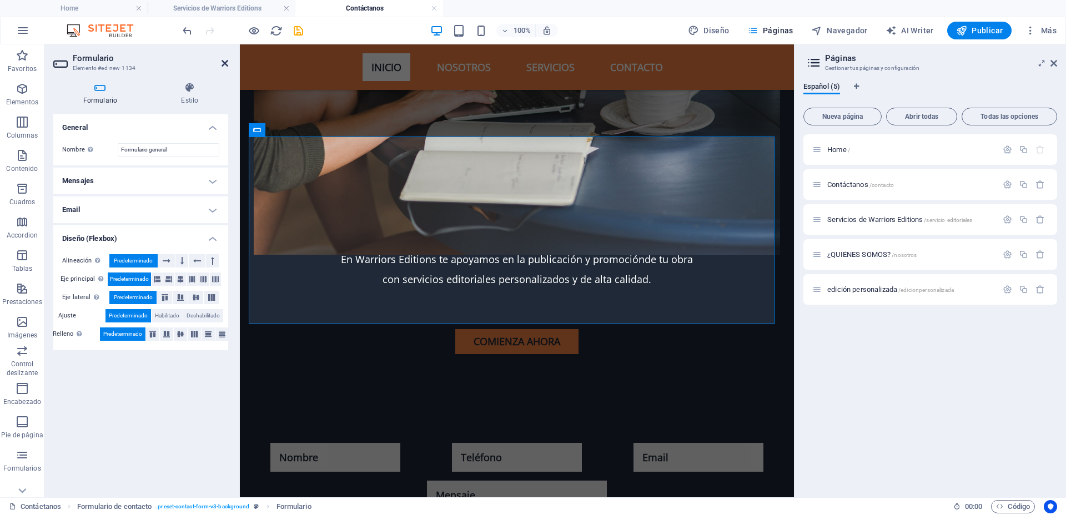
click at [226, 61] on icon at bounding box center [224, 63] width 7 height 9
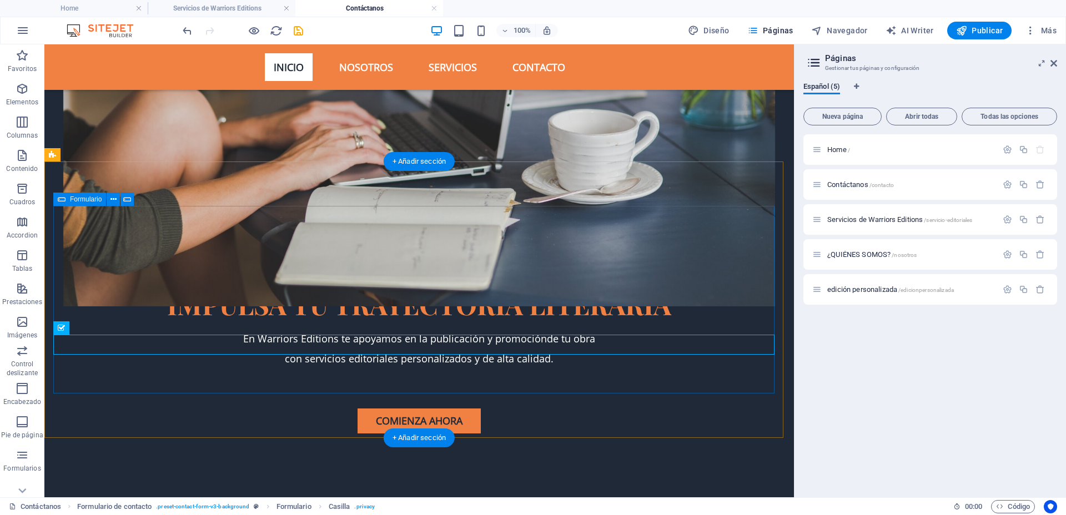
scroll to position [347, 0]
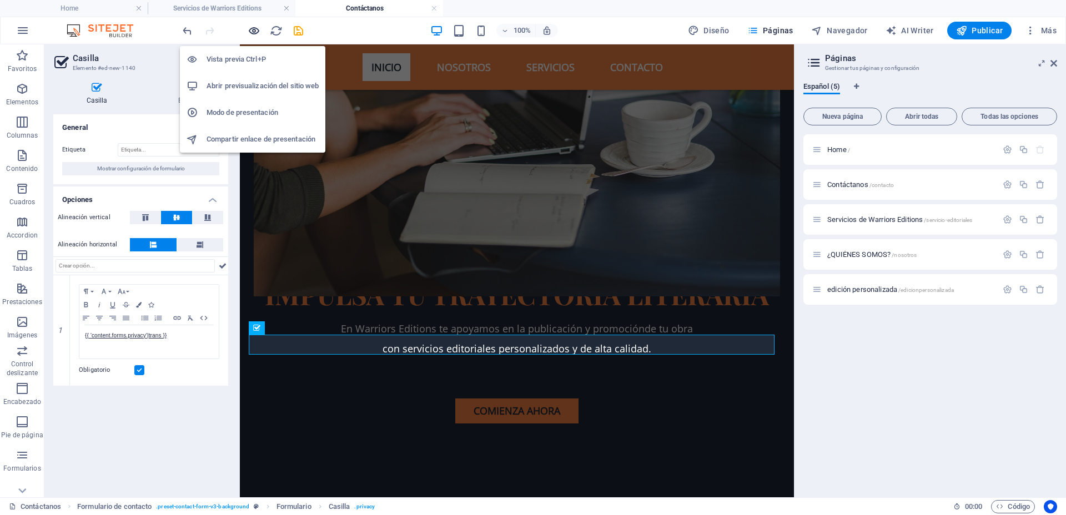
click at [250, 32] on icon "button" at bounding box center [254, 30] width 13 height 13
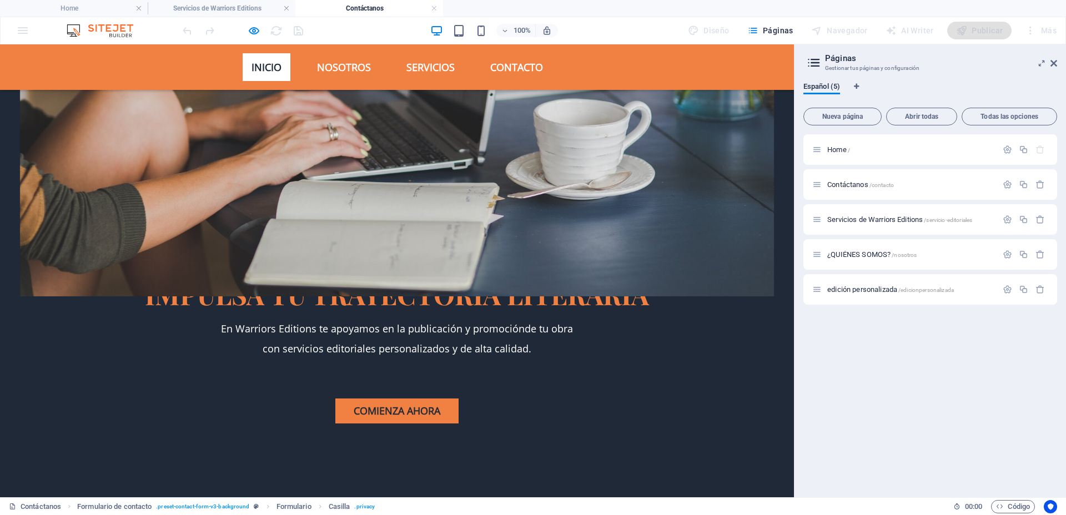
checkbox input "false"
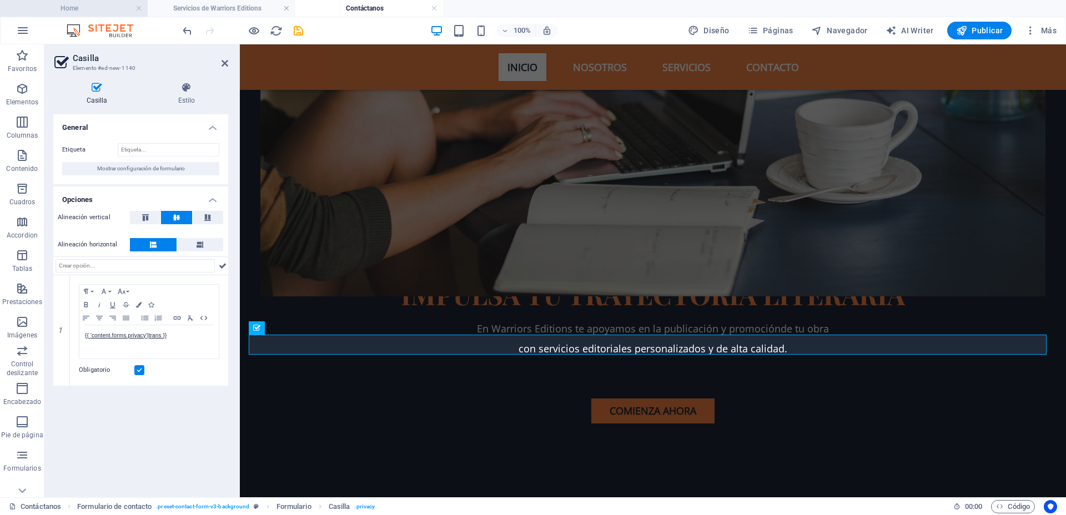
click at [74, 9] on h4 "Home" at bounding box center [74, 8] width 148 height 12
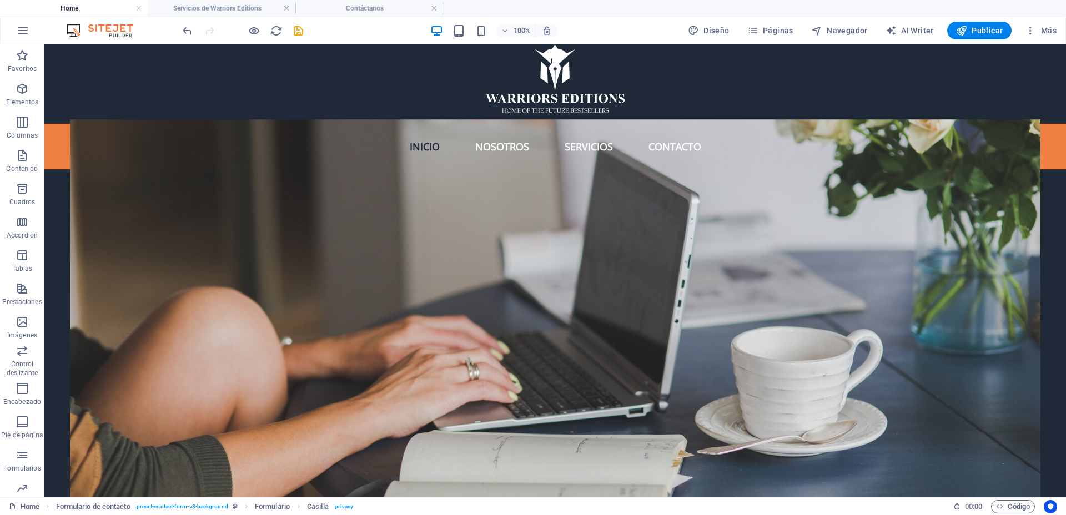
scroll to position [0, 0]
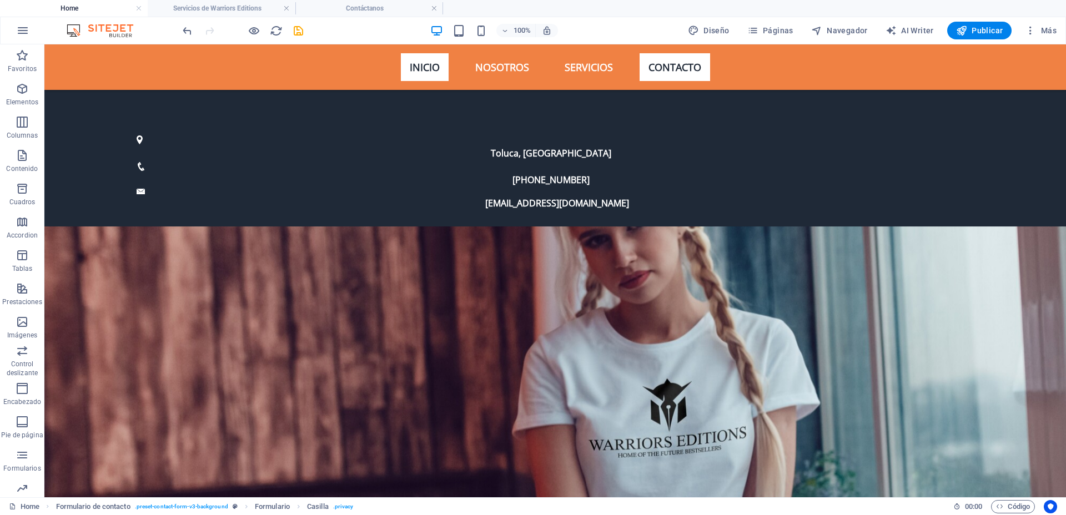
click at [679, 68] on link "Contacto" at bounding box center [674, 67] width 70 height 28
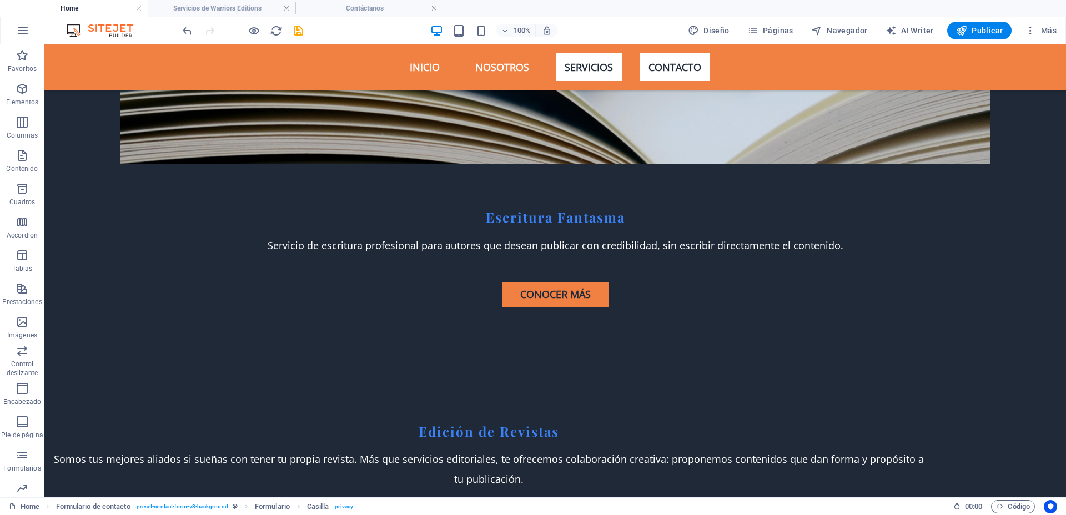
scroll to position [3072, 0]
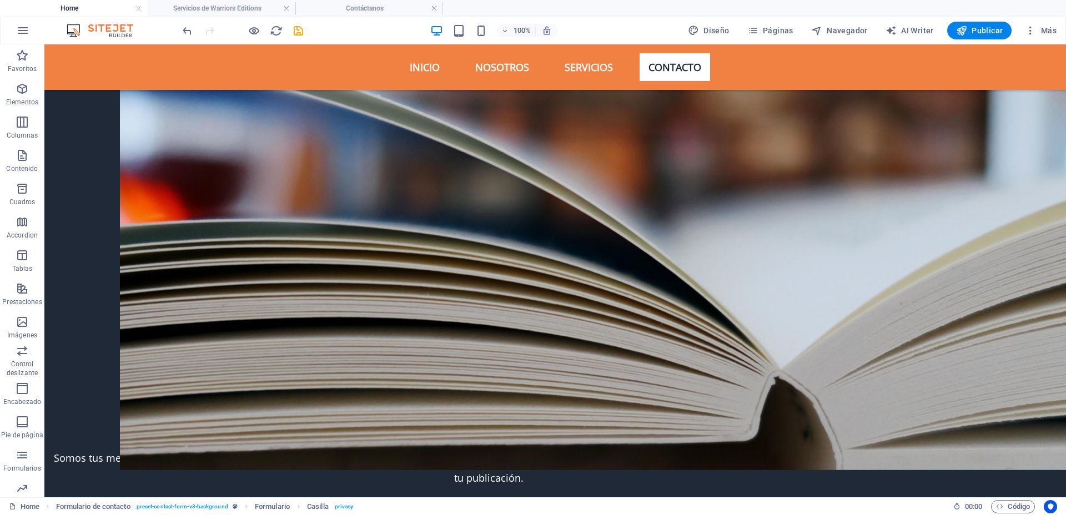
scroll to position [2933, 0]
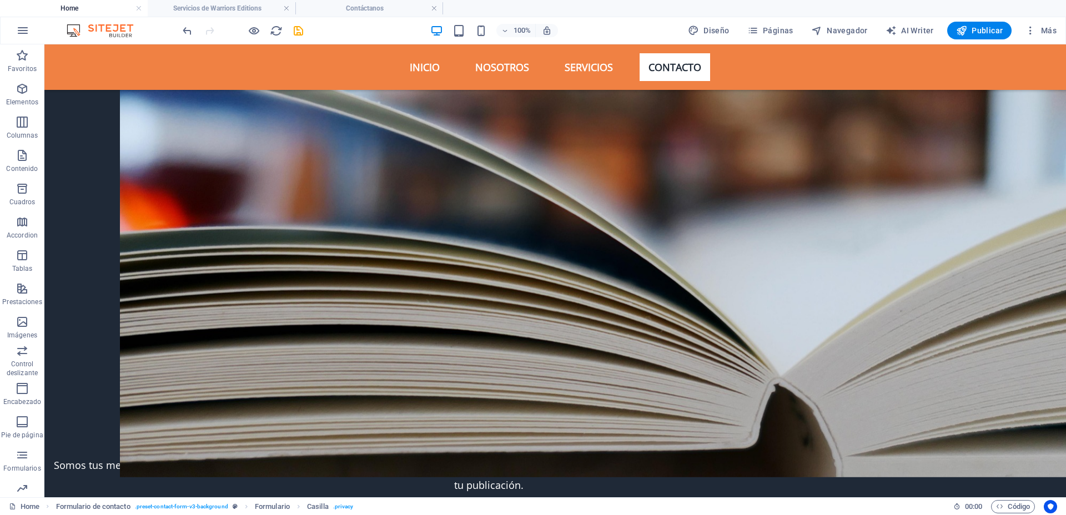
scroll to position [2953, 0]
drag, startPoint x: 434, startPoint y: 443, endPoint x: 673, endPoint y: 445, distance: 238.6
copy font "He leído y comprendido la política de privacidad."
click at [383, 8] on h4 "Contáctanos" at bounding box center [369, 8] width 148 height 12
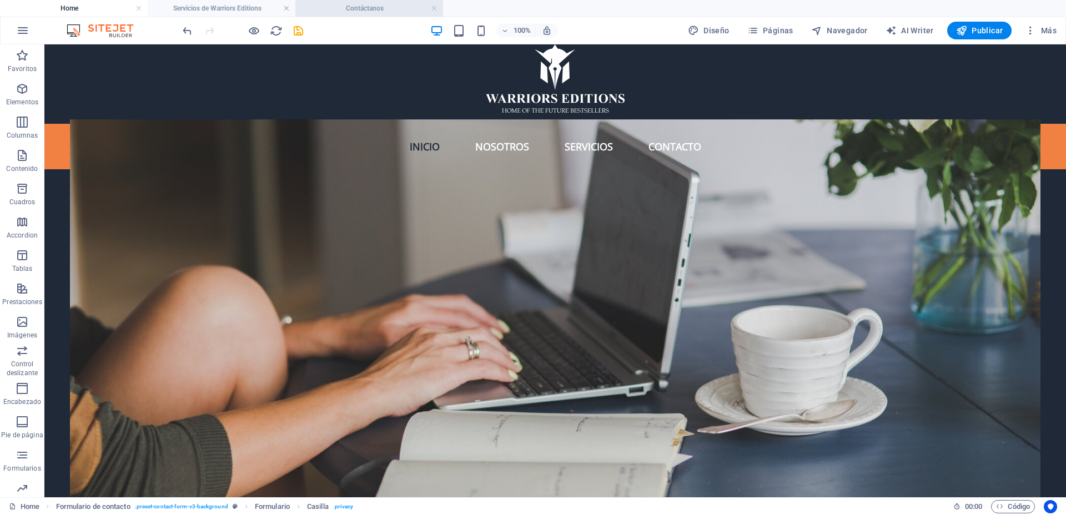
scroll to position [347, 0]
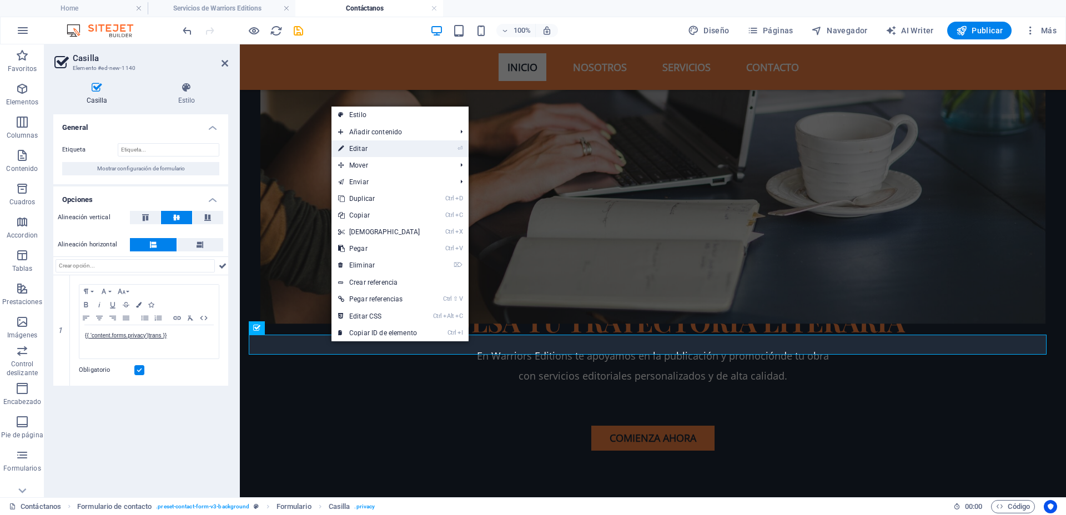
click at [397, 149] on link "⏎ Editar" at bounding box center [378, 148] width 95 height 17
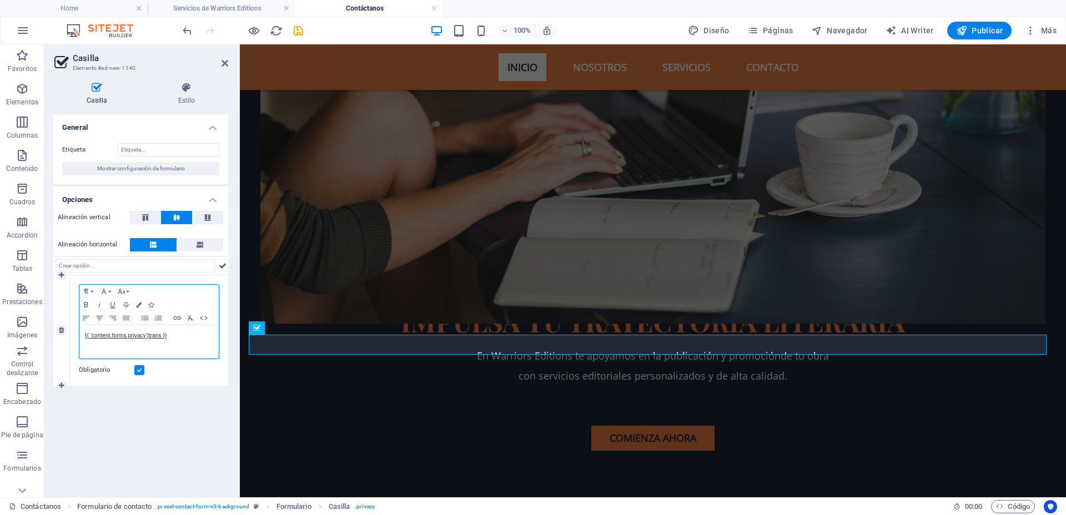
click at [181, 339] on p "{{ 'content.forms.privacy'|trans }}" at bounding box center [149, 336] width 128 height 10
drag, startPoint x: 193, startPoint y: 334, endPoint x: 73, endPoint y: 329, distance: 120.0
click at [73, 329] on div "Paragraph Format Normal Heading 1 Heading 2 Heading 3 Heading 4 Heading 5 Headi…" at bounding box center [149, 330] width 158 height 110
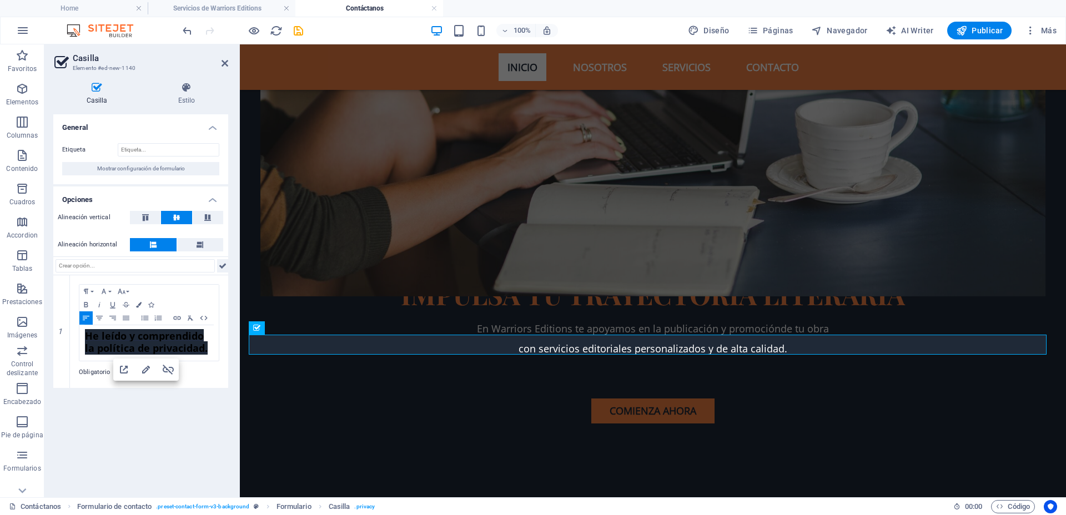
click at [223, 265] on icon at bounding box center [223, 265] width 8 height 13
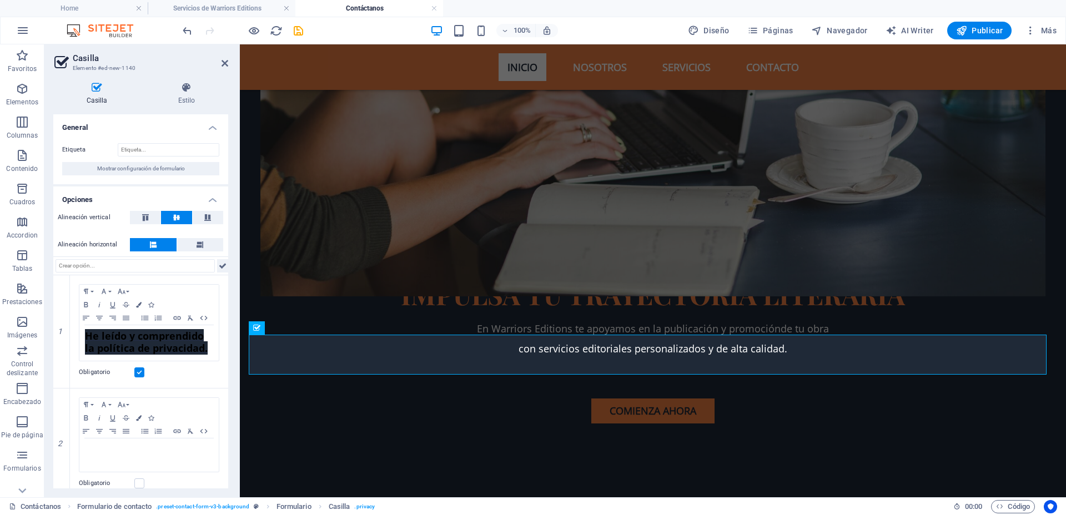
click at [219, 266] on icon at bounding box center [223, 265] width 8 height 13
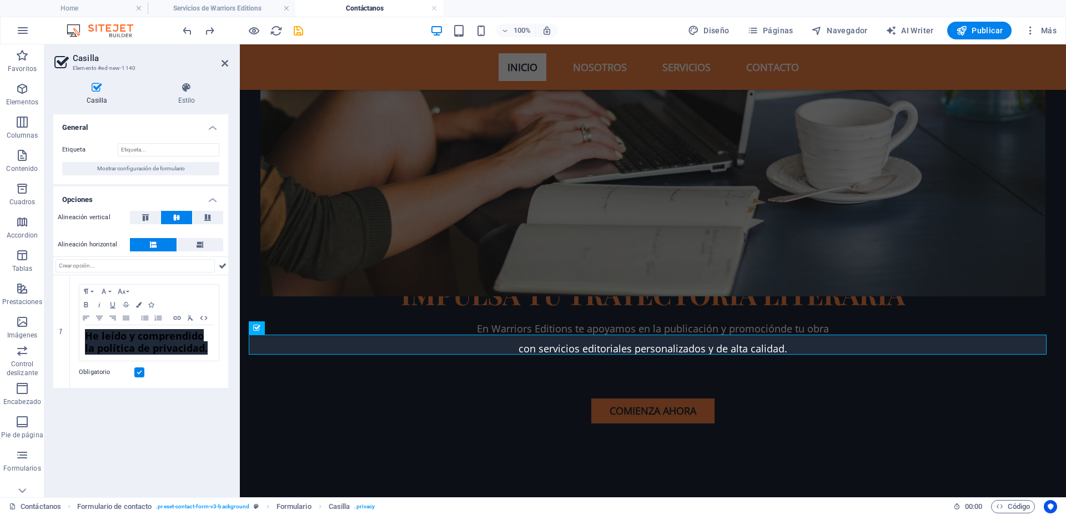
click at [206, 410] on div "General Etiqueta Mostrar configuración de formulario Opciones Alineación vertic…" at bounding box center [140, 301] width 175 height 374
click at [140, 375] on label at bounding box center [139, 372] width 10 height 10
click at [0, 0] on input "Obligatorio" at bounding box center [0, 0] width 0 height 0
click at [140, 372] on label at bounding box center [139, 372] width 10 height 10
click at [0, 0] on input "Obligatorio" at bounding box center [0, 0] width 0 height 0
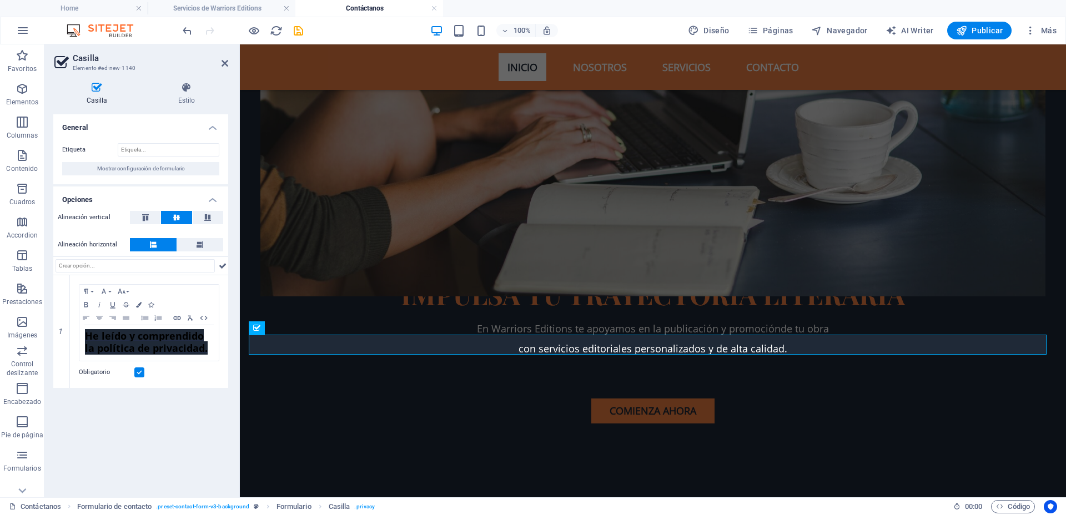
click at [147, 407] on div "General Etiqueta Mostrar configuración de formulario Opciones Alineación vertic…" at bounding box center [140, 301] width 175 height 374
click at [184, 333] on link "He leído y comprendido la política de privacidad." at bounding box center [146, 342] width 123 height 26
click at [157, 404] on div "General Etiqueta Mostrar configuración de formulario Opciones Alineación vertic…" at bounding box center [140, 301] width 175 height 374
click at [226, 61] on icon at bounding box center [224, 63] width 7 height 9
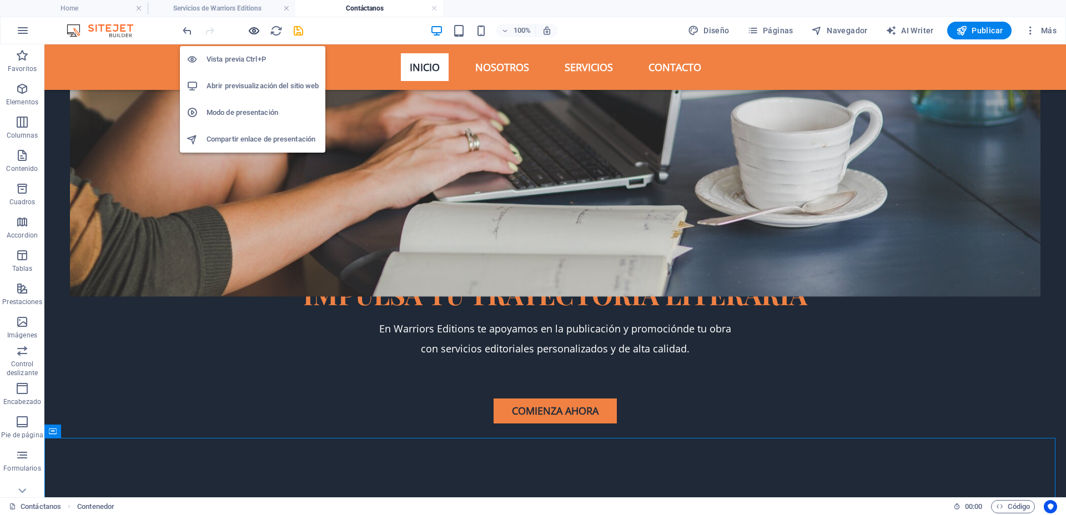
click at [248, 28] on icon "button" at bounding box center [254, 30] width 13 height 13
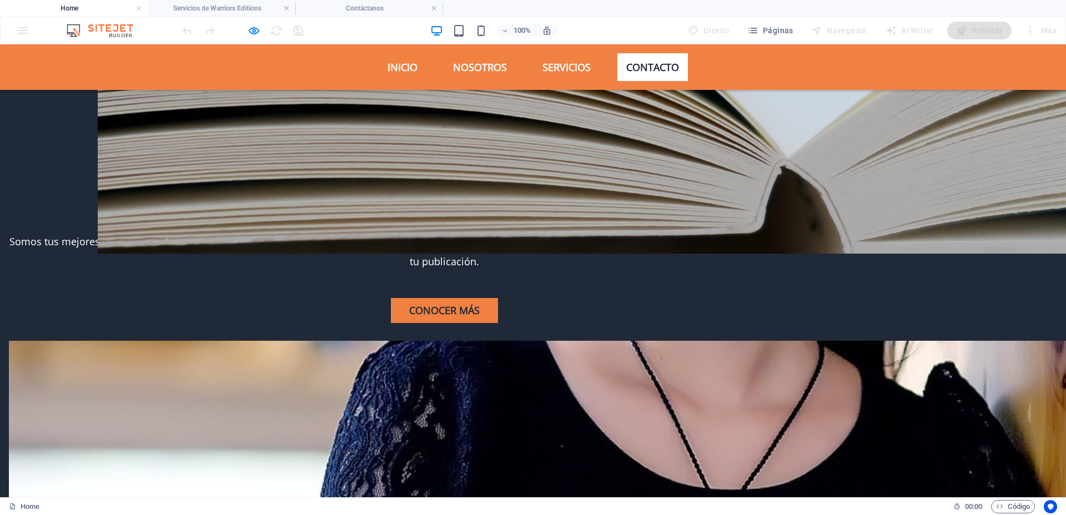
scroll to position [3172, 0]
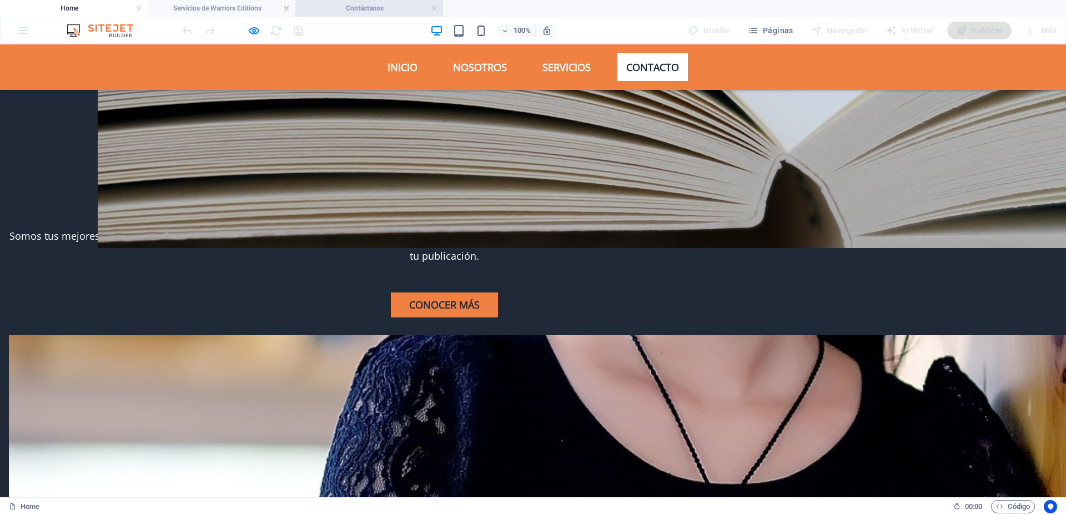
click at [375, 7] on h4 "Contáctanos" at bounding box center [369, 8] width 148 height 12
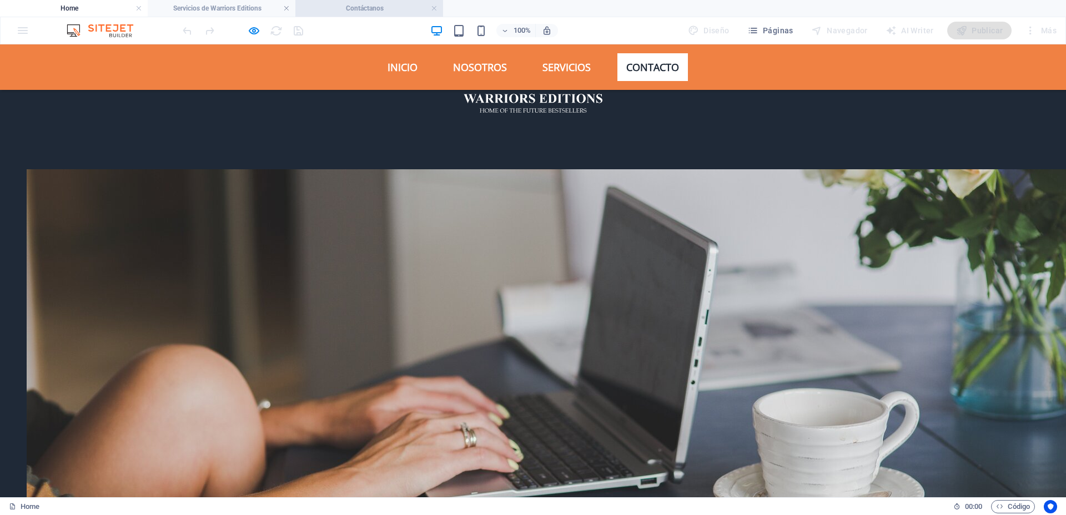
scroll to position [347, 0]
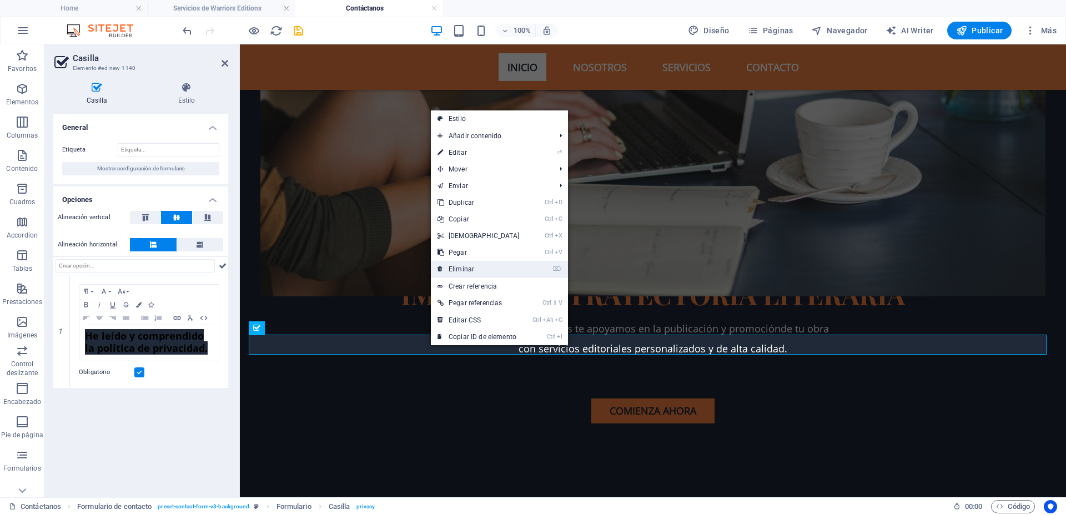
click at [474, 269] on link "⌦ Eliminar" at bounding box center [478, 269] width 95 height 17
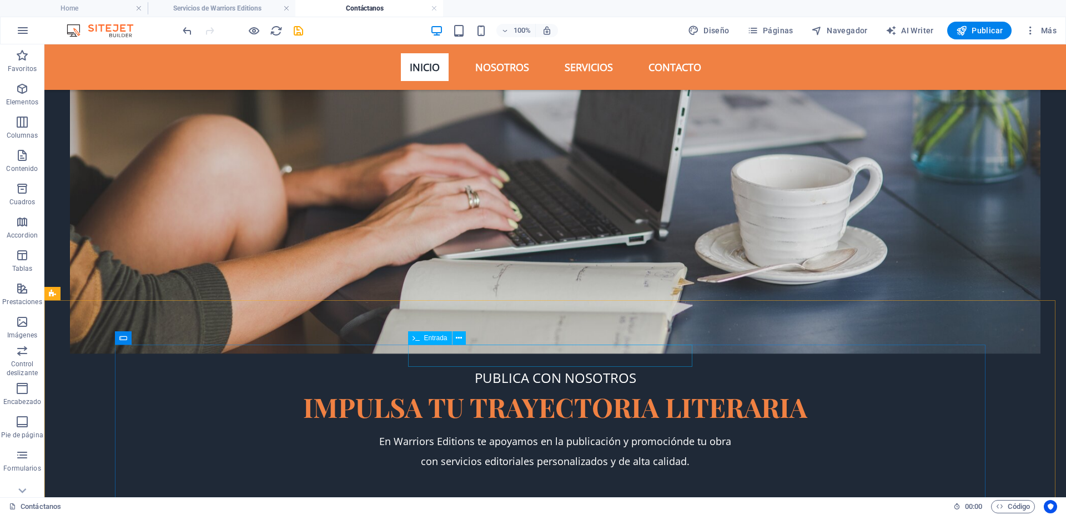
scroll to position [208, 0]
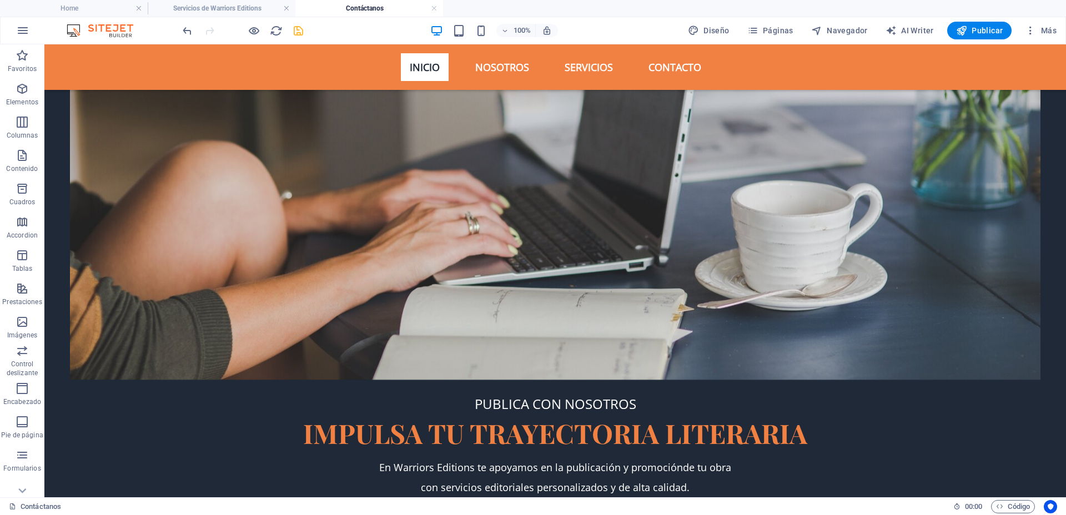
click at [298, 32] on icon "save" at bounding box center [298, 30] width 13 height 13
click at [55, 10] on h4 "Home" at bounding box center [74, 8] width 148 height 12
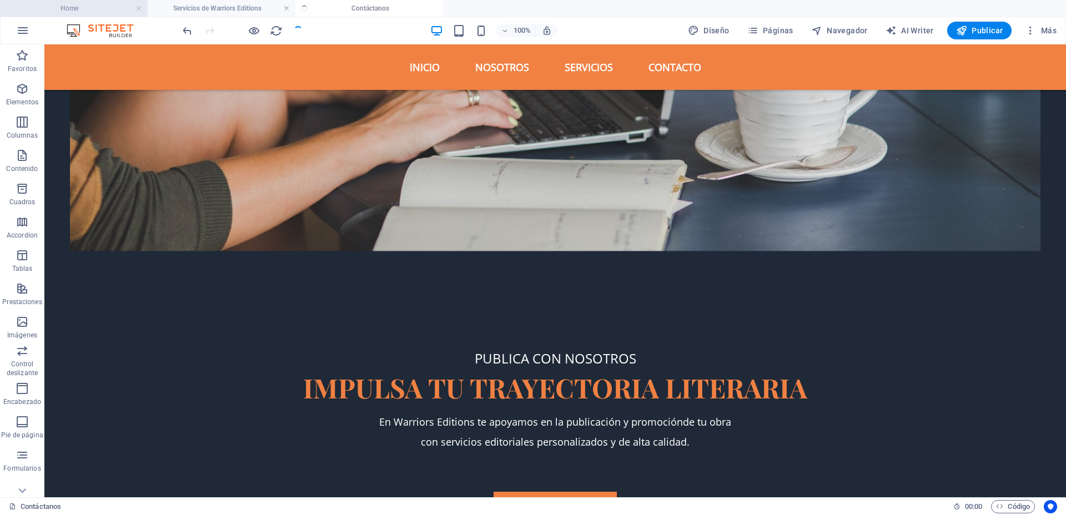
scroll to position [0, 0]
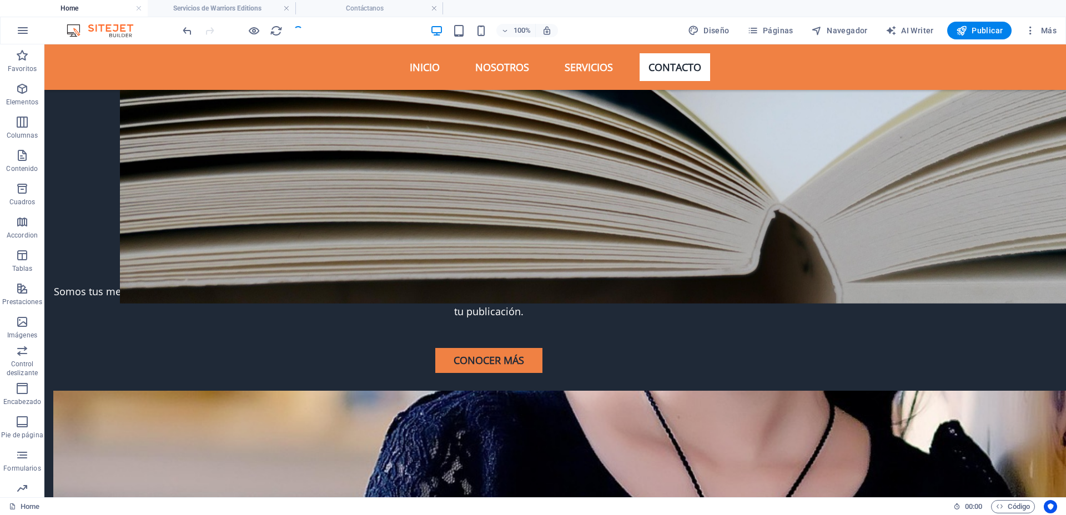
checkbox input "false"
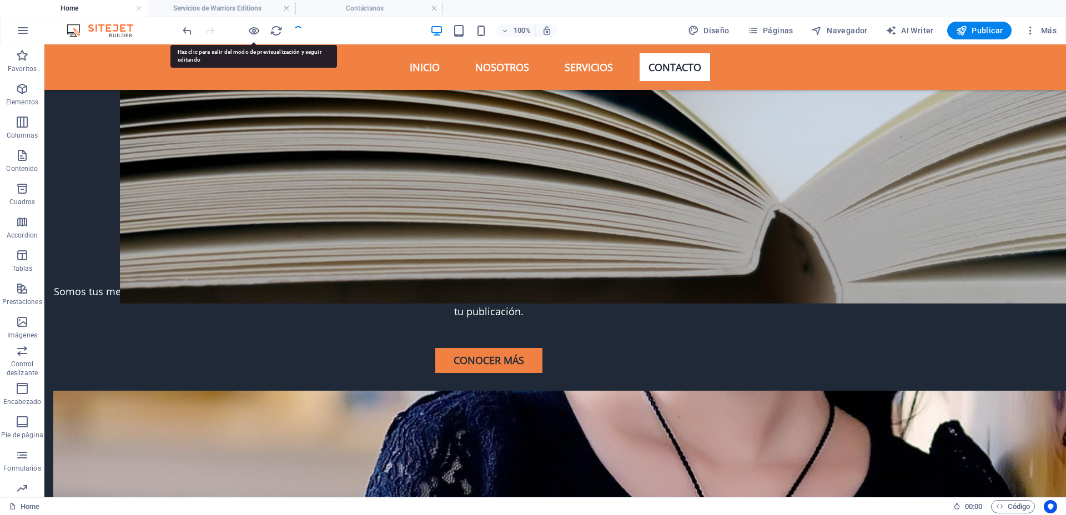
click at [253, 33] on icon "button" at bounding box center [254, 30] width 13 height 13
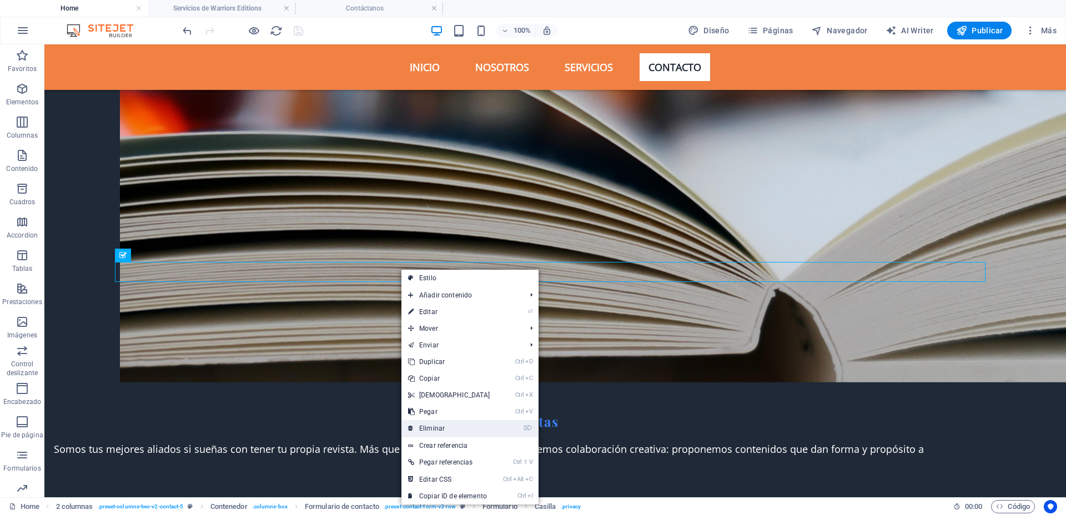
click at [438, 422] on link "⌦ Eliminar" at bounding box center [448, 428] width 95 height 17
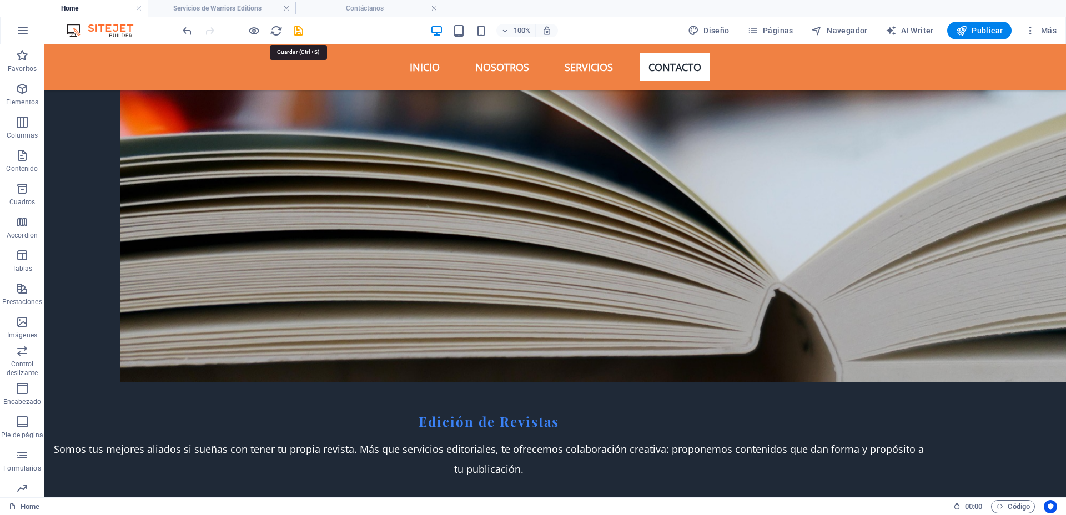
click at [298, 33] on icon "save" at bounding box center [298, 30] width 13 height 13
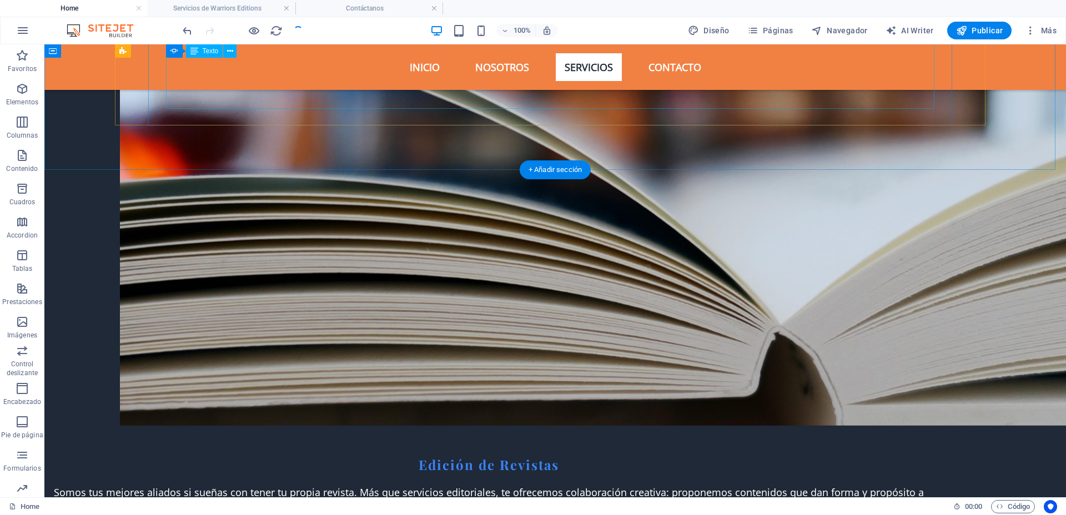
scroll to position [2987, 0]
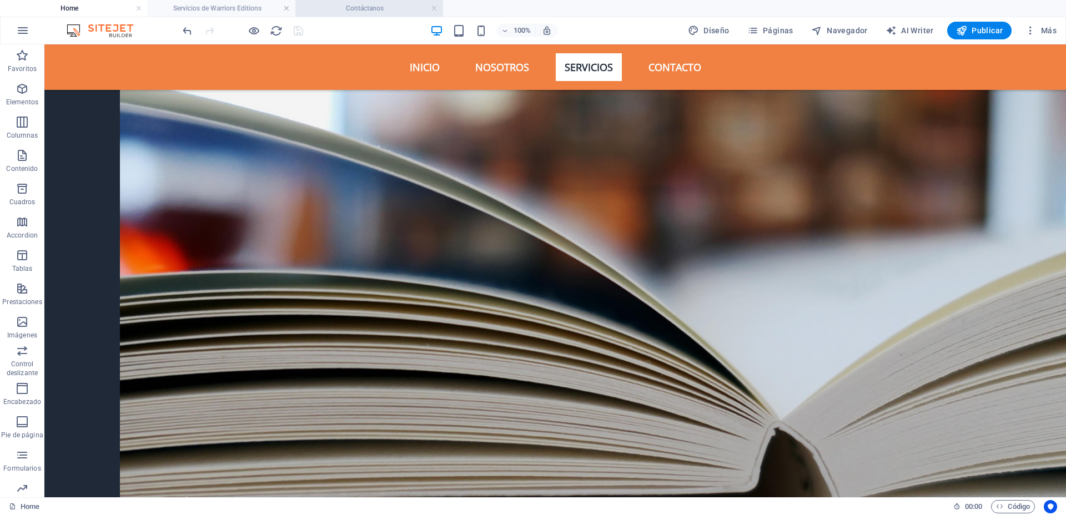
click at [342, 13] on h4 "Contáctanos" at bounding box center [369, 8] width 148 height 12
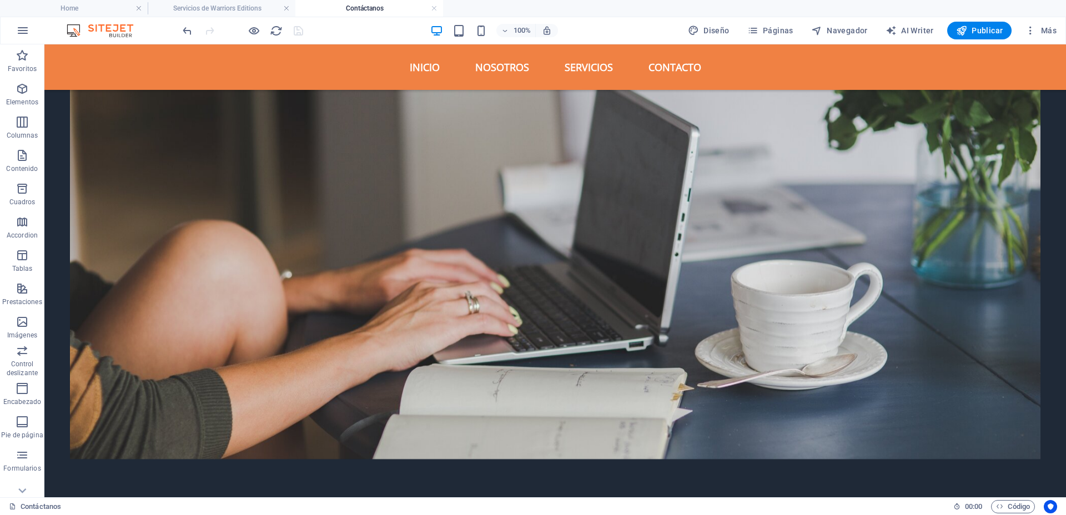
scroll to position [208, 0]
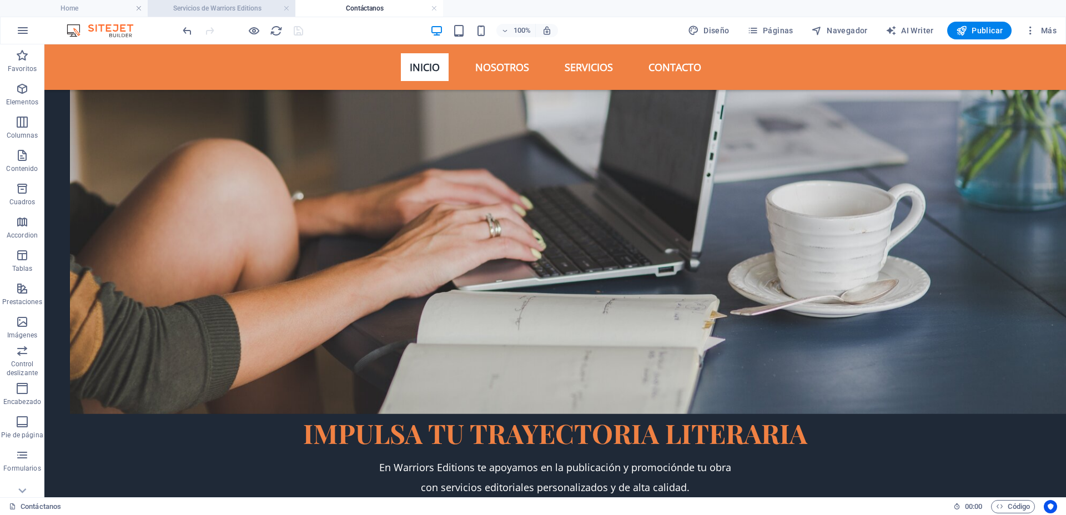
click at [259, 4] on h4 "Servicios de Warriors Editions" at bounding box center [222, 8] width 148 height 12
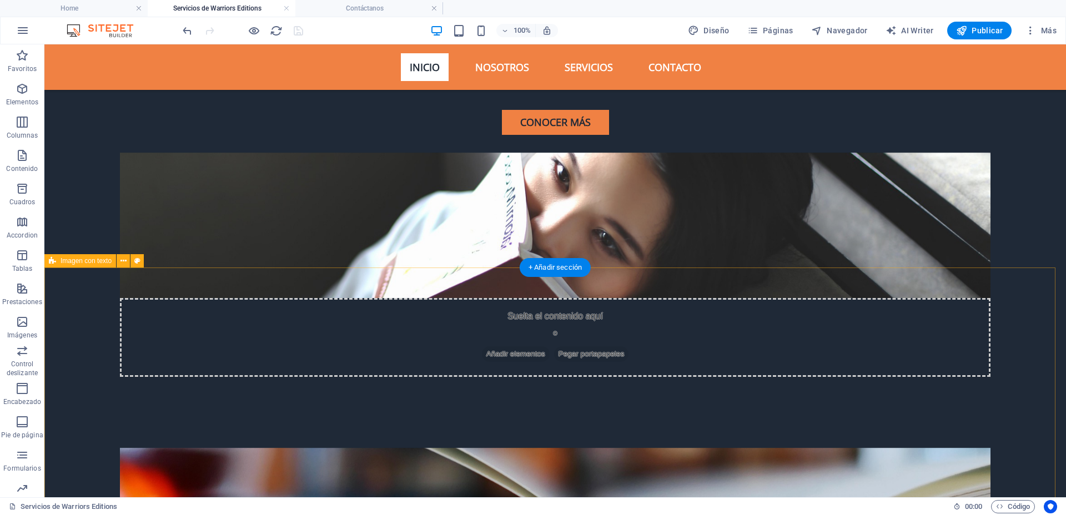
scroll to position [768, 0]
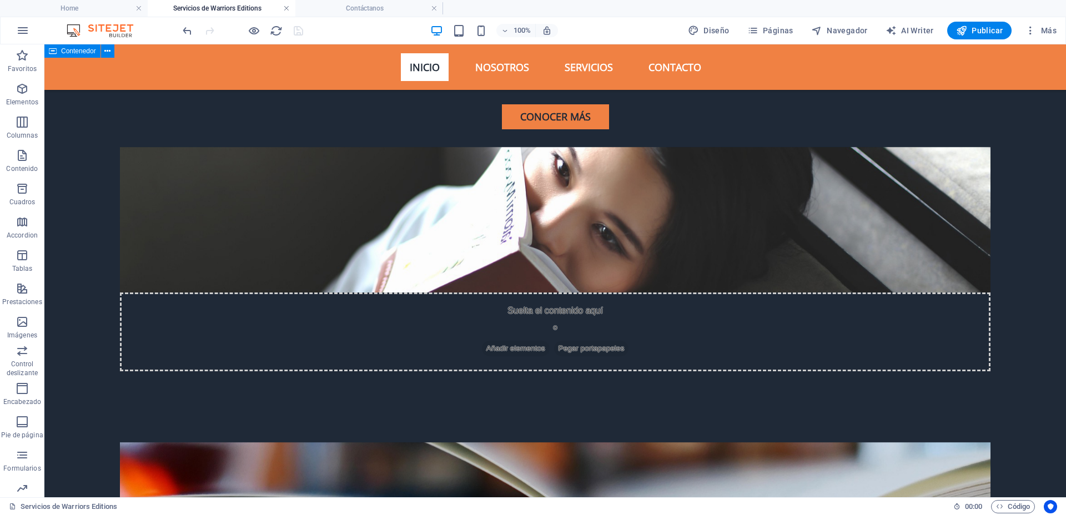
click at [285, 8] on link at bounding box center [286, 8] width 7 height 11
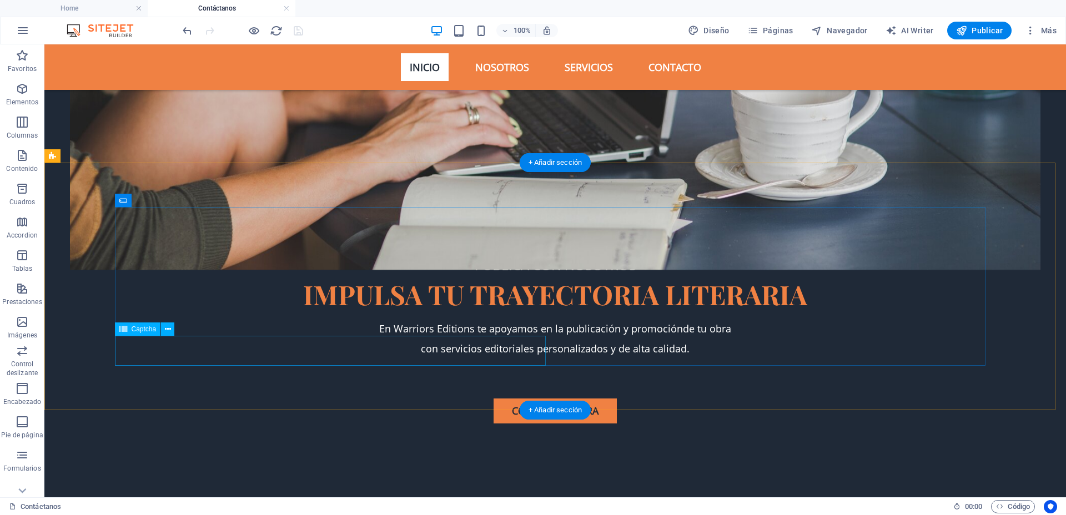
scroll to position [139, 0]
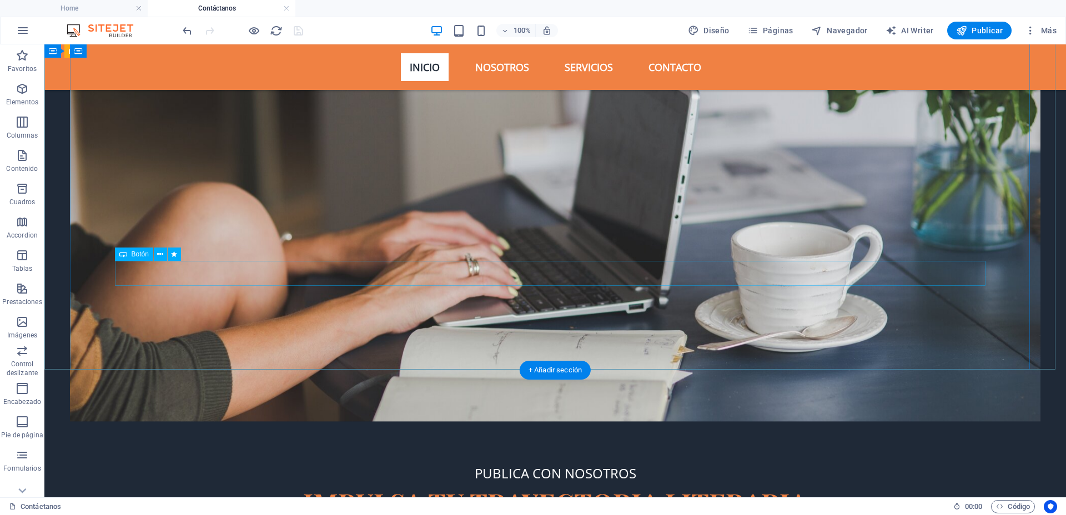
click at [569, 460] on div "PUBLICA CON NOSOTROS" at bounding box center [555, 473] width 870 height 27
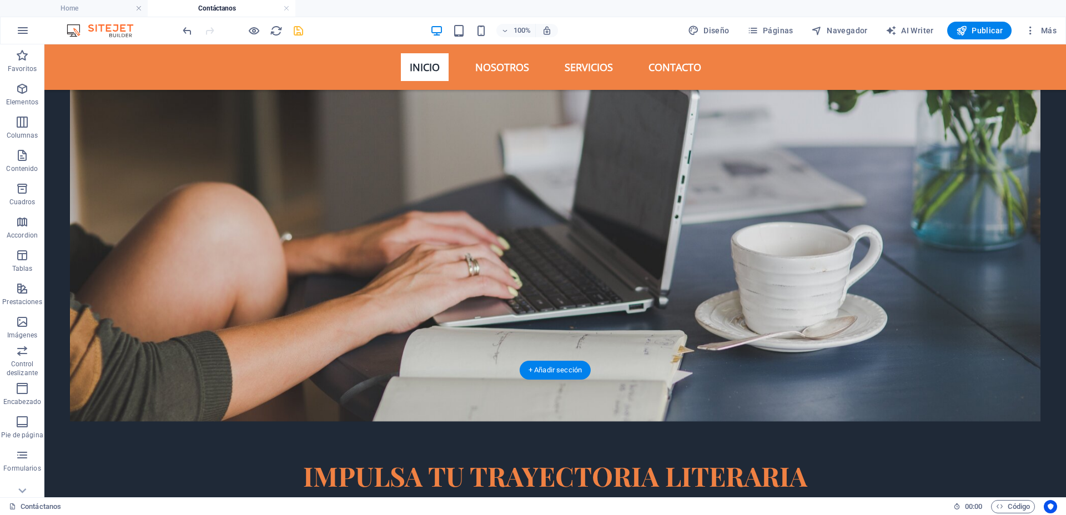
click at [568, 243] on figure at bounding box center [555, 228] width 970 height 385
click at [525, 272] on figure at bounding box center [555, 228] width 970 height 385
click at [570, 153] on figure at bounding box center [555, 228] width 970 height 385
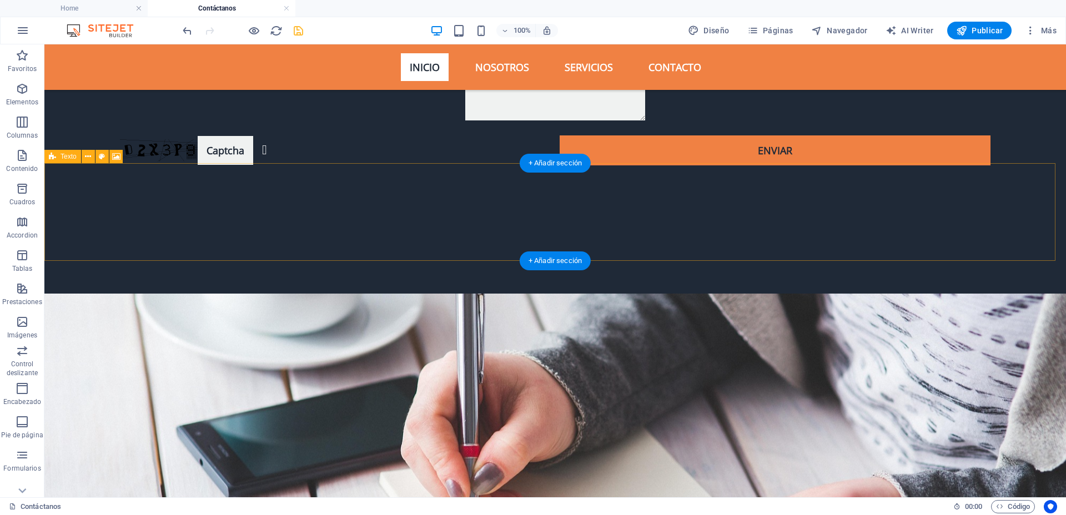
scroll to position [526, 0]
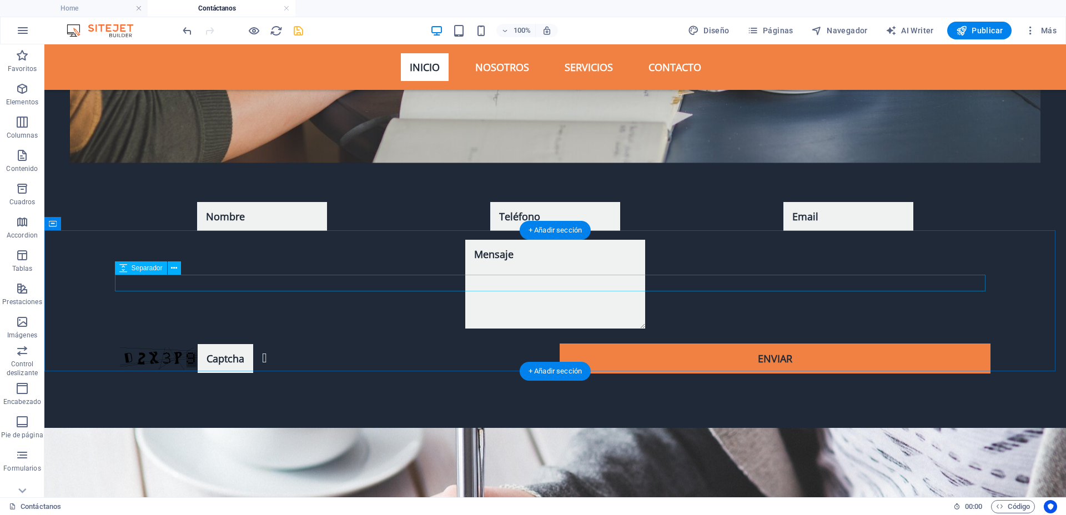
click at [435, 462] on div at bounding box center [555, 470] width 870 height 17
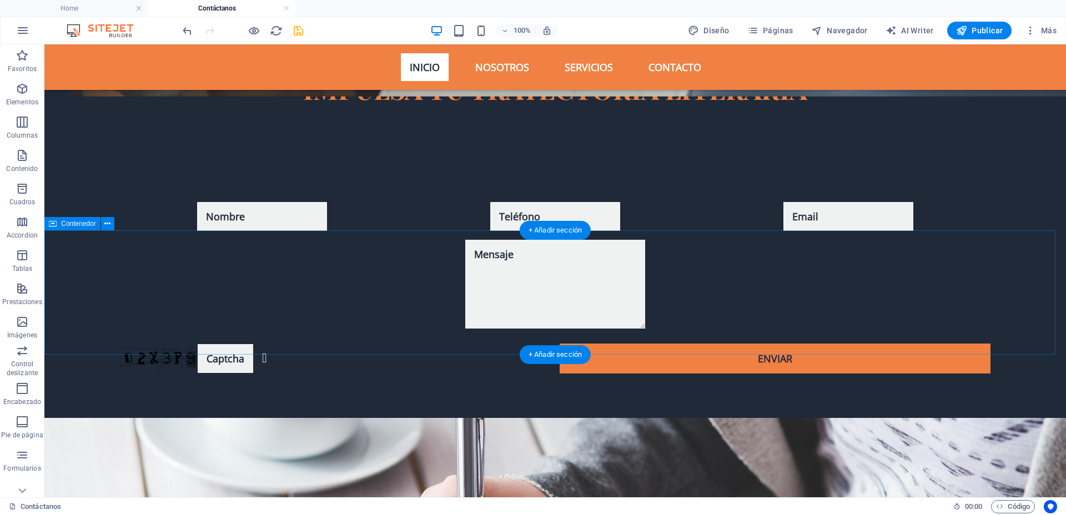
click at [452, 418] on div at bounding box center [554, 480] width 1021 height 124
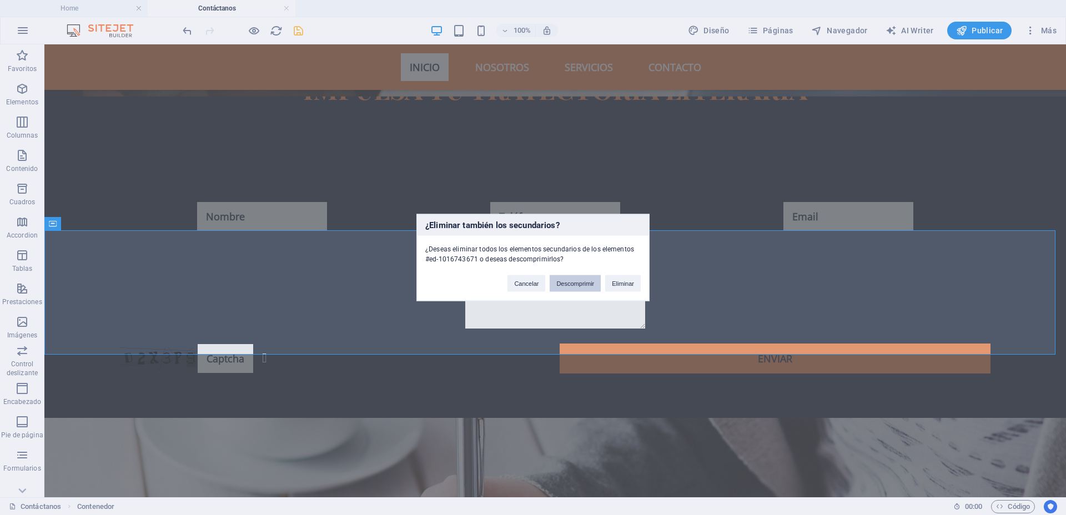
click at [580, 285] on button "Descomprimir" at bounding box center [574, 283] width 51 height 17
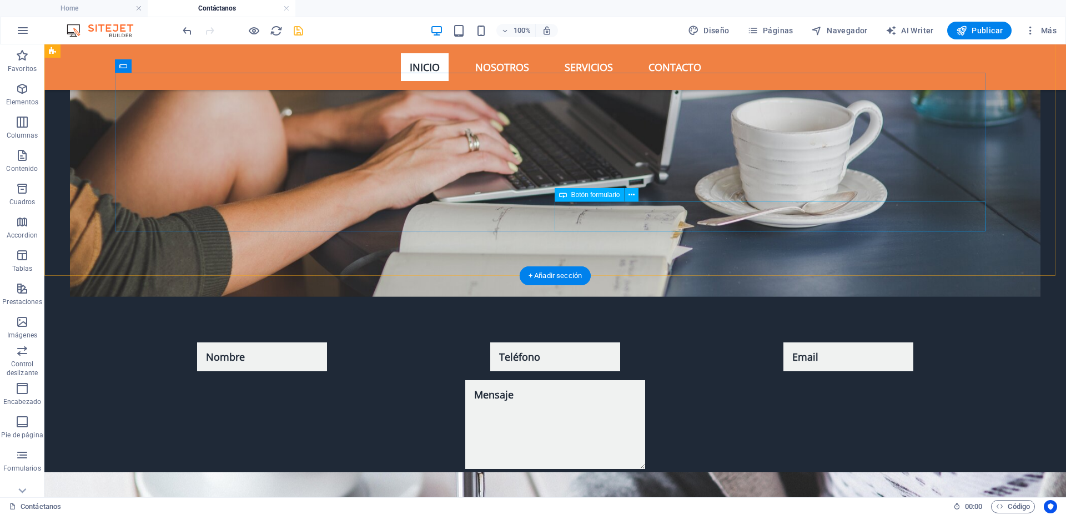
scroll to position [351, 0]
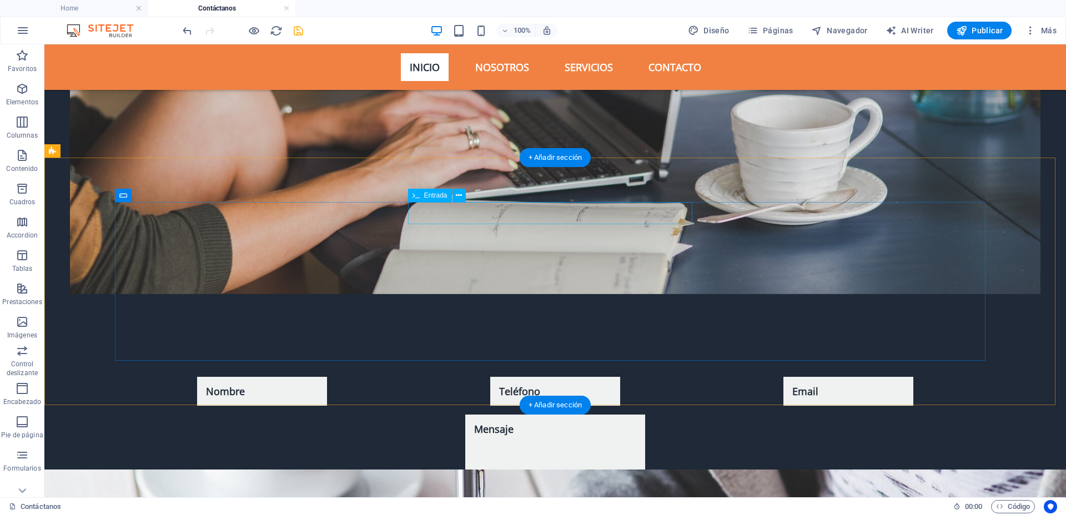
click at [474, 377] on div at bounding box center [555, 391] width 284 height 29
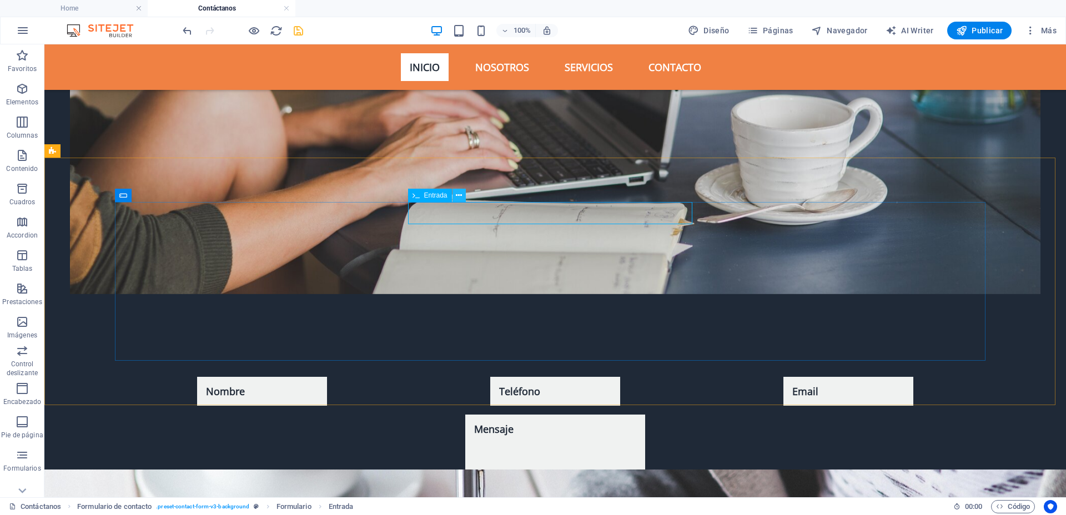
click at [461, 194] on icon at bounding box center [459, 196] width 6 height 12
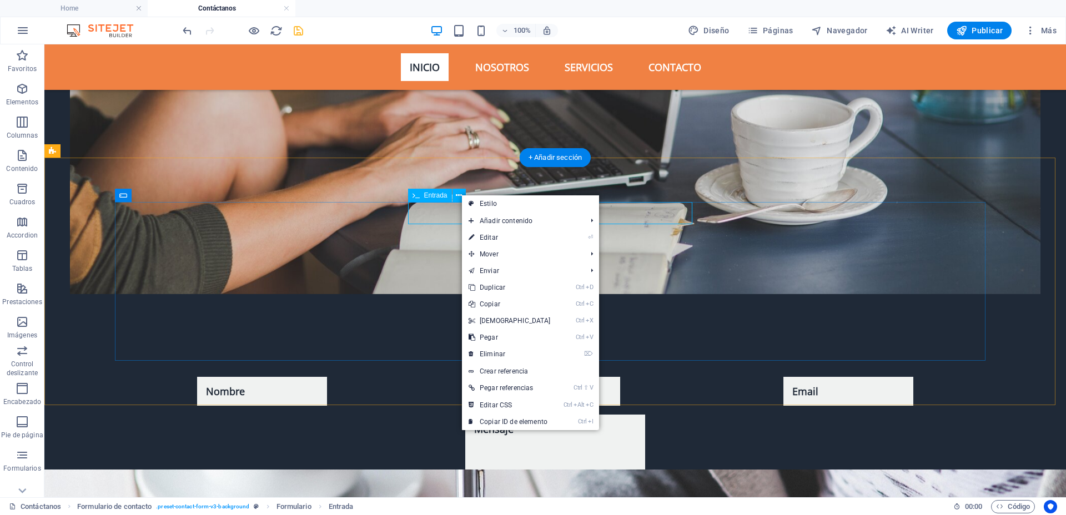
click at [656, 377] on div at bounding box center [555, 391] width 284 height 29
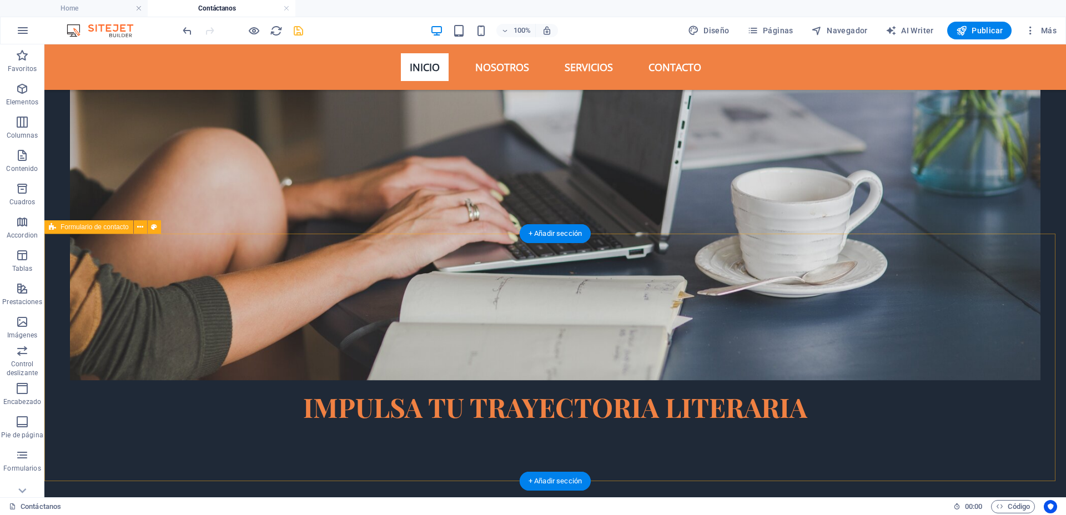
scroll to position [208, 0]
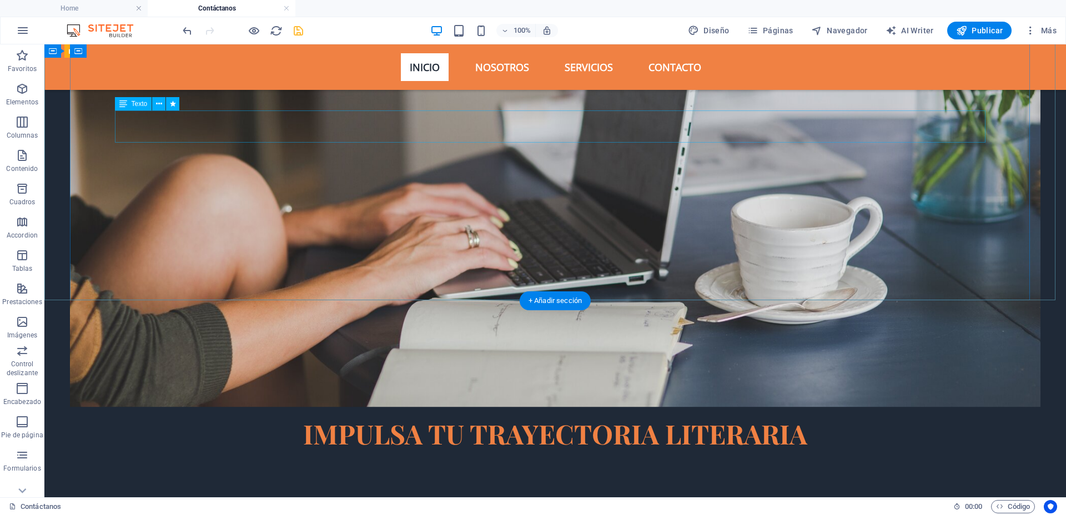
click at [509, 418] on div "IMPULSA TU TRAYECTORIA LITERARIA" at bounding box center [555, 434] width 870 height 32
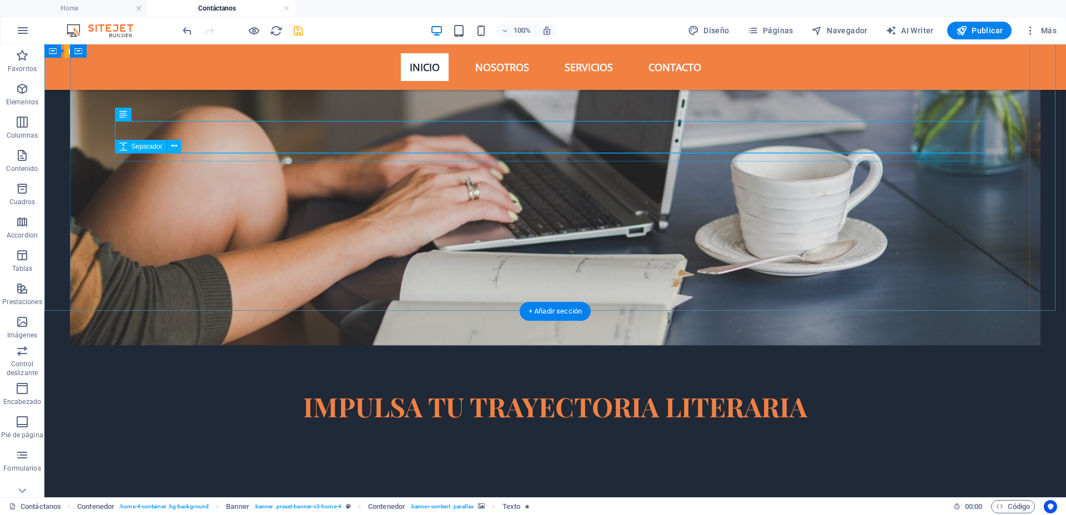
scroll to position [69, 0]
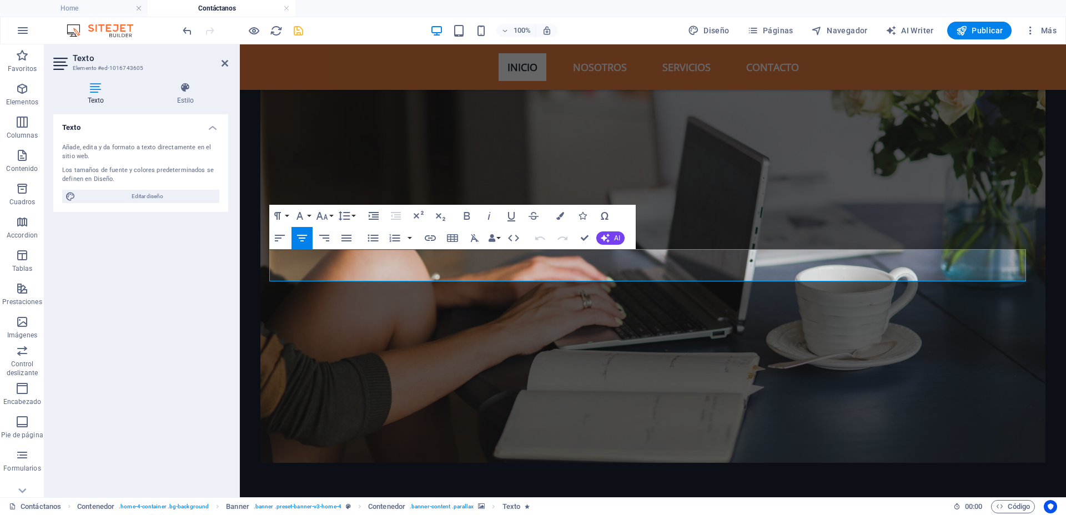
drag, startPoint x: 944, startPoint y: 258, endPoint x: 261, endPoint y: 262, distance: 682.6
click at [261, 262] on div "IMPULSA TU TRAYECTORIA LITERARIA" at bounding box center [652, 357] width 785 height 514
drag, startPoint x: 408, startPoint y: 260, endPoint x: 881, endPoint y: 259, distance: 472.8
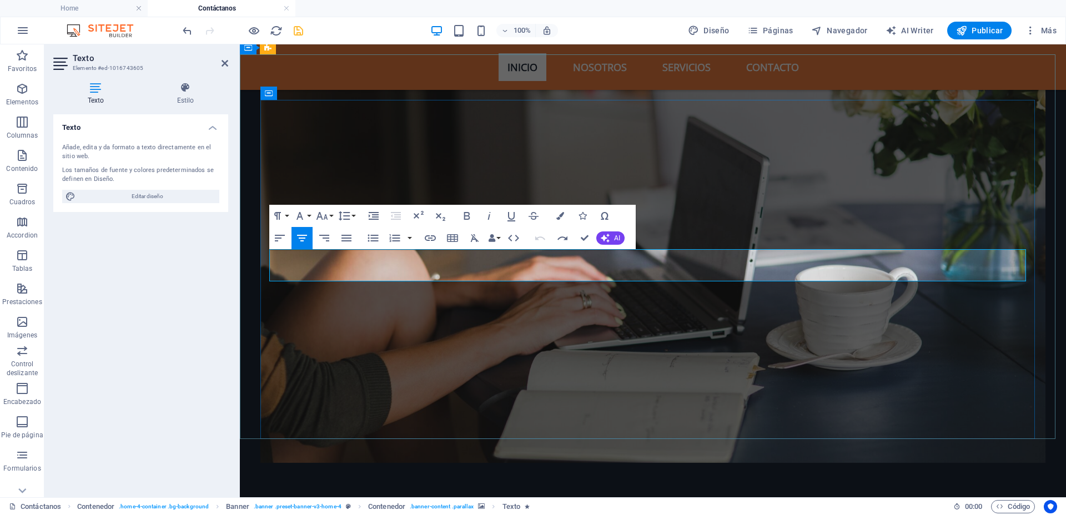
scroll to position [53, 0]
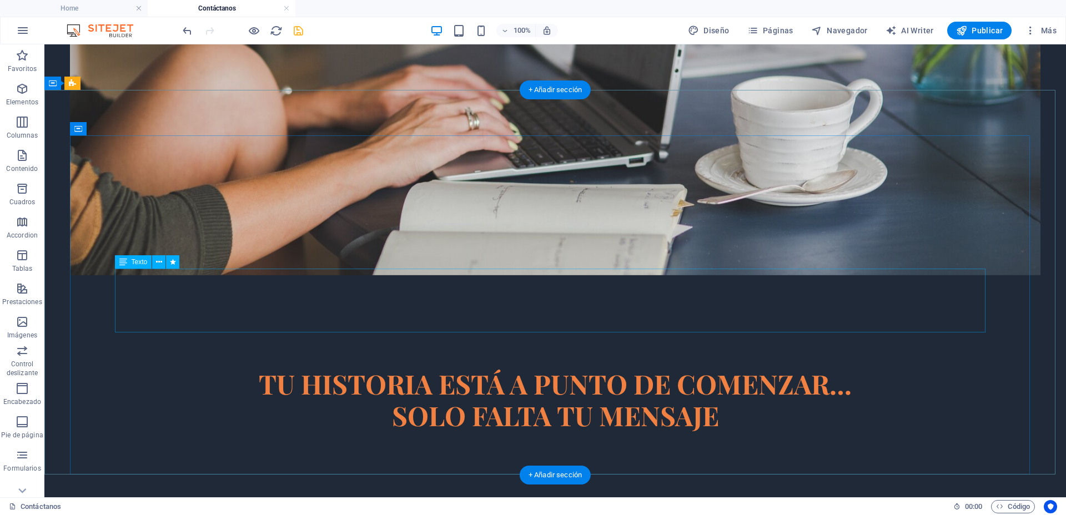
scroll to position [4, 0]
